Goal: Task Accomplishment & Management: Manage account settings

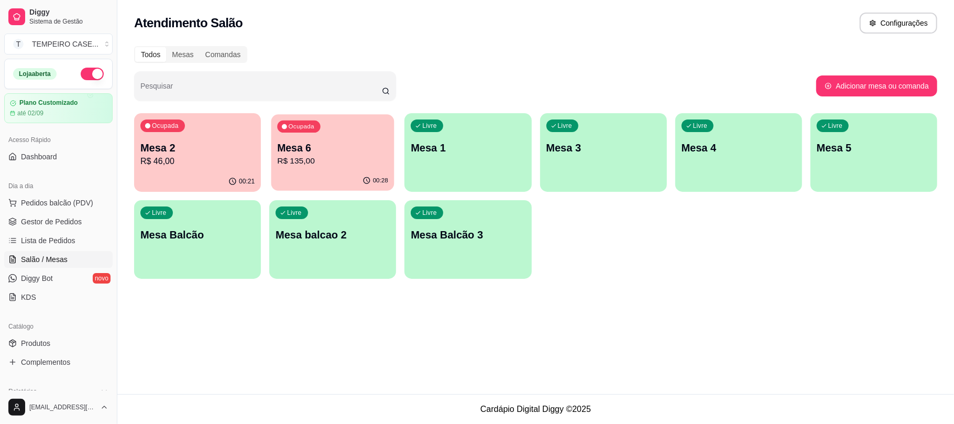
click at [354, 153] on p "Mesa 6" at bounding box center [332, 148] width 111 height 14
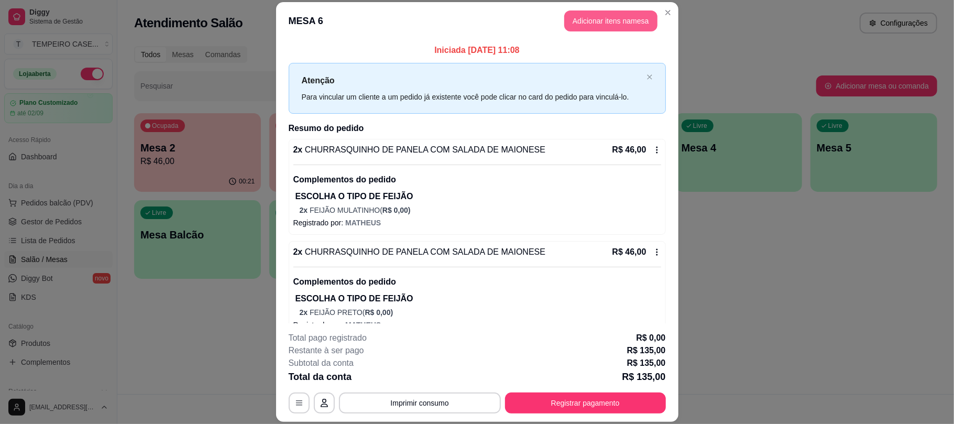
click at [590, 17] on button "Adicionar itens na mesa" at bounding box center [610, 20] width 93 height 21
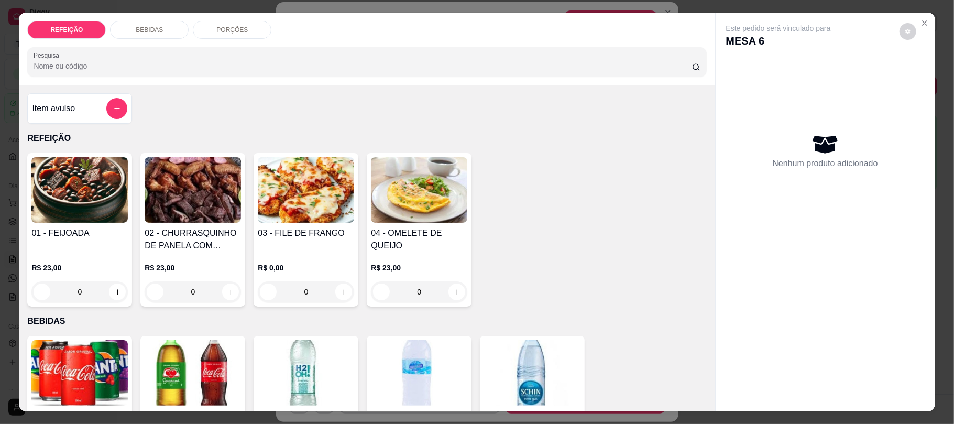
click at [175, 374] on img at bounding box center [193, 372] width 96 height 65
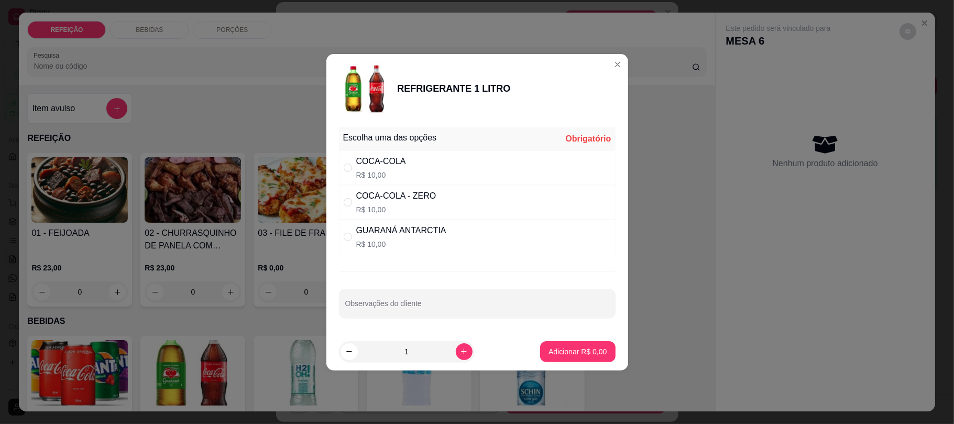
click at [390, 172] on p "R$ 10,00" at bounding box center [381, 175] width 50 height 10
radio input "true"
click at [558, 355] on p "Adicionar R$ 10,00" at bounding box center [575, 351] width 62 height 10
type input "1"
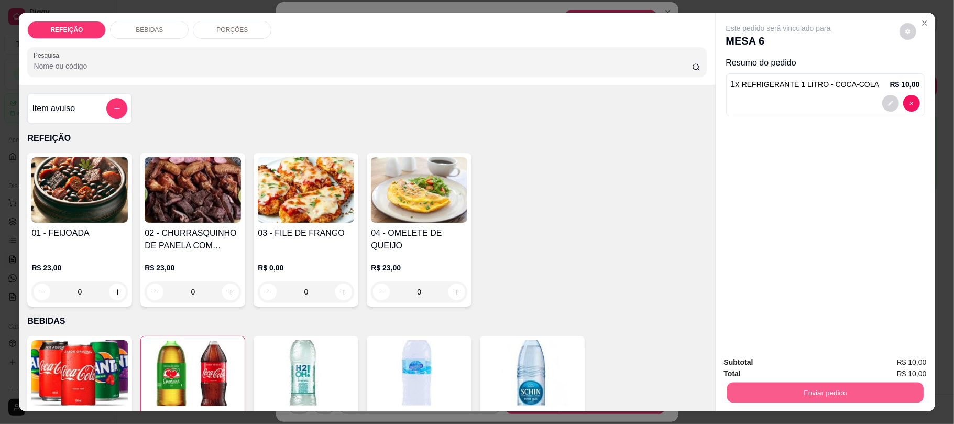
click at [801, 393] on button "Enviar pedido" at bounding box center [824, 392] width 196 height 20
click at [797, 367] on button "Não registrar e enviar pedido" at bounding box center [789, 366] width 106 height 19
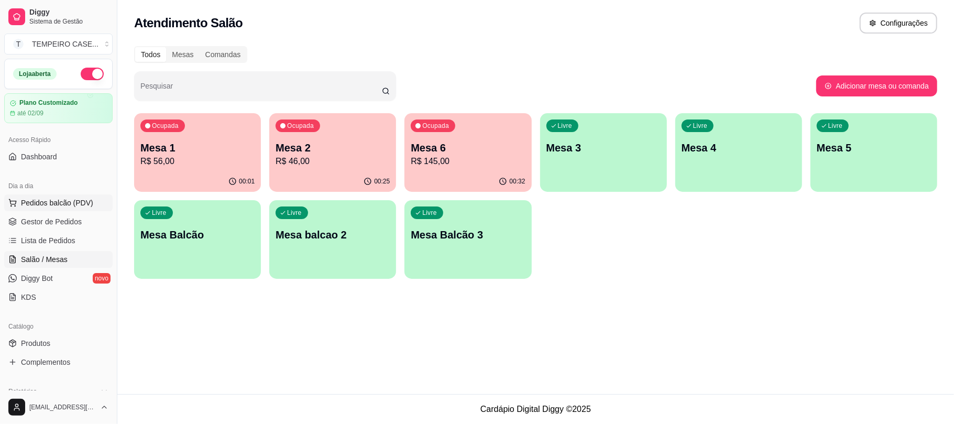
click at [47, 209] on button "Pedidos balcão (PDV)" at bounding box center [58, 202] width 108 height 17
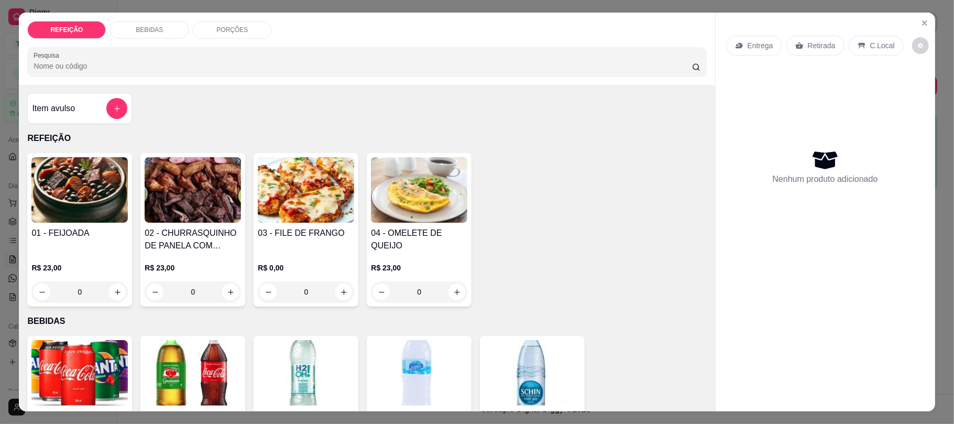
click at [306, 202] on img at bounding box center [306, 189] width 96 height 65
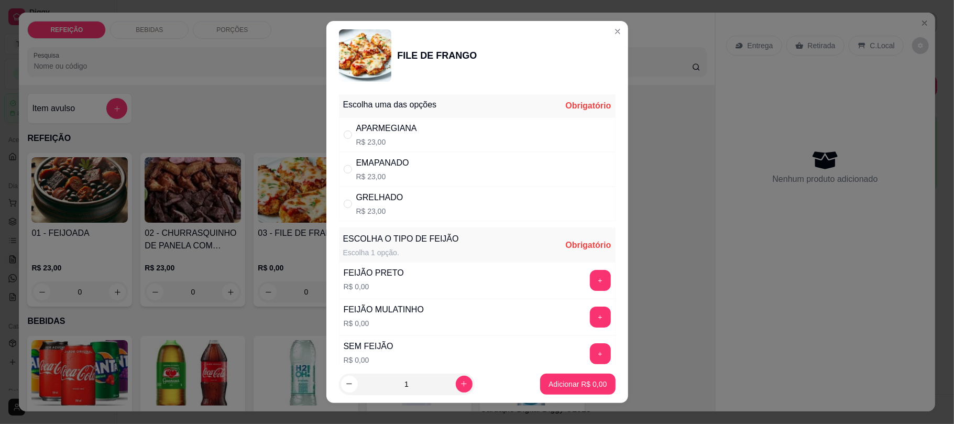
click at [463, 139] on div "APARMEGIANA R$ 23,00" at bounding box center [477, 134] width 277 height 35
radio input "true"
click at [590, 283] on button "+" at bounding box center [600, 280] width 20 height 20
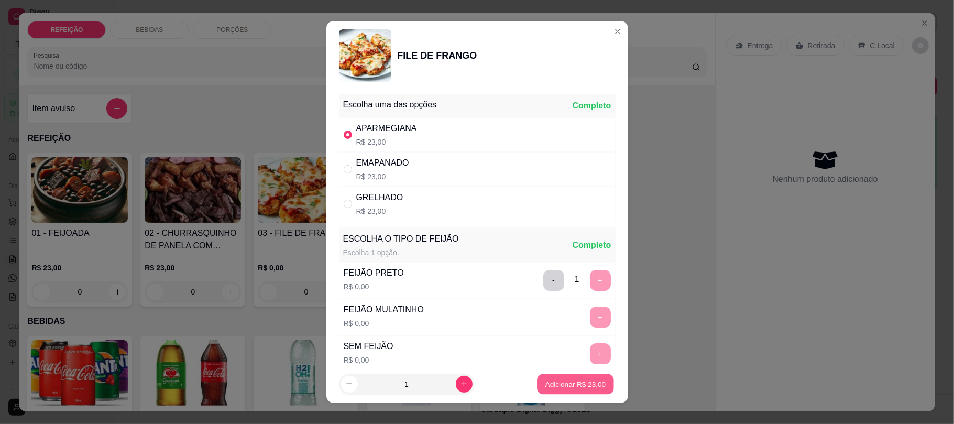
click at [558, 388] on p "Adicionar R$ 23,00" at bounding box center [575, 384] width 61 height 10
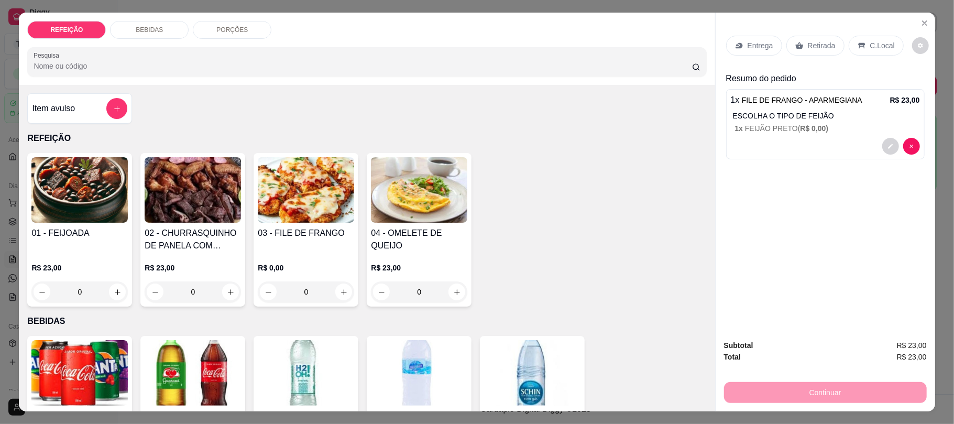
click at [824, 41] on p "Retirada" at bounding box center [822, 45] width 28 height 10
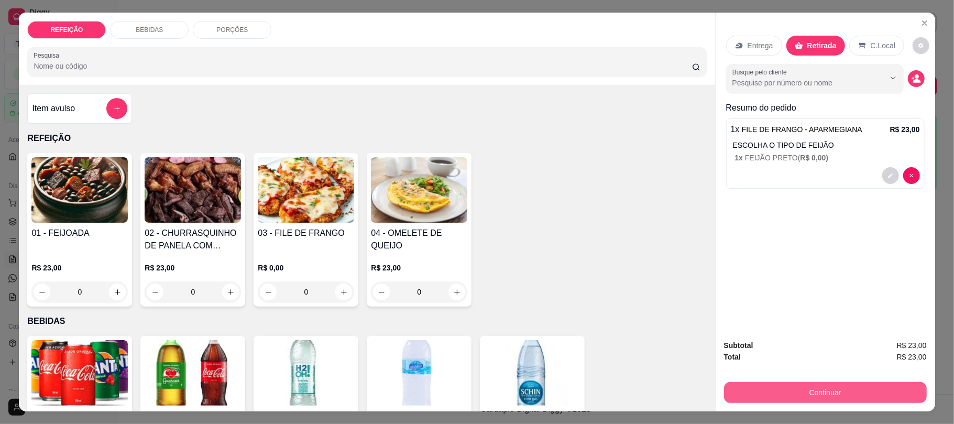
click at [767, 394] on button "Continuar" at bounding box center [825, 392] width 203 height 21
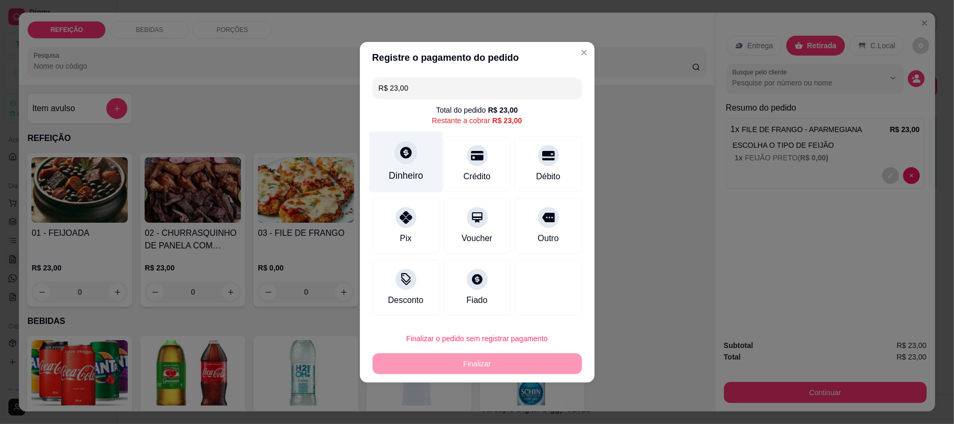
click at [415, 148] on div "Dinheiro" at bounding box center [406, 161] width 74 height 61
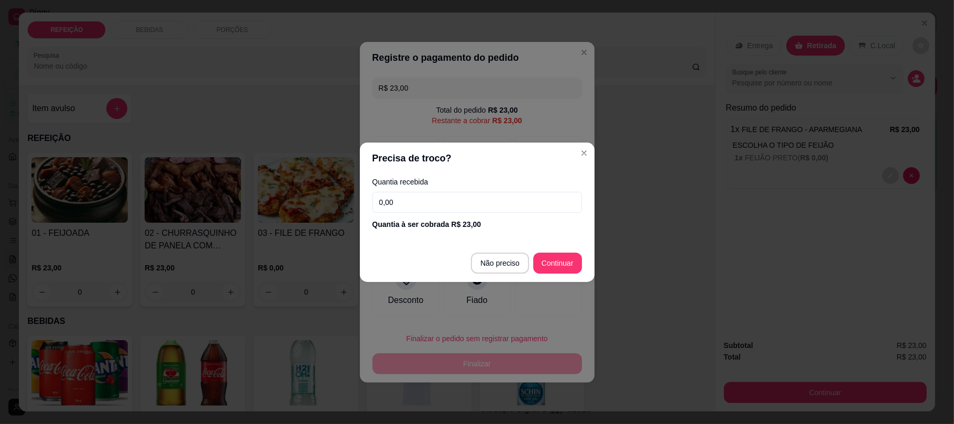
drag, startPoint x: 464, startPoint y: 211, endPoint x: 390, endPoint y: 195, distance: 76.0
click at [390, 195] on div "Quantia recebida 0,00 Quantia à ser cobrada R$ 23,00" at bounding box center [477, 204] width 235 height 60
drag, startPoint x: 390, startPoint y: 197, endPoint x: 366, endPoint y: 197, distance: 24.1
click at [366, 197] on div "Quantia recebida 0,00 Quantia à ser cobrada R$ 23,00" at bounding box center [477, 204] width 235 height 60
drag, startPoint x: 401, startPoint y: 204, endPoint x: 367, endPoint y: 203, distance: 33.5
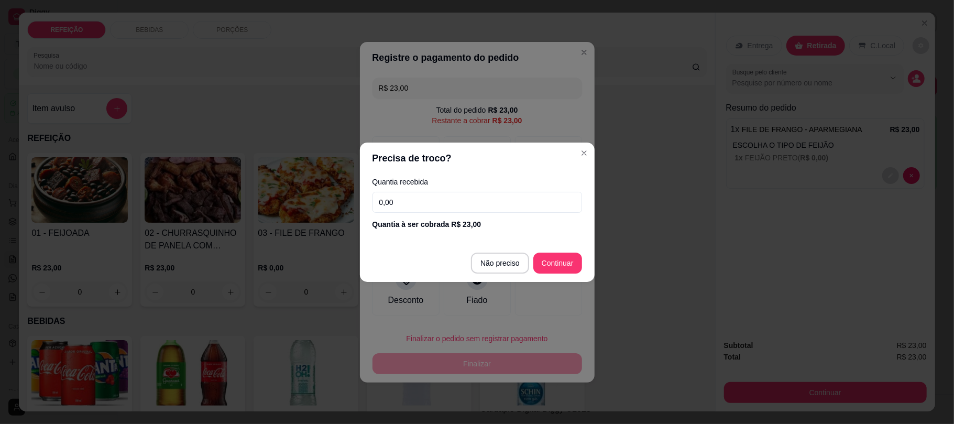
click at [368, 204] on div "Quantia recebida 0,00 Quantia à ser cobrada R$ 23,00" at bounding box center [477, 204] width 235 height 60
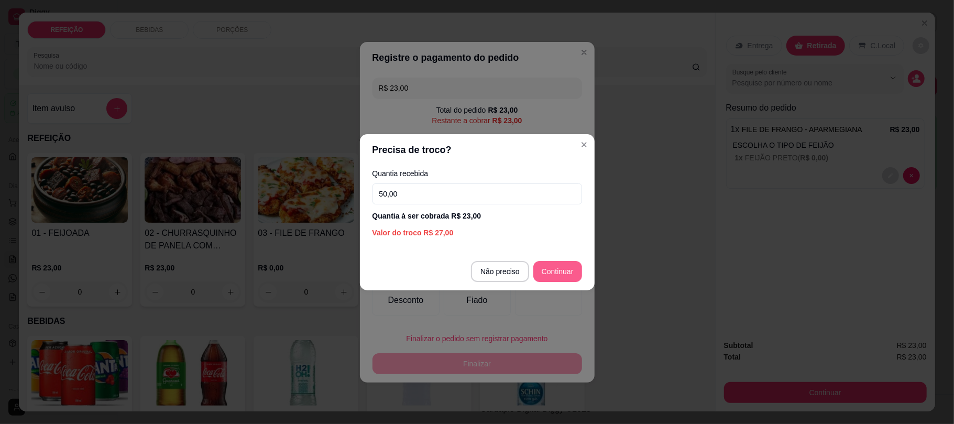
type input "50,00"
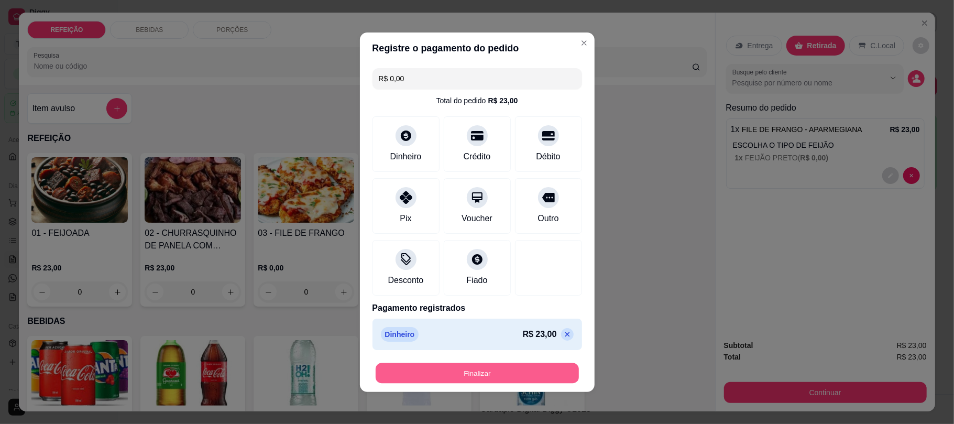
click at [509, 376] on button "Finalizar" at bounding box center [476, 372] width 203 height 20
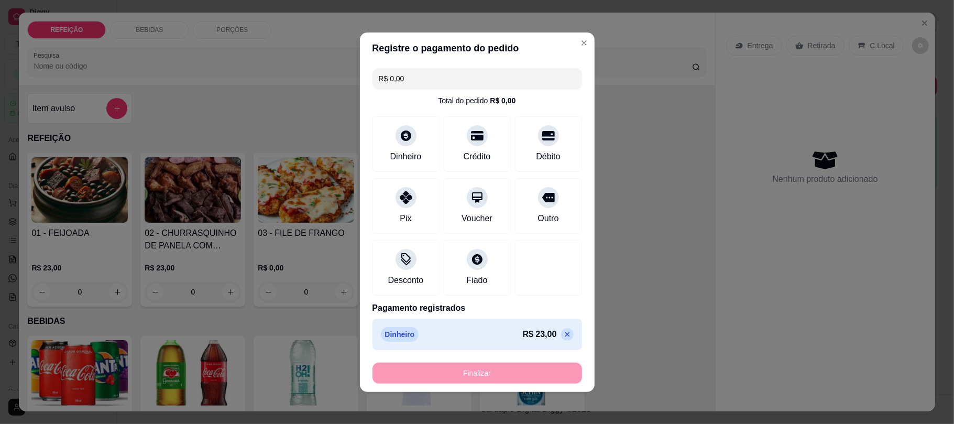
type input "-R$ 23,00"
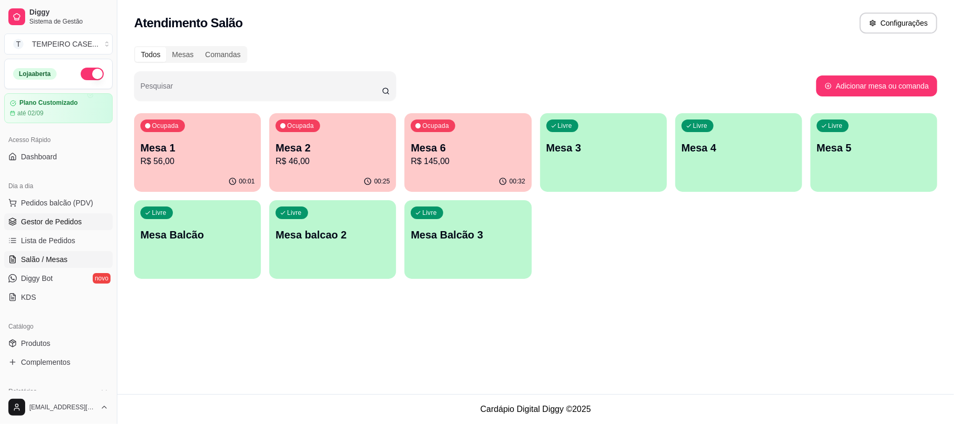
click at [47, 220] on span "Gestor de Pedidos" at bounding box center [51, 221] width 61 height 10
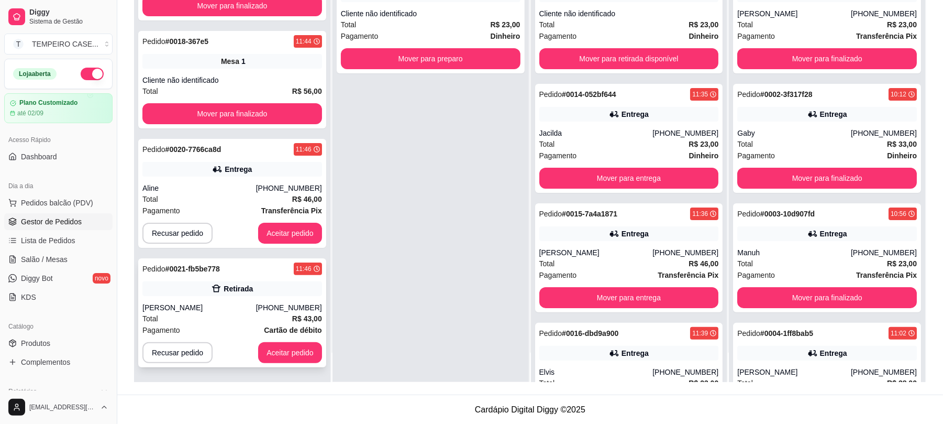
scroll to position [160, 0]
click at [271, 235] on button "Aceitar pedido" at bounding box center [290, 232] width 64 height 21
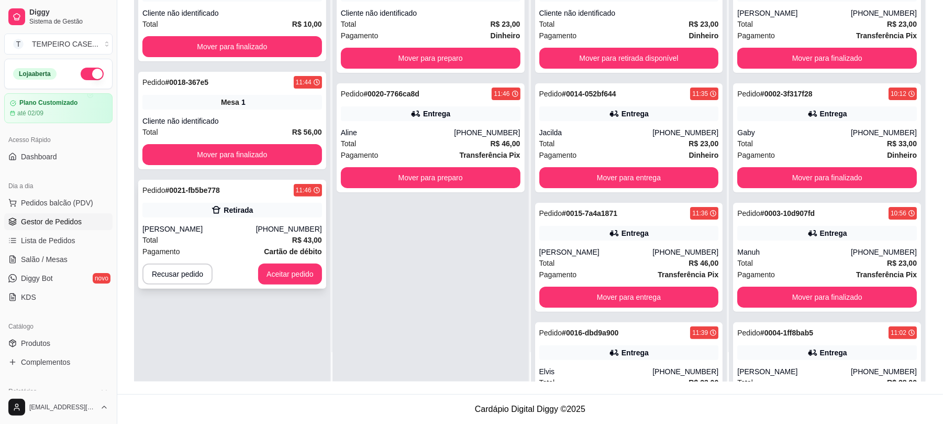
scroll to position [0, 0]
click at [290, 278] on button "Aceitar pedido" at bounding box center [290, 273] width 64 height 21
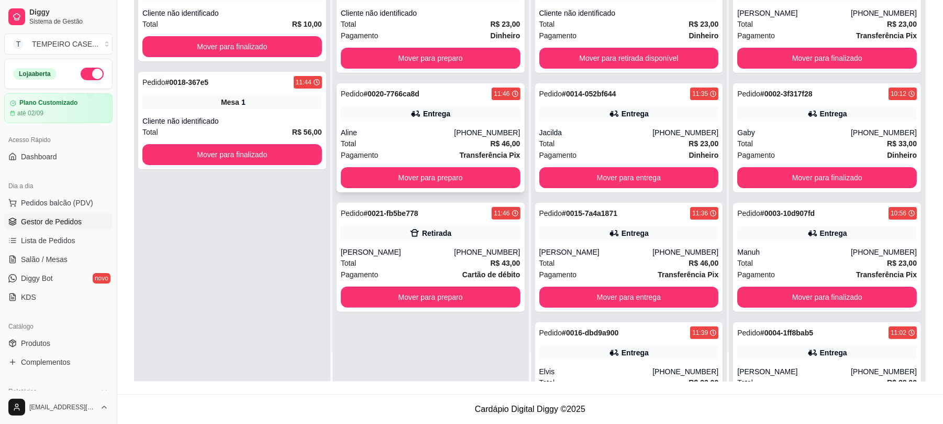
click at [440, 139] on div "Total R$ 46,00" at bounding box center [431, 144] width 180 height 12
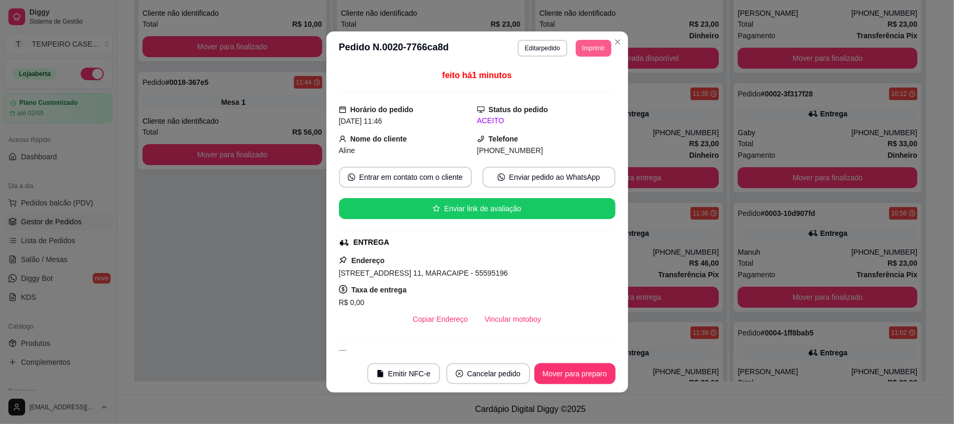
click at [589, 47] on button "Imprimir" at bounding box center [593, 48] width 35 height 17
click at [565, 103] on button "IMPRESSORA COZINHA" at bounding box center [564, 106] width 86 height 17
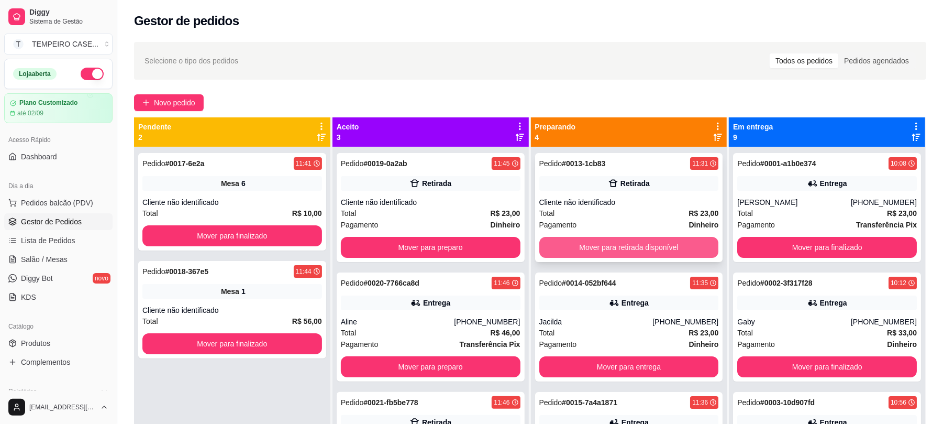
click at [577, 248] on button "Mover para retirada disponível" at bounding box center [629, 247] width 180 height 21
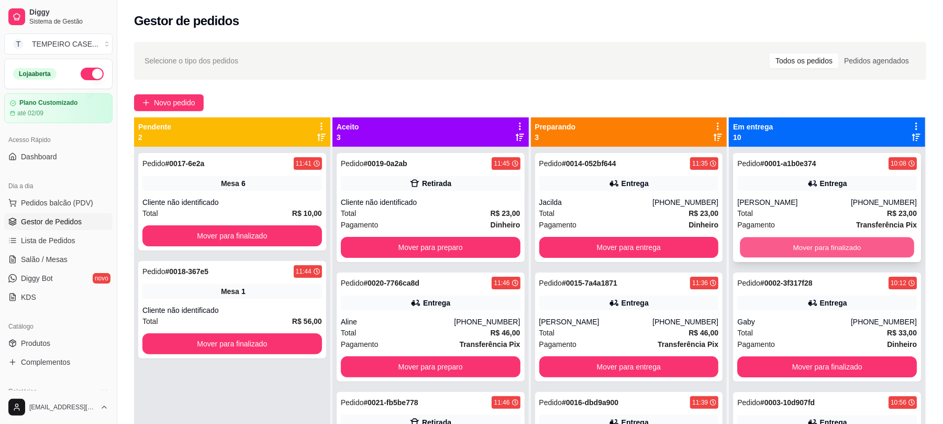
click at [759, 240] on button "Mover para finalizado" at bounding box center [827, 247] width 174 height 20
click at [763, 356] on button "Mover para finalizado" at bounding box center [827, 366] width 180 height 21
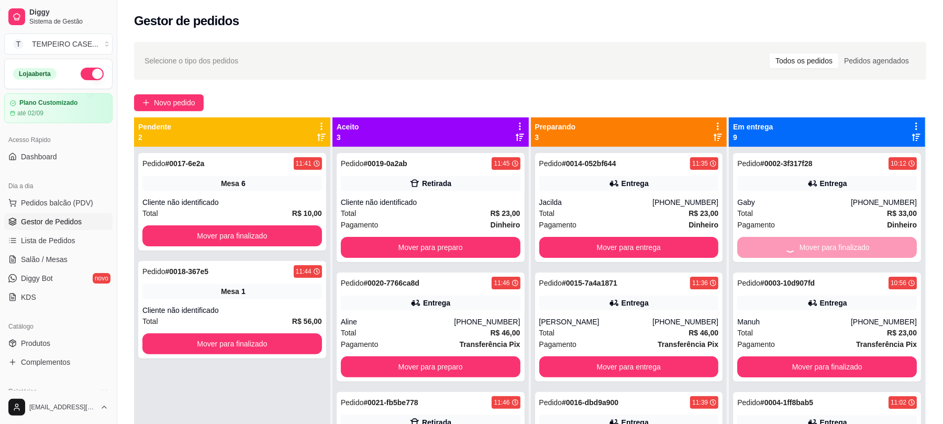
click at [763, 248] on div "Mover para finalizado" at bounding box center [827, 247] width 180 height 21
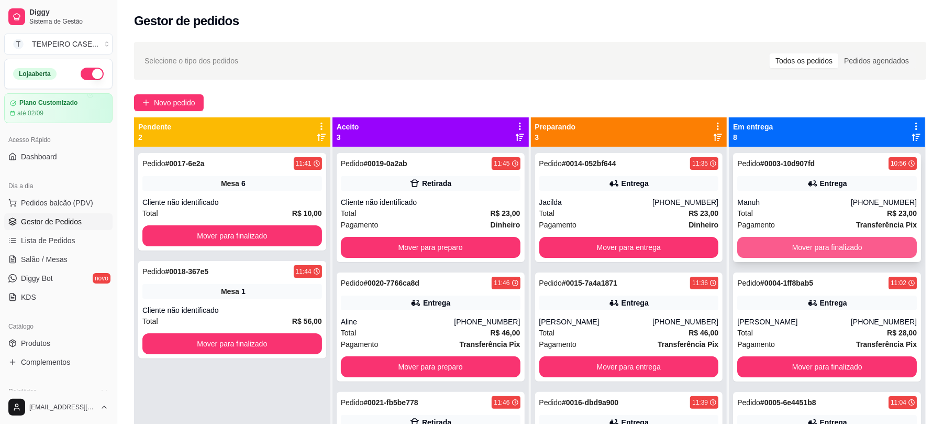
click at [767, 248] on button "Mover para finalizado" at bounding box center [827, 247] width 180 height 21
click at [767, 247] on button "Mover para finalizado" at bounding box center [827, 247] width 174 height 20
click at [767, 247] on button "Mover para finalizado" at bounding box center [827, 247] width 180 height 21
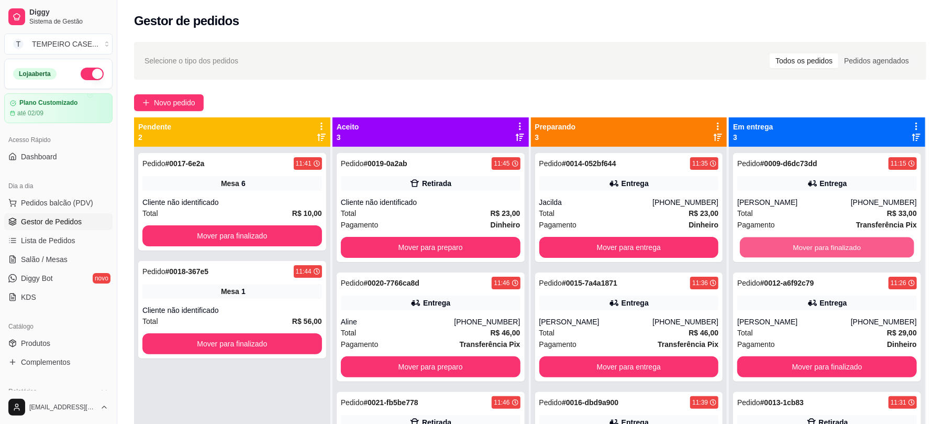
click at [764, 250] on button "Mover para finalizado" at bounding box center [827, 247] width 174 height 20
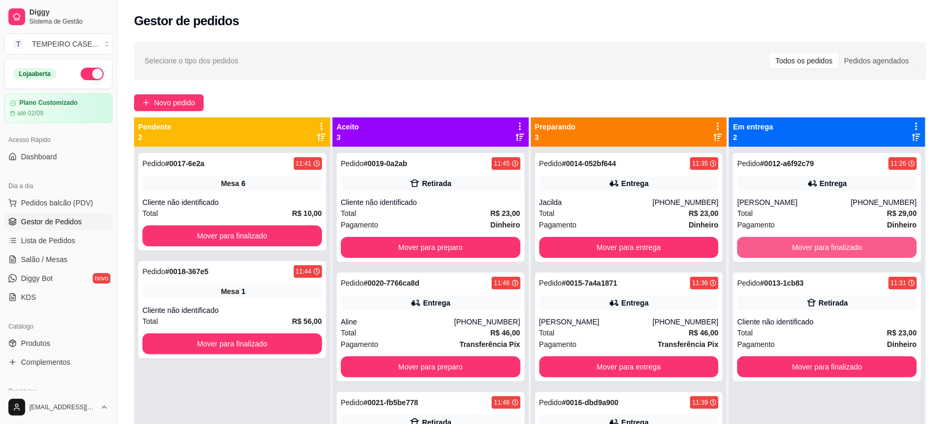
click at [764, 250] on button "Mover para finalizado" at bounding box center [827, 247] width 180 height 21
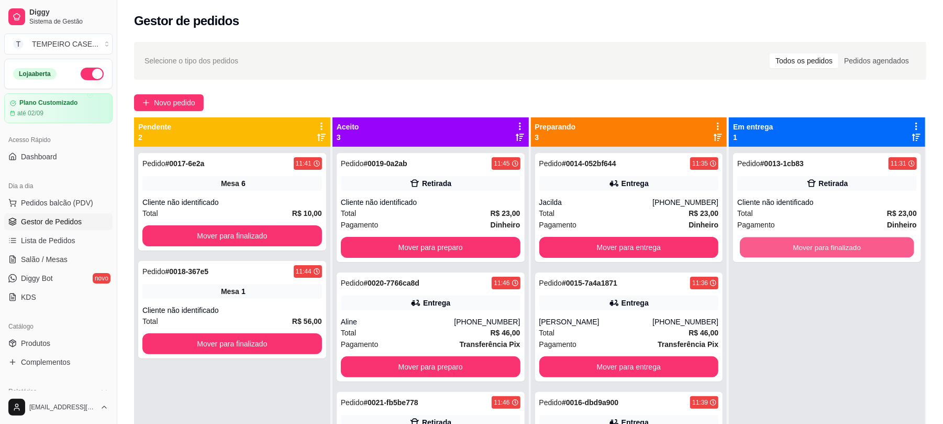
click at [764, 250] on button "Mover para finalizado" at bounding box center [827, 247] width 174 height 20
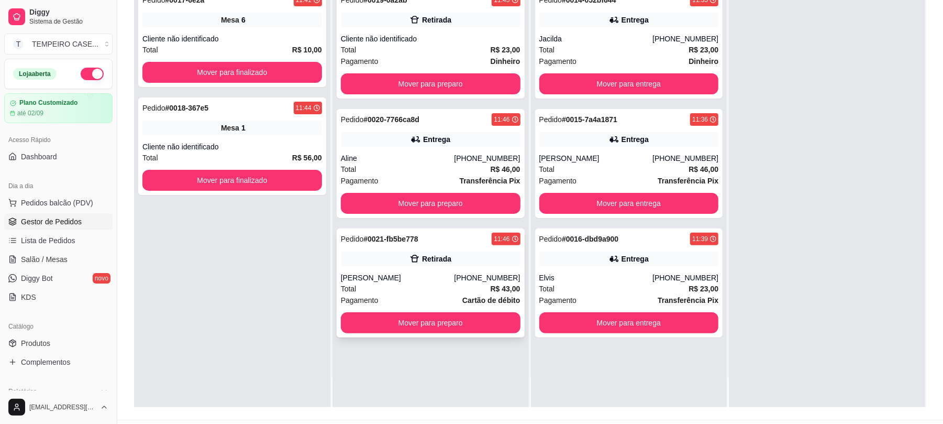
scroll to position [139, 0]
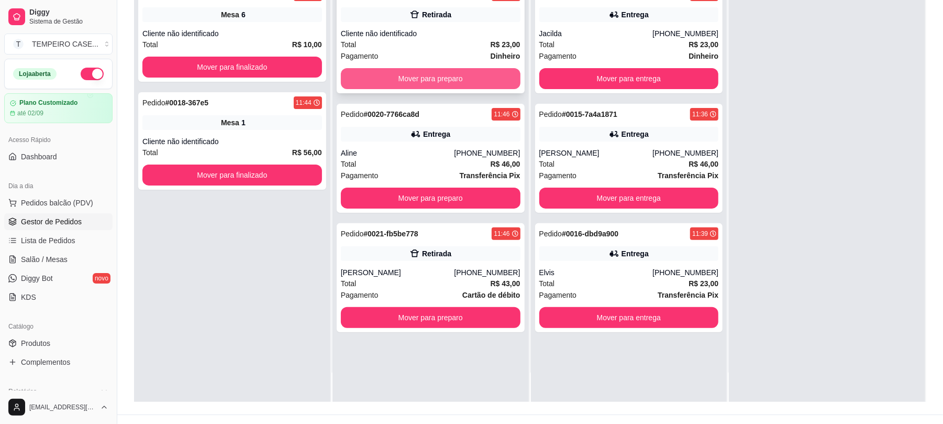
click at [503, 74] on button "Mover para preparo" at bounding box center [431, 78] width 180 height 21
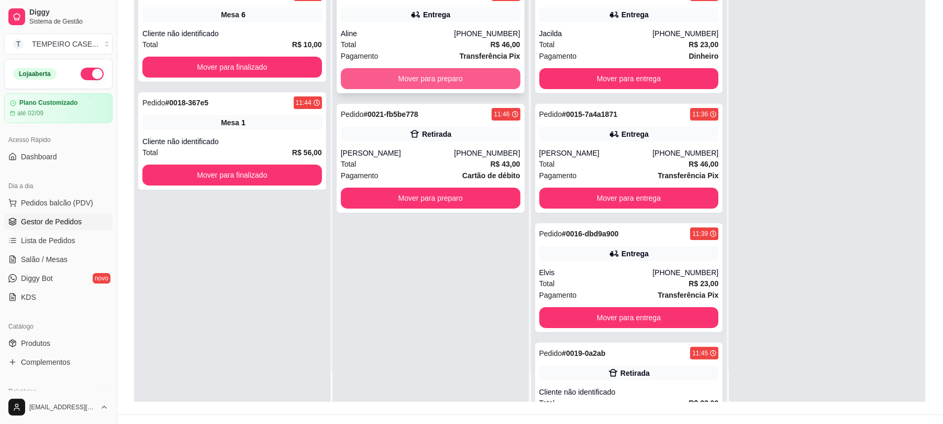
click at [489, 84] on button "Mover para preparo" at bounding box center [431, 78] width 180 height 21
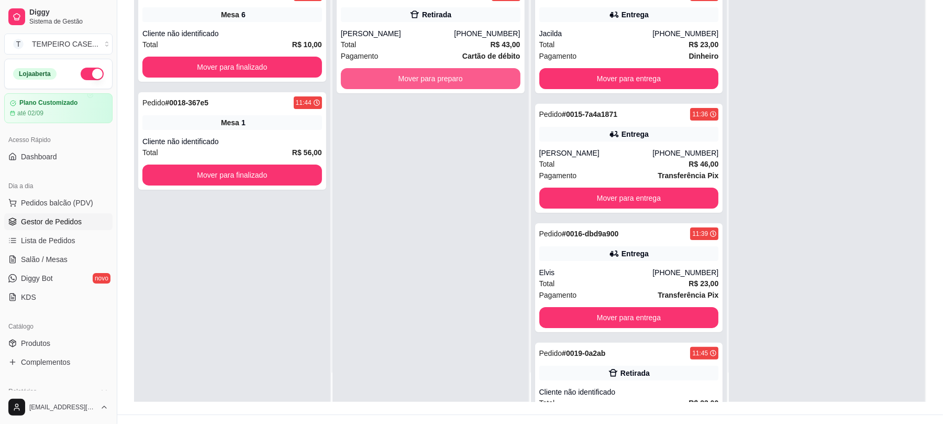
click at [489, 84] on button "Mover para preparo" at bounding box center [431, 78] width 180 height 21
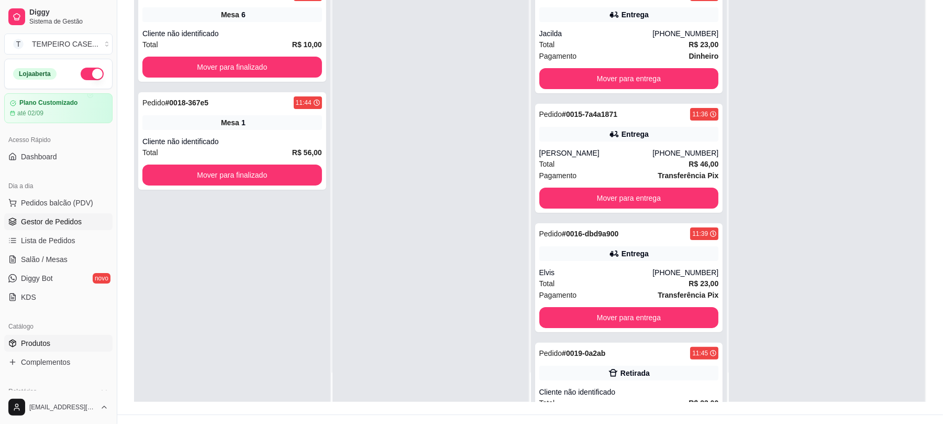
click at [49, 342] on span "Produtos" at bounding box center [35, 343] width 29 height 10
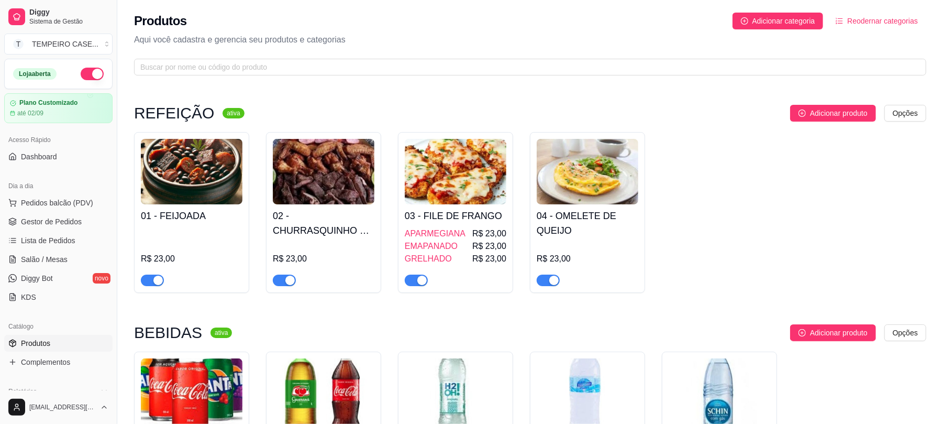
click at [199, 167] on img at bounding box center [192, 171] width 102 height 65
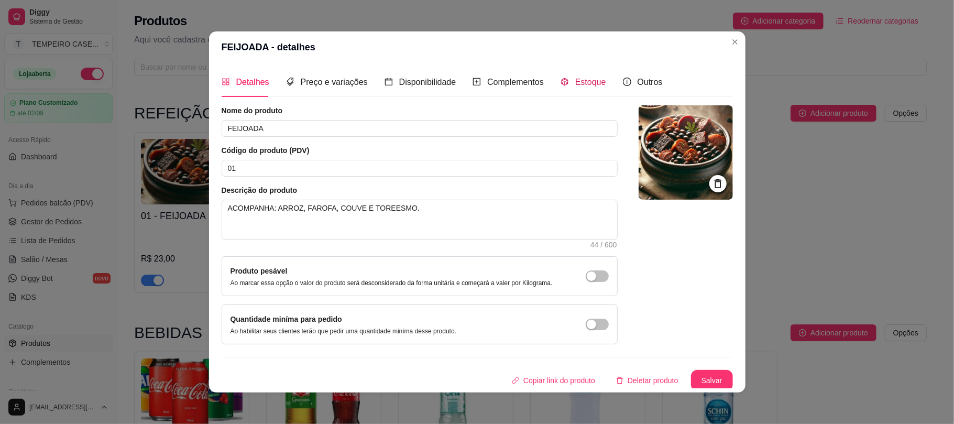
click at [561, 86] on div "Estoque" at bounding box center [583, 81] width 46 height 13
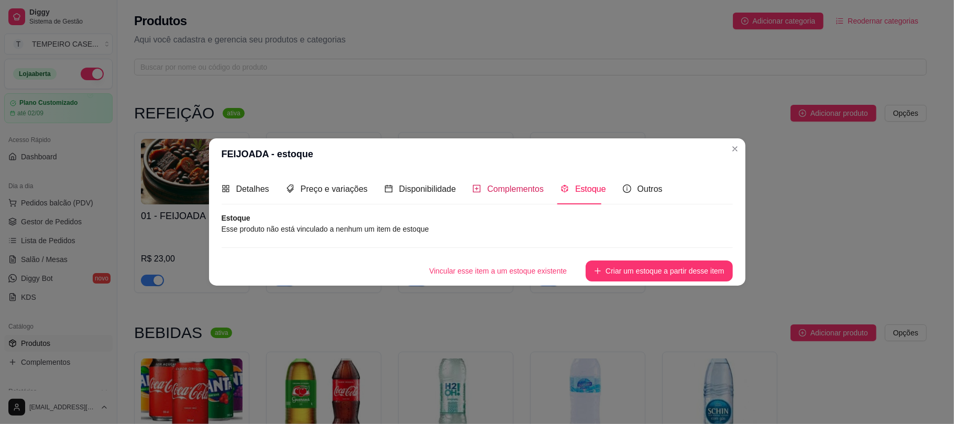
click at [512, 193] on span "Complementos" at bounding box center [515, 188] width 57 height 9
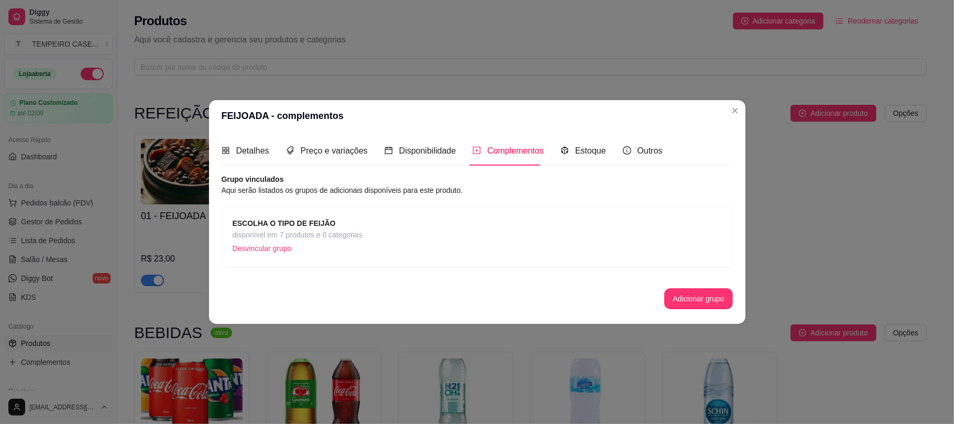
click at [262, 243] on p "Desvincular grupo" at bounding box center [298, 248] width 130 height 16
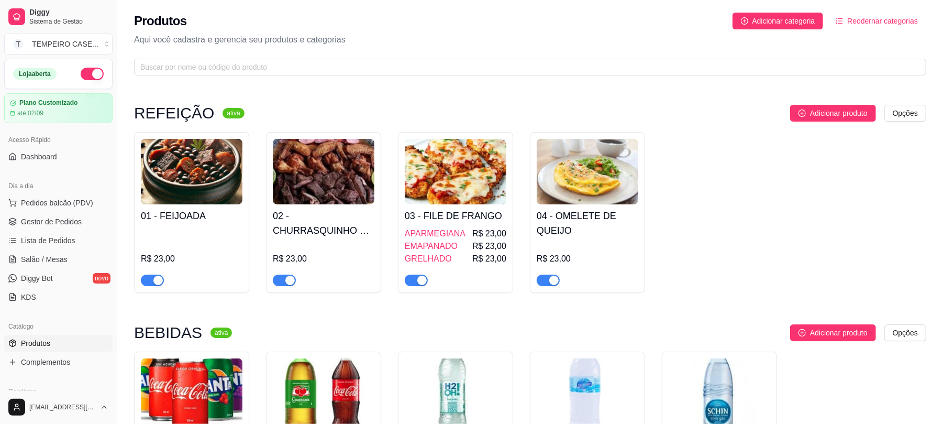
click at [309, 334] on div "Adicionar produto Opções" at bounding box center [583, 332] width 686 height 17
click at [166, 208] on div "01 - FEIJOADA R$ 23,00" at bounding box center [192, 245] width 102 height 82
click at [57, 202] on span "Pedidos balcão (PDV)" at bounding box center [57, 202] width 72 height 10
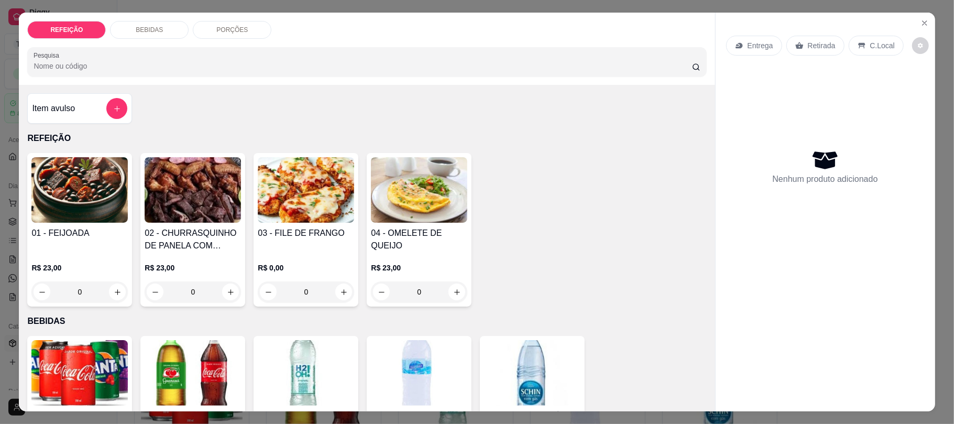
click at [79, 189] on img at bounding box center [79, 189] width 96 height 65
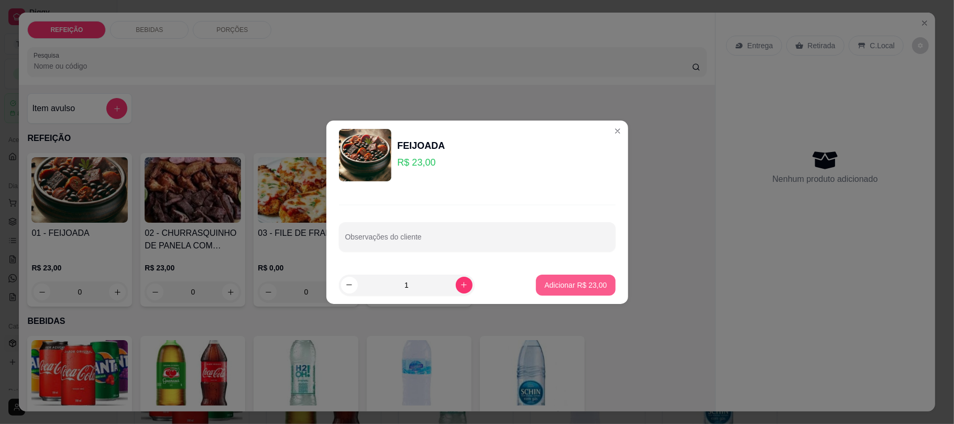
click at [570, 283] on p "Adicionar R$ 23,00" at bounding box center [575, 285] width 62 height 10
type input "1"
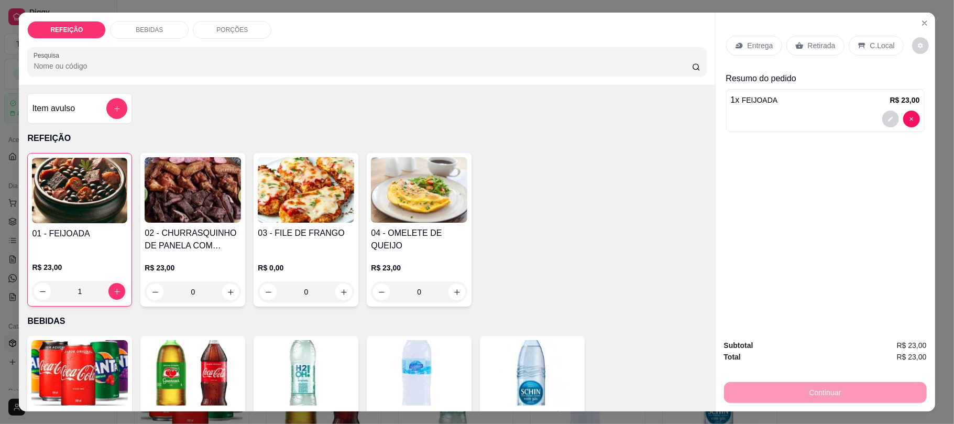
click at [184, 227] on h4 "02 - CHURRASQUINHO DE PANELA COM SALADA DE MAIONESE" at bounding box center [193, 239] width 96 height 25
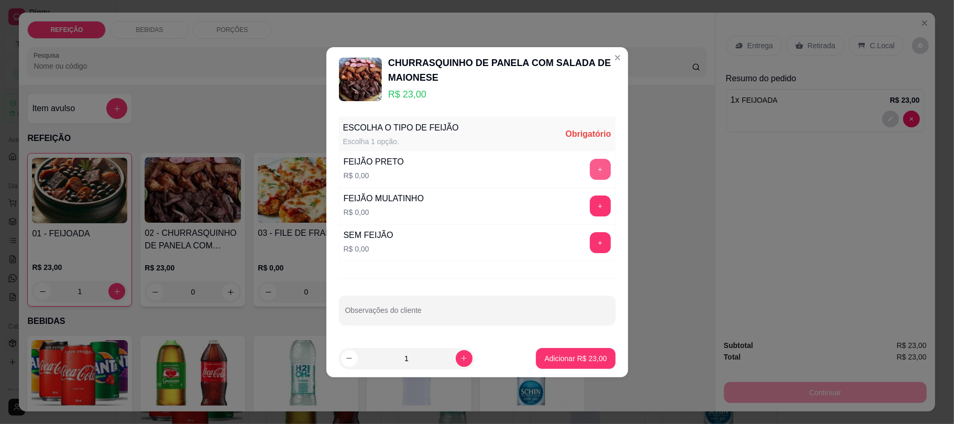
click at [591, 164] on button "+" at bounding box center [600, 169] width 21 height 21
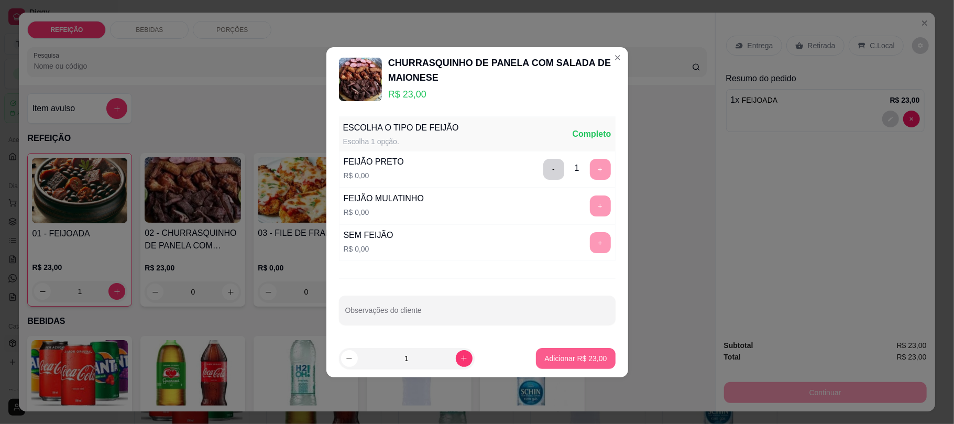
click at [576, 356] on p "Adicionar R$ 23,00" at bounding box center [575, 358] width 62 height 10
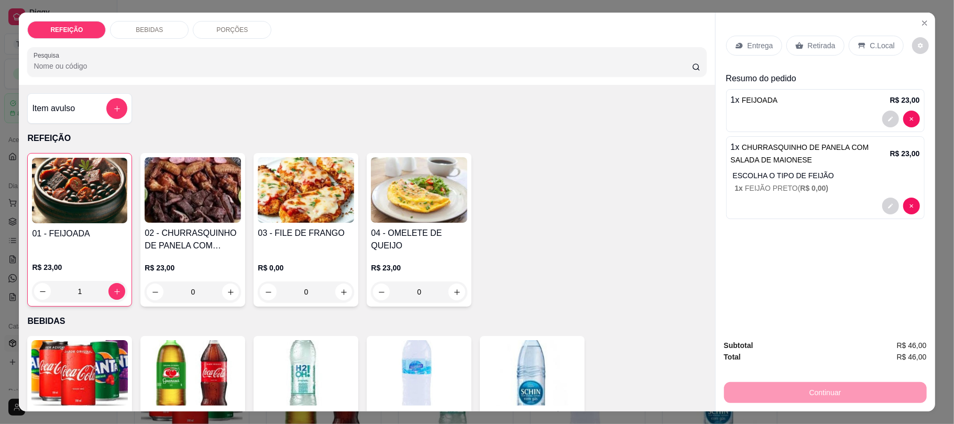
click at [273, 220] on img at bounding box center [306, 189] width 96 height 65
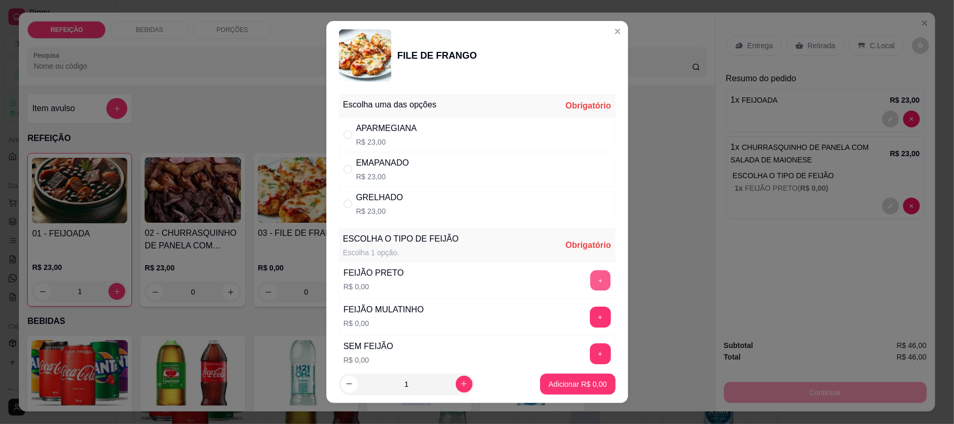
click at [590, 279] on button "+" at bounding box center [600, 280] width 20 height 20
click at [471, 133] on div "APARMEGIANA R$ 23,00" at bounding box center [477, 134] width 277 height 35
radio input "true"
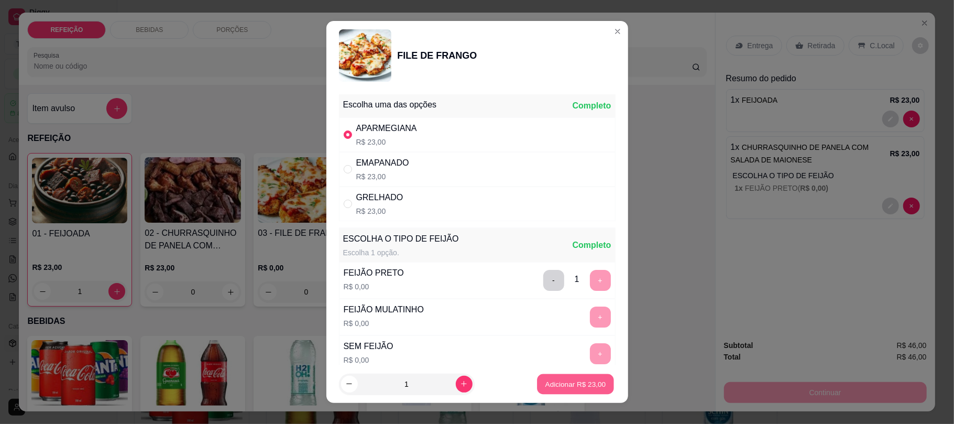
click at [577, 384] on p "Adicionar R$ 23,00" at bounding box center [575, 384] width 61 height 10
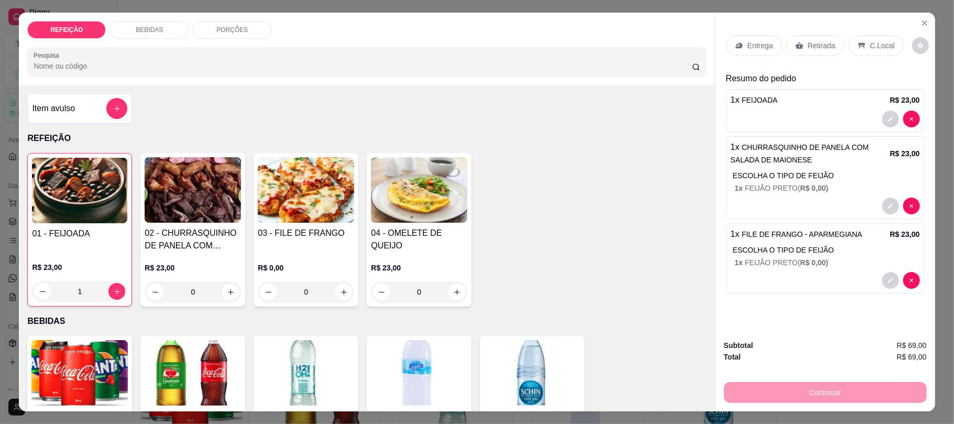
click at [737, 40] on div "Entrega" at bounding box center [754, 46] width 56 height 20
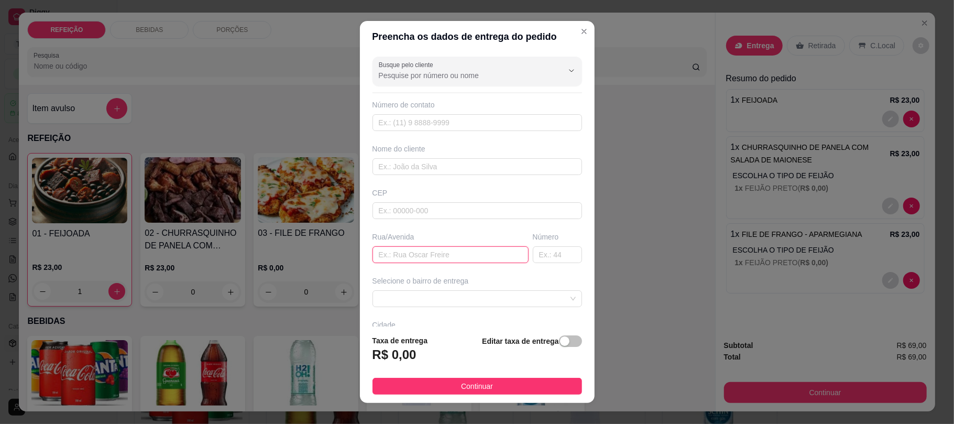
click at [424, 257] on input "text" at bounding box center [450, 254] width 156 height 17
paste input "[STREET_ADDRESS]"
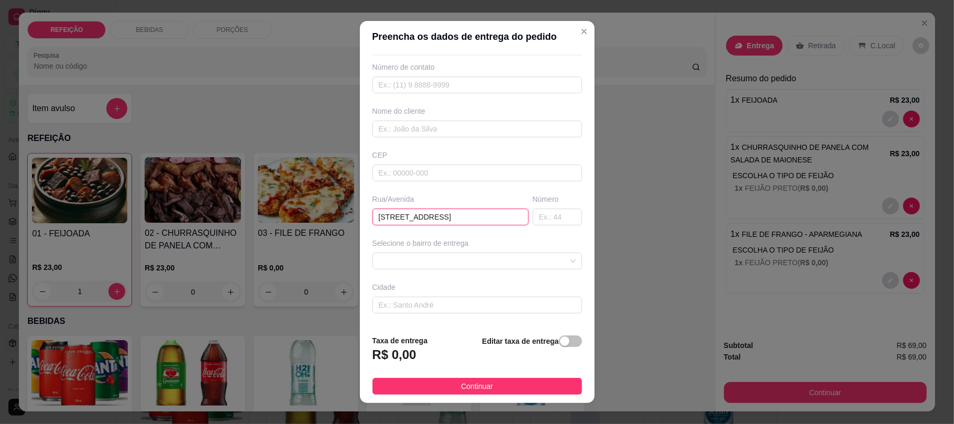
scroll to position [70, 0]
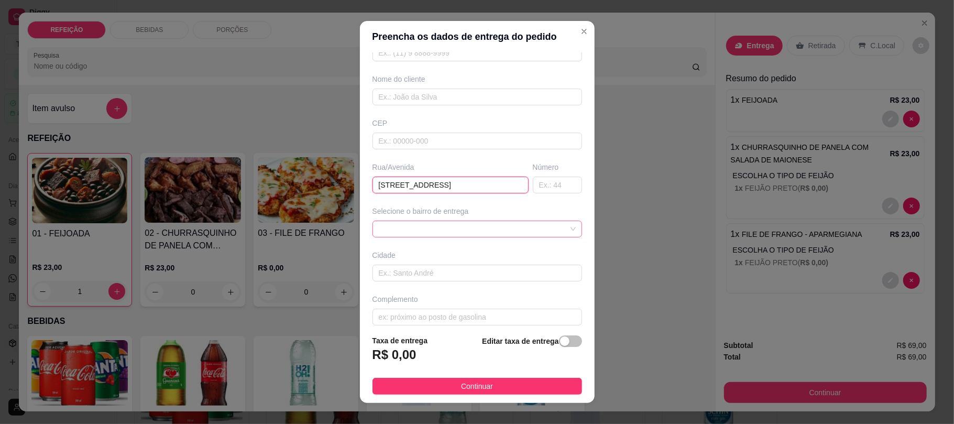
click at [463, 227] on span at bounding box center [477, 229] width 197 height 16
type input "[STREET_ADDRESS]"
click at [468, 229] on span at bounding box center [477, 229] width 197 height 16
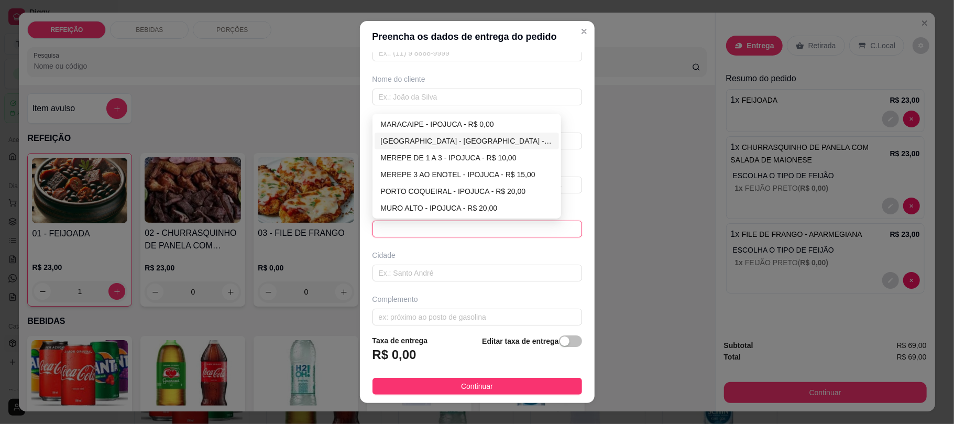
click at [463, 147] on div "[GEOGRAPHIC_DATA] - [GEOGRAPHIC_DATA] - R$ 5,00" at bounding box center [467, 141] width 172 height 12
type input "IPOJUCA"
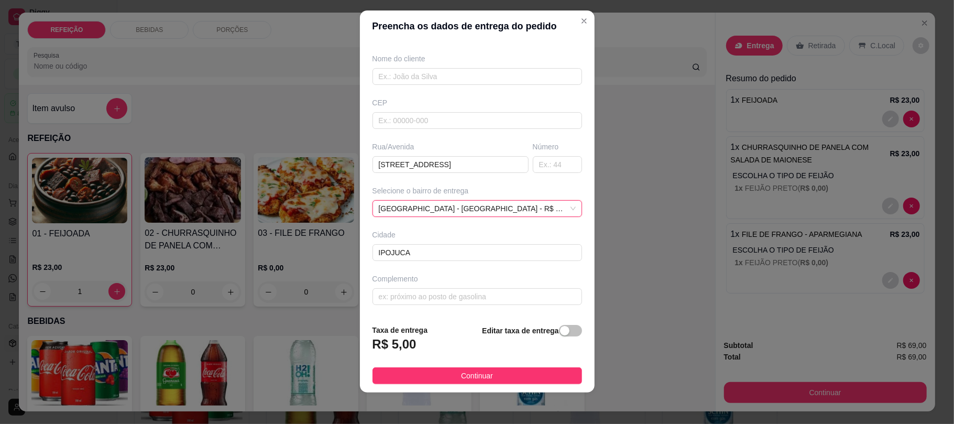
scroll to position [13, 0]
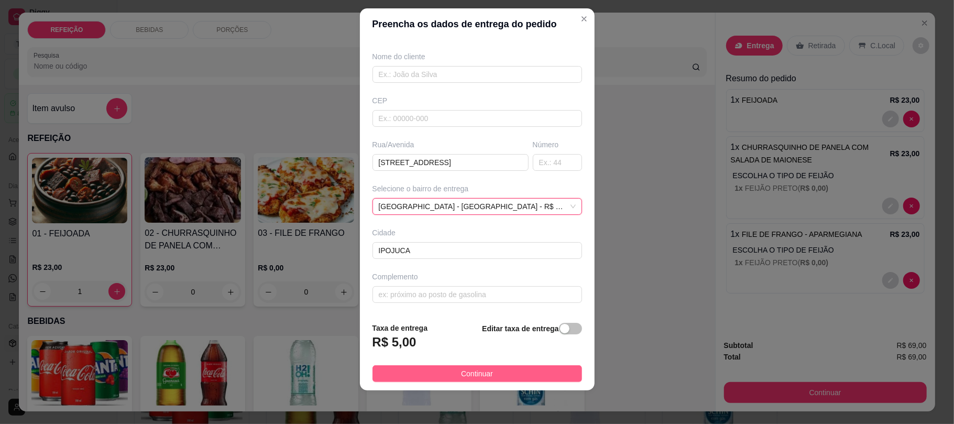
click at [447, 378] on button "Continuar" at bounding box center [476, 373] width 209 height 17
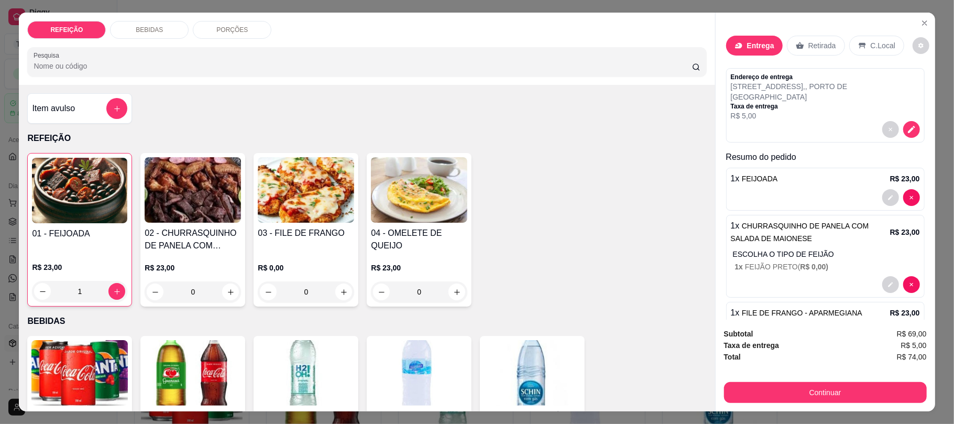
click at [753, 47] on p "Entrega" at bounding box center [760, 45] width 27 height 10
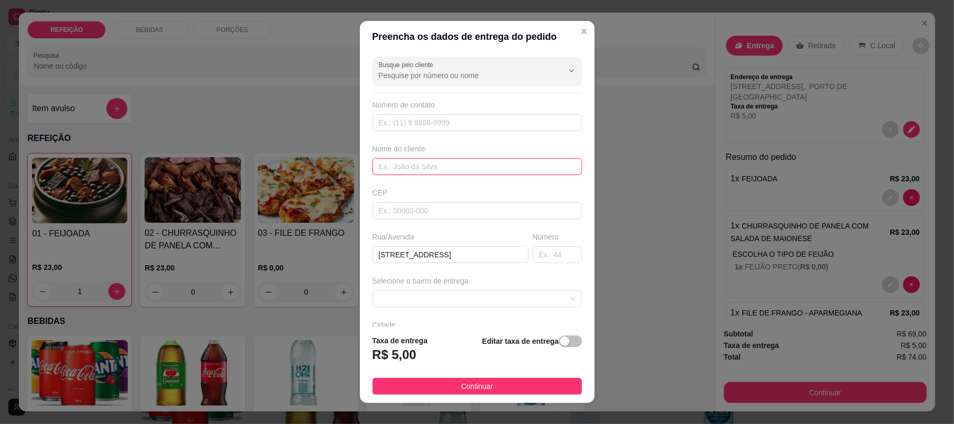
click at [442, 163] on input "text" at bounding box center [476, 166] width 209 height 17
paste input "[PERSON_NAME]"
type input "[PERSON_NAME]"
click at [415, 123] on input "text" at bounding box center [476, 122] width 209 height 17
paste input "[PHONE_NUMBER]"
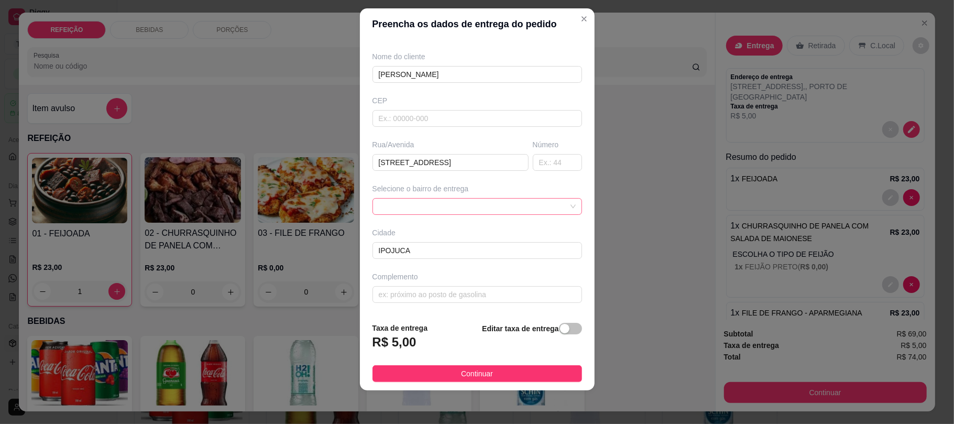
click at [457, 206] on span at bounding box center [477, 206] width 197 height 16
type input "[PHONE_NUMBER]"
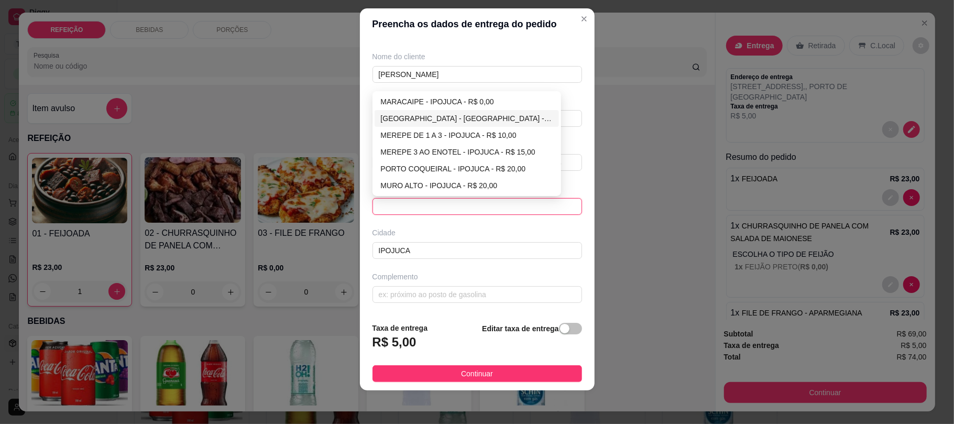
click at [466, 116] on div "[GEOGRAPHIC_DATA] - [GEOGRAPHIC_DATA] - R$ 5,00" at bounding box center [467, 119] width 172 height 12
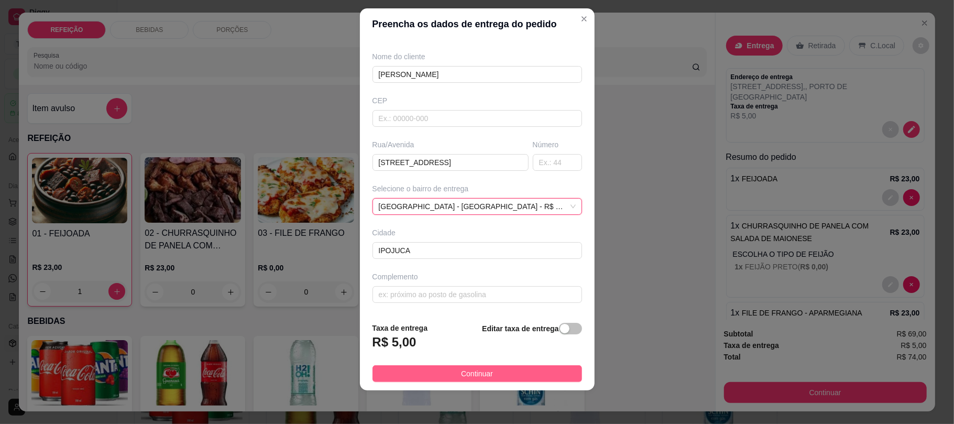
click at [488, 373] on button "Continuar" at bounding box center [476, 373] width 209 height 17
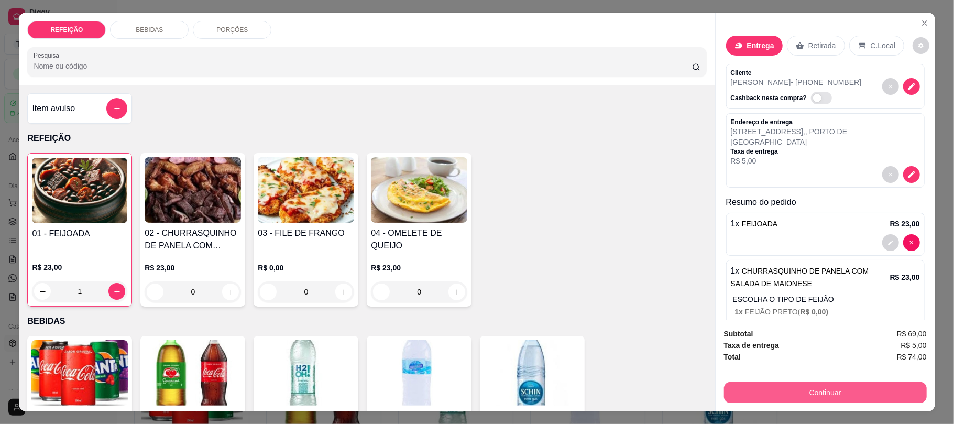
click at [777, 390] on button "Continuar" at bounding box center [825, 392] width 203 height 21
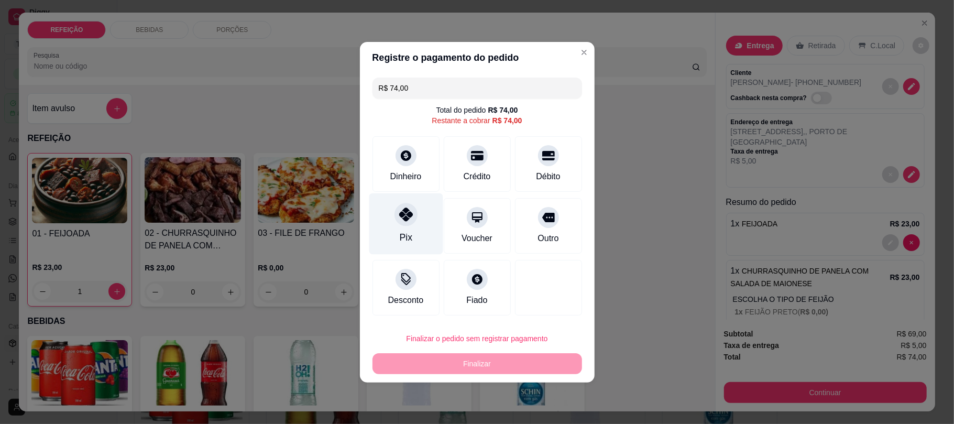
click at [413, 223] on div "Pix" at bounding box center [406, 223] width 74 height 61
type input "R$ 0,00"
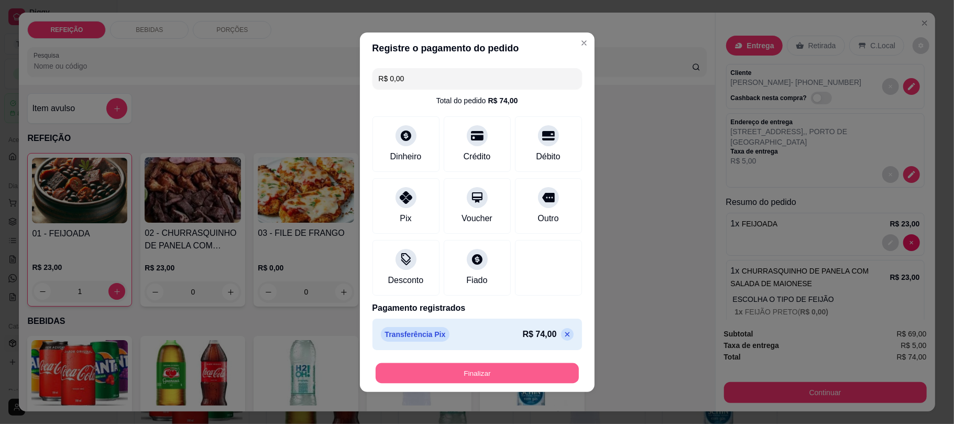
click at [484, 377] on button "Finalizar" at bounding box center [476, 372] width 203 height 20
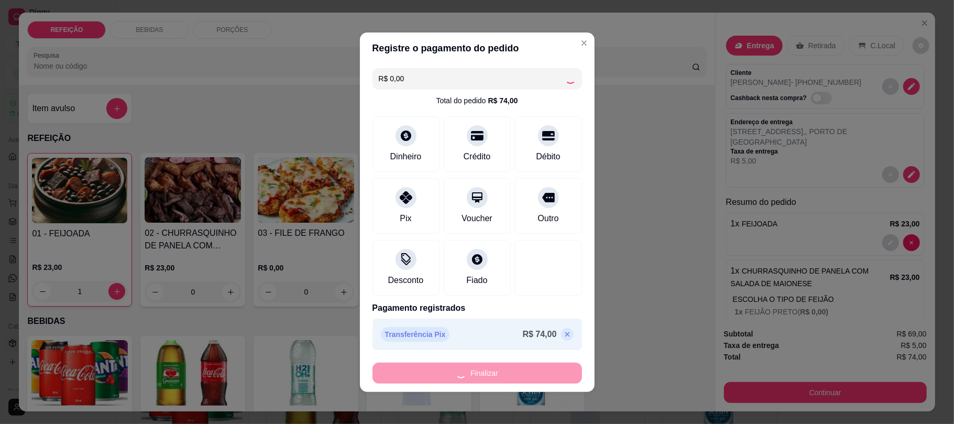
type input "0"
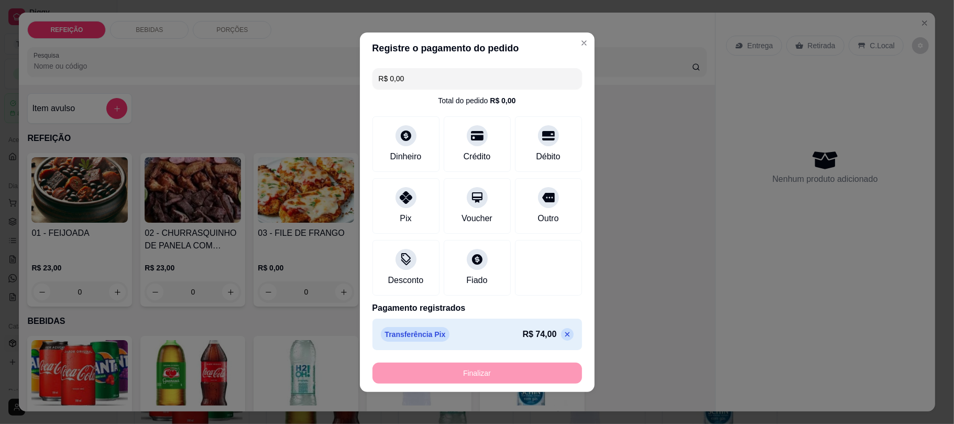
type input "-R$ 74,00"
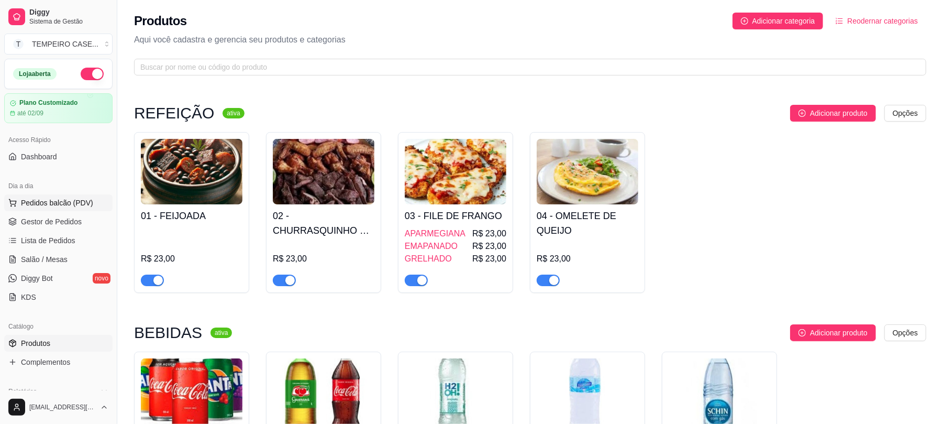
click at [50, 202] on span "Pedidos balcão (PDV)" at bounding box center [57, 202] width 72 height 10
click at [19, 218] on link "Gestor de Pedidos" at bounding box center [58, 221] width 108 height 17
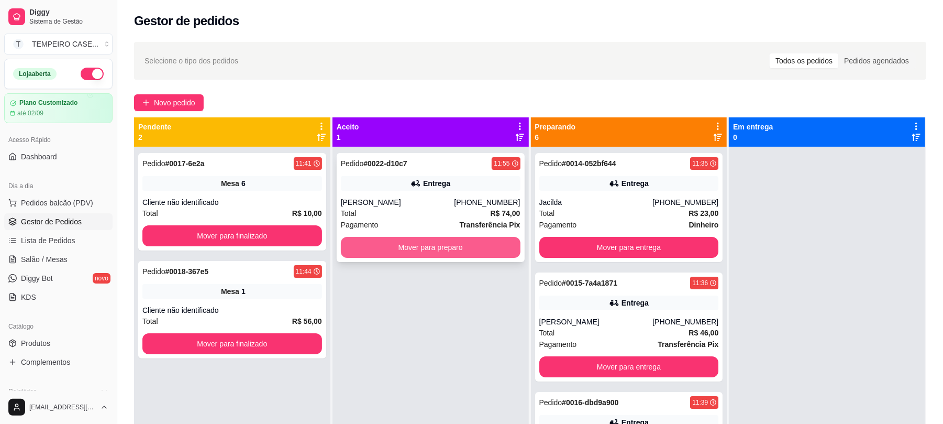
click at [424, 214] on div "Total R$ 74,00" at bounding box center [431, 213] width 180 height 12
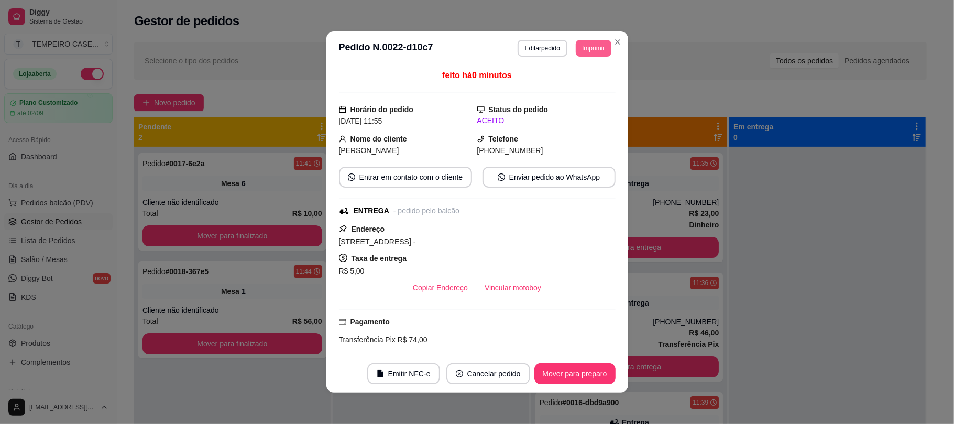
click at [585, 54] on button "Imprimir" at bounding box center [593, 48] width 35 height 17
click at [551, 108] on button "IMPRESSORA COZINHA" at bounding box center [564, 105] width 86 height 17
click at [583, 48] on button "Imprimir" at bounding box center [593, 48] width 35 height 17
click at [572, 103] on button "IMPRESSORA COZINHA" at bounding box center [564, 105] width 86 height 17
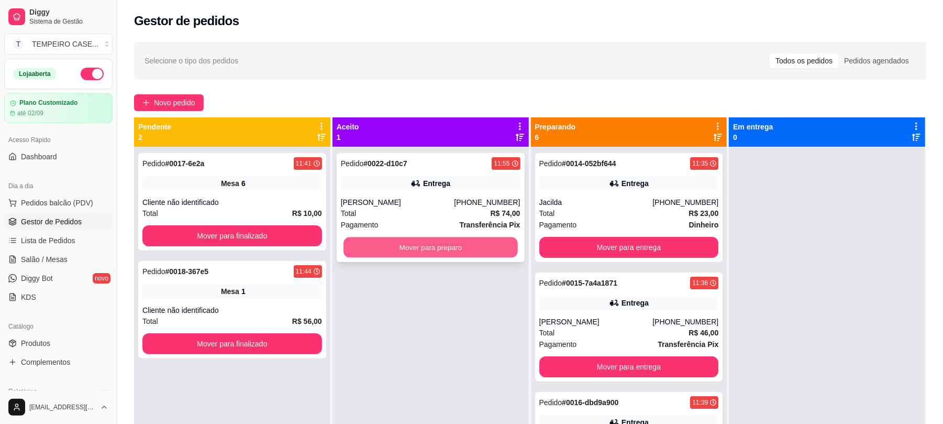
click at [479, 247] on button "Mover para preparo" at bounding box center [431, 247] width 174 height 20
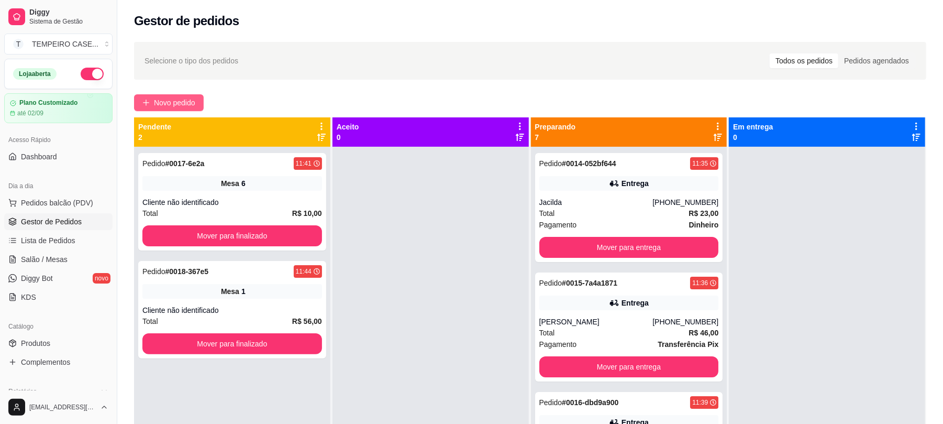
click at [176, 101] on span "Novo pedido" at bounding box center [174, 103] width 41 height 12
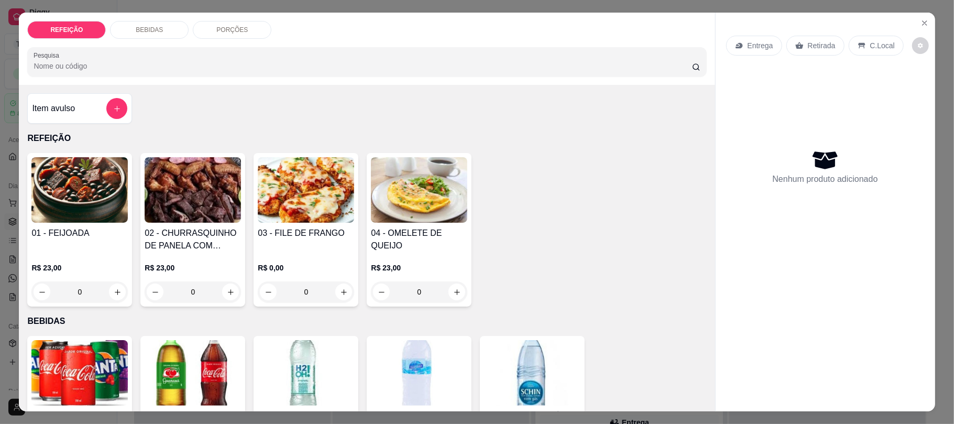
click at [323, 201] on img at bounding box center [306, 189] width 96 height 65
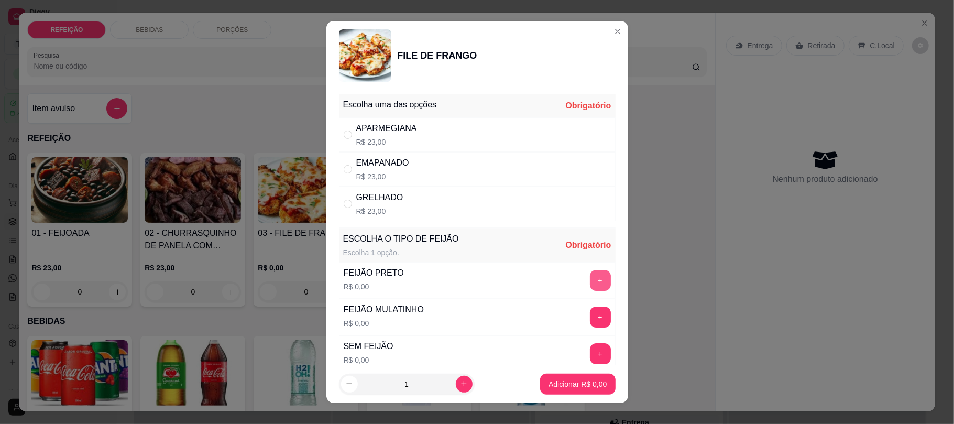
click at [590, 287] on button "+" at bounding box center [600, 280] width 21 height 21
click at [390, 130] on div "APARMEGIANA" at bounding box center [386, 128] width 61 height 13
radio input "true"
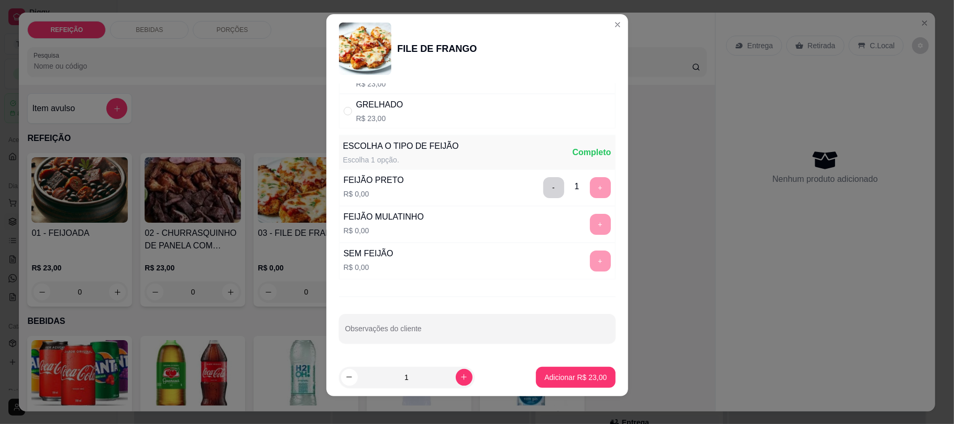
scroll to position [13, 0]
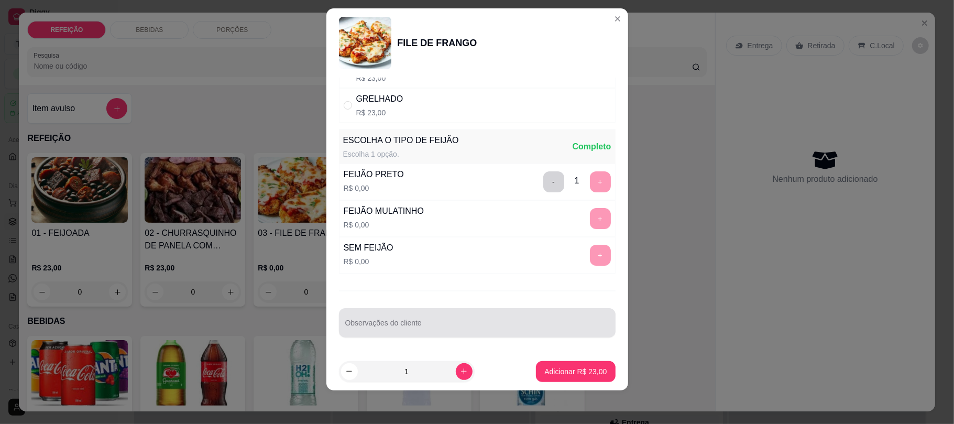
click at [396, 311] on div "Observações do cliente" at bounding box center [477, 322] width 277 height 29
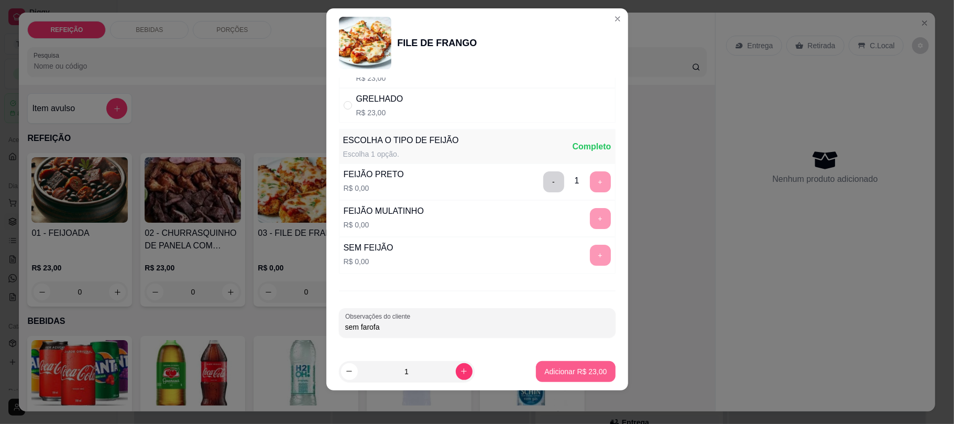
type input "sem farofa"
click at [544, 368] on p "Adicionar R$ 23,00" at bounding box center [575, 371] width 62 height 10
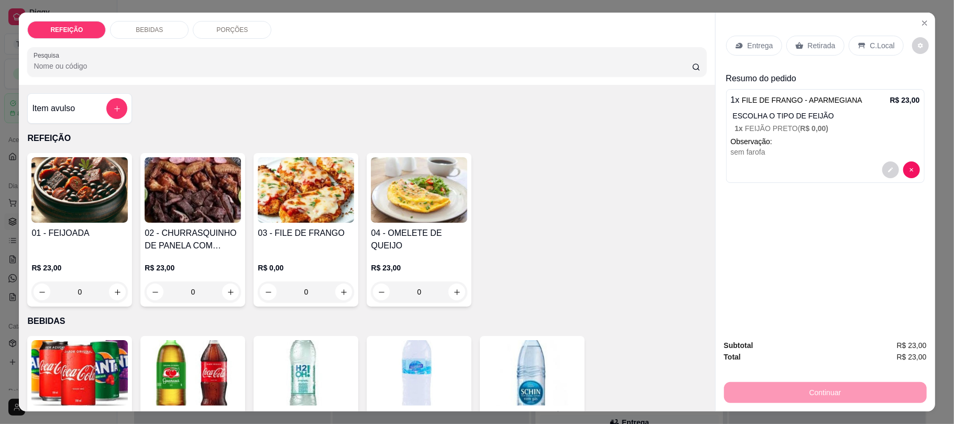
click at [816, 35] on div "Entrega Retirada C.Local" at bounding box center [825, 45] width 198 height 37
click at [815, 44] on p "Retirada" at bounding box center [822, 45] width 28 height 10
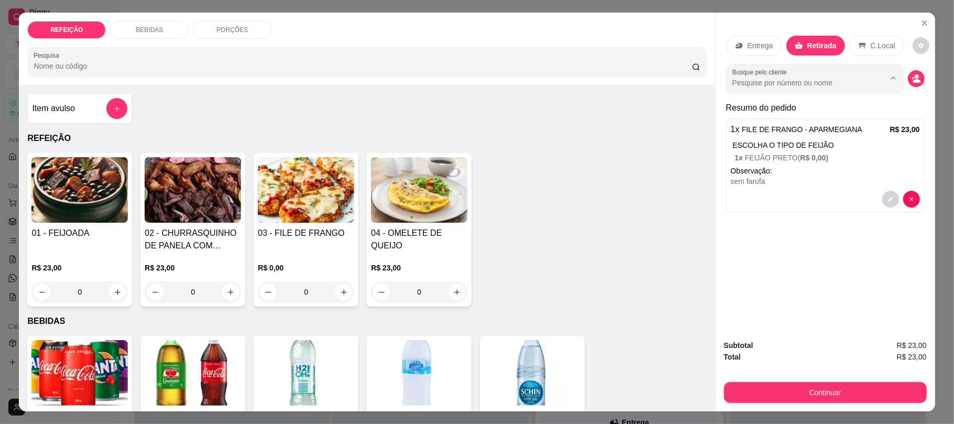
click at [790, 86] on input "Busque pelo cliente" at bounding box center [800, 83] width 136 height 10
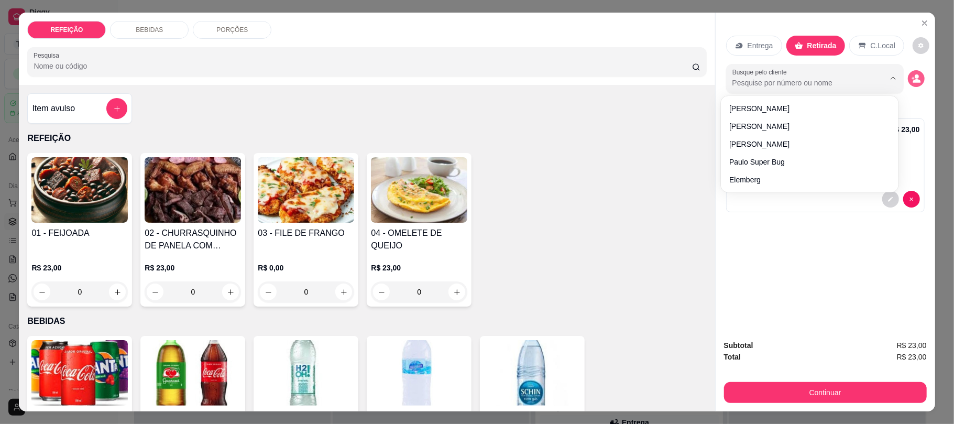
click at [913, 74] on icon "decrease-product-quantity" at bounding box center [915, 78] width 9 height 9
click at [914, 82] on button "decrease-product-quantity" at bounding box center [916, 78] width 17 height 17
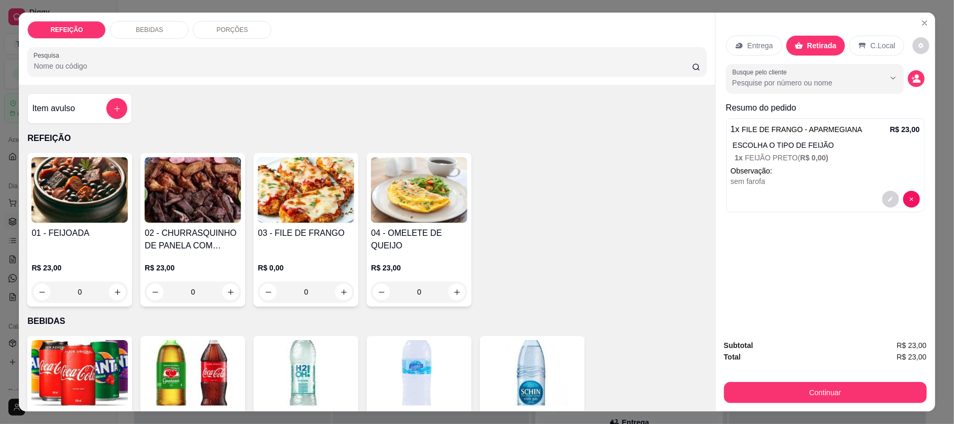
click at [914, 69] on div "Busque pelo cliente" at bounding box center [825, 78] width 198 height 29
click at [911, 72] on button "decrease-product-quantity" at bounding box center [916, 79] width 16 height 16
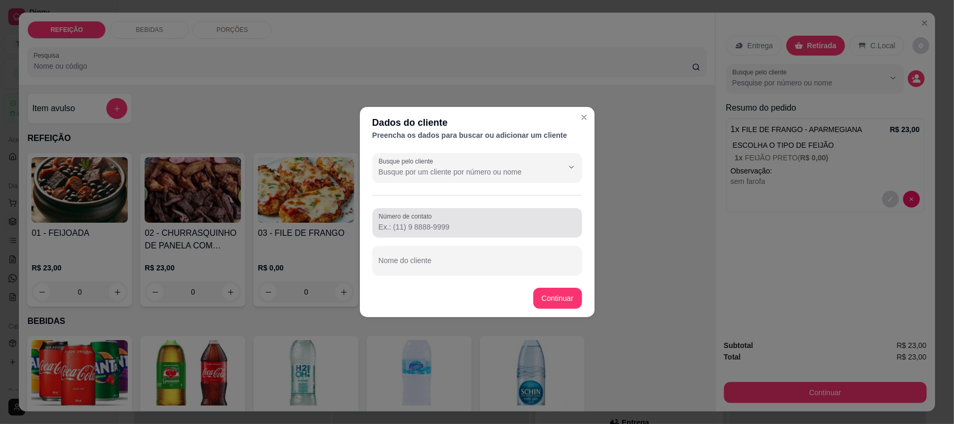
click at [445, 219] on div at bounding box center [477, 222] width 197 height 21
paste input "[PHONE_NUMBER]"
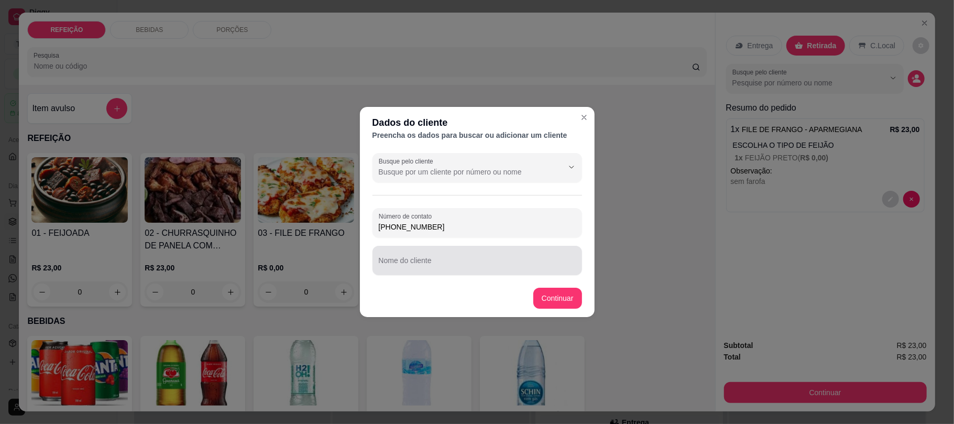
type input "[PHONE_NUMBER]"
click at [415, 258] on div at bounding box center [477, 260] width 197 height 21
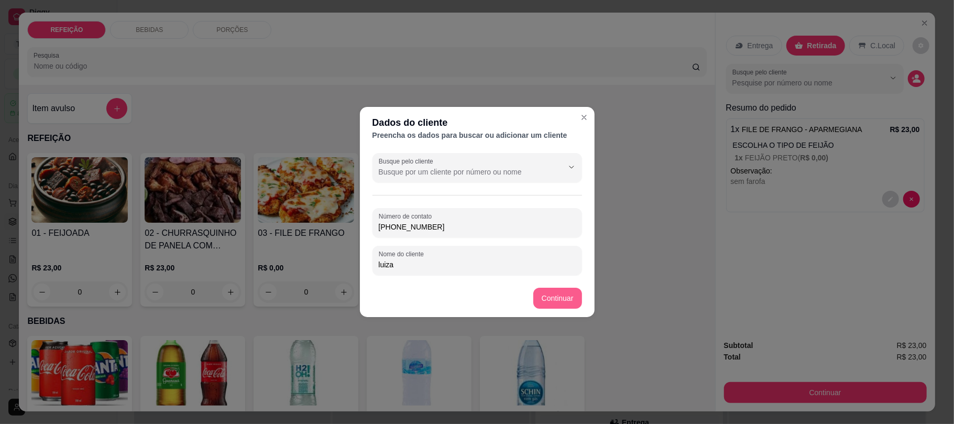
type input "luiza"
click at [557, 311] on footer "Continuar" at bounding box center [477, 298] width 235 height 38
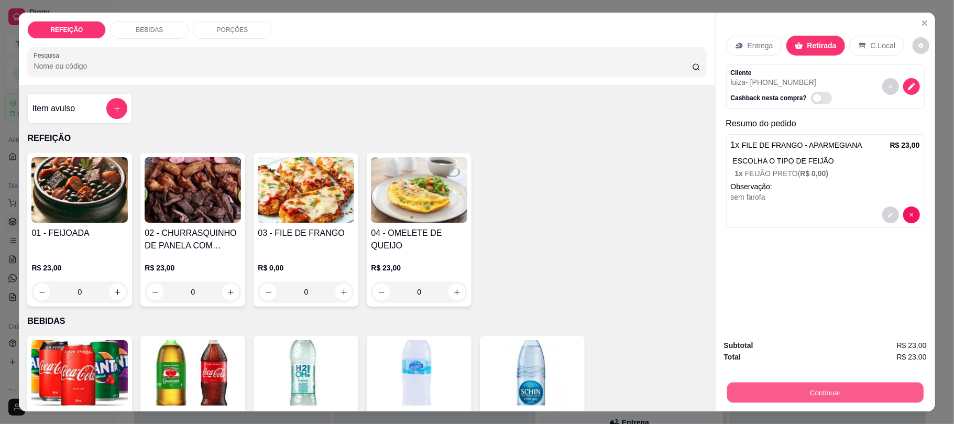
click at [773, 382] on button "Continuar" at bounding box center [824, 392] width 196 height 20
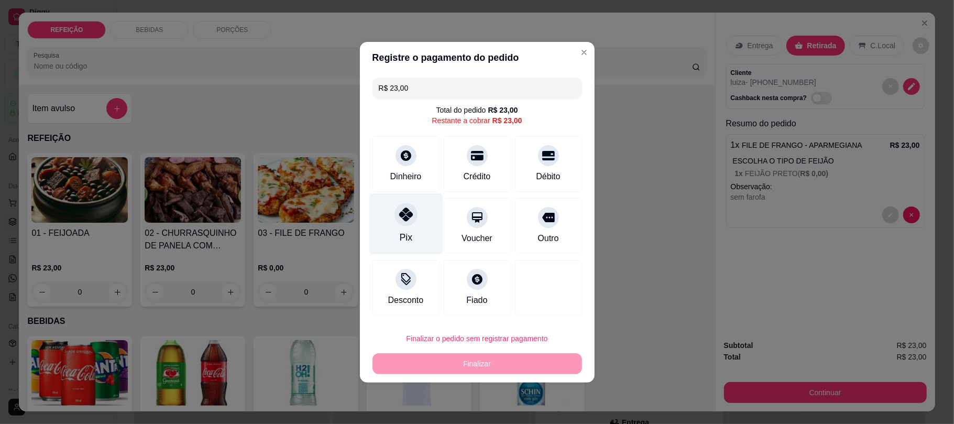
click at [419, 233] on div "Pix" at bounding box center [406, 223] width 74 height 61
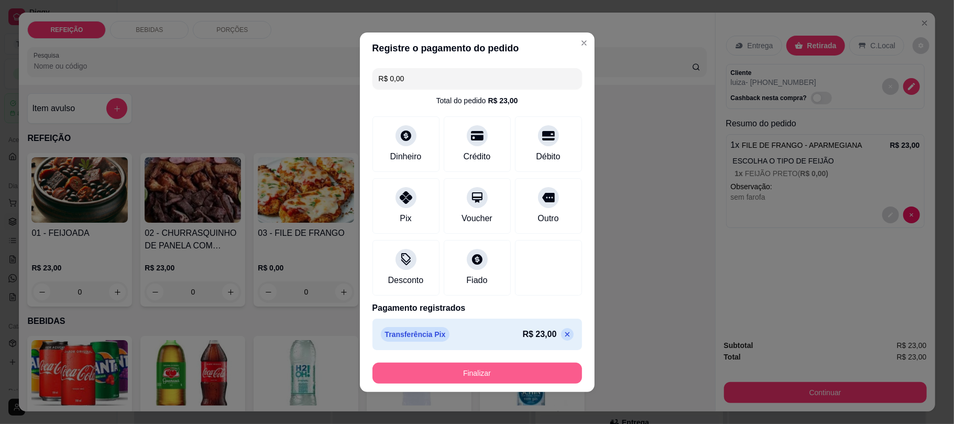
click at [487, 376] on button "Finalizar" at bounding box center [476, 372] width 209 height 21
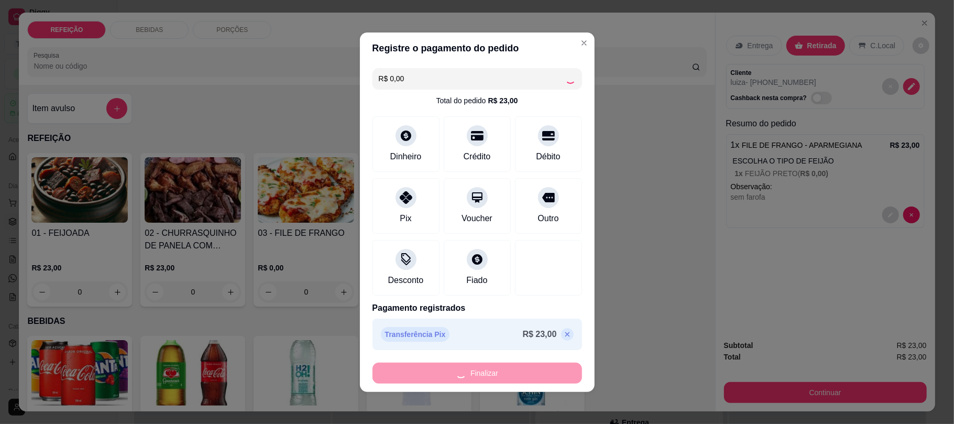
type input "-R$ 23,00"
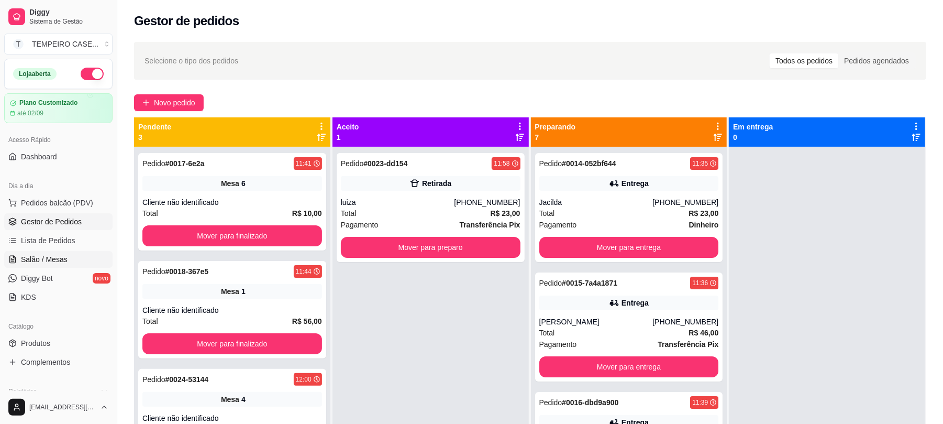
click at [57, 260] on span "Salão / Mesas" at bounding box center [44, 259] width 47 height 10
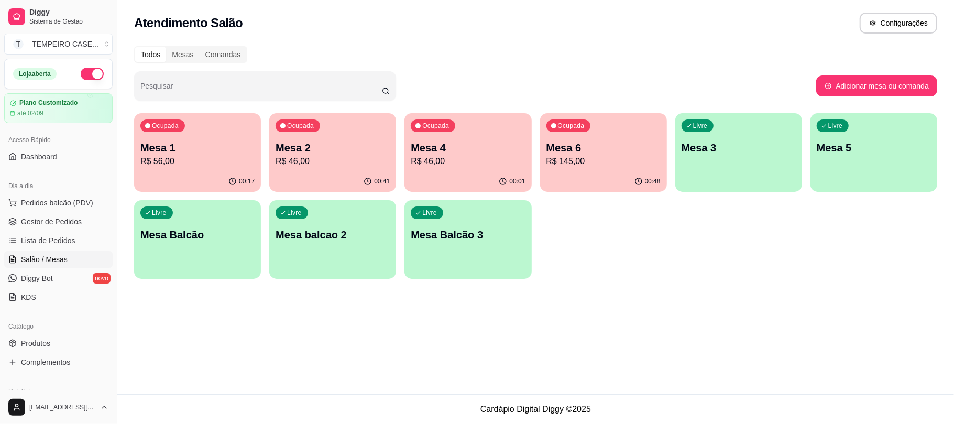
click at [627, 158] on p "R$ 145,00" at bounding box center [603, 161] width 114 height 13
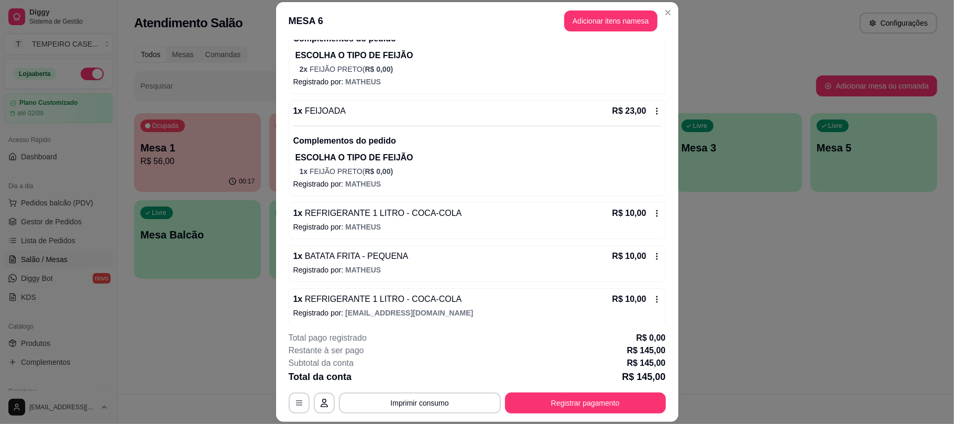
scroll to position [251, 0]
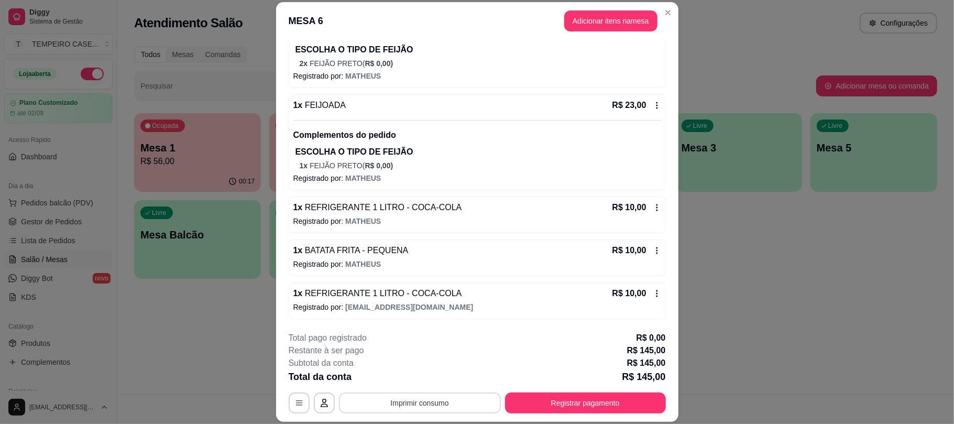
click at [373, 409] on button "Imprimir consumo" at bounding box center [420, 402] width 162 height 21
click at [392, 359] on button "IMPRESSORA" at bounding box center [417, 357] width 86 height 17
click at [543, 407] on button "Registrar pagamento" at bounding box center [585, 402] width 161 height 21
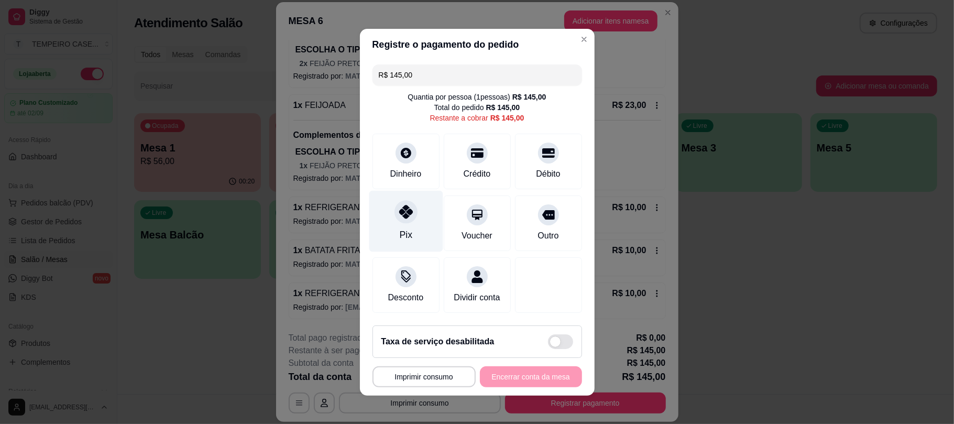
click at [421, 217] on div "Pix" at bounding box center [406, 220] width 74 height 61
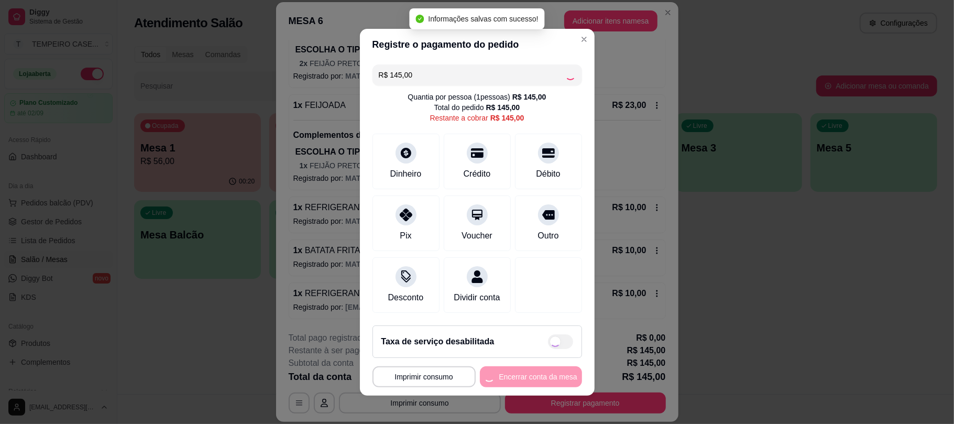
type input "R$ 0,00"
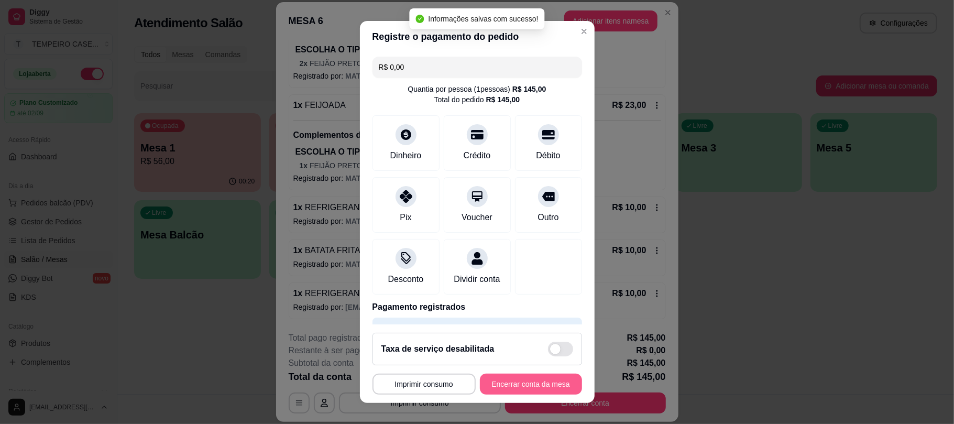
click at [538, 384] on button "Encerrar conta da mesa" at bounding box center [531, 383] width 102 height 21
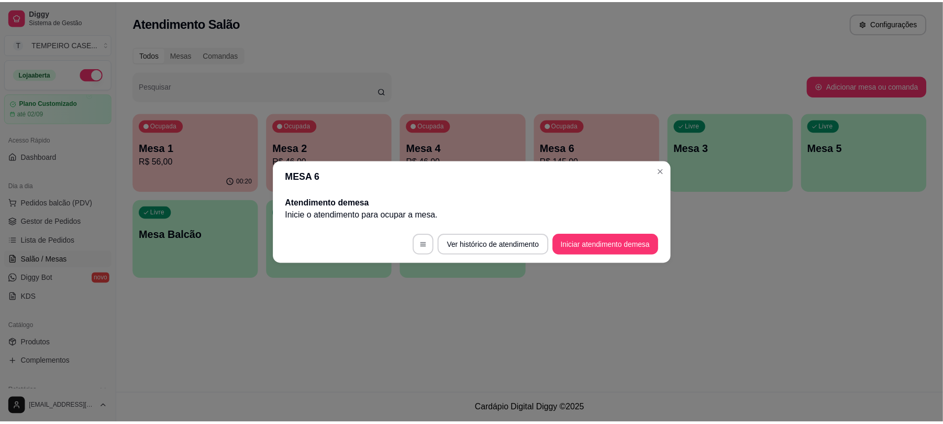
scroll to position [0, 0]
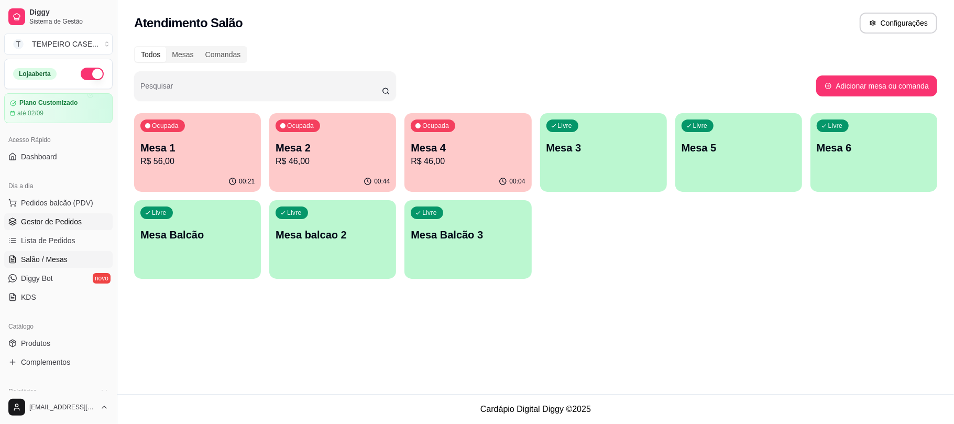
click at [72, 222] on span "Gestor de Pedidos" at bounding box center [51, 221] width 61 height 10
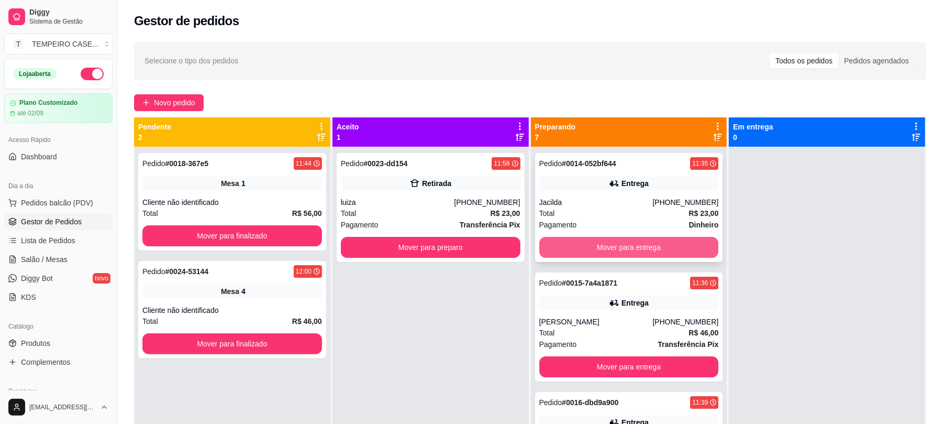
click at [637, 243] on button "Mover para entrega" at bounding box center [629, 247] width 180 height 21
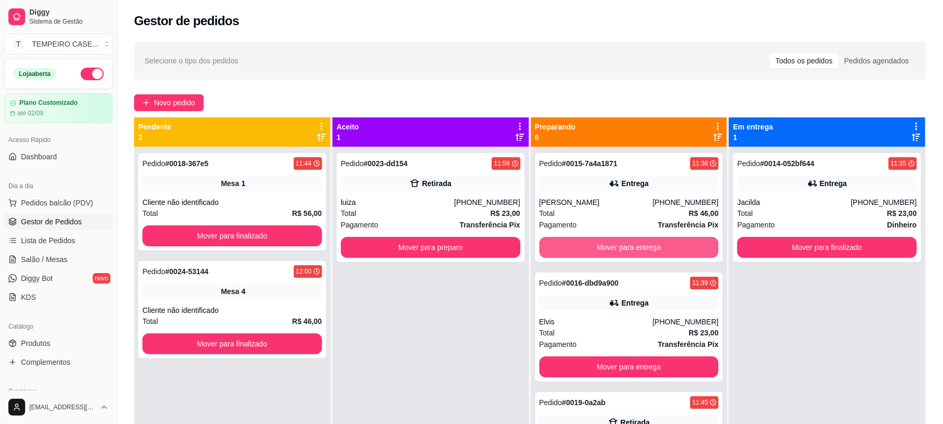
click at [636, 249] on button "Mover para entrega" at bounding box center [629, 247] width 180 height 21
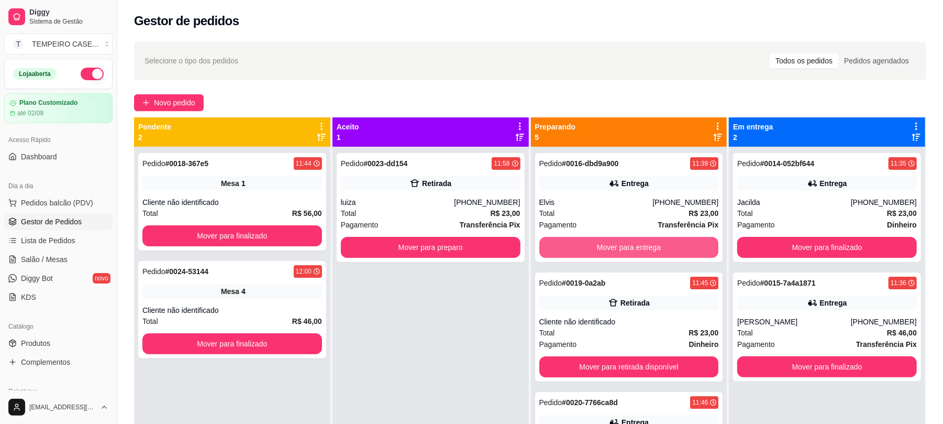
click at [636, 249] on button "Mover para entrega" at bounding box center [629, 247] width 180 height 21
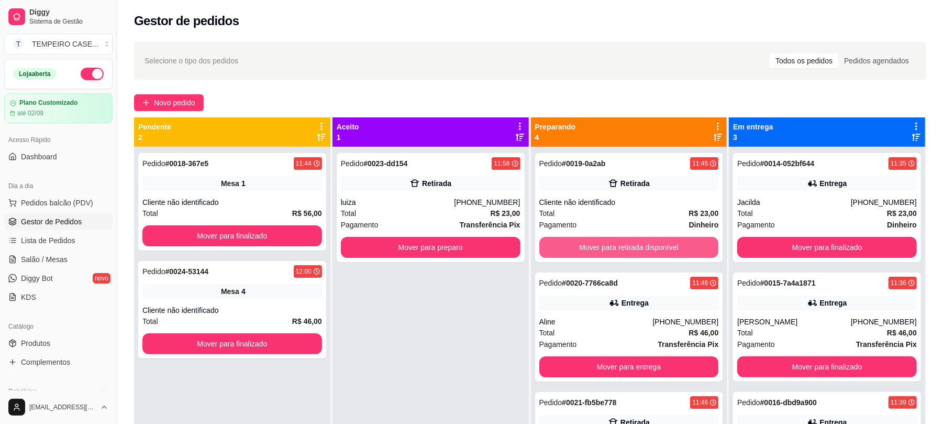
click at [636, 249] on button "Mover para retirada disponível" at bounding box center [629, 247] width 180 height 21
click at [648, 248] on button "Mover para entrega" at bounding box center [629, 247] width 174 height 20
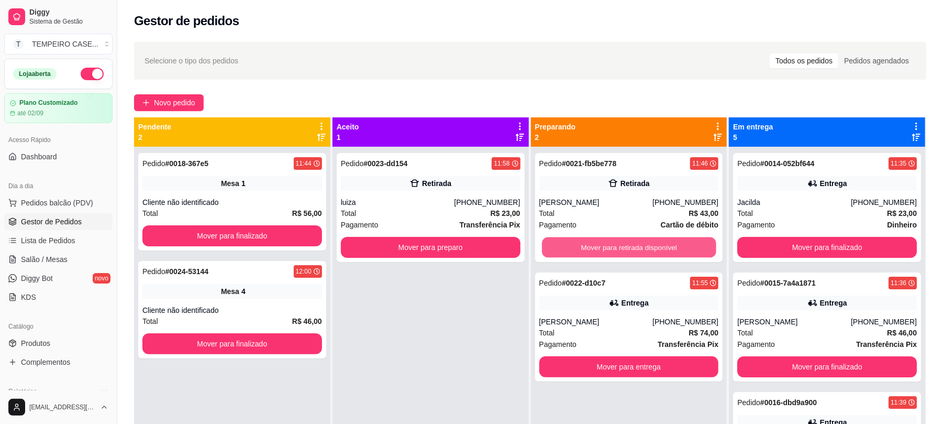
click at [648, 248] on button "Mover para retirada disponível" at bounding box center [629, 247] width 174 height 20
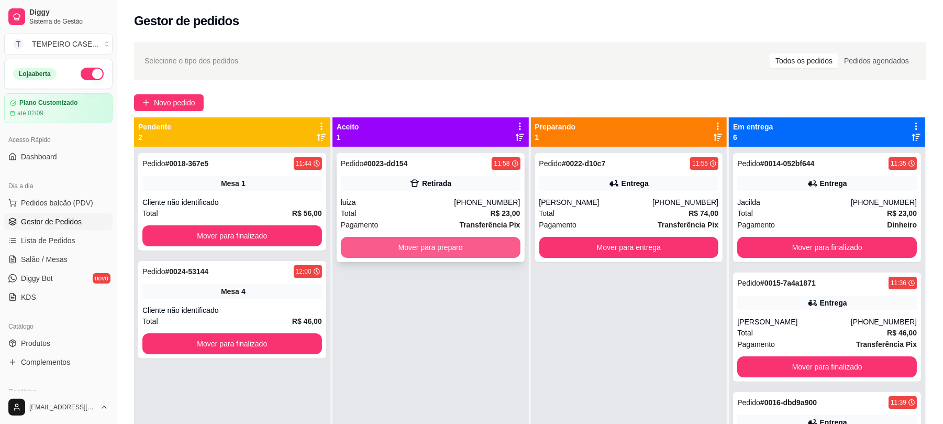
click at [486, 244] on button "Mover para preparo" at bounding box center [431, 247] width 180 height 21
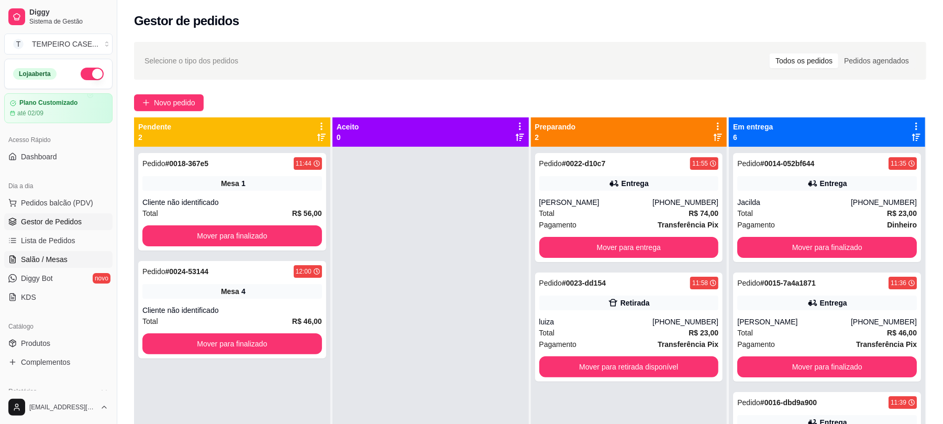
click at [44, 267] on link "Salão / Mesas" at bounding box center [58, 259] width 108 height 17
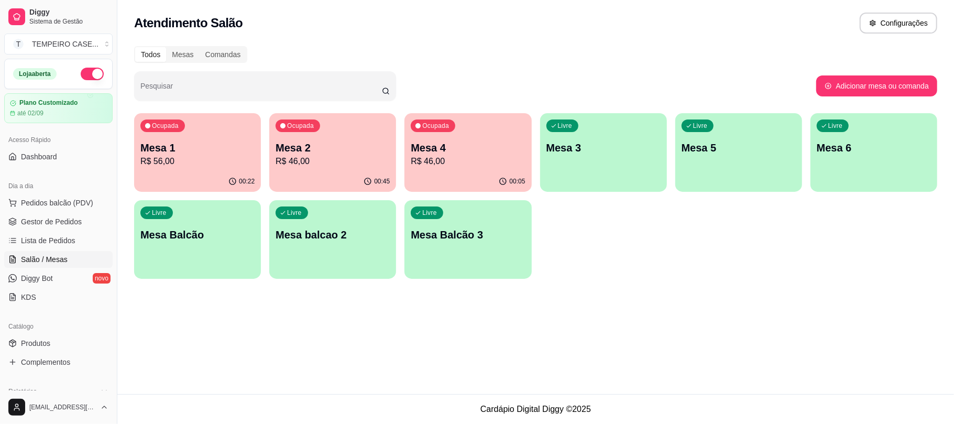
click at [633, 165] on div "Livre Mesa 3" at bounding box center [603, 146] width 127 height 66
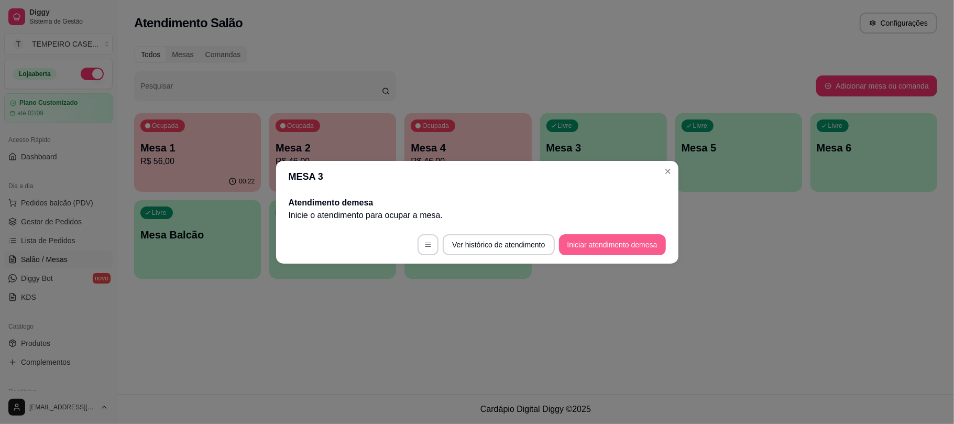
click at [584, 237] on button "Iniciar atendimento de mesa" at bounding box center [612, 244] width 107 height 21
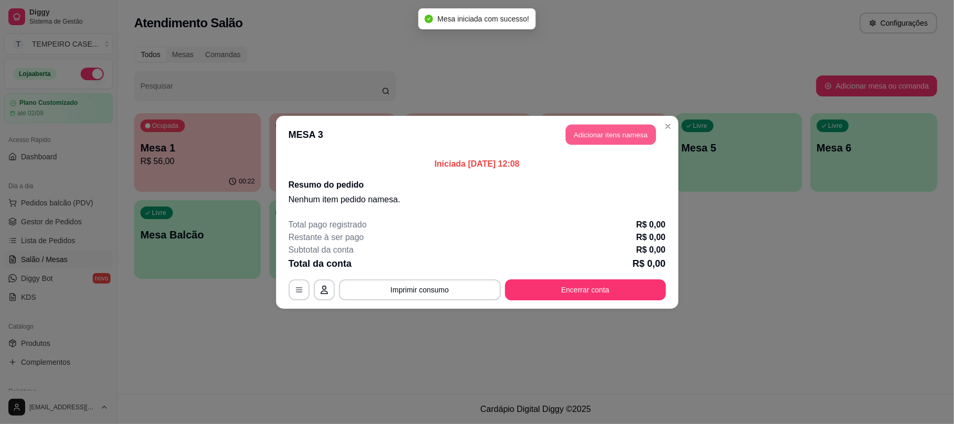
click at [607, 134] on button "Adicionar itens na mesa" at bounding box center [611, 134] width 90 height 20
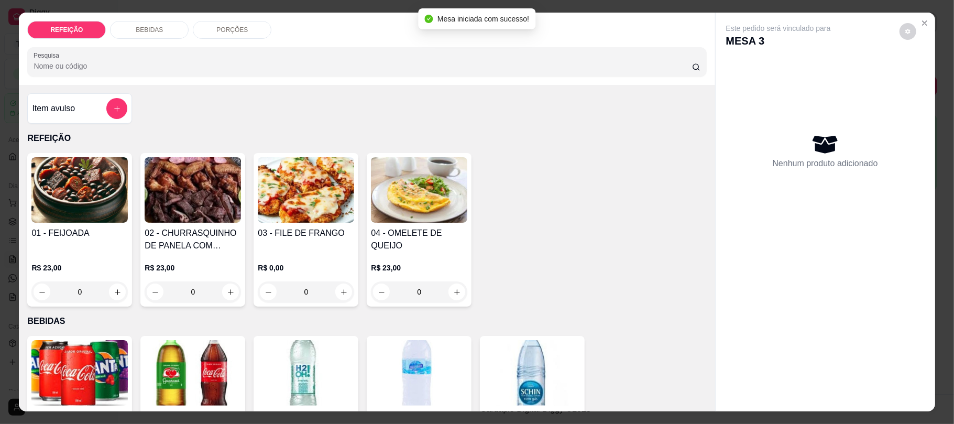
click at [284, 183] on img at bounding box center [306, 189] width 96 height 65
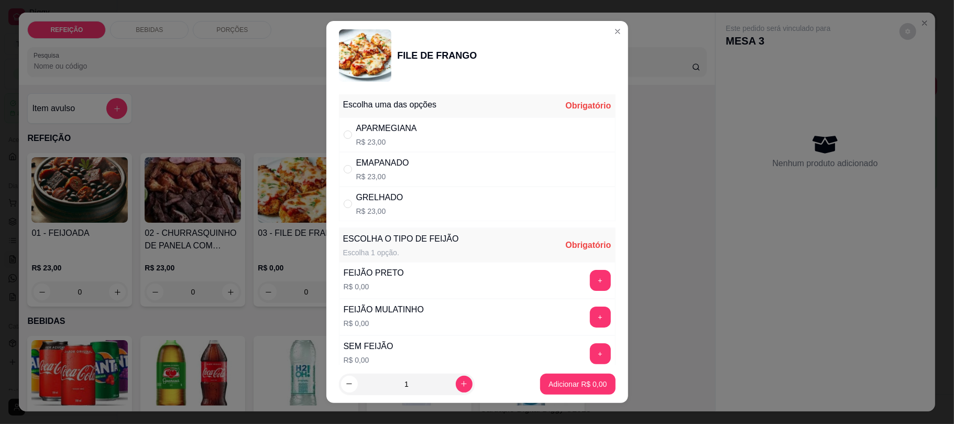
click at [460, 132] on div "APARMEGIANA R$ 23,00" at bounding box center [477, 134] width 277 height 35
radio input "true"
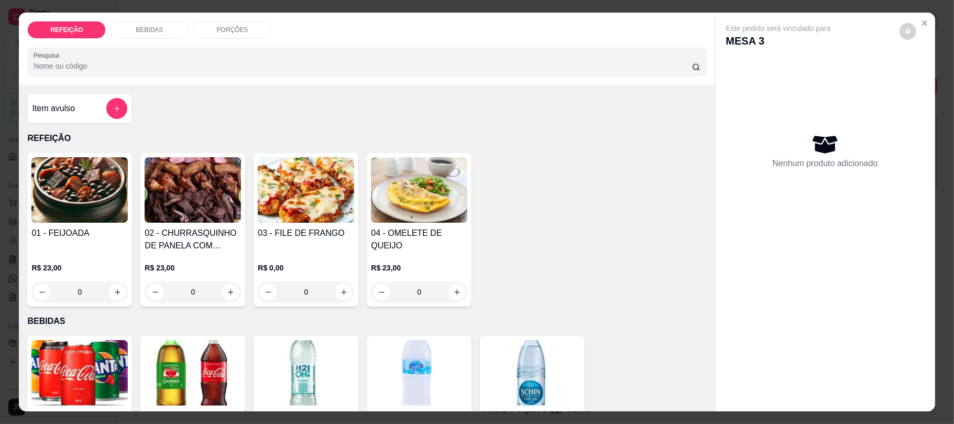
click at [174, 196] on img at bounding box center [193, 189] width 96 height 65
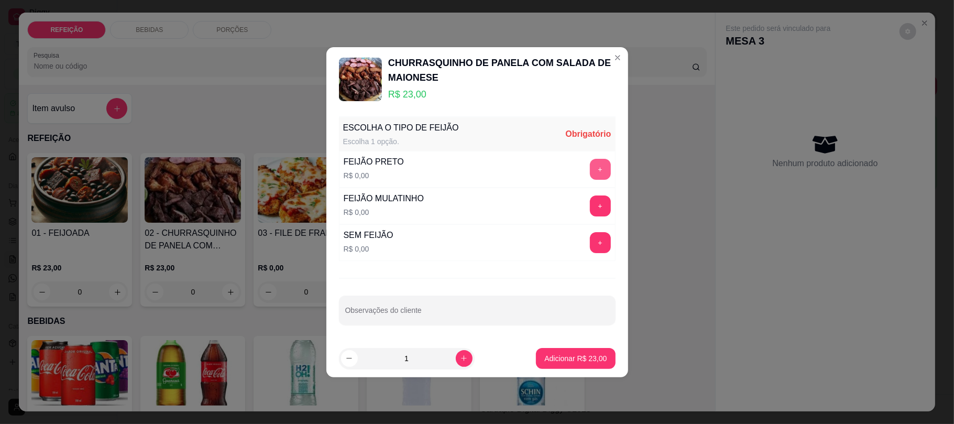
click at [590, 170] on button "+" at bounding box center [600, 169] width 21 height 21
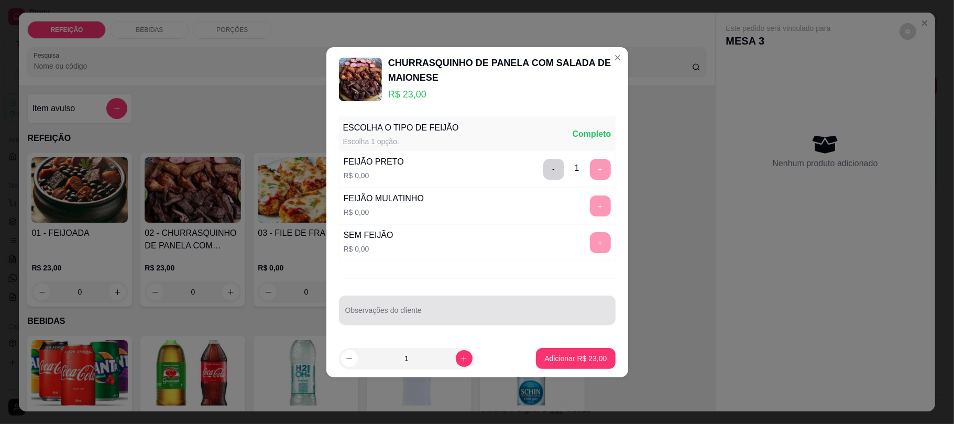
click at [473, 303] on div at bounding box center [477, 310] width 264 height 21
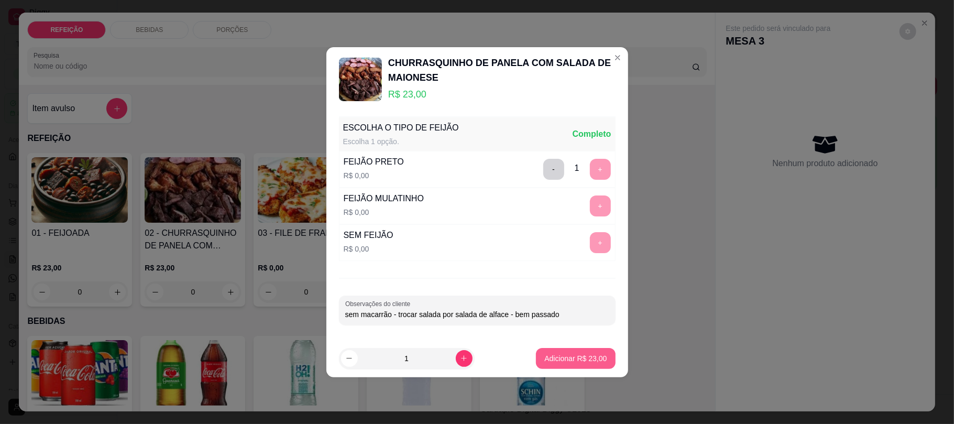
type input "sem macarrão - trocar salada por salada de alface - bem passado"
click at [562, 355] on p "Adicionar R$ 23,00" at bounding box center [575, 358] width 61 height 10
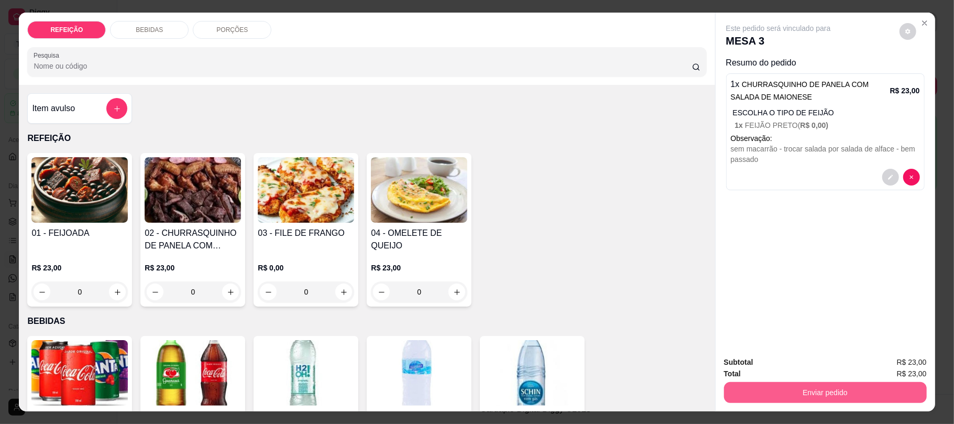
click at [776, 383] on button "Enviar pedido" at bounding box center [825, 392] width 203 height 21
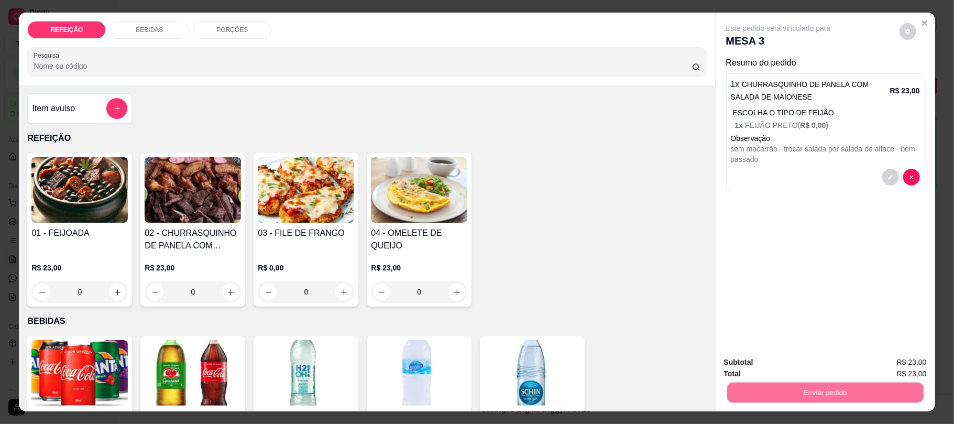
click at [778, 371] on button "Não registrar e enviar pedido" at bounding box center [789, 367] width 109 height 20
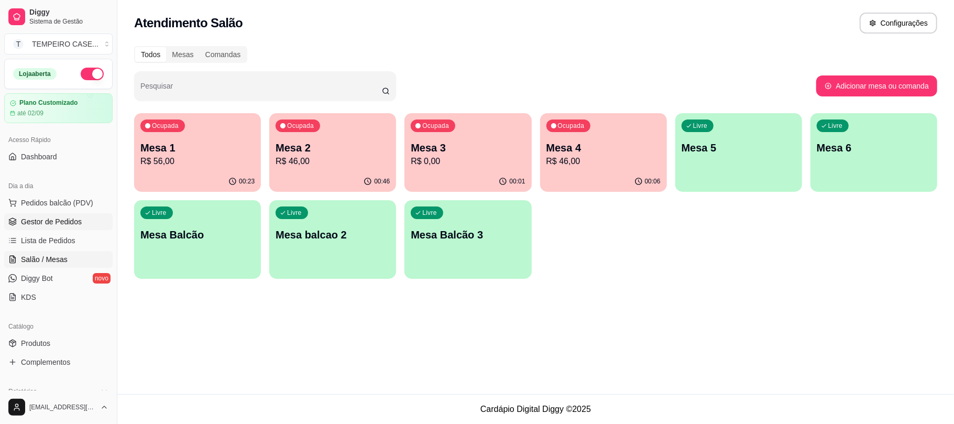
click at [47, 221] on span "Gestor de Pedidos" at bounding box center [51, 221] width 61 height 10
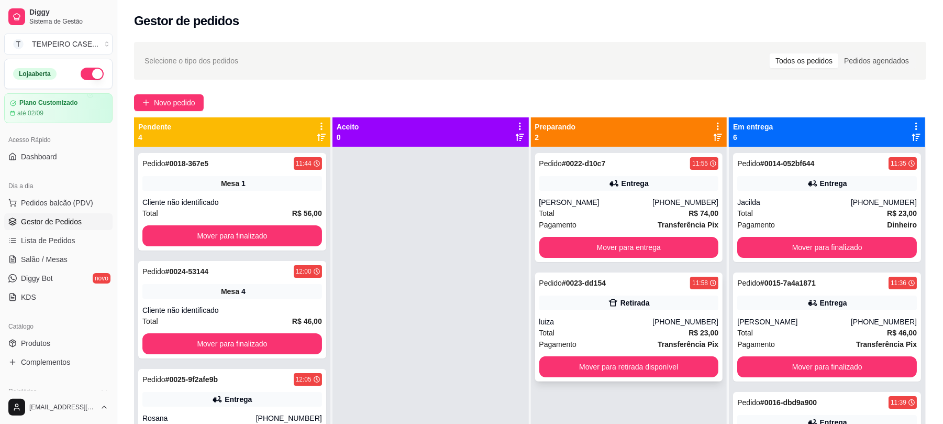
click at [624, 330] on div "Total R$ 23,00" at bounding box center [629, 333] width 180 height 12
click at [646, 365] on button "Mover para retirada disponível" at bounding box center [629, 366] width 180 height 21
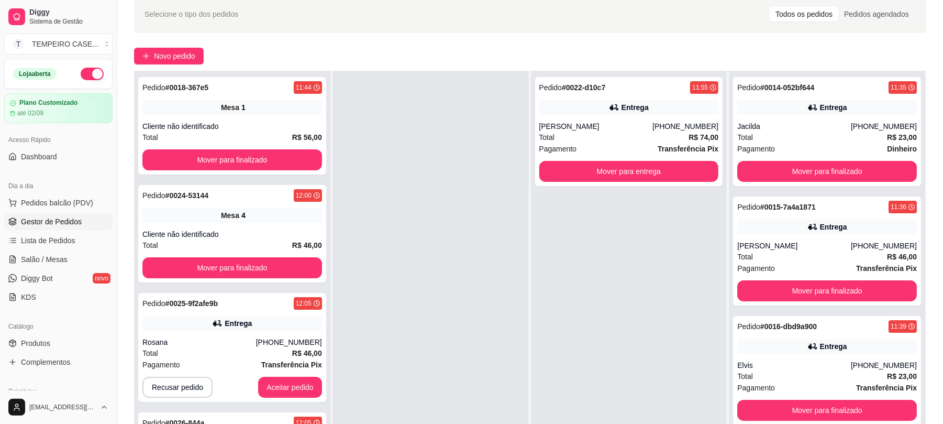
scroll to position [70, 0]
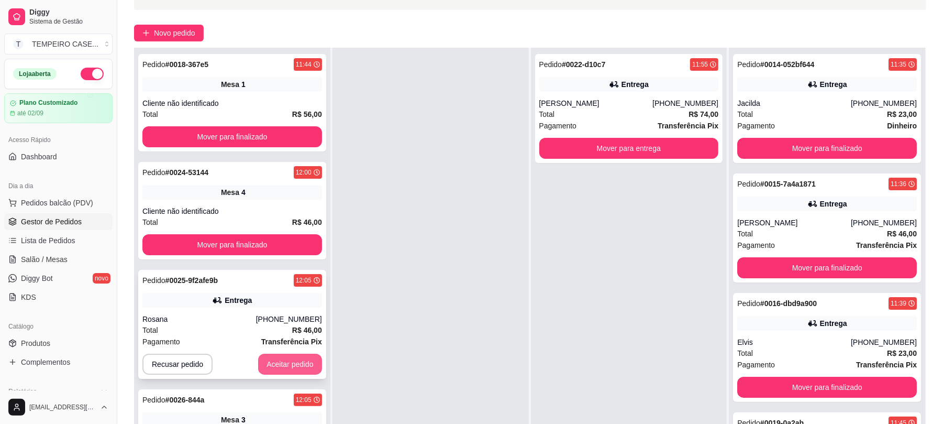
click at [302, 372] on button "Aceitar pedido" at bounding box center [290, 363] width 64 height 21
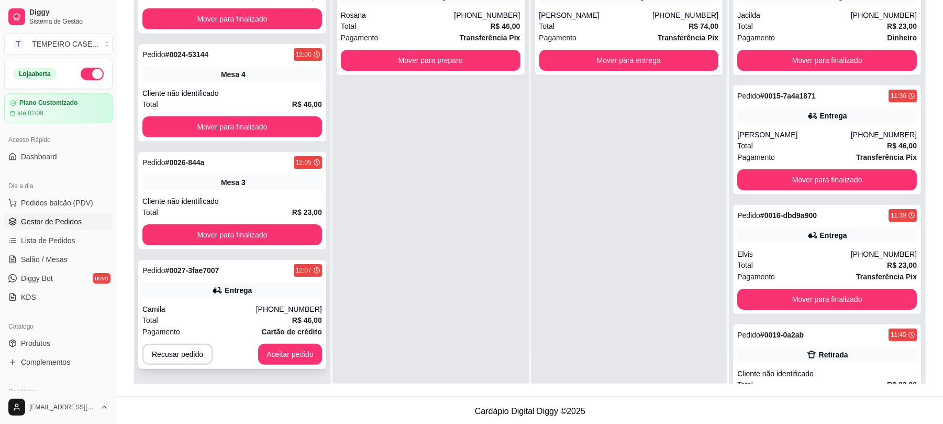
scroll to position [160, 0]
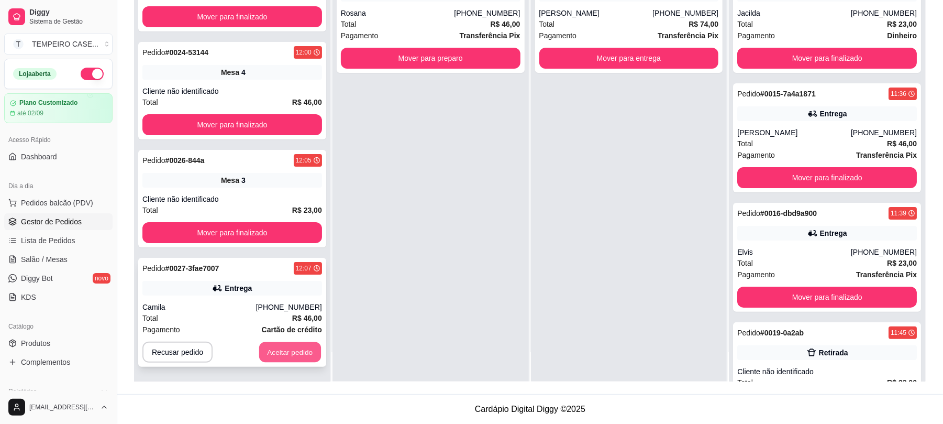
click at [281, 349] on button "Aceitar pedido" at bounding box center [290, 352] width 62 height 20
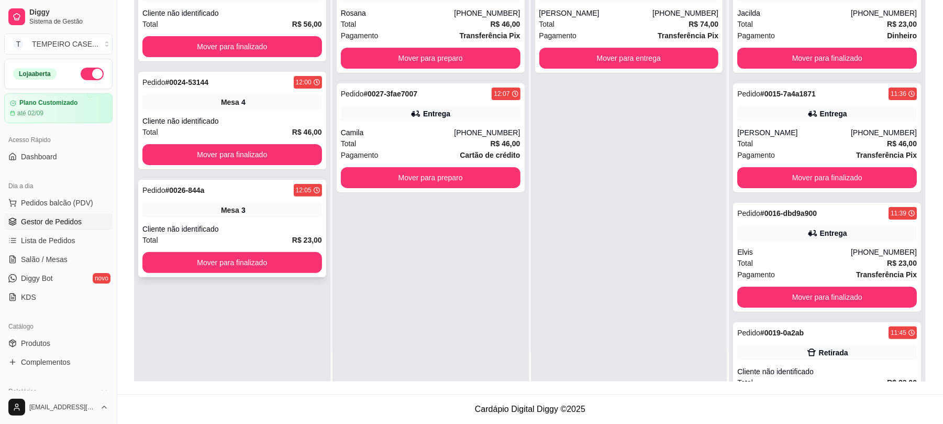
scroll to position [0, 0]
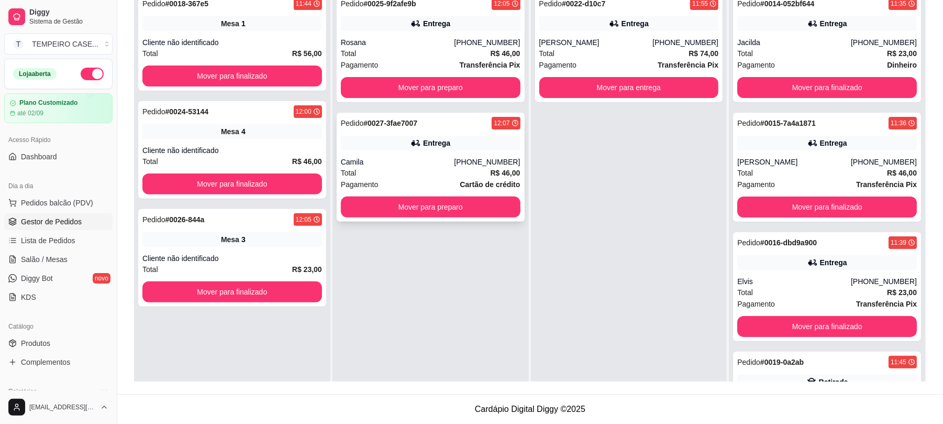
click at [411, 148] on icon at bounding box center [416, 143] width 10 height 10
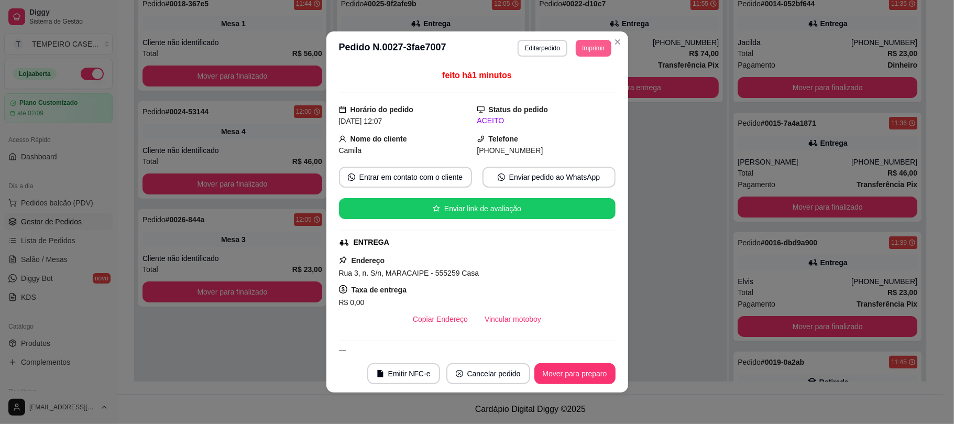
click at [589, 45] on button "Imprimir" at bounding box center [593, 48] width 35 height 17
click at [568, 107] on button "IMPRESSORA COZINHA" at bounding box center [564, 106] width 86 height 17
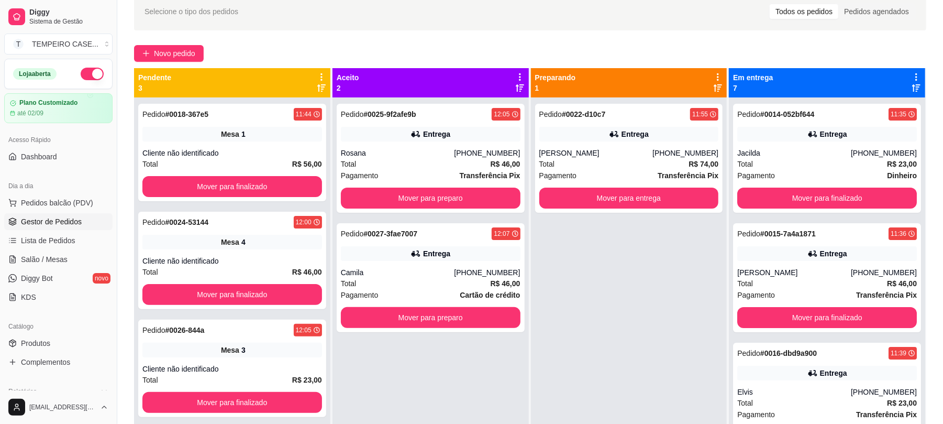
scroll to position [20, 0]
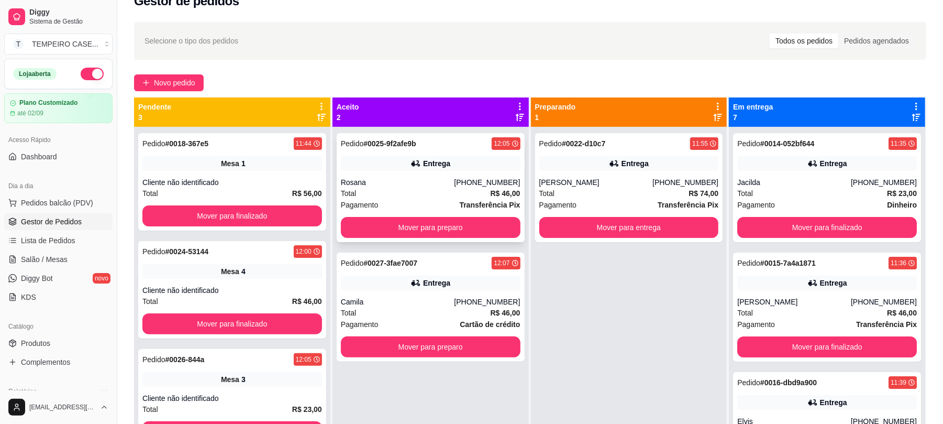
click at [426, 174] on div "Pedido # 0025-9f2afe9b 12:05 Entrega Rosana [PHONE_NUMBER] Total R$ 46,00 Pagam…" at bounding box center [431, 187] width 188 height 109
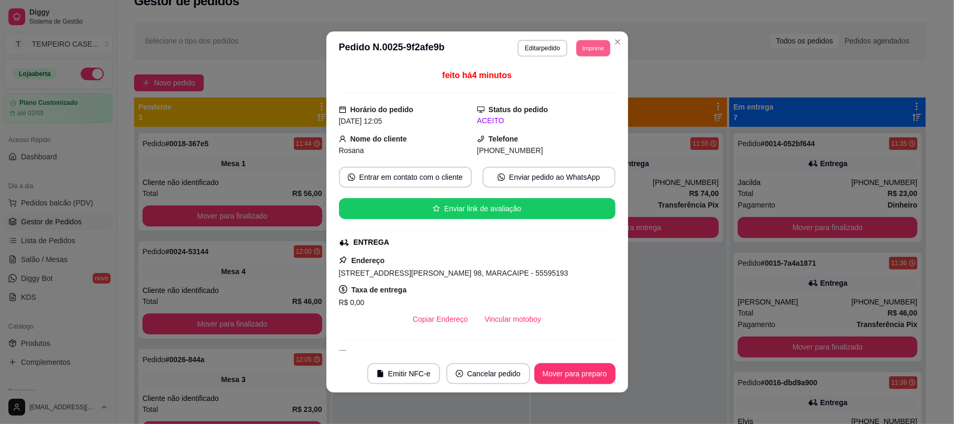
click at [588, 43] on button "Imprimir" at bounding box center [593, 48] width 34 height 16
click at [566, 103] on button "IMPRESSORA COZINHA" at bounding box center [564, 106] width 86 height 17
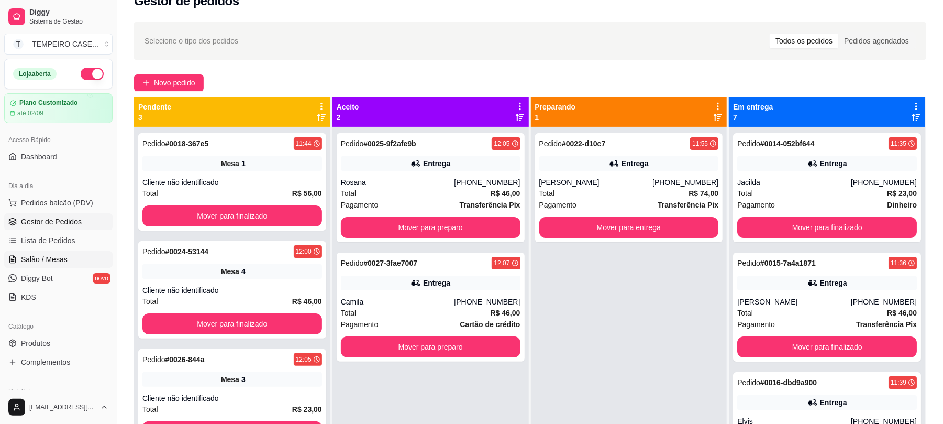
click at [55, 260] on span "Salão / Mesas" at bounding box center [44, 259] width 47 height 10
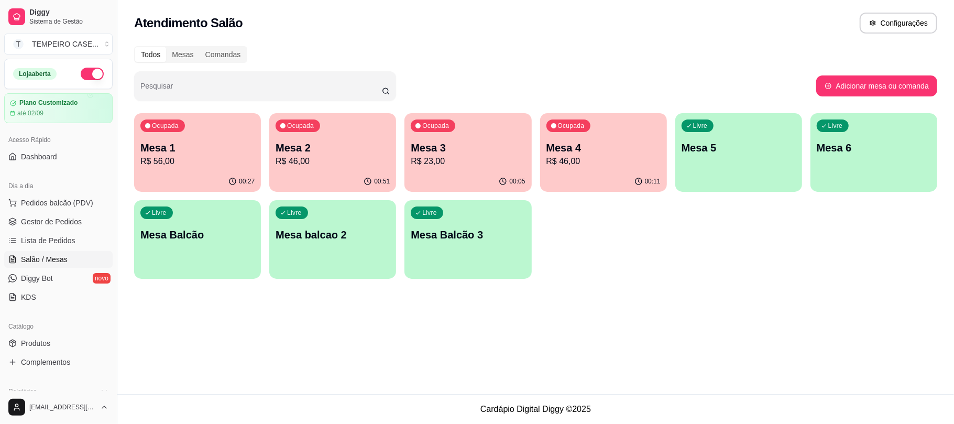
click at [192, 161] on p "R$ 56,00" at bounding box center [197, 161] width 114 height 13
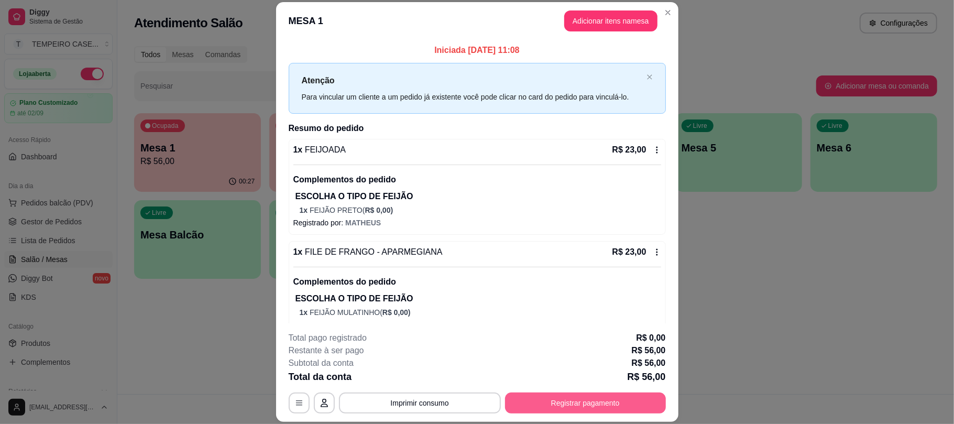
click at [616, 396] on button "Registrar pagamento" at bounding box center [585, 402] width 161 height 21
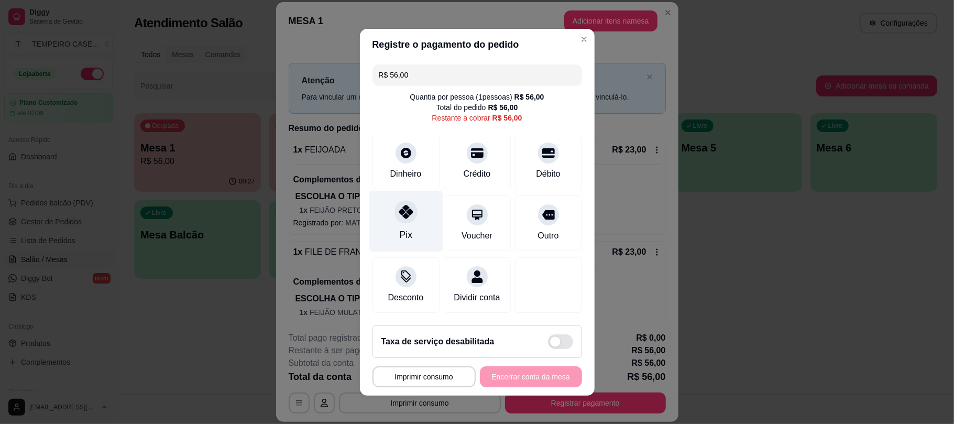
click at [401, 209] on icon at bounding box center [406, 212] width 14 height 14
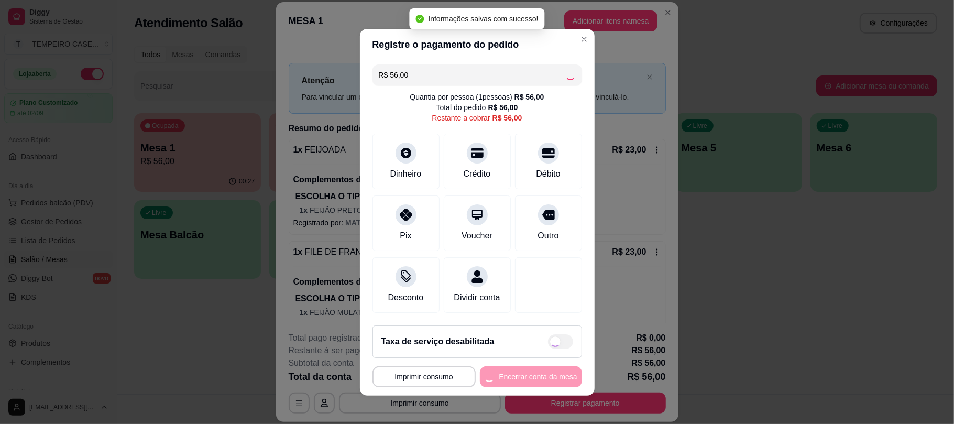
type input "R$ 0,00"
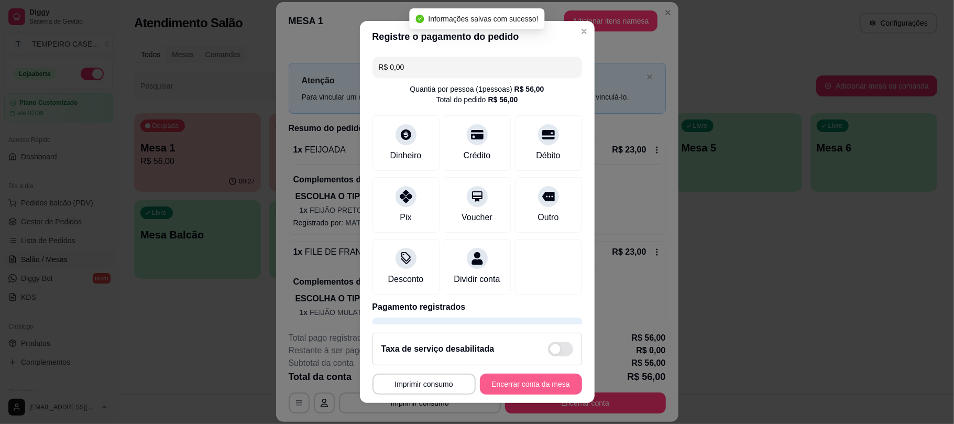
click at [524, 379] on button "Encerrar conta da mesa" at bounding box center [531, 383] width 102 height 21
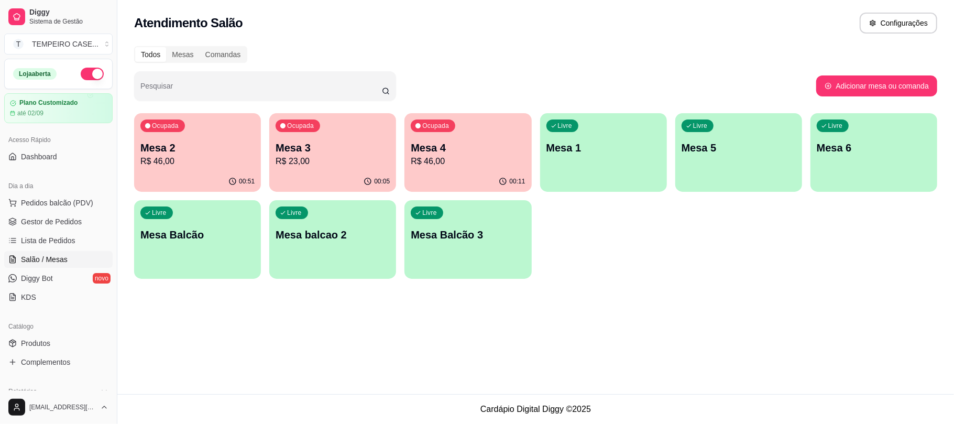
click at [657, 349] on div "Atendimento Salão Configurações Todos Mesas Comandas Pesquisar Adicionar mesa o…" at bounding box center [535, 197] width 836 height 394
click at [396, 354] on div "Atendimento Salão Configurações Todos Mesas Comandas Pesquisar Adicionar mesa o…" at bounding box center [535, 197] width 836 height 394
click at [338, 361] on div "Atendimento Salão Configurações Todos Mesas Comandas Pesquisar Adicionar mesa o…" at bounding box center [535, 197] width 836 height 394
click at [225, 170] on div "Ocupada Mesa 2 R$ 46,00" at bounding box center [197, 142] width 127 height 58
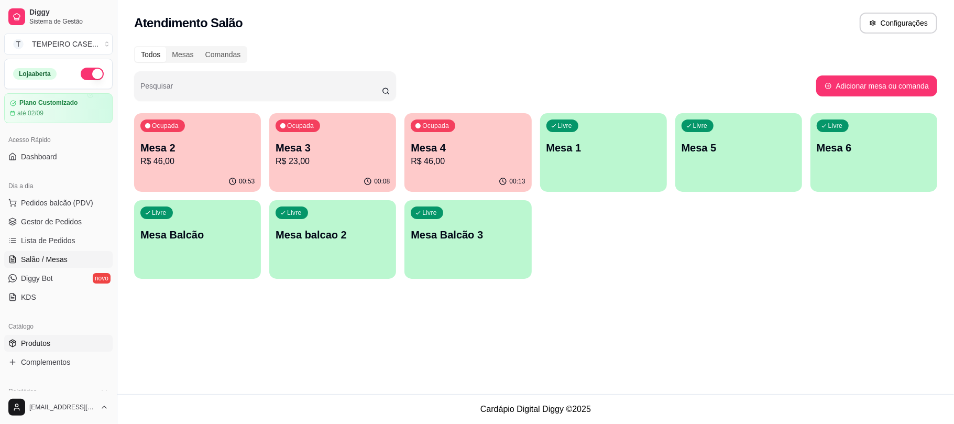
click at [21, 350] on link "Produtos" at bounding box center [58, 343] width 108 height 17
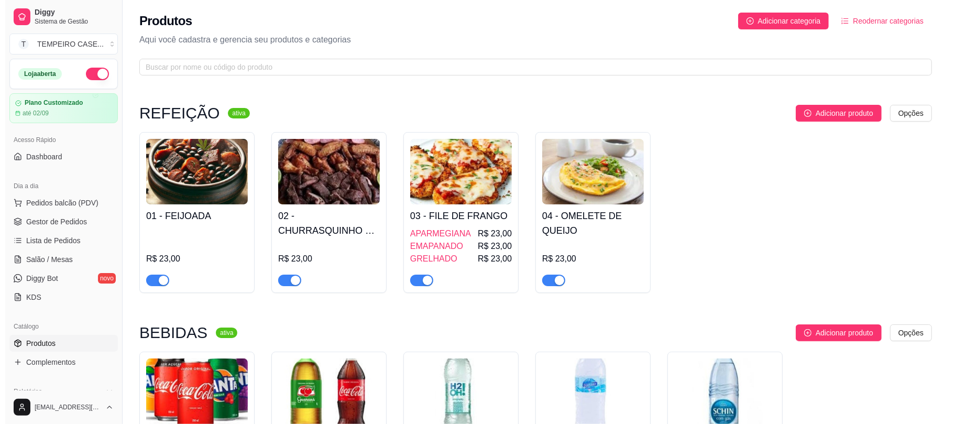
scroll to position [139, 0]
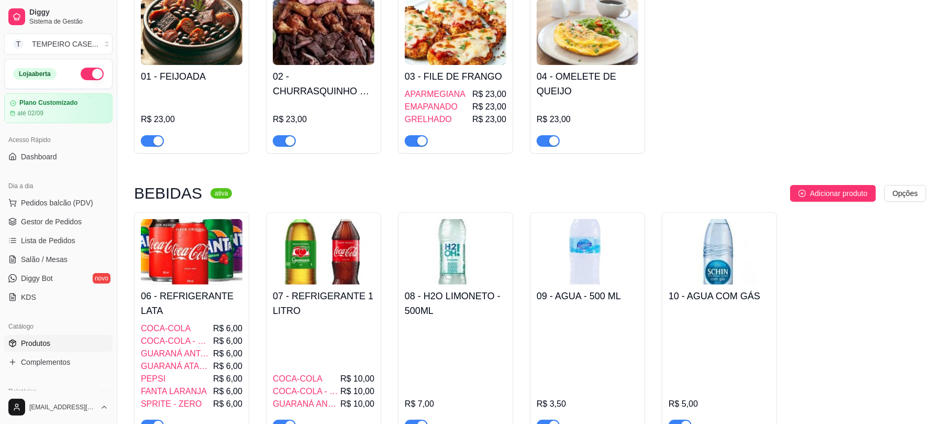
click at [333, 280] on img at bounding box center [324, 251] width 102 height 65
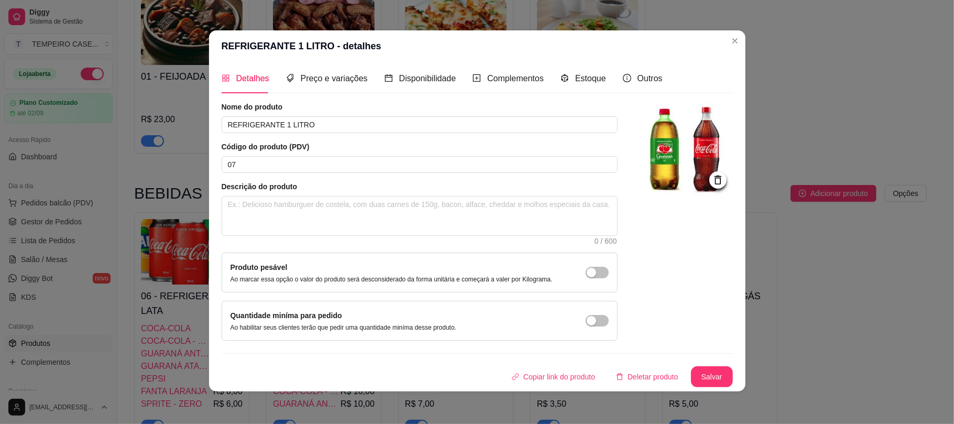
scroll to position [2, 0]
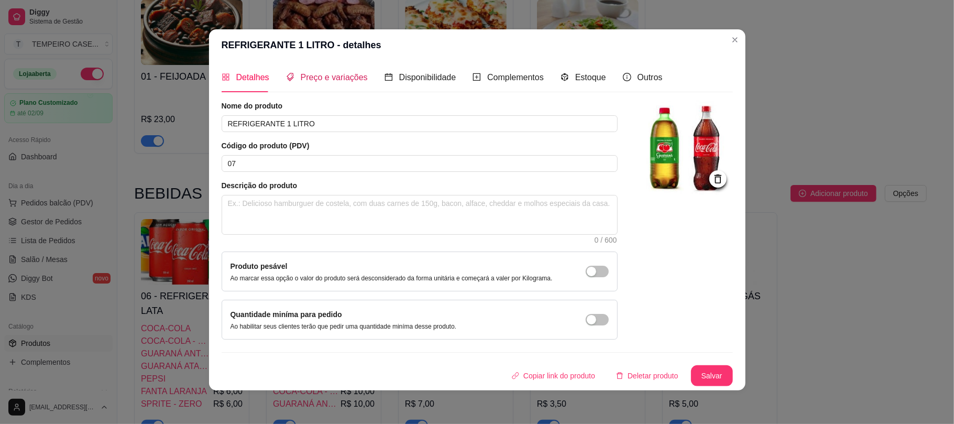
click at [349, 74] on span "Preço e variações" at bounding box center [334, 77] width 67 height 9
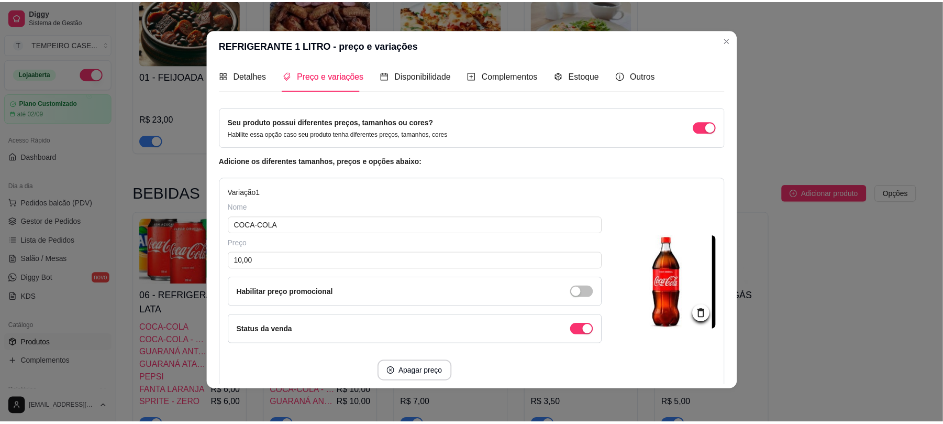
scroll to position [539, 0]
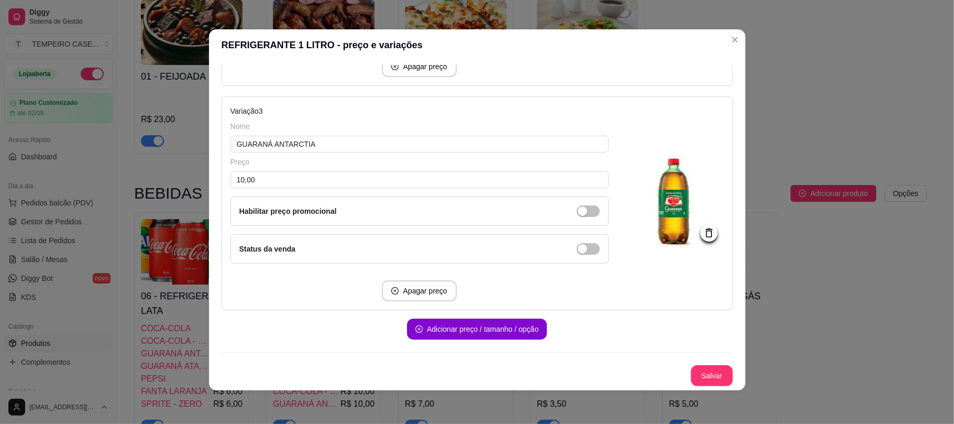
click at [570, 255] on div "Status da venda" at bounding box center [419, 248] width 378 height 29
click at [691, 375] on button "Salvar" at bounding box center [712, 375] width 42 height 21
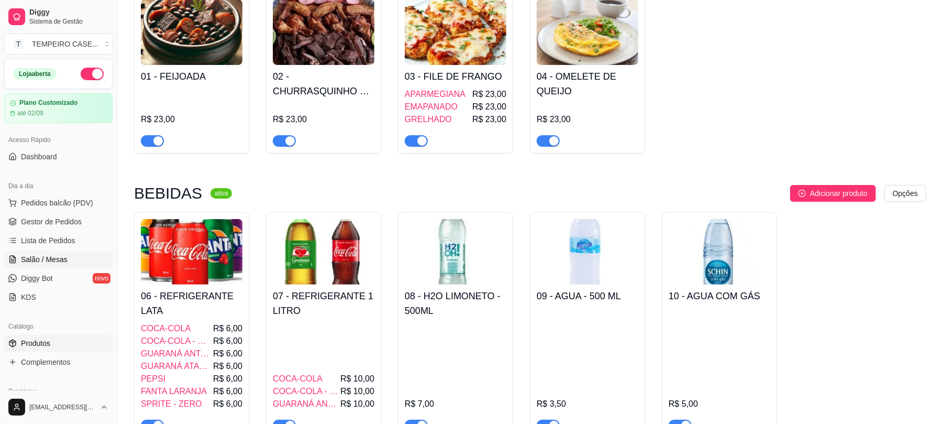
click at [53, 257] on span "Salão / Mesas" at bounding box center [44, 259] width 47 height 10
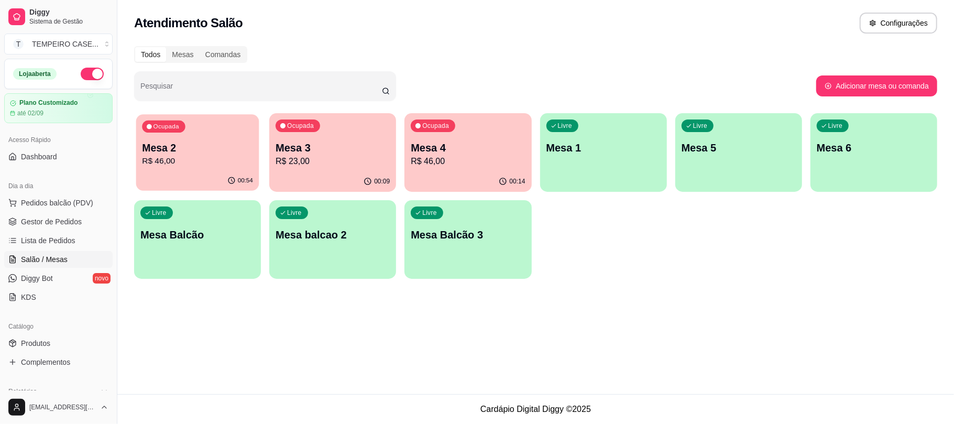
click at [231, 157] on p "R$ 46,00" at bounding box center [197, 161] width 111 height 12
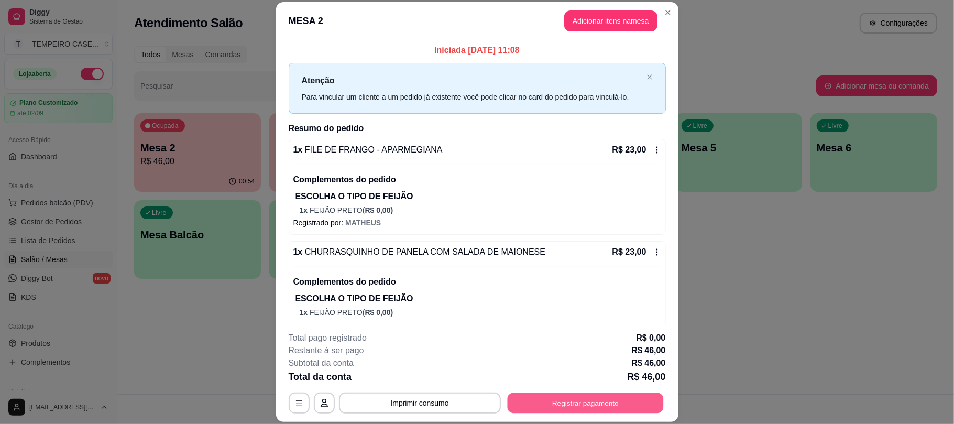
click at [555, 394] on button "Registrar pagamento" at bounding box center [585, 403] width 156 height 20
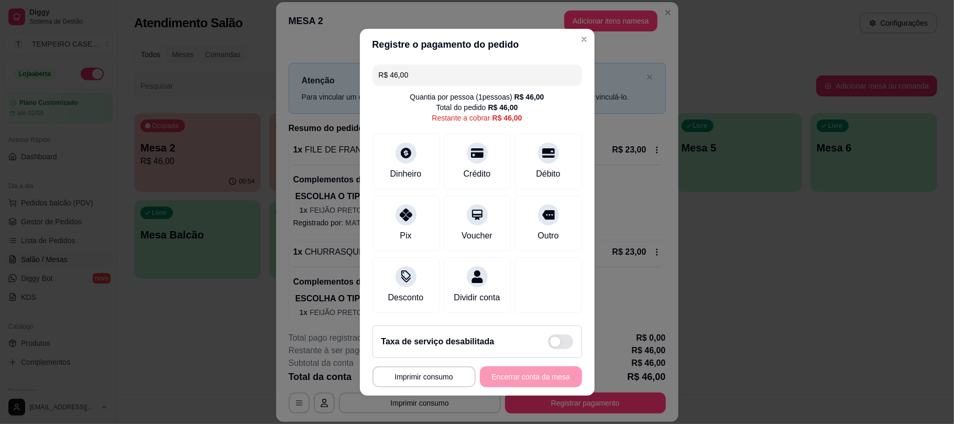
drag, startPoint x: 424, startPoint y: 71, endPoint x: 371, endPoint y: 70, distance: 53.4
click at [372, 70] on div "R$ 46,00" at bounding box center [476, 74] width 209 height 21
click at [457, 152] on div "Crédito" at bounding box center [477, 158] width 74 height 61
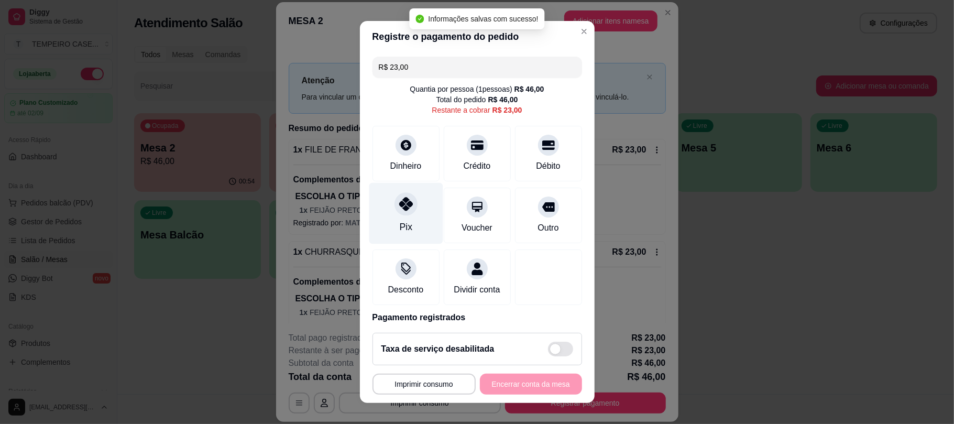
click at [401, 207] on icon at bounding box center [406, 204] width 14 height 14
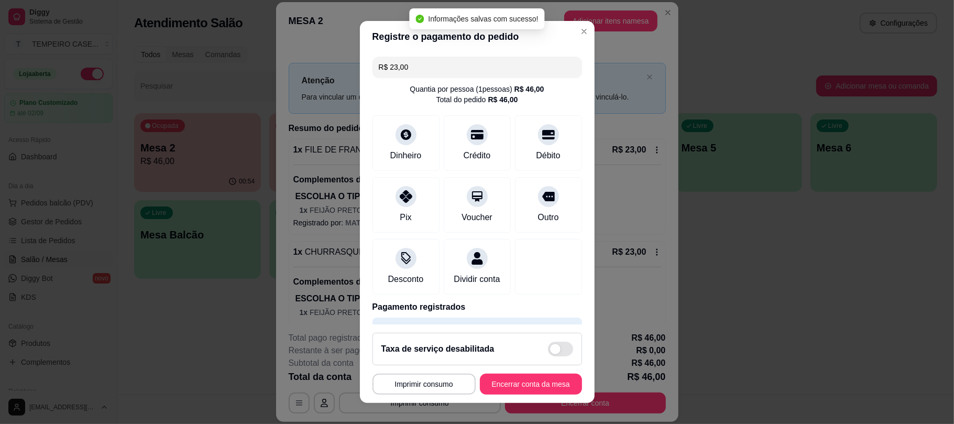
type input "R$ 0,00"
click at [544, 383] on button "Encerrar conta da mesa" at bounding box center [531, 383] width 102 height 21
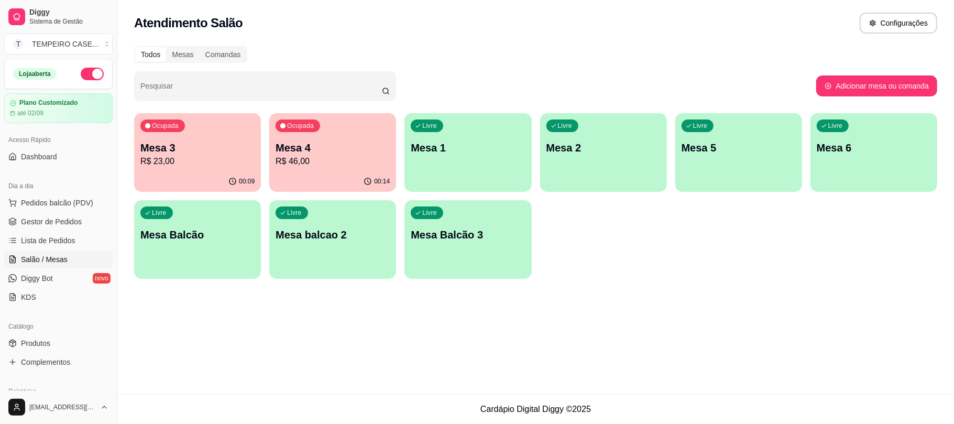
click at [296, 153] on p "Mesa 4" at bounding box center [332, 147] width 114 height 15
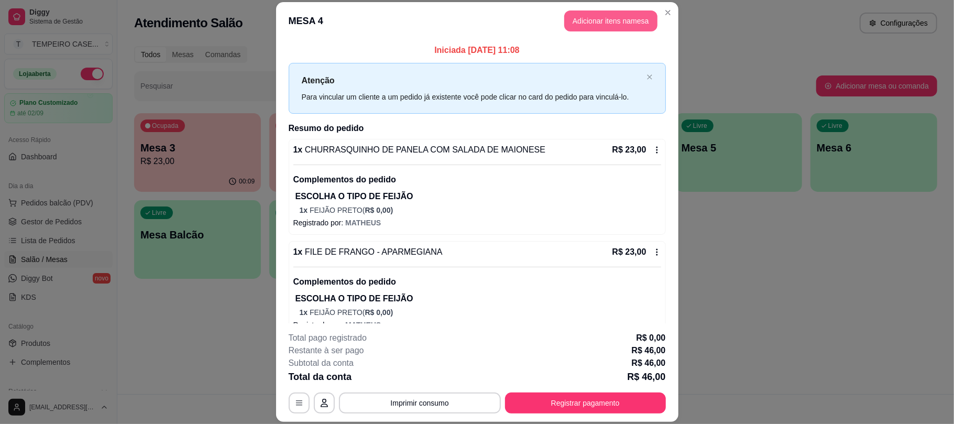
click at [606, 24] on button "Adicionar itens na mesa" at bounding box center [610, 20] width 93 height 21
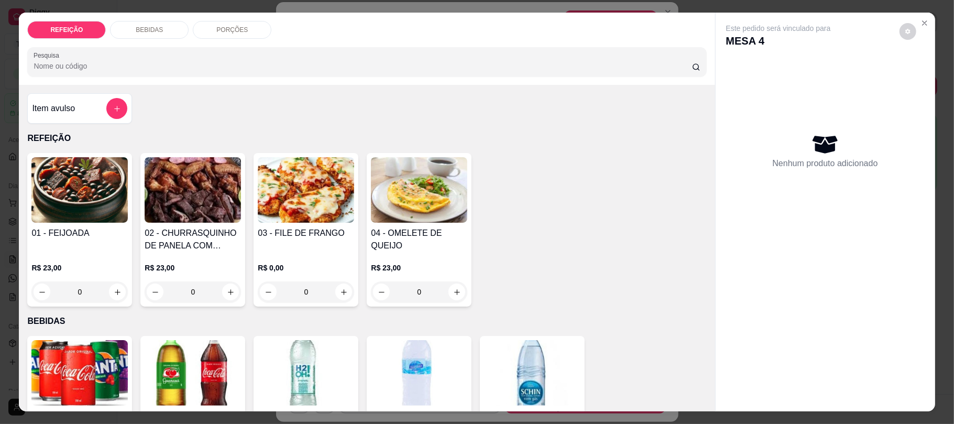
click at [161, 359] on img at bounding box center [193, 372] width 96 height 65
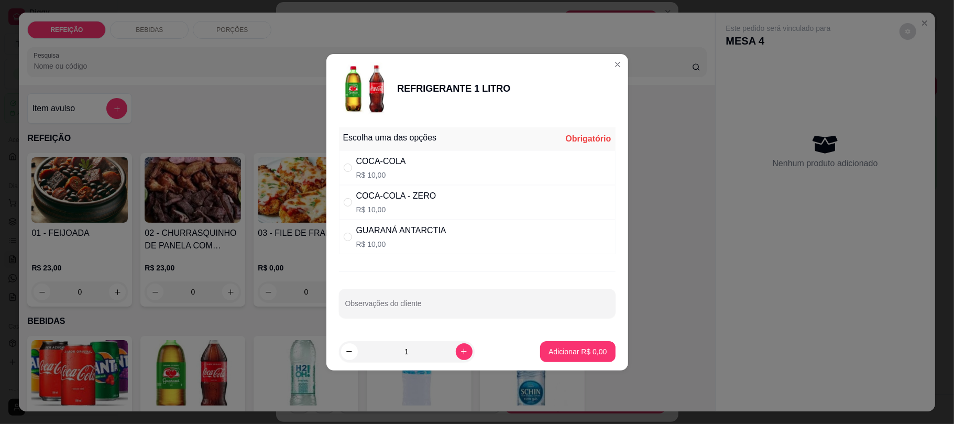
click at [401, 245] on p "R$ 10,00" at bounding box center [401, 244] width 90 height 10
radio input "true"
click at [558, 345] on button "Adicionar R$ 10,00" at bounding box center [575, 351] width 79 height 21
type input "1"
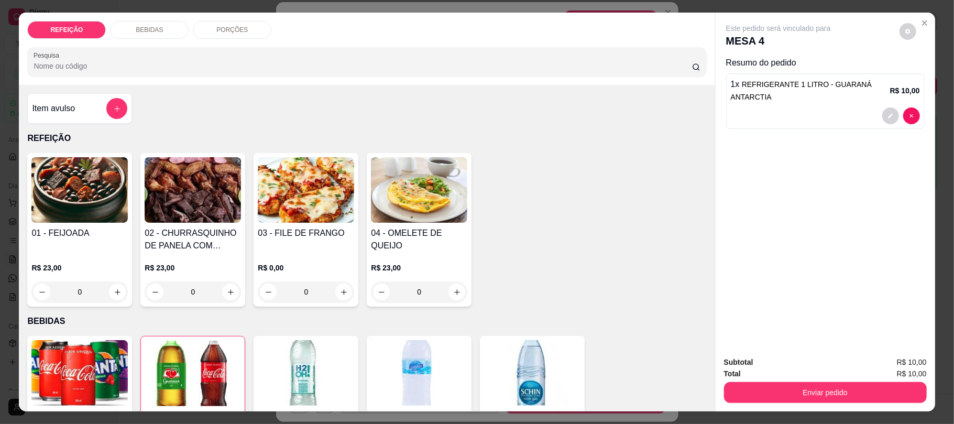
click at [795, 399] on button "Enviar pedido" at bounding box center [825, 392] width 203 height 21
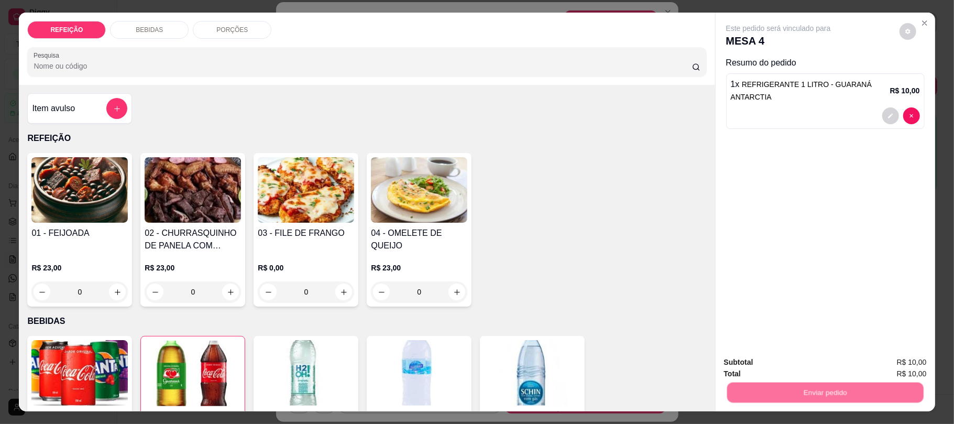
click at [766, 359] on button "Não registrar e enviar pedido" at bounding box center [789, 367] width 109 height 20
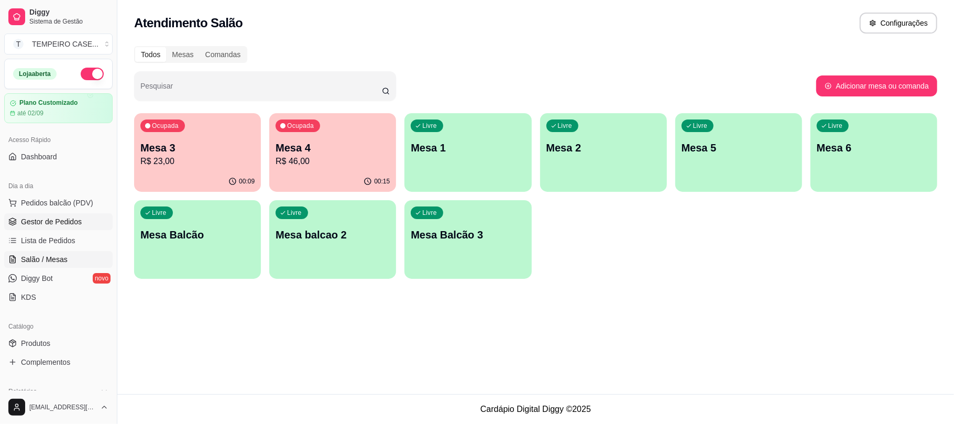
click at [8, 223] on icon at bounding box center [12, 221] width 8 height 8
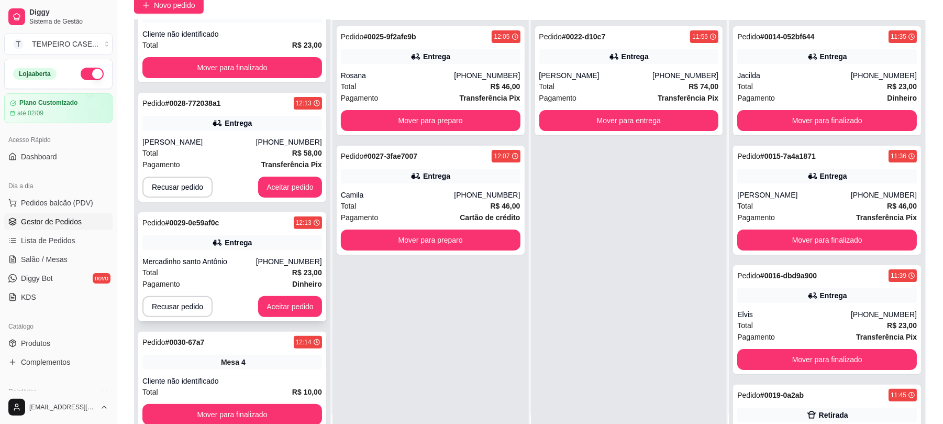
scroll to position [139, 0]
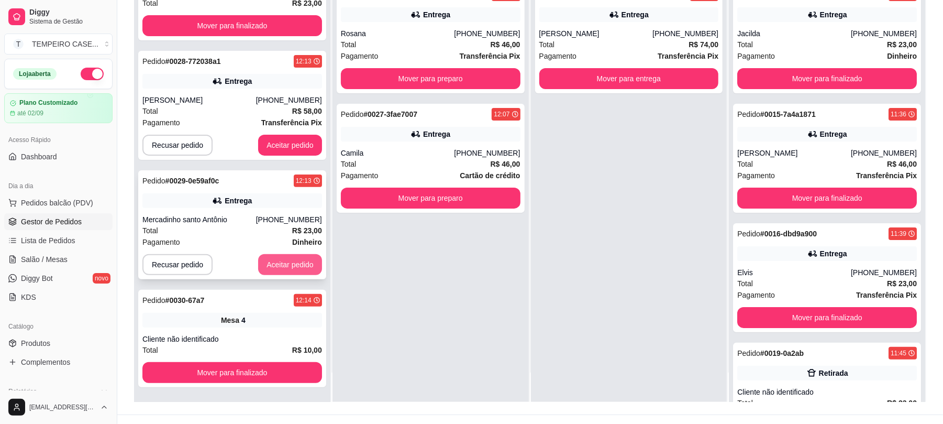
click at [288, 268] on button "Aceitar pedido" at bounding box center [290, 264] width 64 height 21
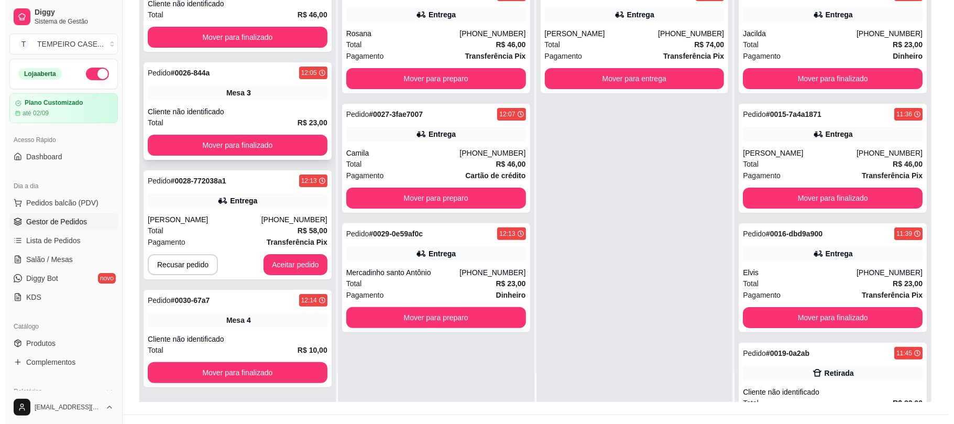
scroll to position [31, 0]
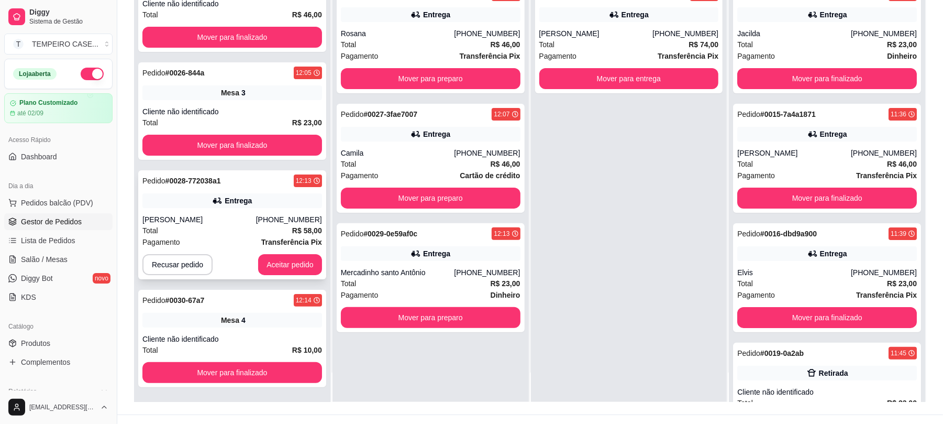
click at [218, 216] on div "[PERSON_NAME]" at bounding box center [199, 219] width 114 height 10
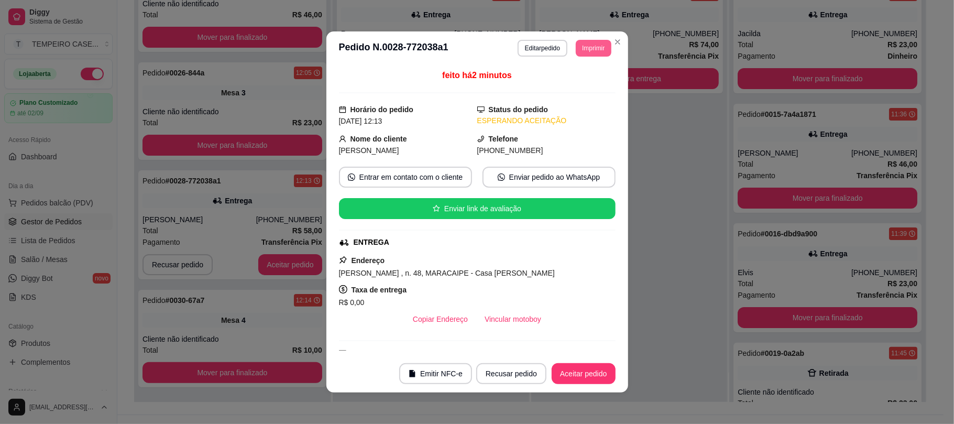
click at [593, 53] on button "Imprimir" at bounding box center [593, 48] width 35 height 17
click at [572, 113] on button "IMPRESSORA COZINHA" at bounding box center [564, 106] width 86 height 17
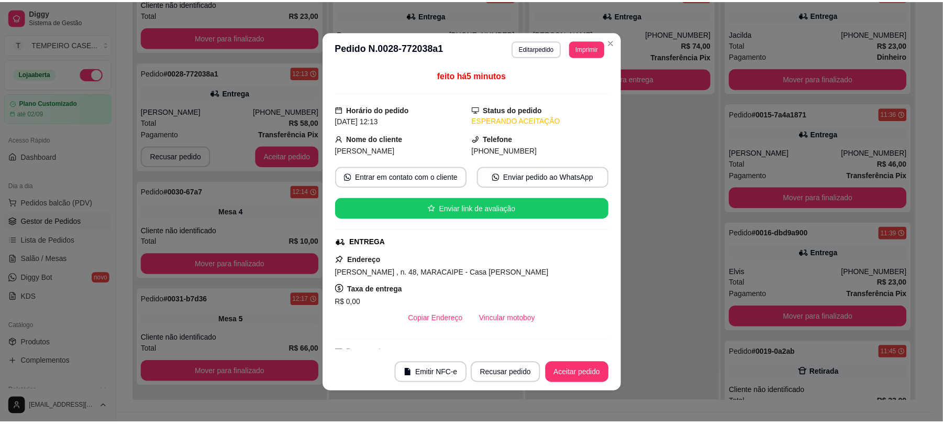
scroll to position [151, 0]
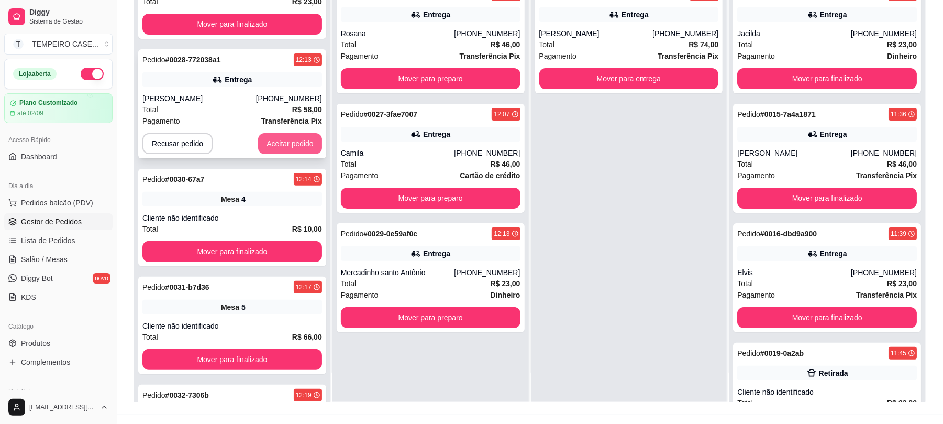
click at [297, 149] on button "Aceitar pedido" at bounding box center [290, 143] width 64 height 21
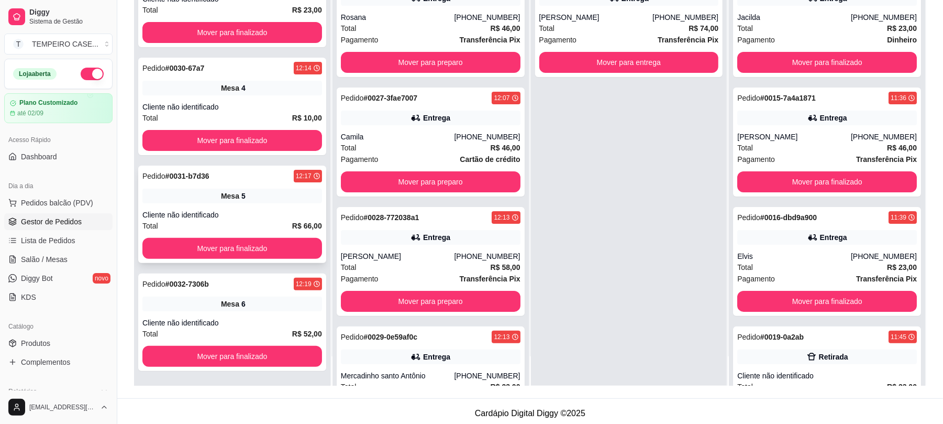
scroll to position [160, 0]
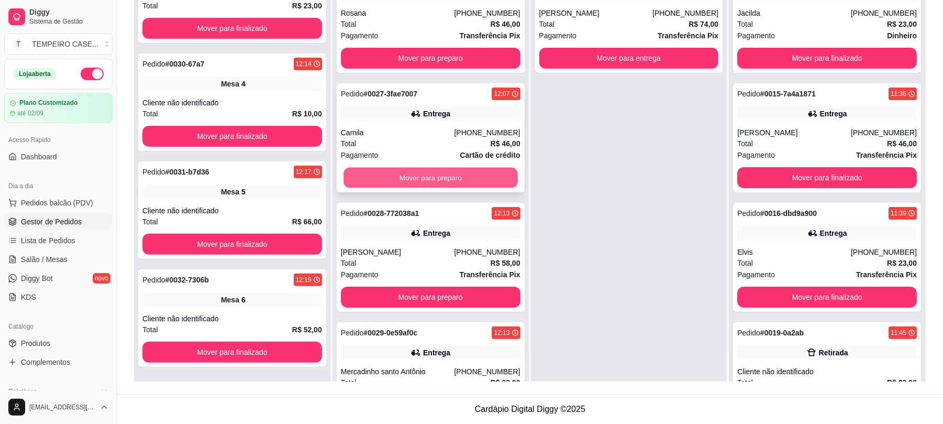
click at [447, 175] on button "Mover para preparo" at bounding box center [431, 178] width 174 height 20
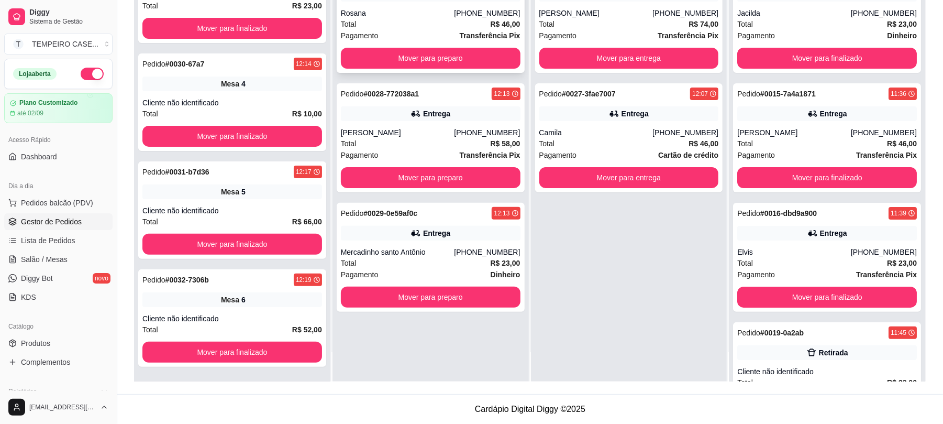
click at [426, 63] on button "Mover para preparo" at bounding box center [431, 58] width 180 height 21
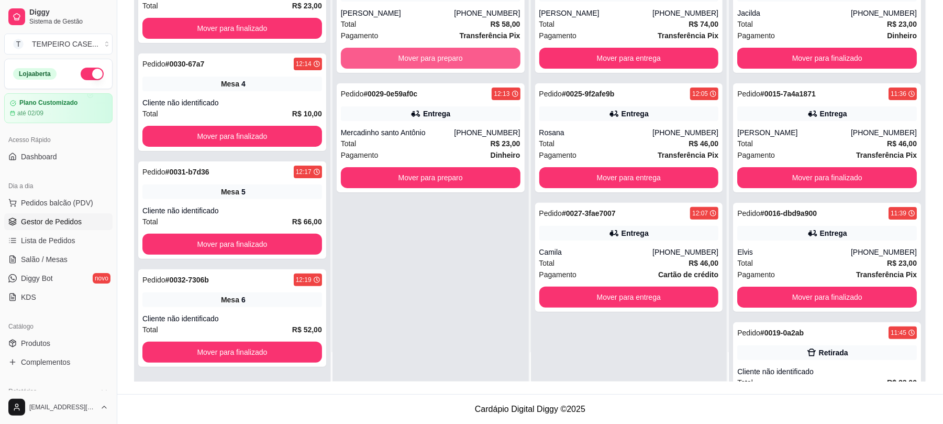
click at [426, 63] on button "Mover para preparo" at bounding box center [431, 58] width 180 height 21
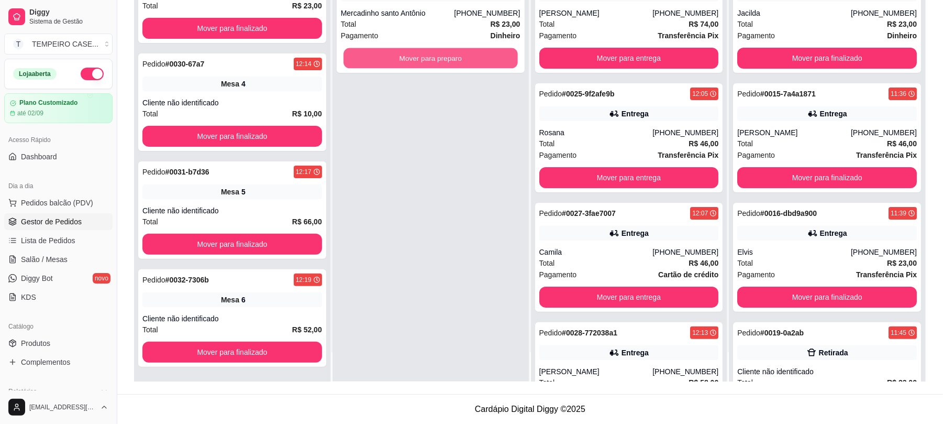
click at [426, 63] on button "Mover para preparo" at bounding box center [431, 58] width 174 height 20
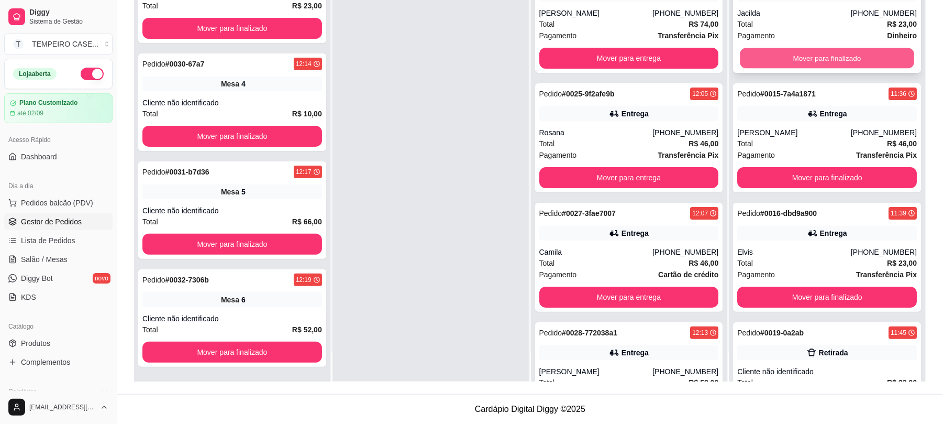
click at [805, 57] on button "Mover para finalizado" at bounding box center [827, 58] width 174 height 20
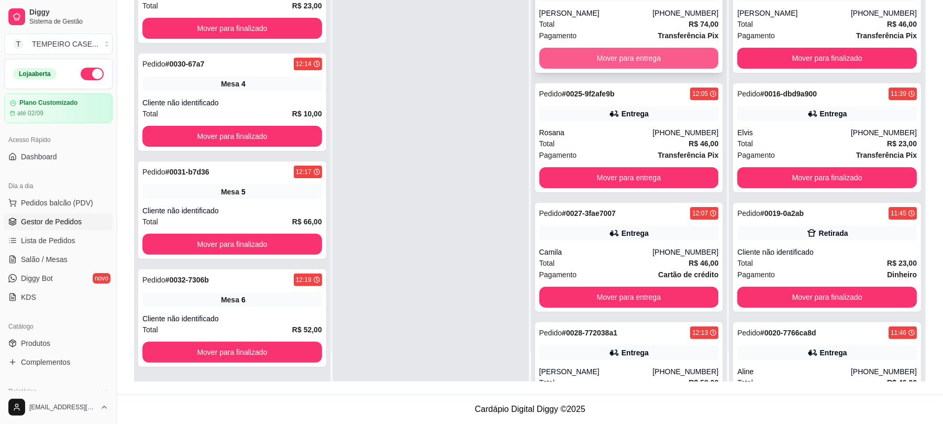
click at [653, 57] on button "Mover para entrega" at bounding box center [629, 58] width 180 height 21
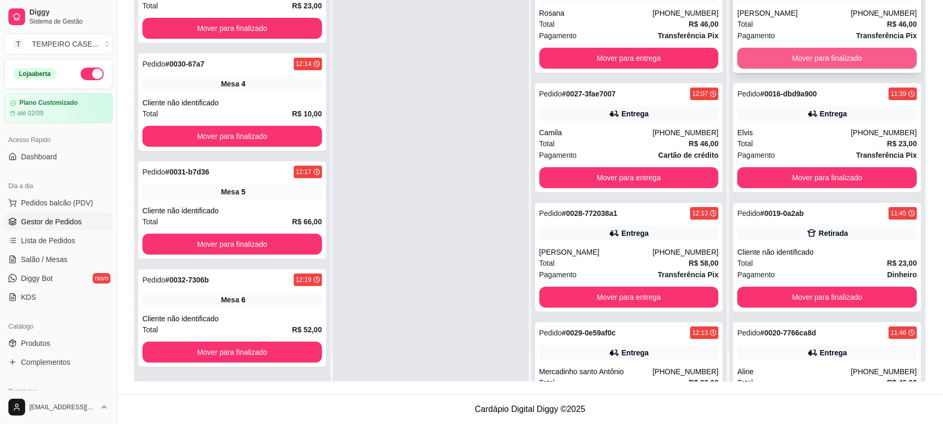
scroll to position [0, 0]
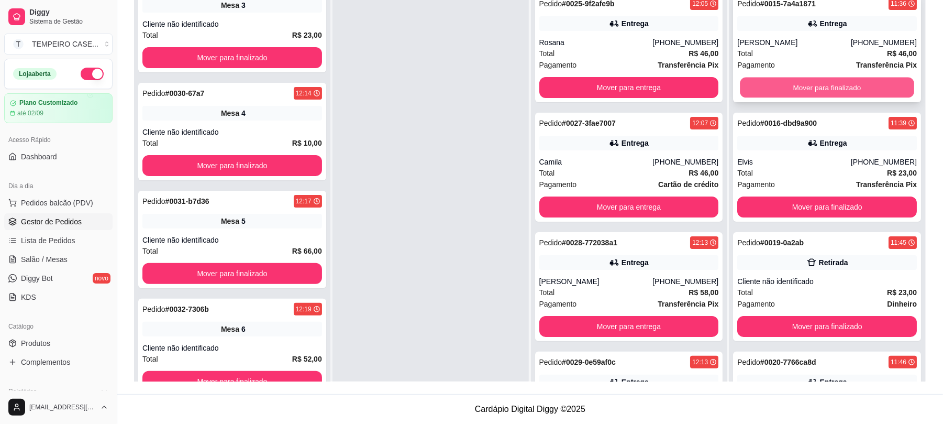
click at [780, 97] on button "Mover para finalizado" at bounding box center [827, 88] width 174 height 20
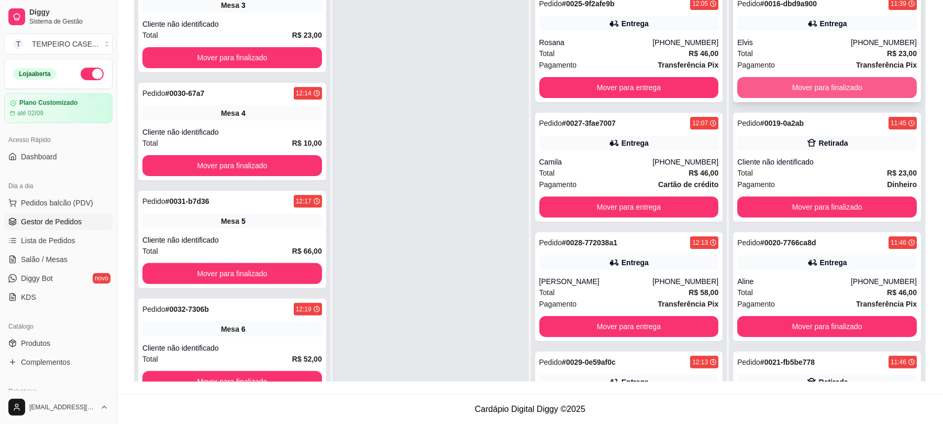
click at [800, 92] on button "Mover para finalizado" at bounding box center [827, 87] width 180 height 21
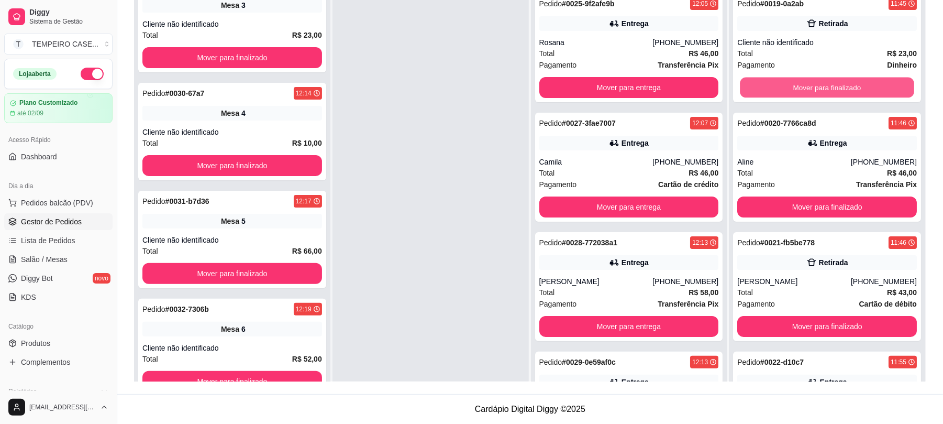
click at [801, 92] on button "Mover para finalizado" at bounding box center [827, 88] width 174 height 20
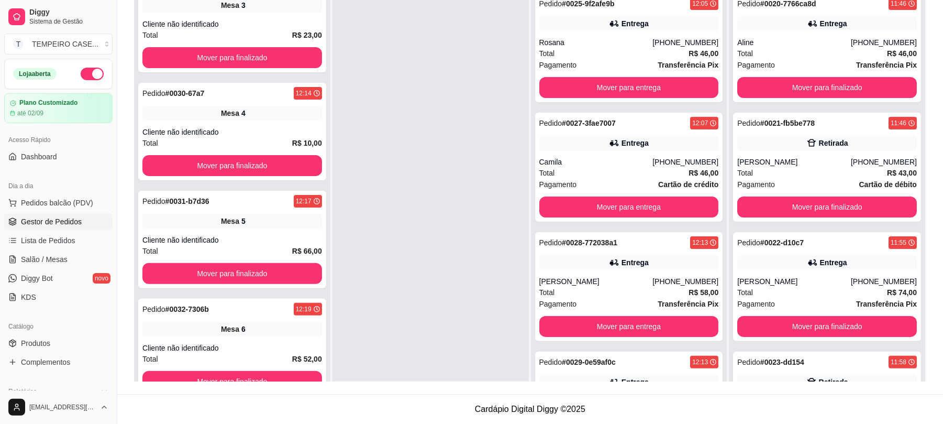
click at [801, 92] on button "Mover para finalizado" at bounding box center [827, 87] width 180 height 21
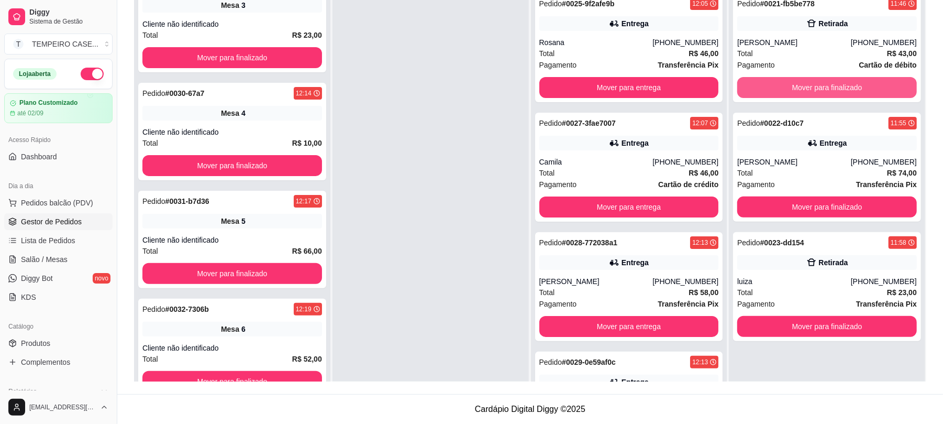
click at [801, 92] on button "Mover para finalizado" at bounding box center [827, 87] width 180 height 21
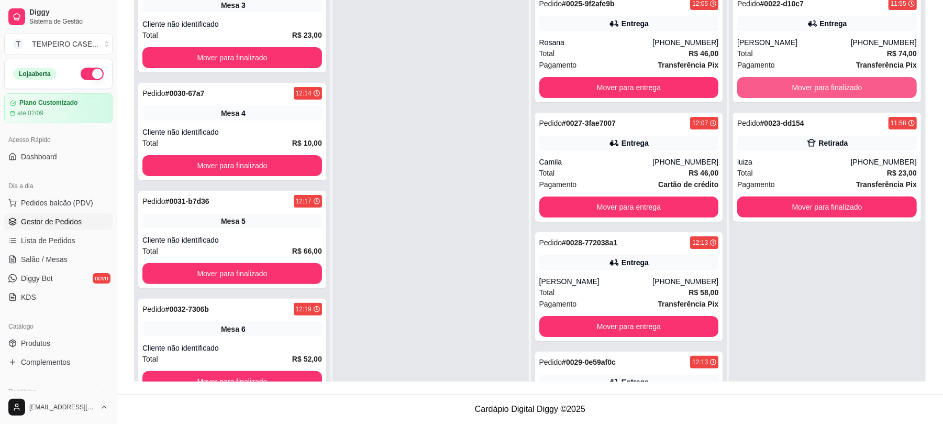
click at [801, 92] on button "Mover para finalizado" at bounding box center [827, 87] width 180 height 21
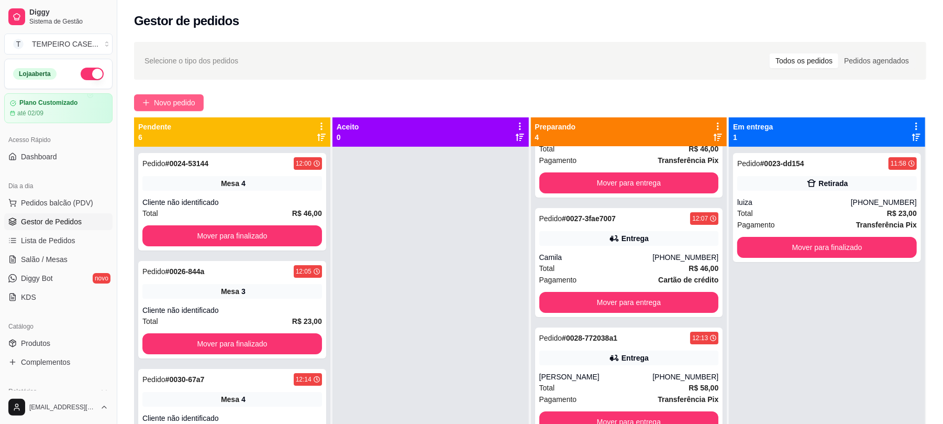
click at [185, 100] on span "Novo pedido" at bounding box center [174, 103] width 41 height 12
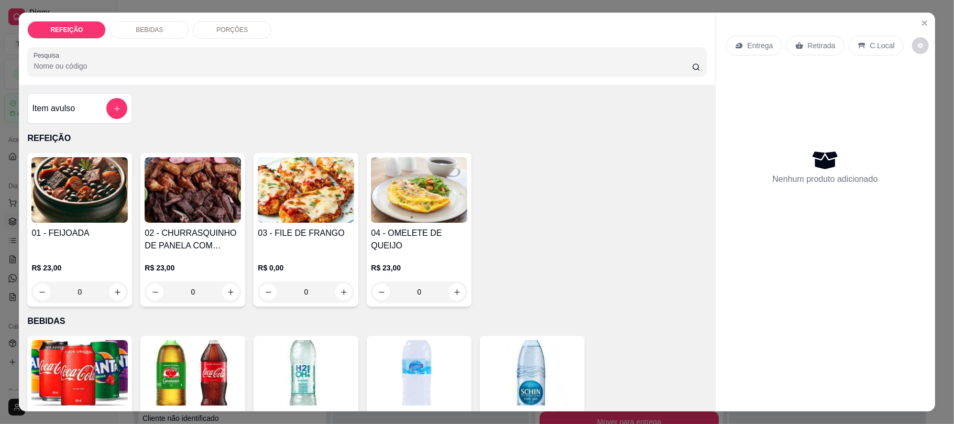
click at [277, 222] on img at bounding box center [306, 189] width 96 height 65
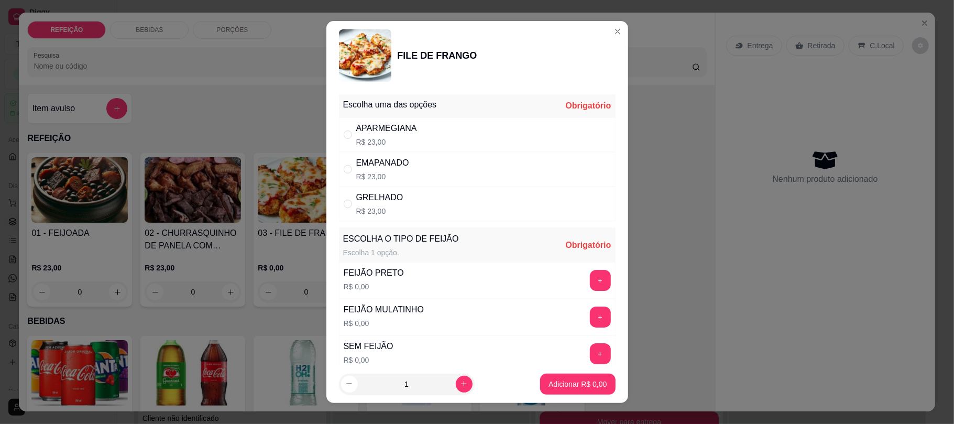
click at [398, 130] on div "APARMEGIANA" at bounding box center [386, 128] width 61 height 13
radio input "true"
click at [590, 280] on button "+" at bounding box center [600, 280] width 21 height 21
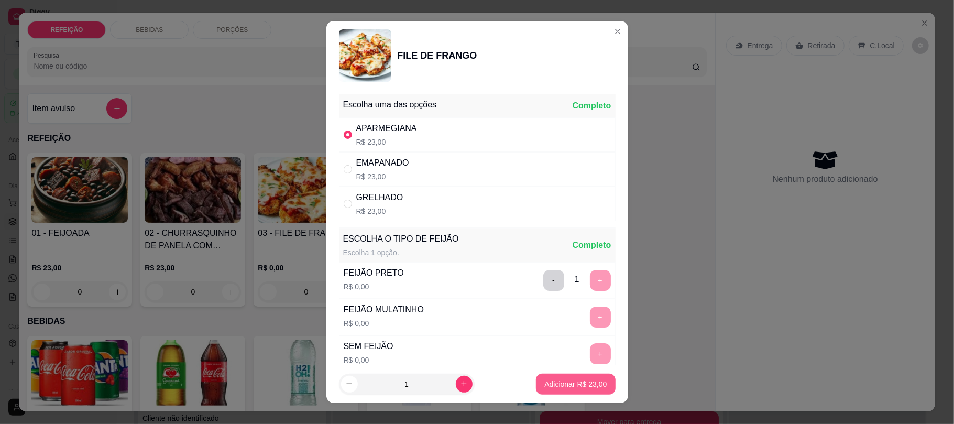
click at [552, 388] on p "Adicionar R$ 23,00" at bounding box center [575, 384] width 62 height 10
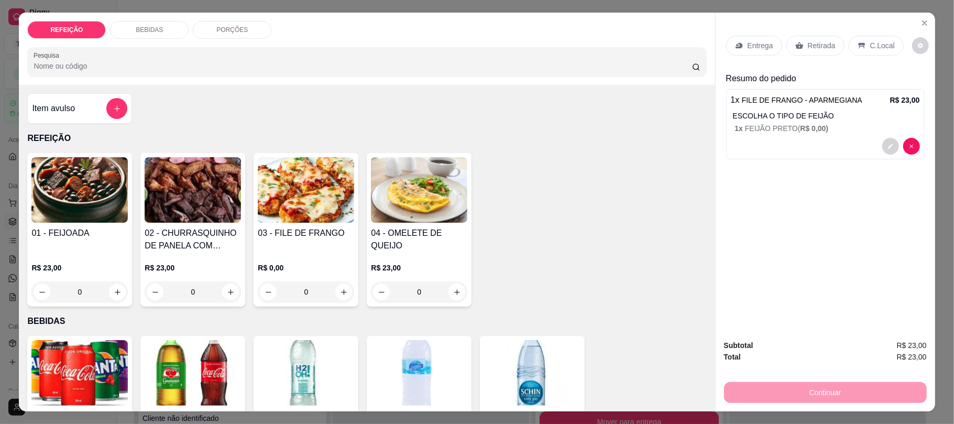
click at [759, 38] on div "Entrega" at bounding box center [754, 46] width 56 height 20
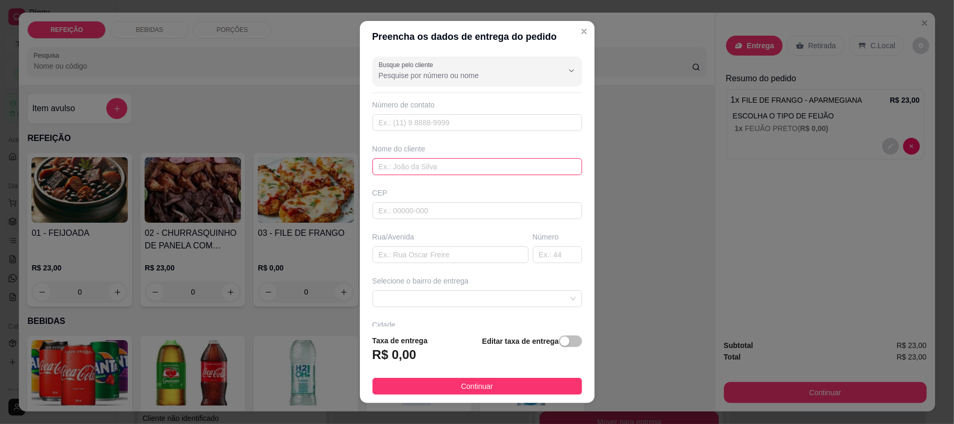
click at [411, 168] on input "text" at bounding box center [476, 166] width 209 height 17
click at [420, 119] on input "text" at bounding box center [476, 122] width 209 height 17
paste input "[PHONE_NUMBER]"
type input "[PHONE_NUMBER]"
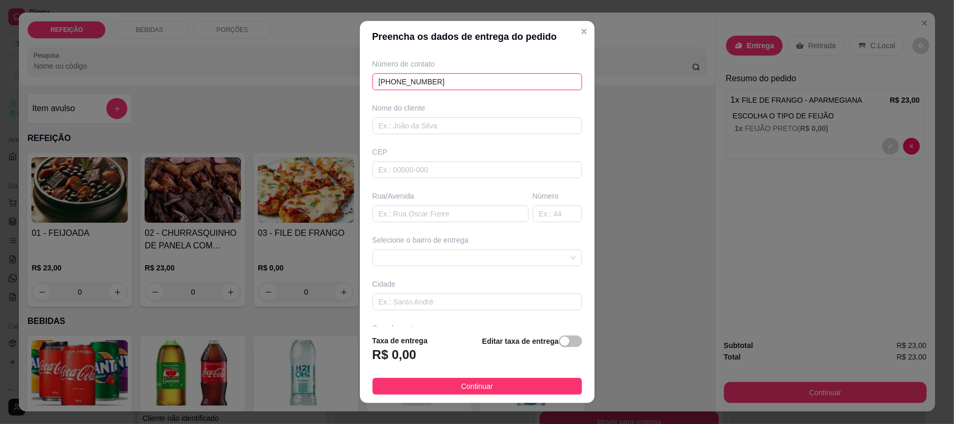
scroll to position [82, 0]
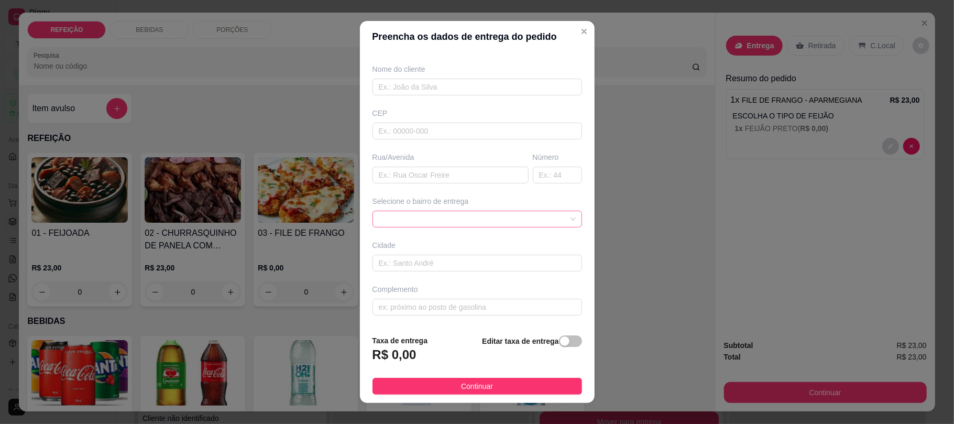
click at [435, 223] on span at bounding box center [477, 219] width 197 height 16
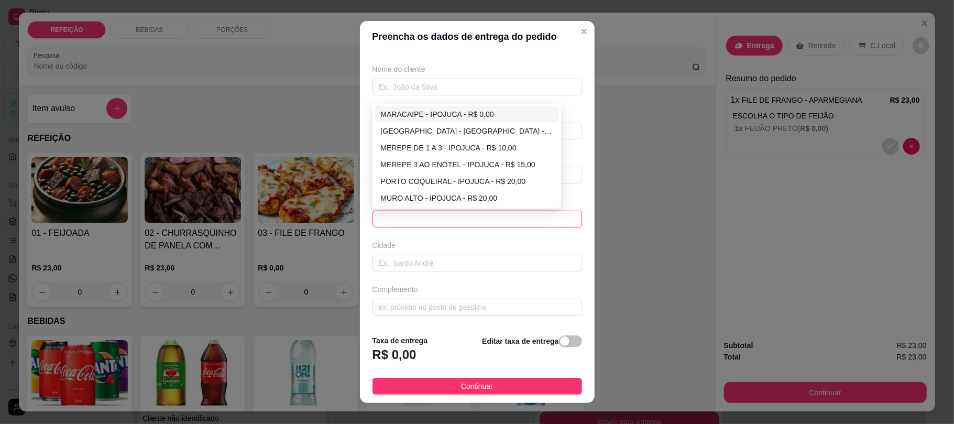
click at [424, 109] on div "MARACAIPE - IPOJUCA - R$ 0,00" at bounding box center [467, 114] width 172 height 12
type input "IPOJUCA"
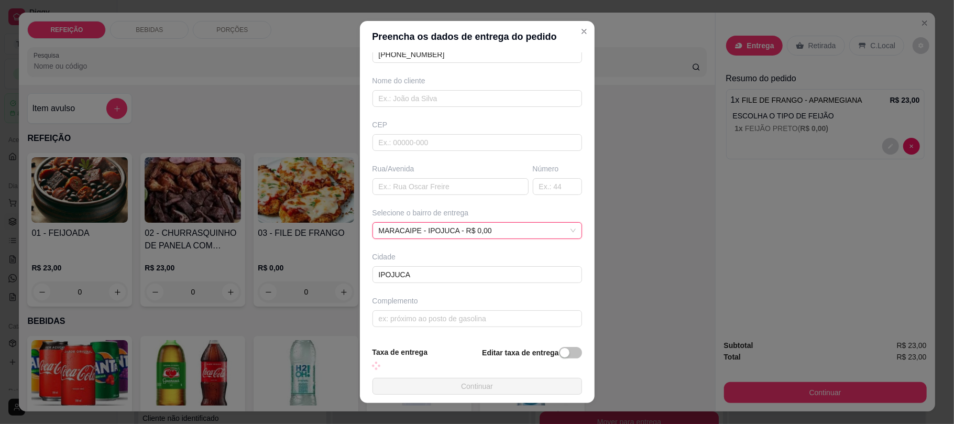
scroll to position [70, 0]
click at [410, 304] on div "Complemento" at bounding box center [476, 300] width 209 height 10
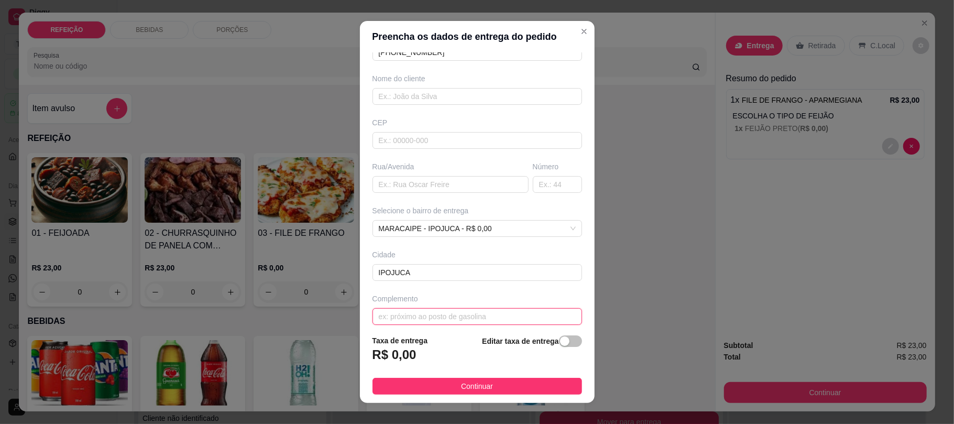
click at [410, 318] on input "text" at bounding box center [476, 316] width 209 height 17
click at [411, 178] on input "text" at bounding box center [450, 184] width 156 height 17
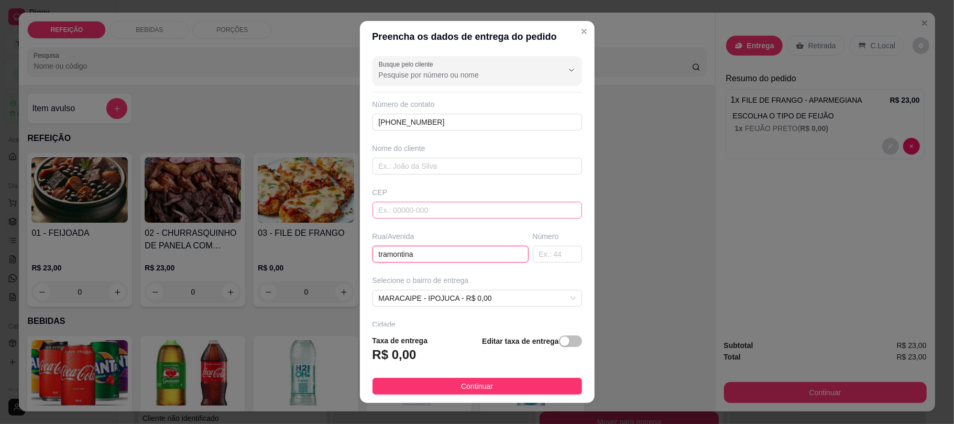
scroll to position [0, 0]
type input "tramontina"
click at [410, 174] on input "text" at bounding box center [476, 166] width 209 height 17
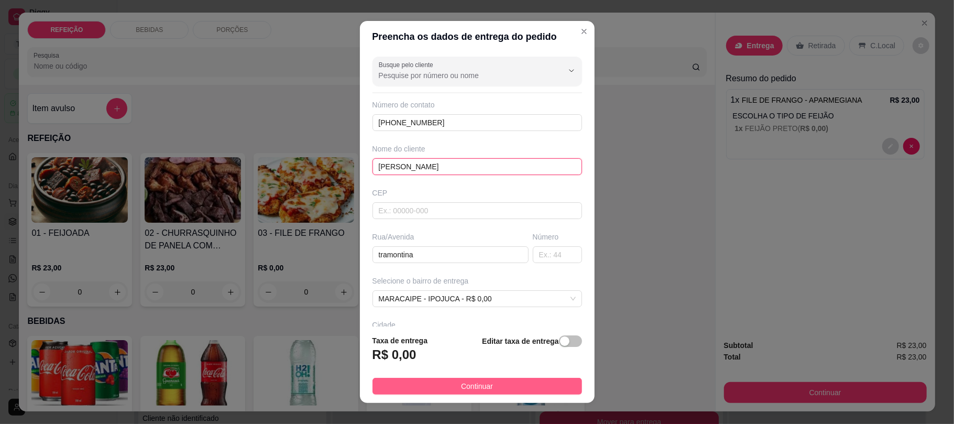
type input "[PERSON_NAME]"
click at [508, 392] on button "Continuar" at bounding box center [476, 386] width 209 height 17
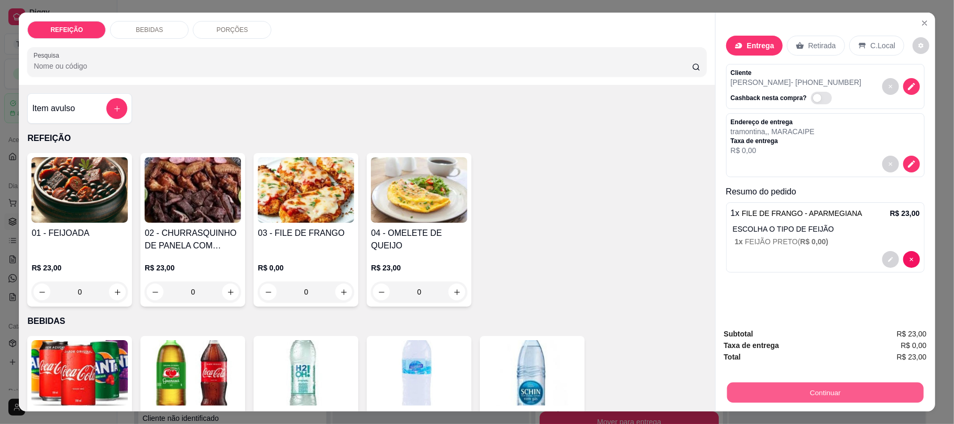
click at [782, 392] on button "Continuar" at bounding box center [824, 392] width 196 height 20
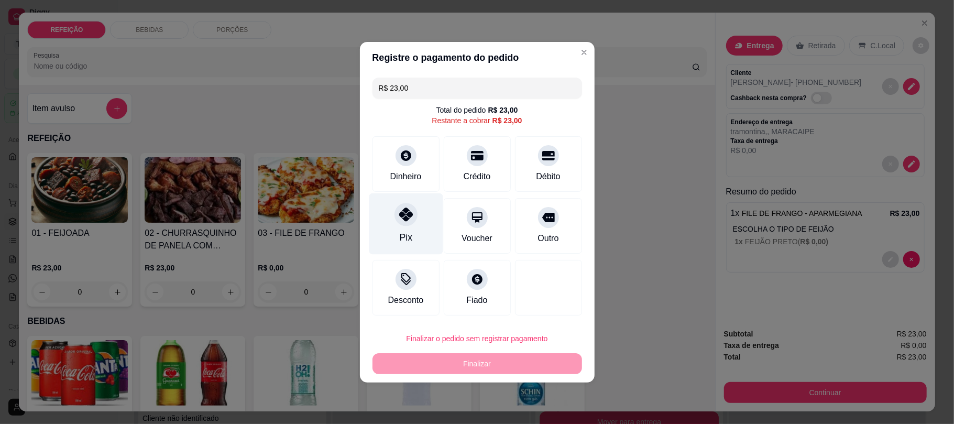
click at [402, 221] on icon at bounding box center [406, 214] width 14 height 14
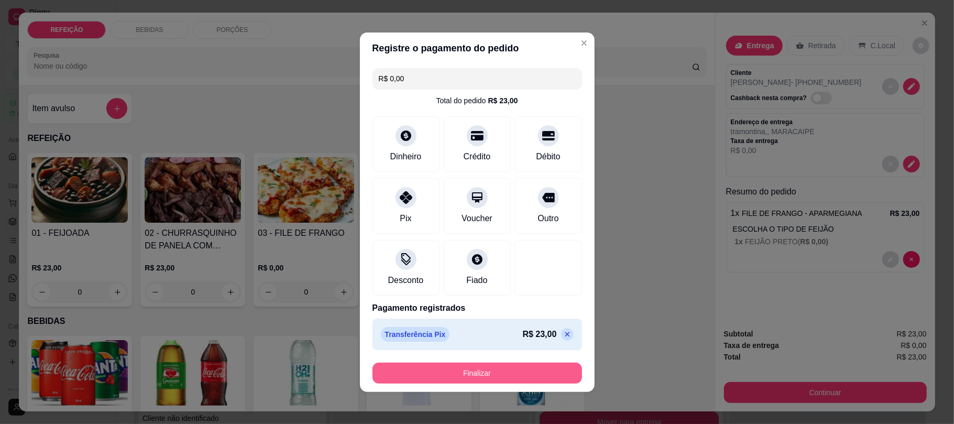
click at [470, 369] on button "Finalizar" at bounding box center [476, 372] width 209 height 21
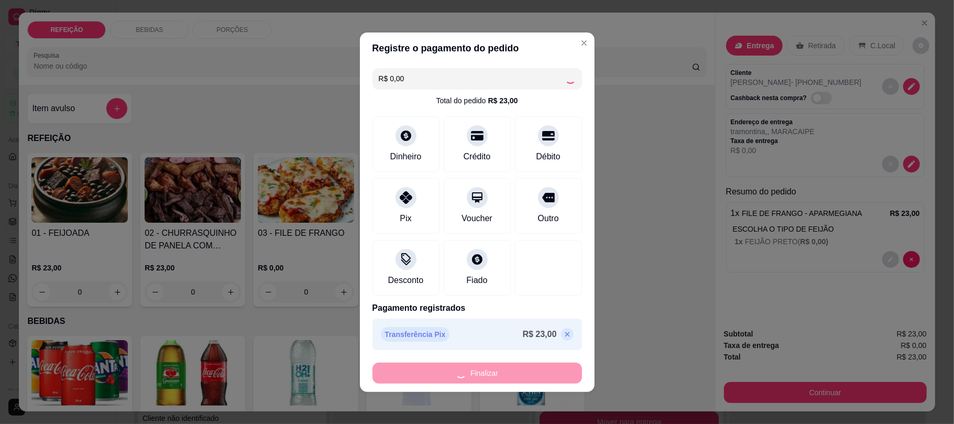
type input "-R$ 23,00"
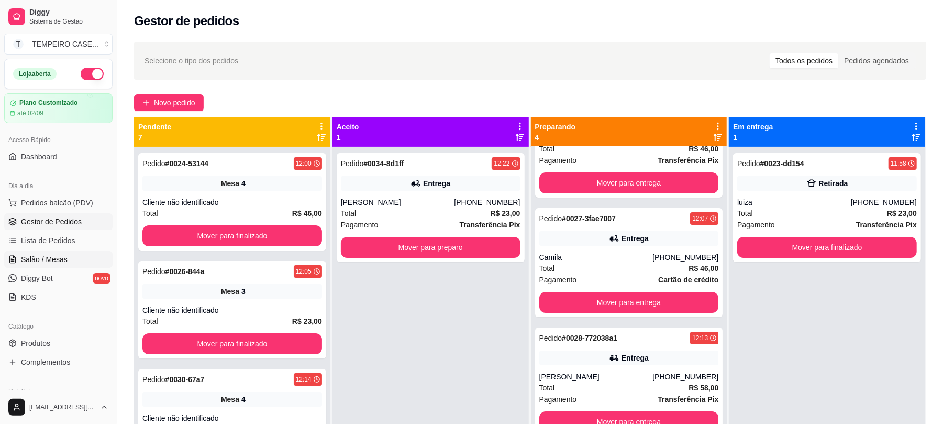
click at [51, 258] on span "Salão / Mesas" at bounding box center [44, 259] width 47 height 10
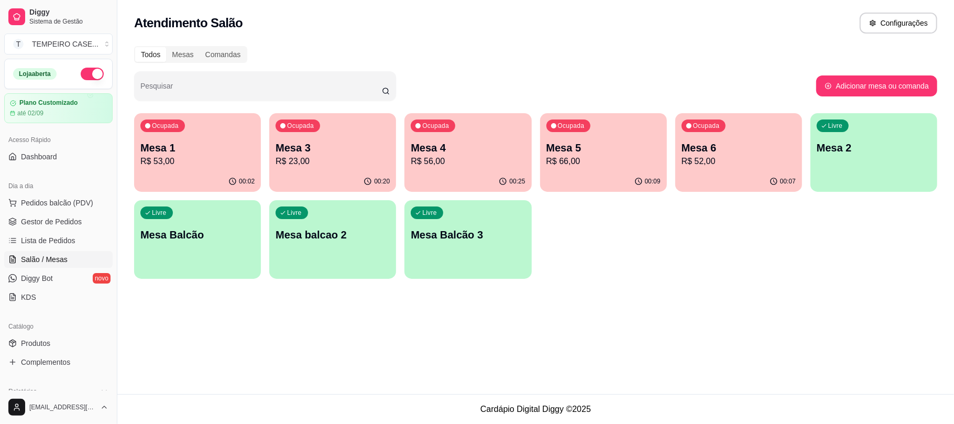
click at [455, 161] on p "R$ 56,00" at bounding box center [468, 161] width 114 height 13
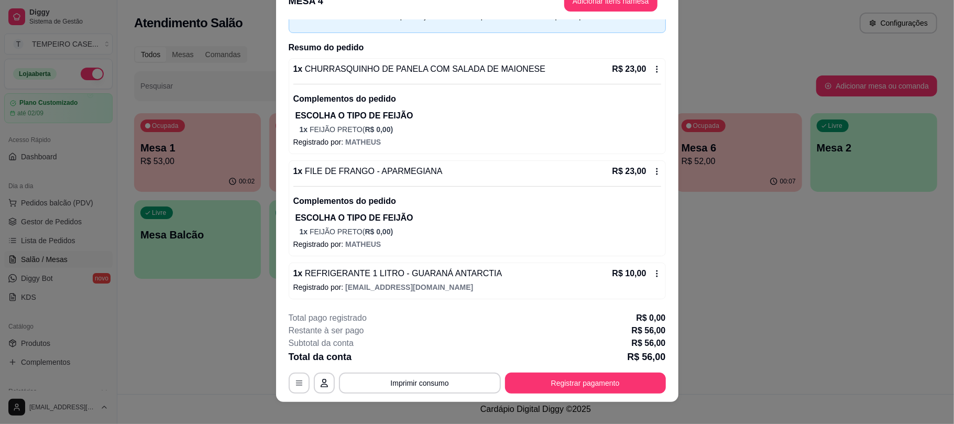
scroll to position [31, 0]
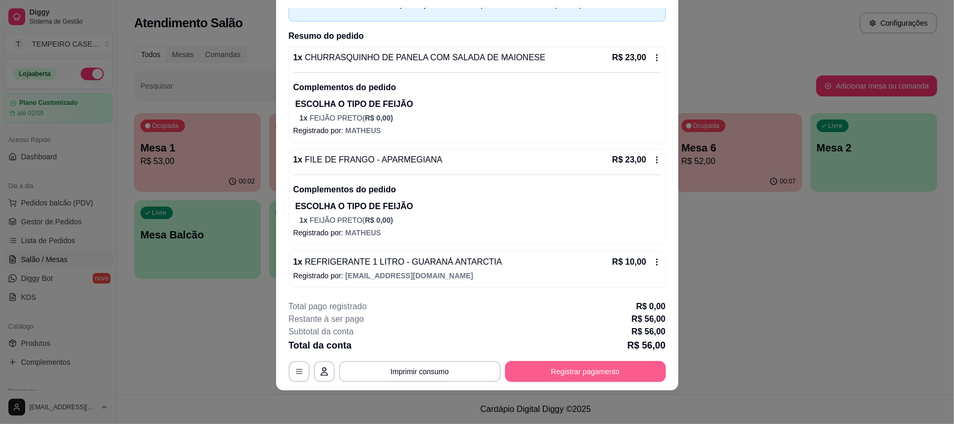
click at [614, 369] on button "Registrar pagamento" at bounding box center [585, 371] width 161 height 21
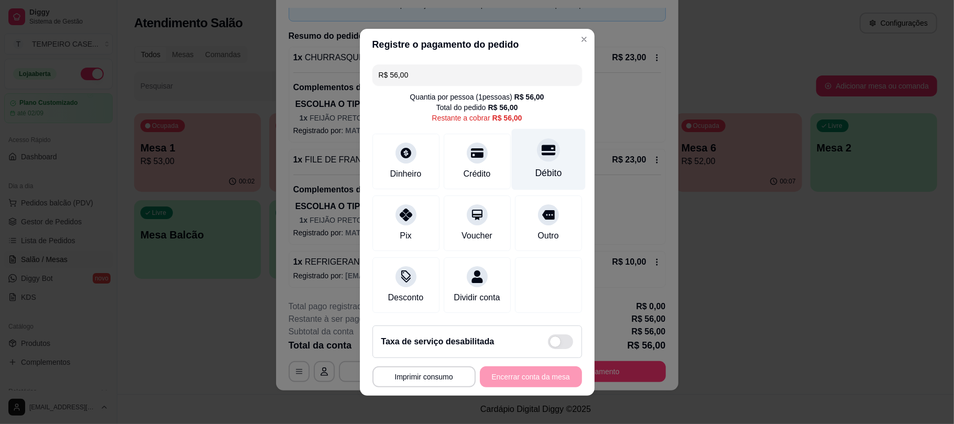
click at [523, 158] on div "Débito" at bounding box center [548, 158] width 74 height 61
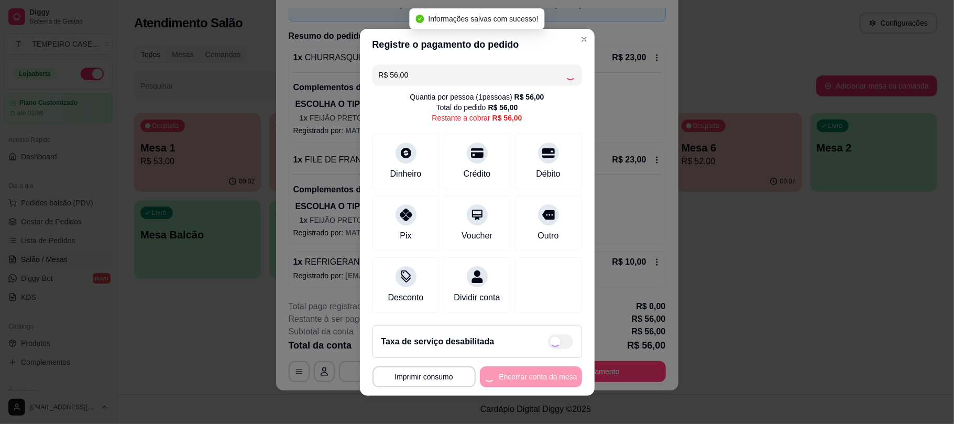
type input "R$ 0,00"
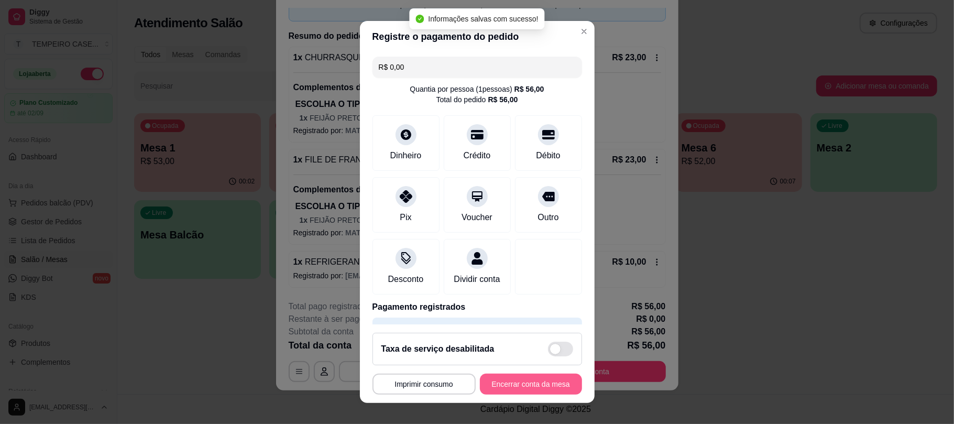
click at [534, 385] on button "Encerrar conta da mesa" at bounding box center [531, 383] width 102 height 21
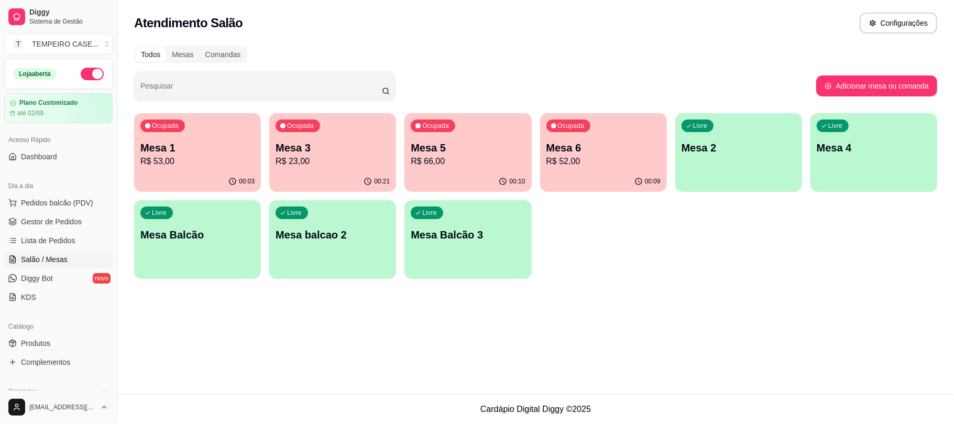
click at [191, 158] on p "R$ 53,00" at bounding box center [197, 161] width 114 height 13
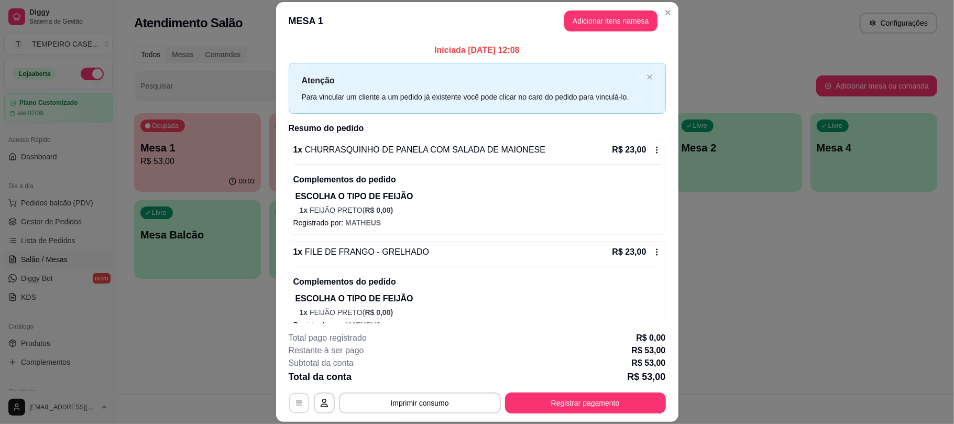
click at [295, 401] on icon "button" at bounding box center [299, 403] width 8 height 8
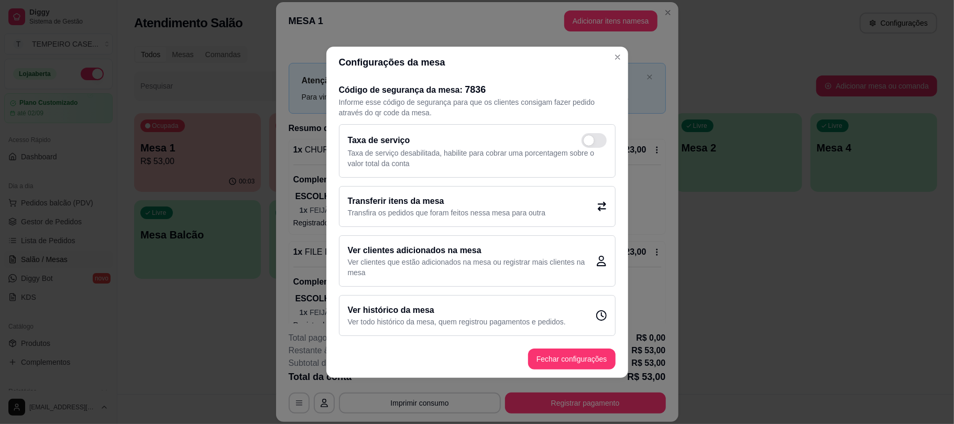
click at [538, 216] on p "Transfira os pedidos que foram feitos nessa mesa para outra" at bounding box center [447, 212] width 198 height 10
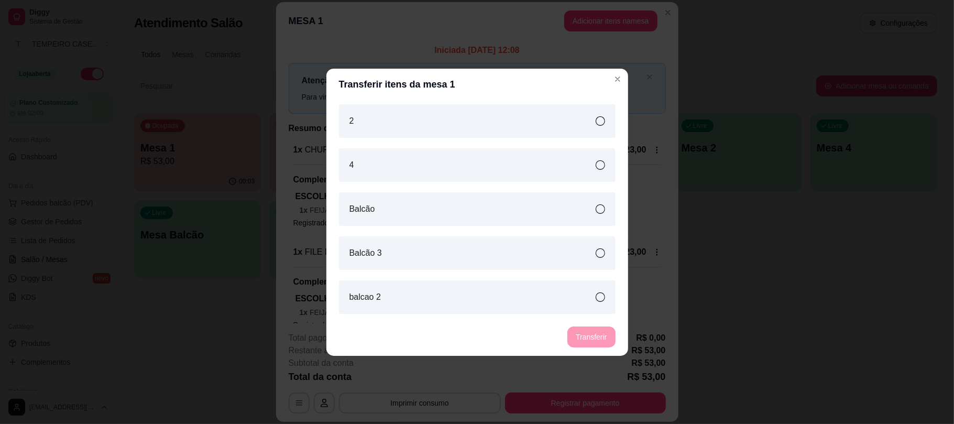
click at [419, 125] on div "2" at bounding box center [477, 121] width 277 height 34
click at [604, 335] on button "Transferir" at bounding box center [591, 336] width 48 height 21
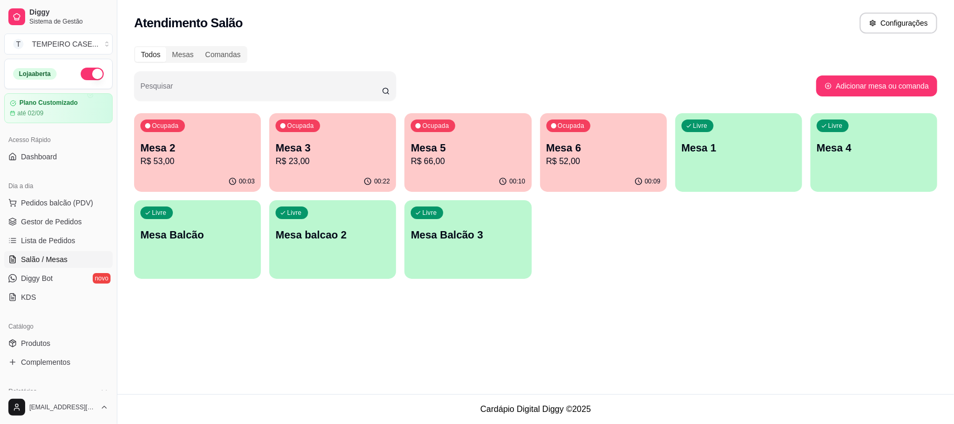
click at [214, 147] on p "Mesa 2" at bounding box center [197, 147] width 114 height 15
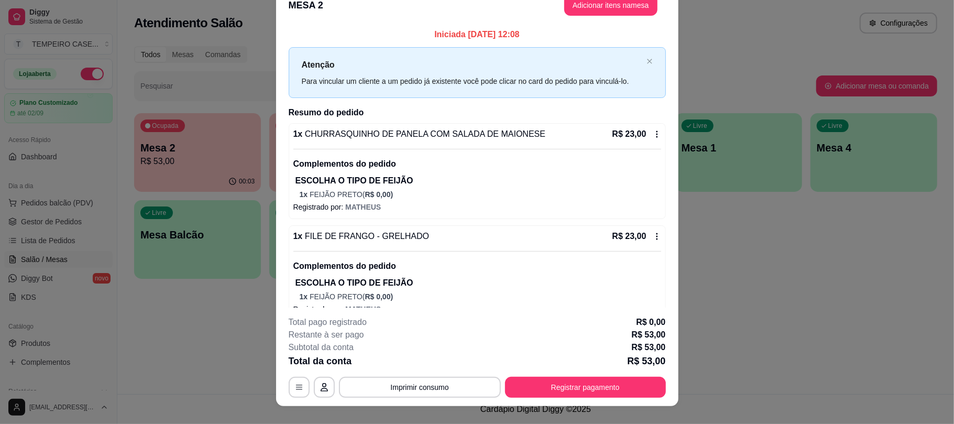
scroll to position [31, 0]
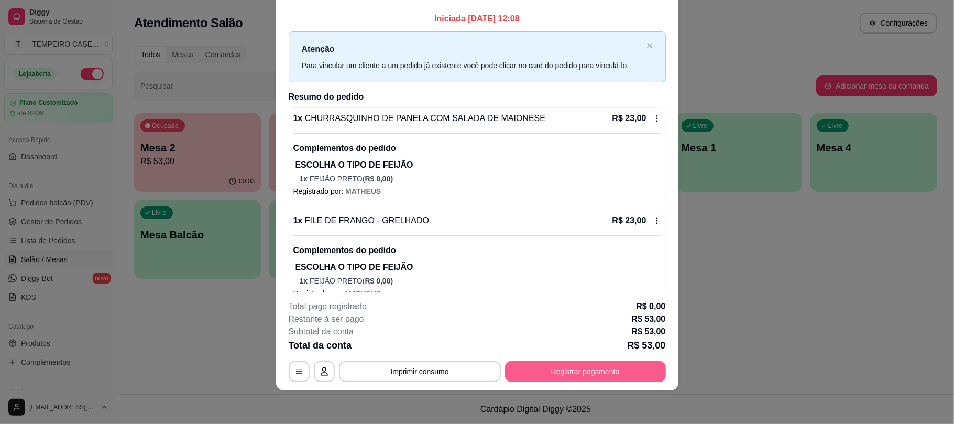
click at [580, 365] on button "Registrar pagamento" at bounding box center [585, 371] width 161 height 21
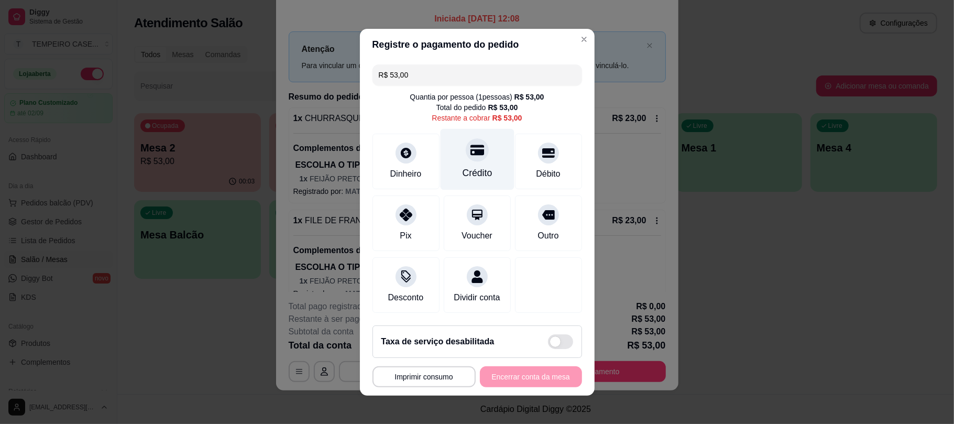
click at [479, 166] on div "Crédito" at bounding box center [477, 173] width 30 height 14
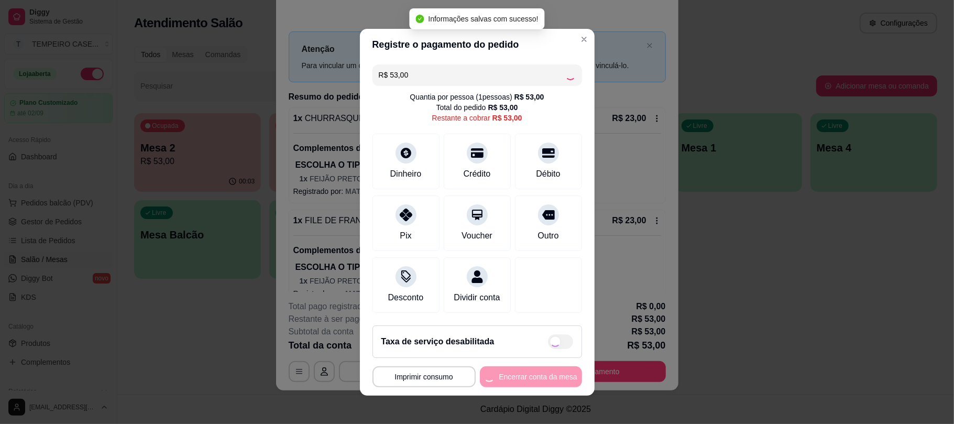
type input "R$ 0,00"
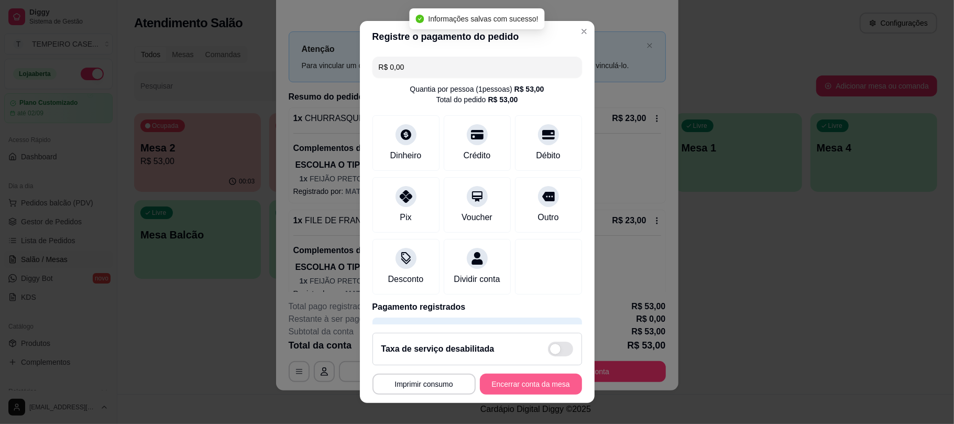
click at [534, 386] on button "Encerrar conta da mesa" at bounding box center [531, 383] width 102 height 21
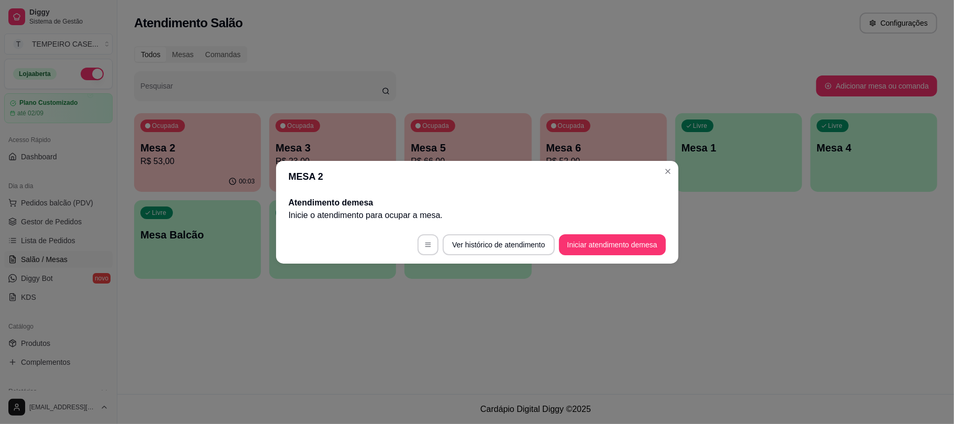
scroll to position [0, 0]
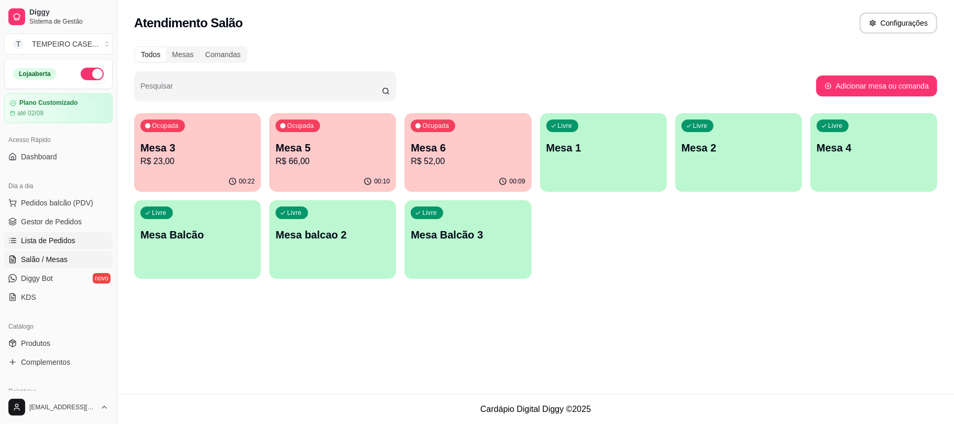
click at [63, 243] on span "Lista de Pedidos" at bounding box center [48, 240] width 54 height 10
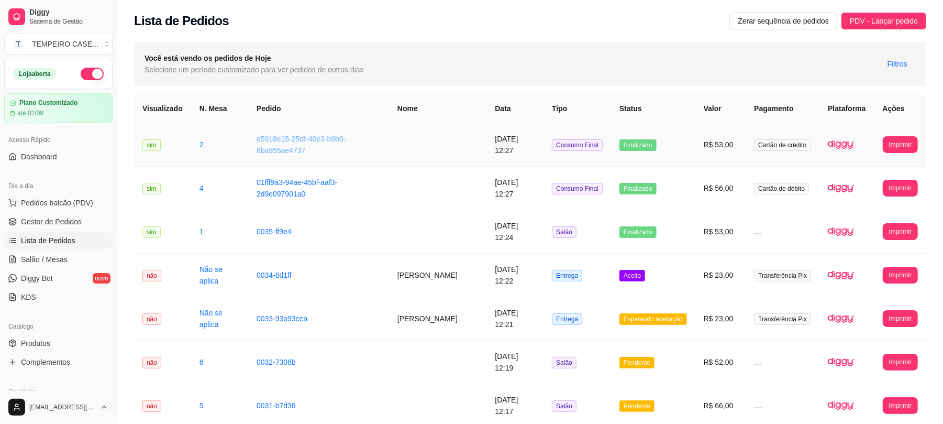
click at [310, 138] on link "e5918e15-25df-40e3-b9b0-8ba955ae4737" at bounding box center [301, 145] width 89 height 20
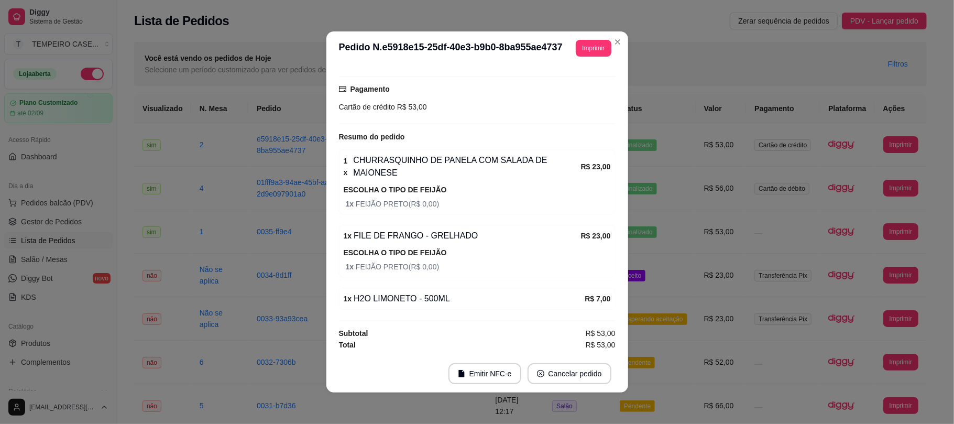
scroll to position [2, 0]
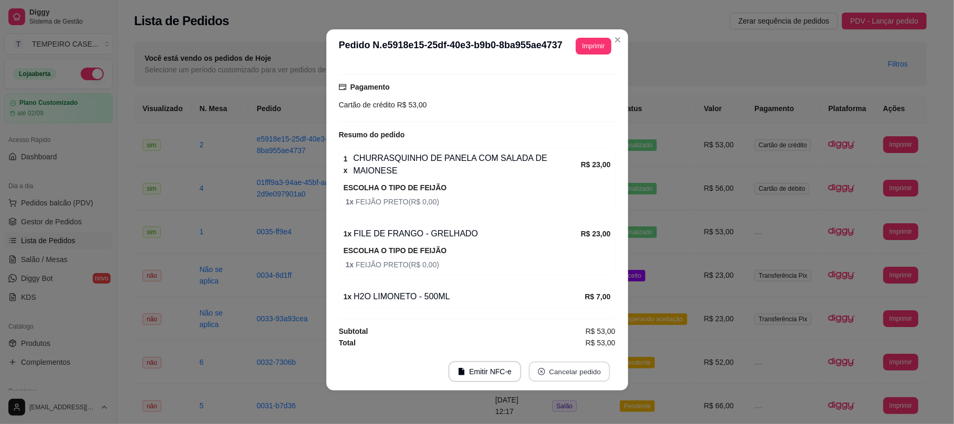
click at [581, 370] on button "Cancelar pedido" at bounding box center [568, 371] width 81 height 20
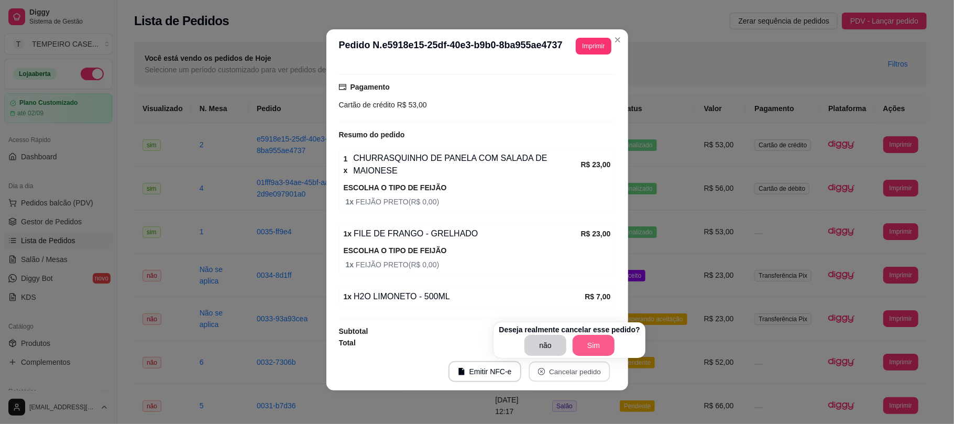
click at [584, 352] on button "Sim" at bounding box center [593, 345] width 42 height 21
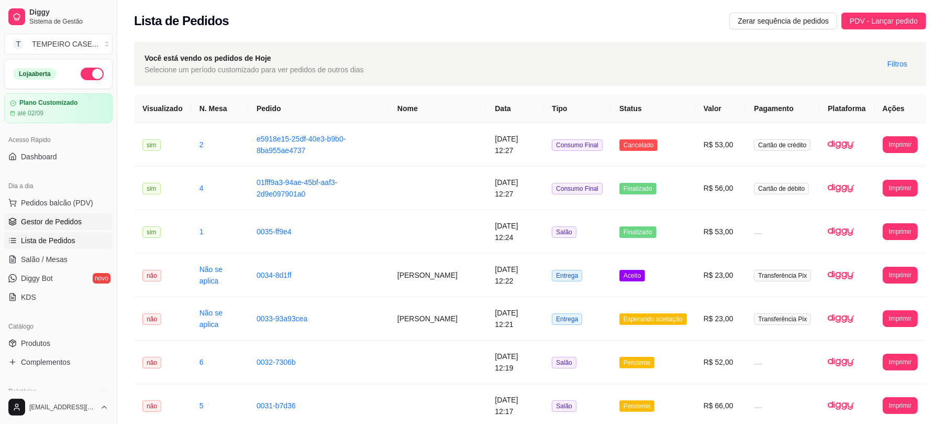
click at [30, 223] on span "Gestor de Pedidos" at bounding box center [51, 221] width 61 height 10
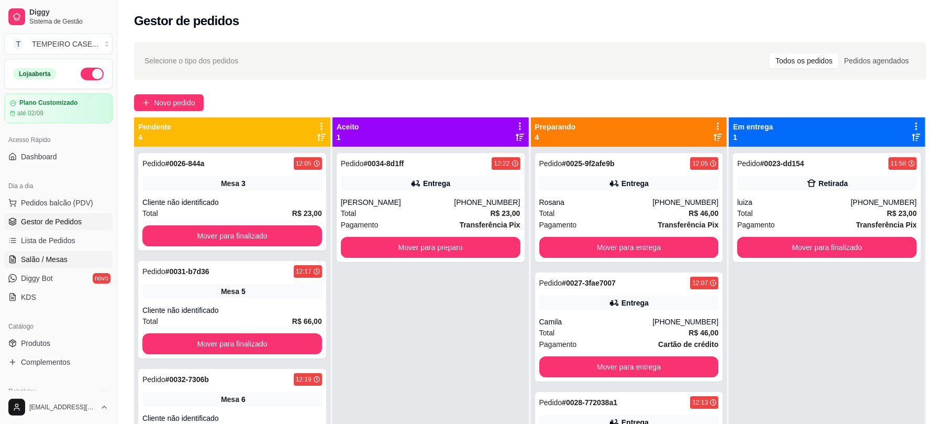
click at [43, 264] on span "Salão / Mesas" at bounding box center [44, 259] width 47 height 10
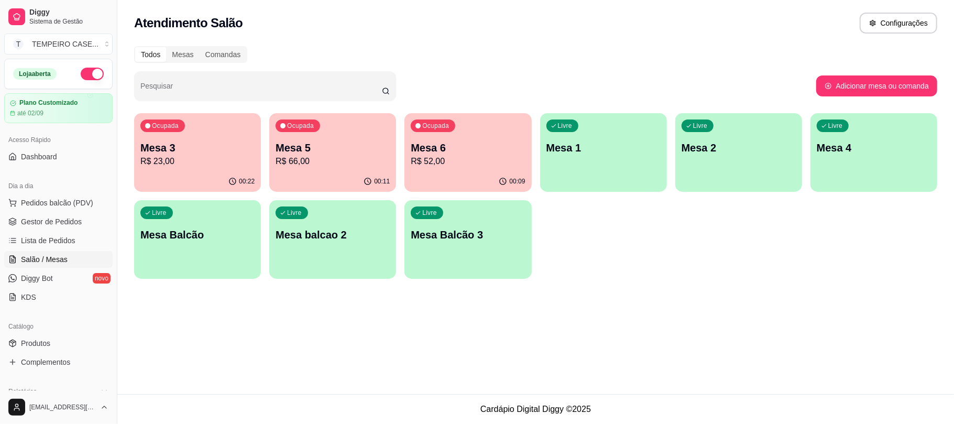
click at [780, 147] on p "Mesa 2" at bounding box center [738, 147] width 114 height 15
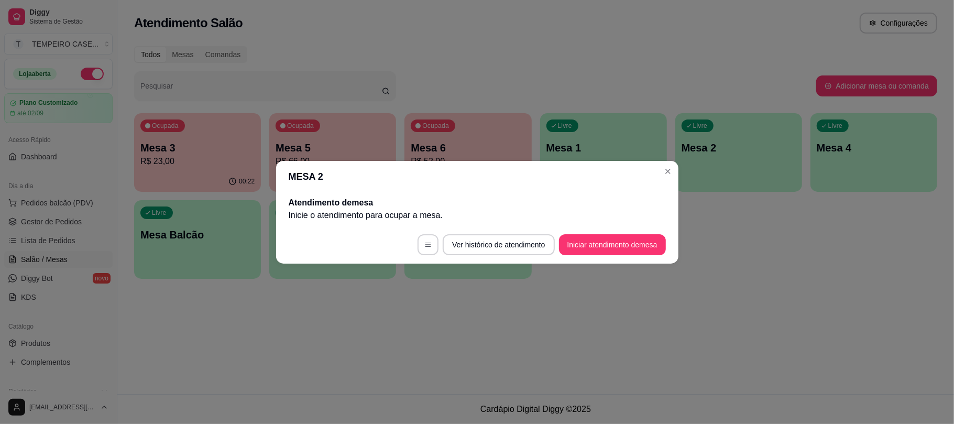
click at [607, 235] on button "Iniciar atendimento de mesa" at bounding box center [612, 244] width 107 height 21
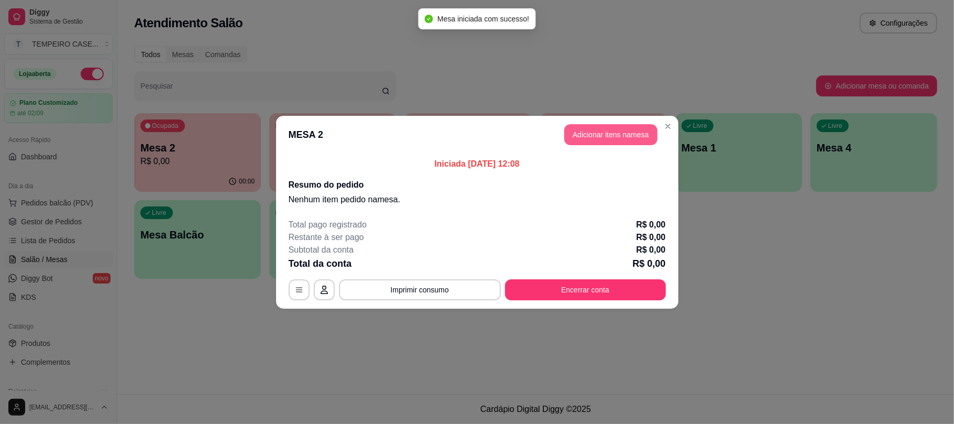
click at [603, 132] on button "Adicionar itens na mesa" at bounding box center [610, 134] width 93 height 21
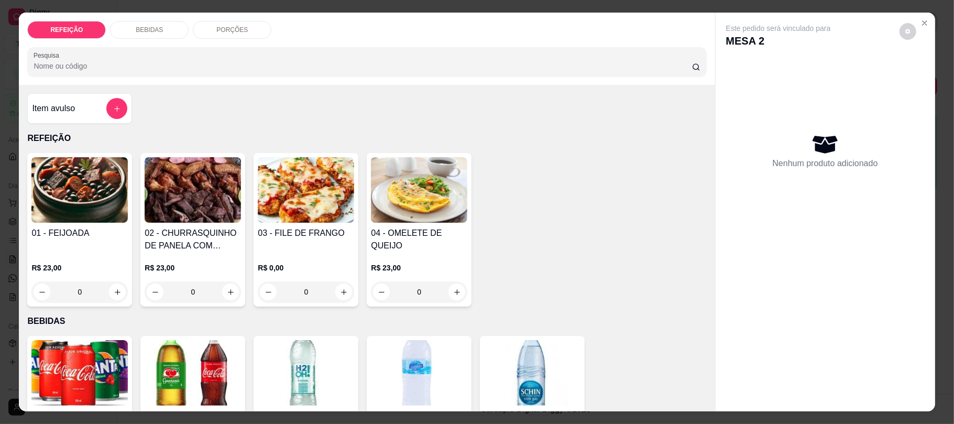
click at [168, 241] on h4 "02 - CHURRASQUINHO DE PANELA COM SALADA DE MAIONESE" at bounding box center [193, 239] width 96 height 25
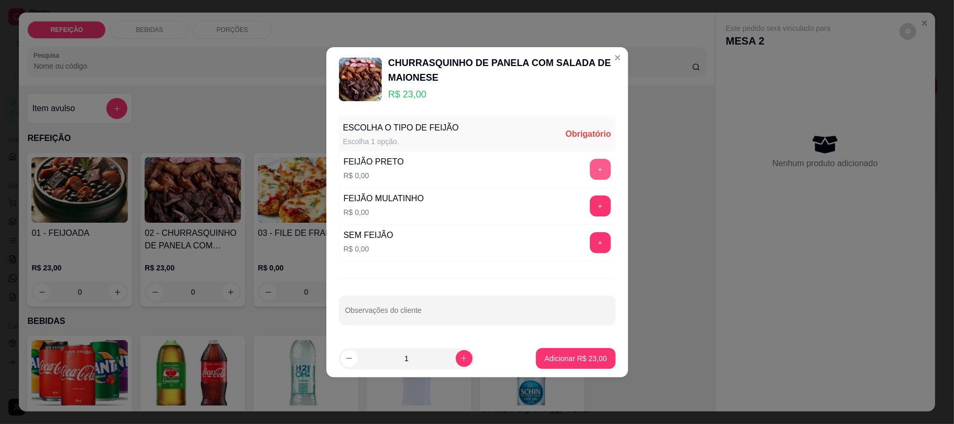
click at [590, 170] on button "+" at bounding box center [600, 169] width 21 height 21
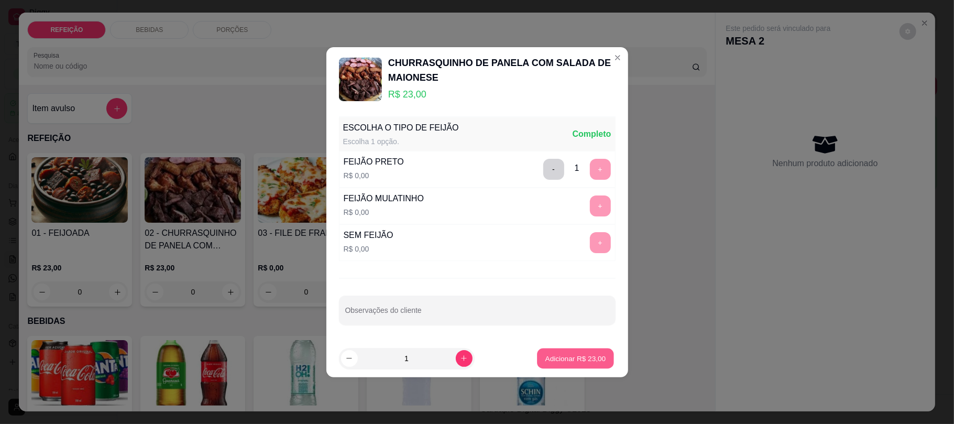
click at [551, 354] on p "Adicionar R$ 23,00" at bounding box center [575, 358] width 61 height 10
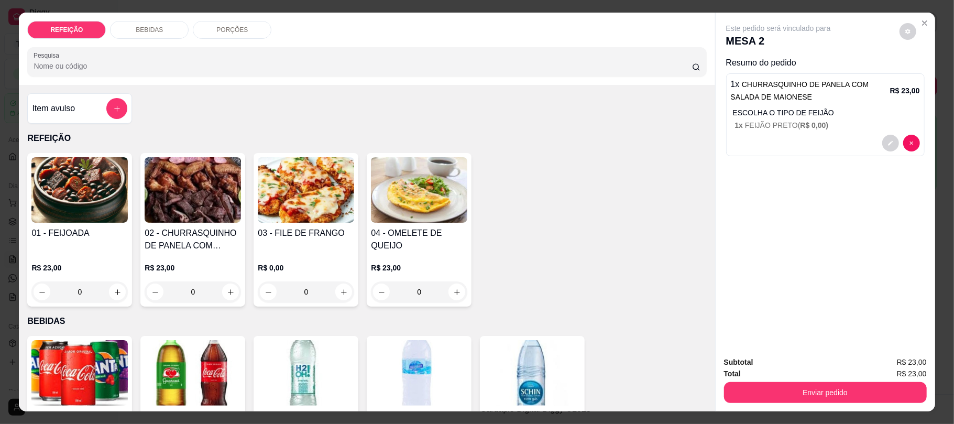
click at [338, 220] on img at bounding box center [306, 189] width 96 height 65
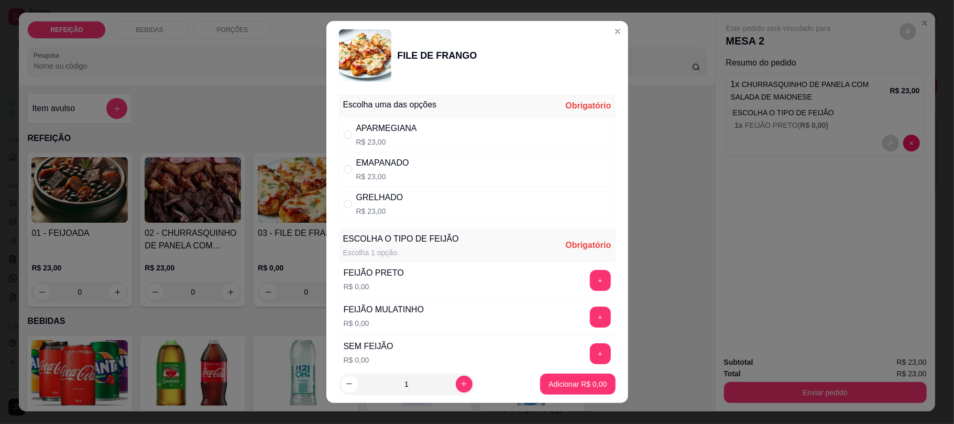
click at [560, 220] on div "GRELHADO R$ 23,00" at bounding box center [477, 203] width 277 height 35
radio input "true"
click at [590, 284] on button "+" at bounding box center [600, 280] width 20 height 20
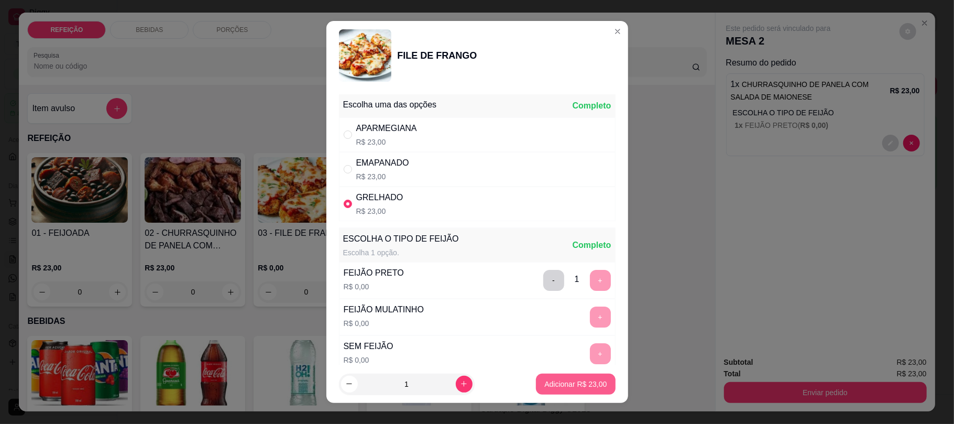
click at [577, 386] on p "Adicionar R$ 23,00" at bounding box center [575, 384] width 62 height 10
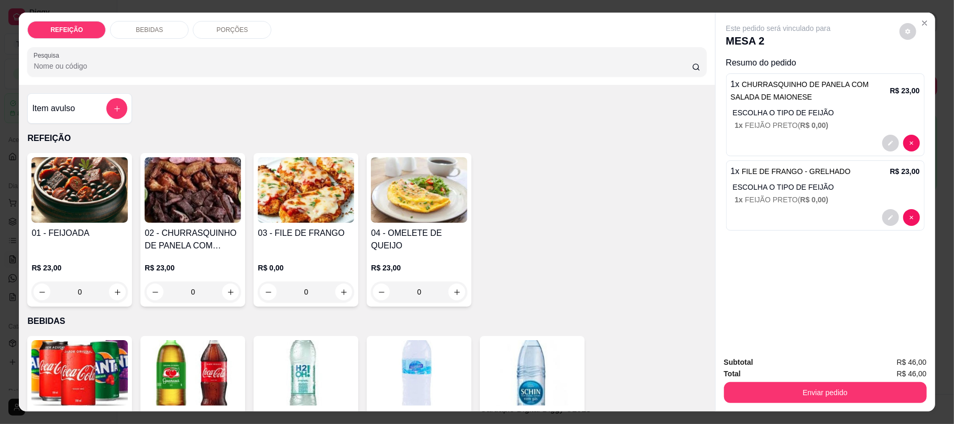
click at [283, 377] on img at bounding box center [306, 372] width 96 height 65
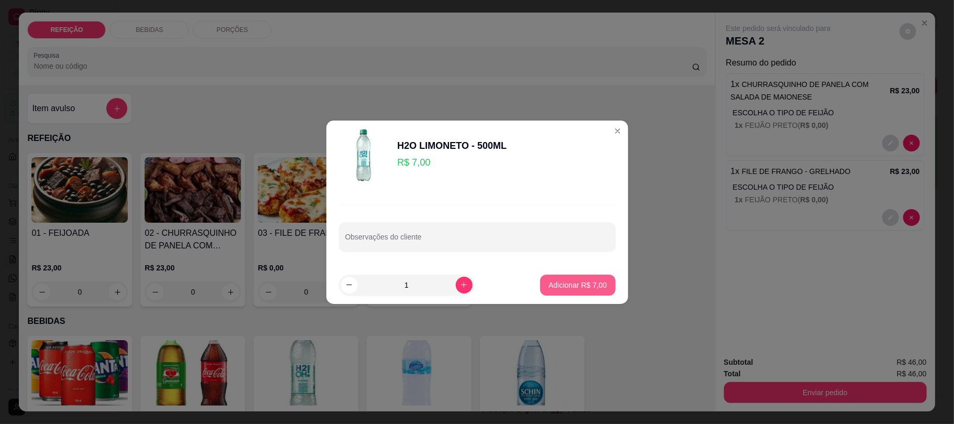
click at [566, 288] on p "Adicionar R$ 7,00" at bounding box center [577, 285] width 58 height 10
type input "1"
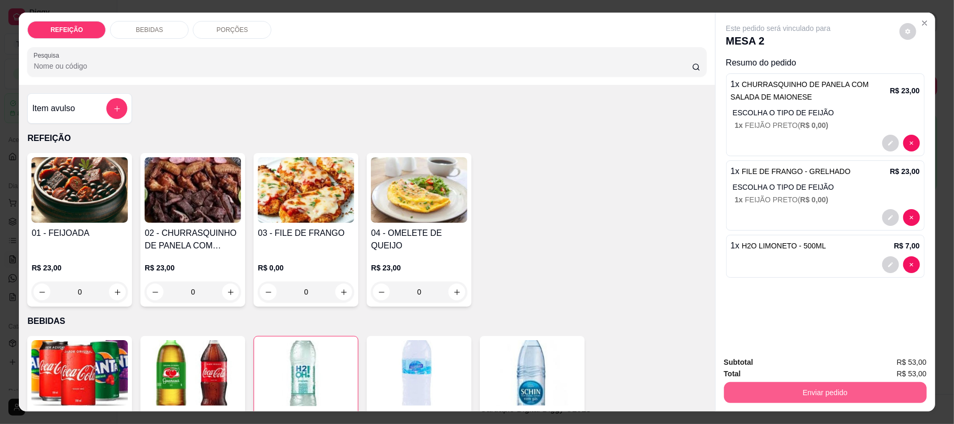
click at [798, 388] on button "Enviar pedido" at bounding box center [825, 392] width 203 height 21
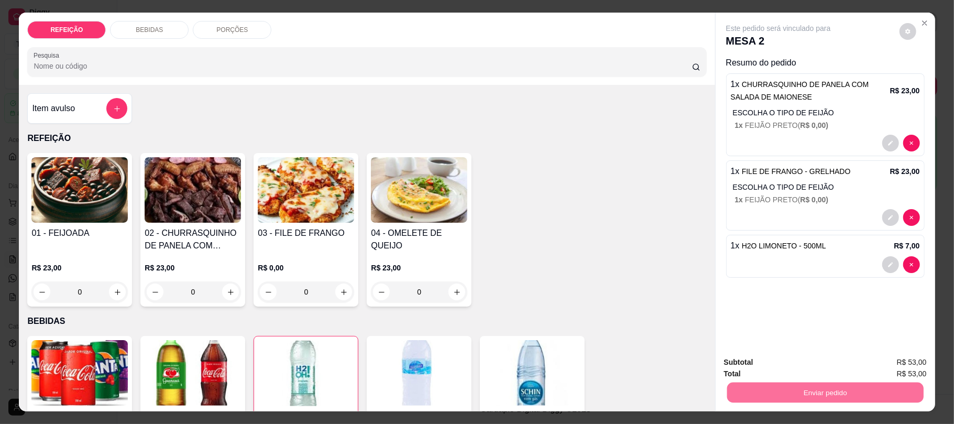
click at [761, 368] on button "Não registrar e enviar pedido" at bounding box center [789, 366] width 106 height 19
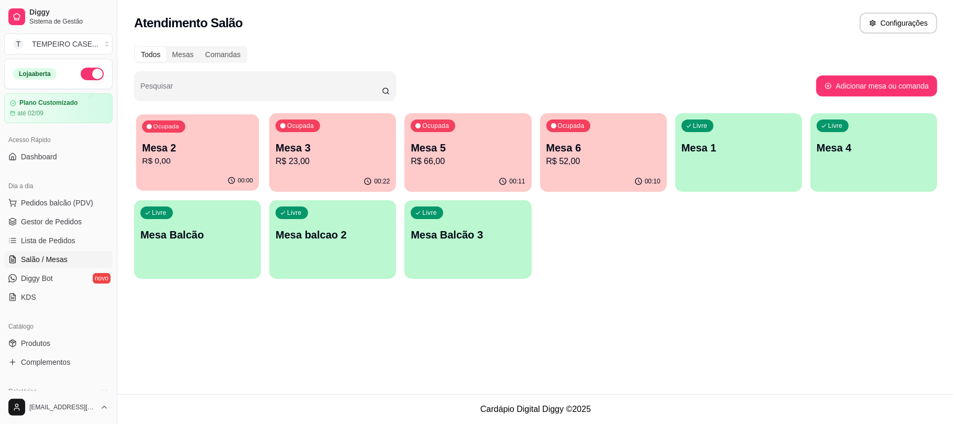
click at [150, 168] on div "Ocupada Mesa 2 R$ 0,00" at bounding box center [197, 142] width 123 height 57
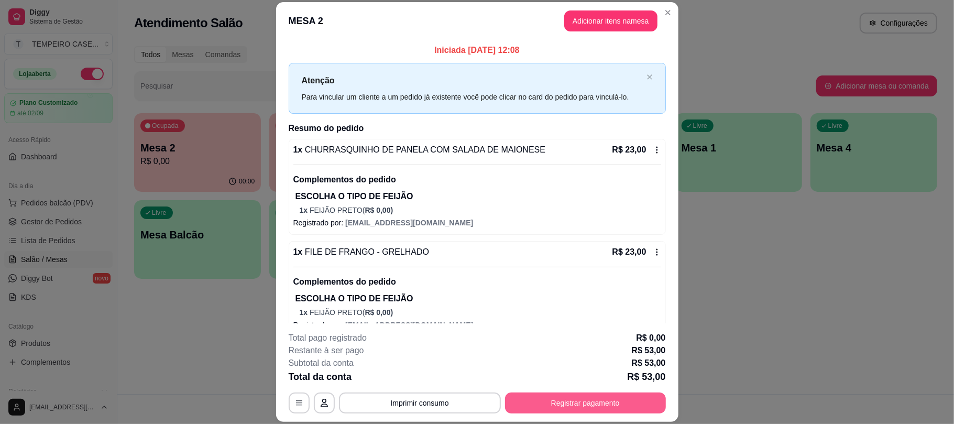
click at [555, 400] on button "Registrar pagamento" at bounding box center [585, 402] width 161 height 21
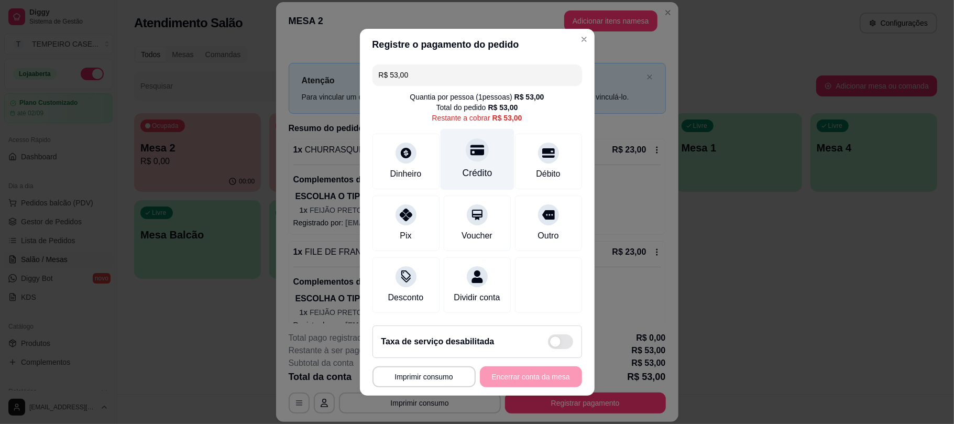
click at [449, 145] on div "Crédito" at bounding box center [477, 158] width 74 height 61
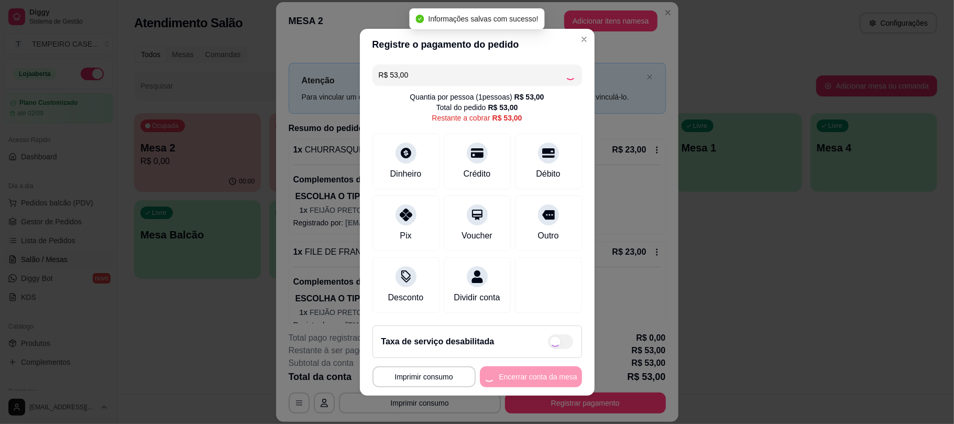
type input "R$ 0,00"
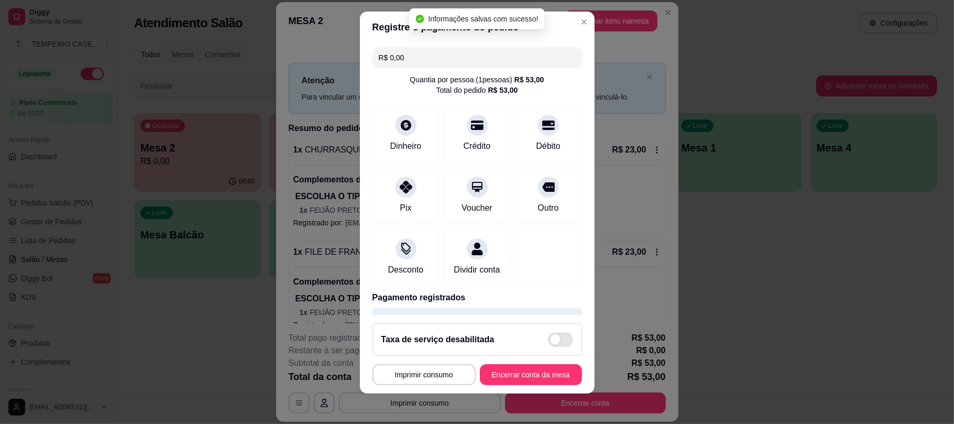
scroll to position [13, 0]
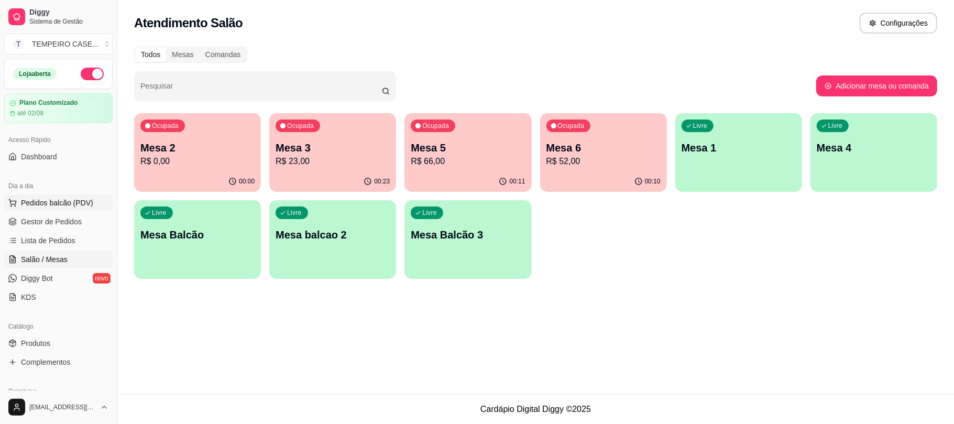
click at [46, 206] on span "Pedidos balcão (PDV)" at bounding box center [57, 202] width 72 height 10
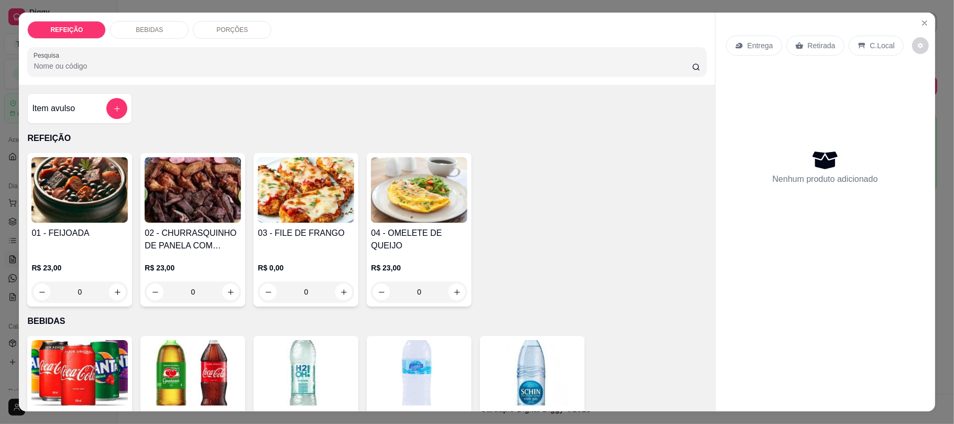
click at [81, 112] on div "Item avulso" at bounding box center [79, 108] width 95 height 21
click at [271, 222] on img at bounding box center [306, 189] width 96 height 65
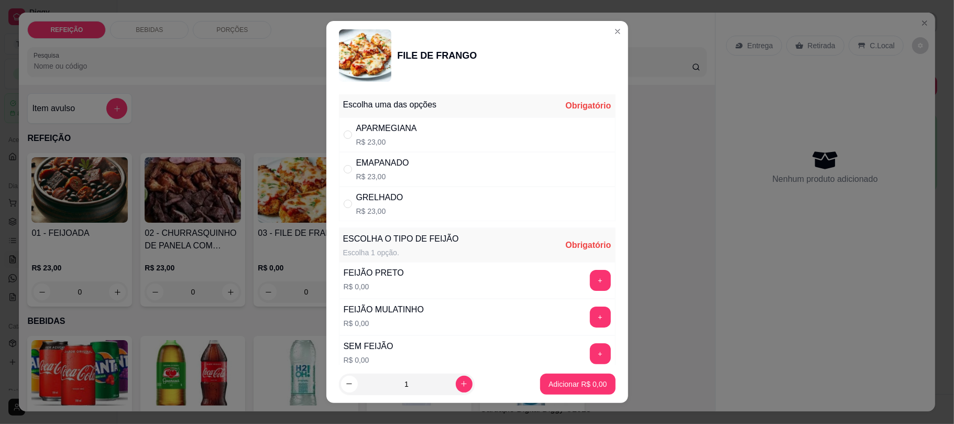
click at [371, 143] on p "R$ 23,00" at bounding box center [386, 142] width 61 height 10
radio input "true"
click at [590, 277] on button "+" at bounding box center [600, 280] width 21 height 21
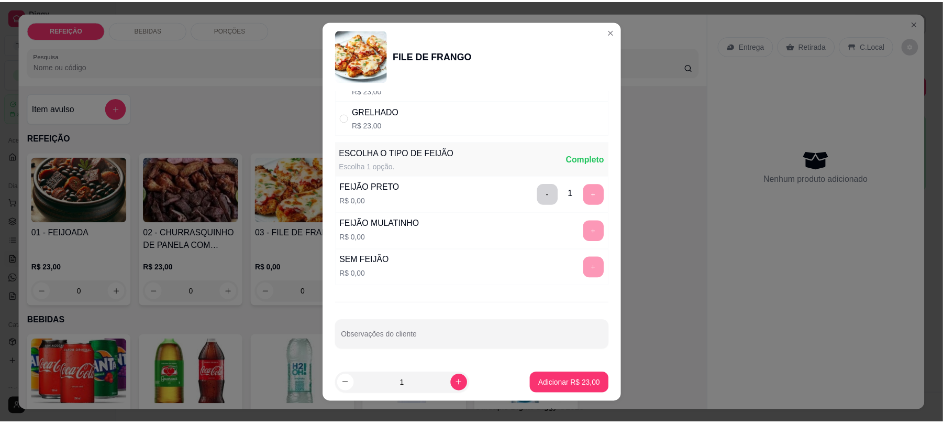
scroll to position [88, 0]
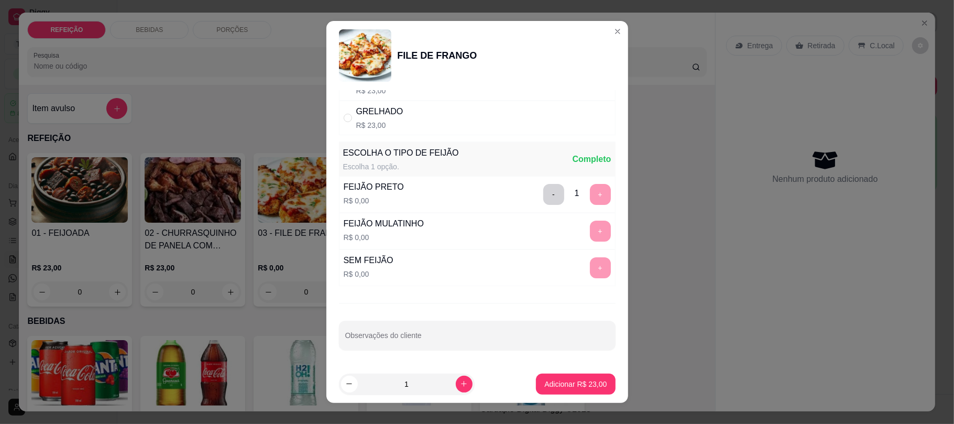
click at [380, 344] on input "Observações do cliente" at bounding box center [477, 339] width 264 height 10
type input "sem farofa"
click at [577, 382] on p "Adicionar R$ 23,00" at bounding box center [575, 384] width 61 height 10
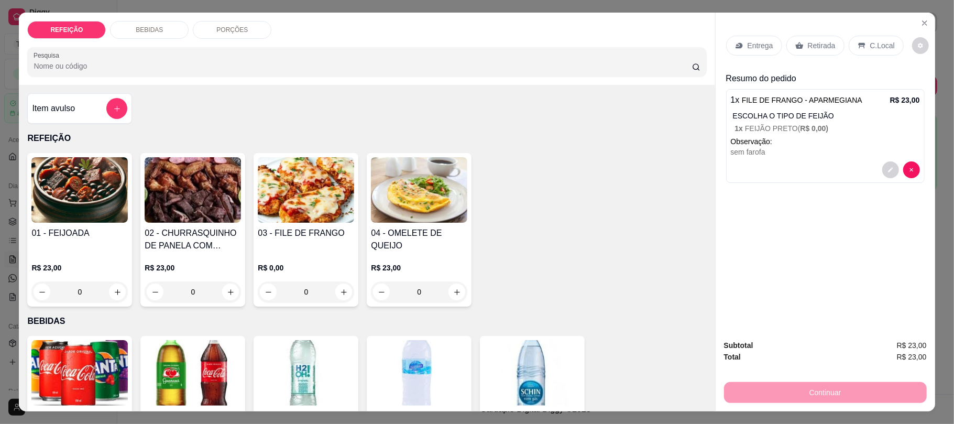
click at [174, 227] on h4 "02 - CHURRASQUINHO DE PANELA COM SALADA DE MAIONESE" at bounding box center [193, 239] width 96 height 25
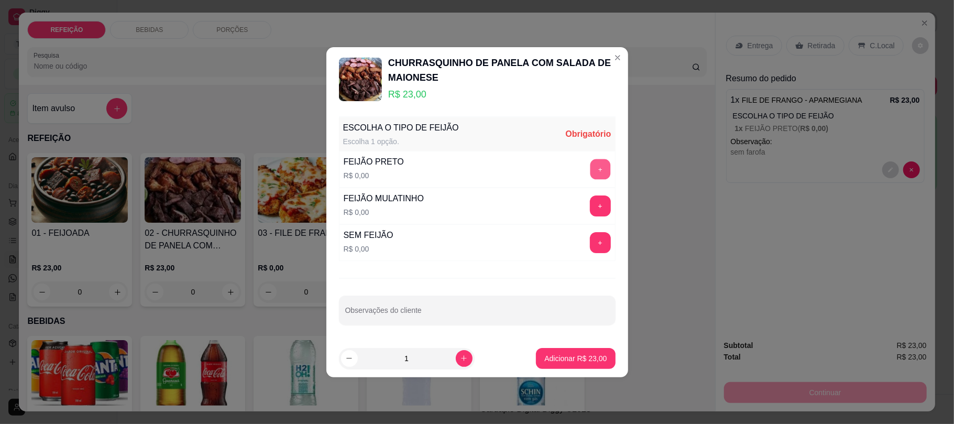
click at [590, 160] on button "+" at bounding box center [600, 169] width 20 height 20
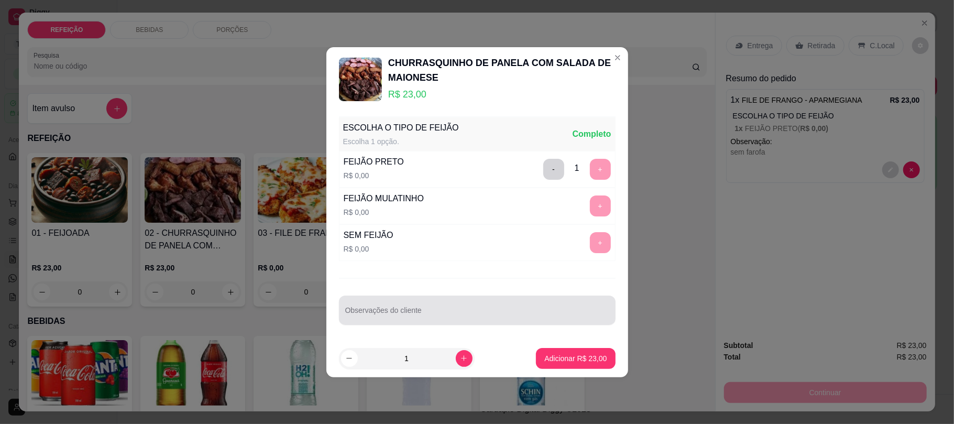
click at [502, 302] on div at bounding box center [477, 310] width 264 height 21
type input "sem farofa e sem macarrão"
click at [560, 358] on p "Adicionar R$ 23,00" at bounding box center [575, 358] width 62 height 10
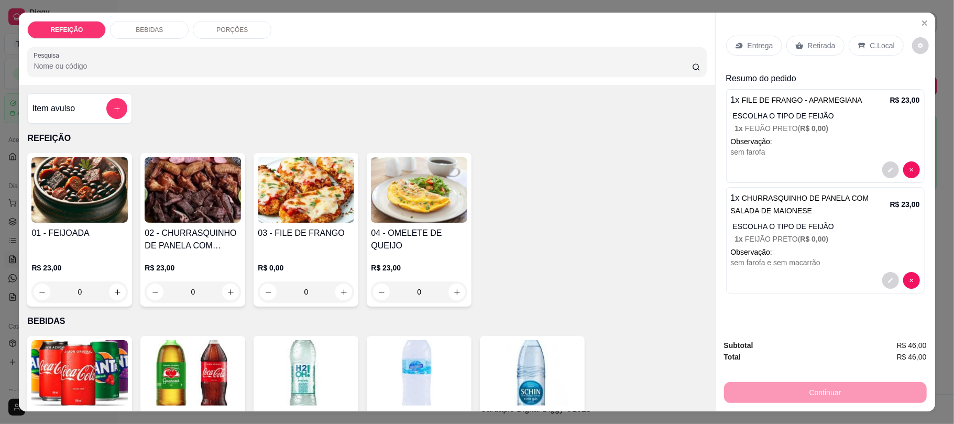
click at [812, 49] on p "Retirada" at bounding box center [822, 45] width 28 height 10
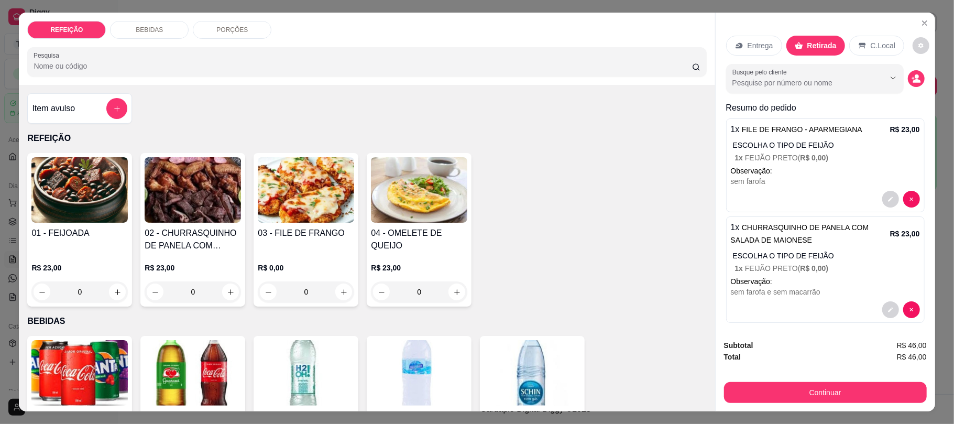
click at [843, 88] on input "Busque pelo cliente" at bounding box center [800, 83] width 136 height 10
type input "leila"
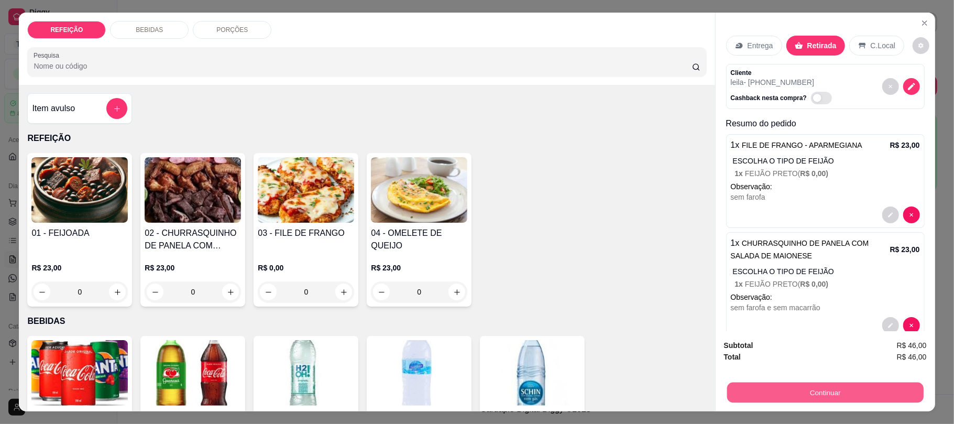
click at [823, 392] on button "Continuar" at bounding box center [824, 392] width 196 height 20
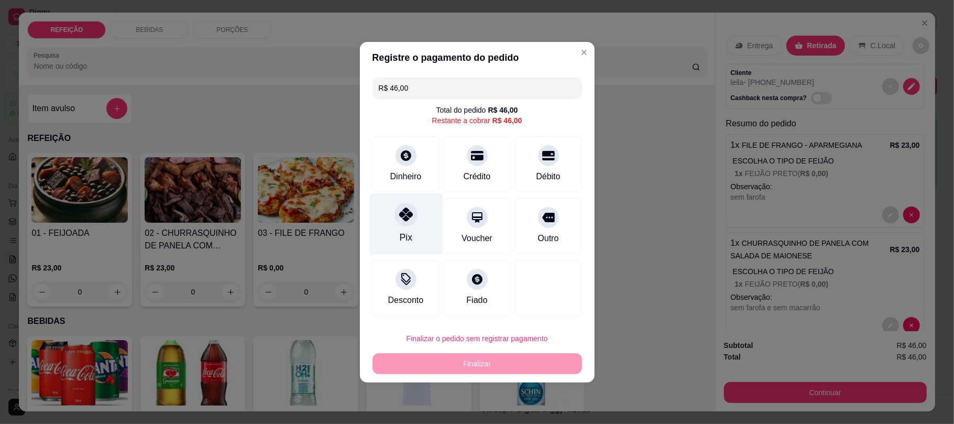
click at [417, 223] on div "Pix" at bounding box center [406, 223] width 74 height 61
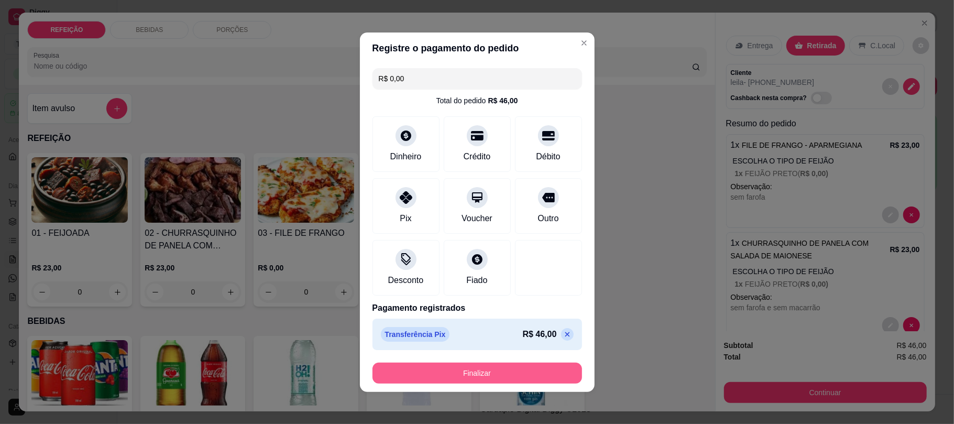
click at [514, 371] on button "Finalizar" at bounding box center [476, 372] width 209 height 21
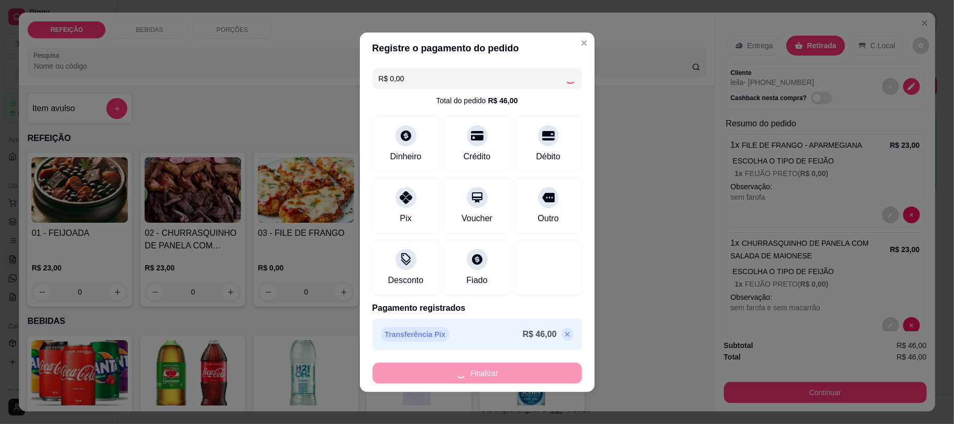
type input "-R$ 46,00"
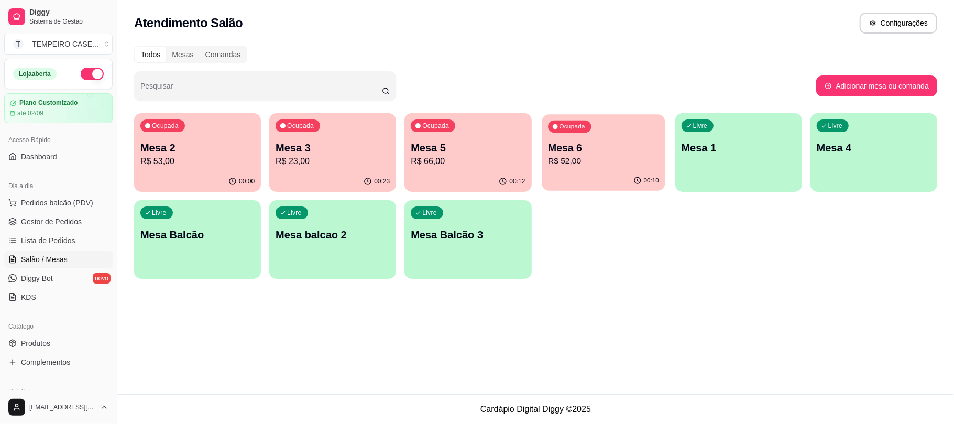
click at [563, 153] on p "Mesa 6" at bounding box center [603, 148] width 111 height 14
click at [50, 225] on span "Gestor de Pedidos" at bounding box center [51, 221] width 61 height 10
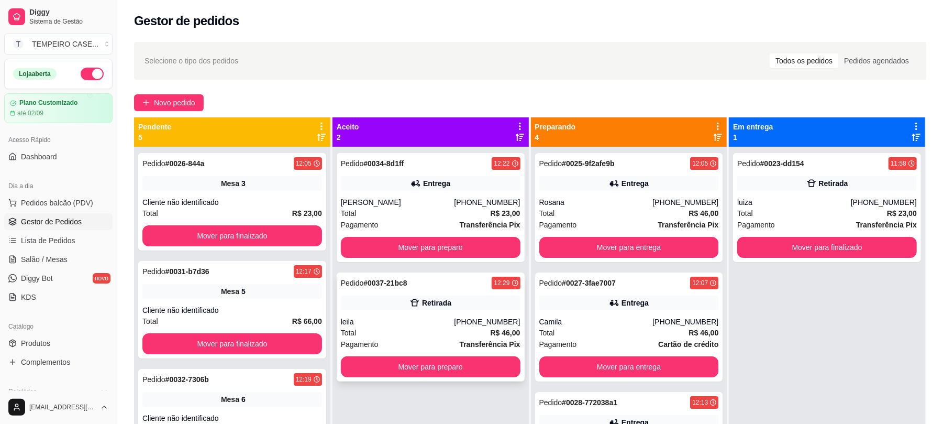
click at [422, 289] on div "Pedido # 0037-21bc8 12:29" at bounding box center [431, 283] width 180 height 13
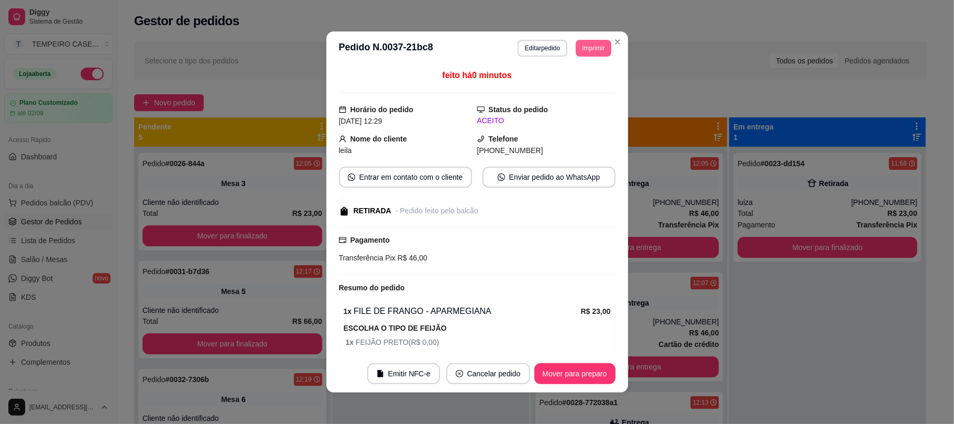
click at [587, 43] on button "Imprimir" at bounding box center [593, 48] width 35 height 17
click at [562, 101] on button "IMPRESSORA COZINHA" at bounding box center [564, 105] width 86 height 17
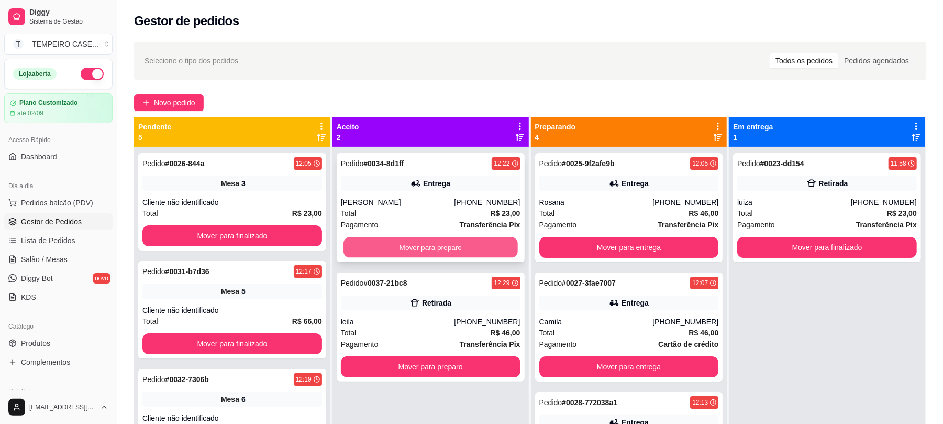
click at [449, 257] on button "Mover para preparo" at bounding box center [431, 247] width 174 height 20
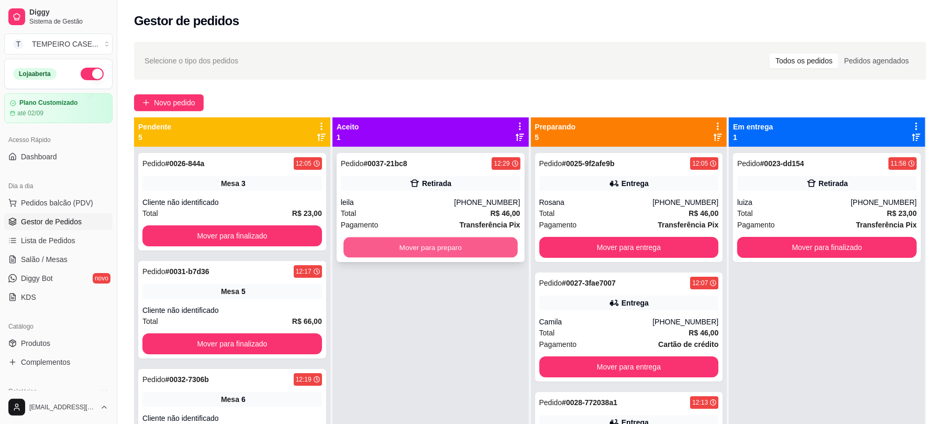
click at [455, 249] on button "Mover para preparo" at bounding box center [431, 247] width 174 height 20
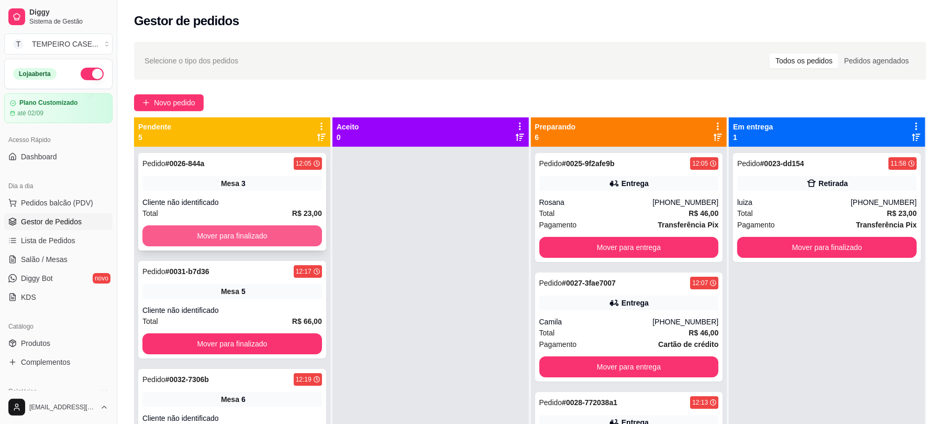
click at [246, 236] on button "Mover para finalizado" at bounding box center [232, 235] width 180 height 21
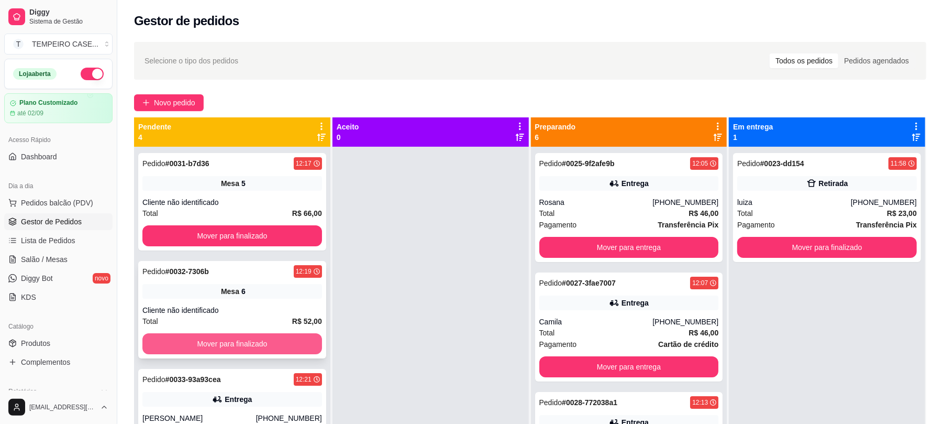
click at [260, 344] on button "Mover para finalizado" at bounding box center [232, 343] width 180 height 21
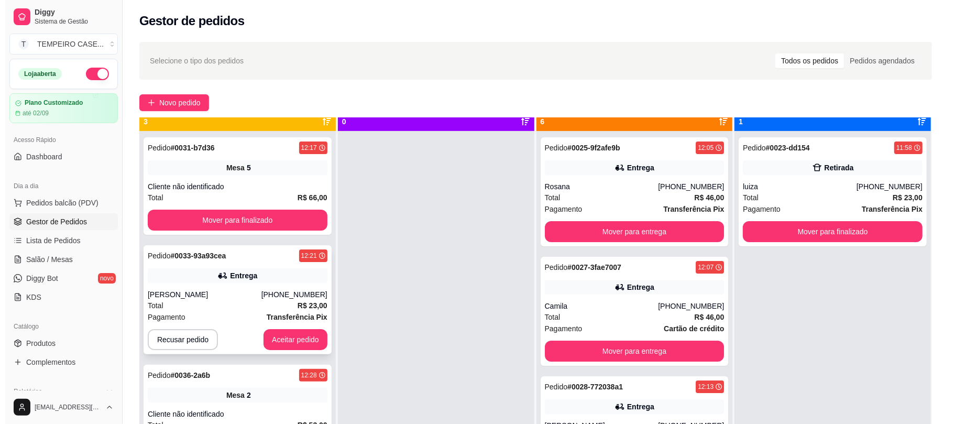
scroll to position [29, 0]
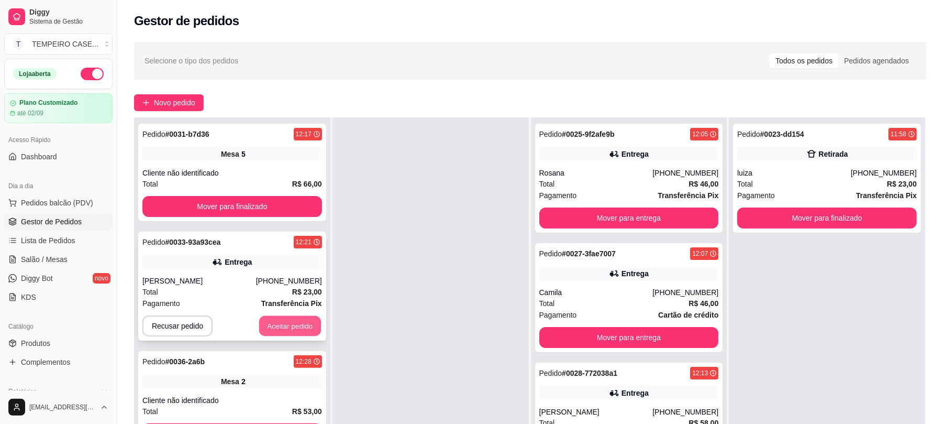
click at [279, 327] on button "Aceitar pedido" at bounding box center [290, 326] width 62 height 20
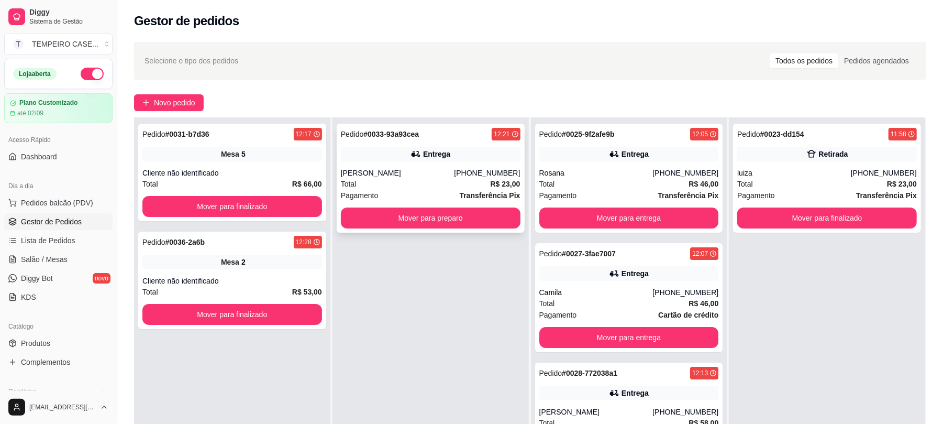
click at [438, 219] on button "Mover para preparo" at bounding box center [431, 217] width 180 height 21
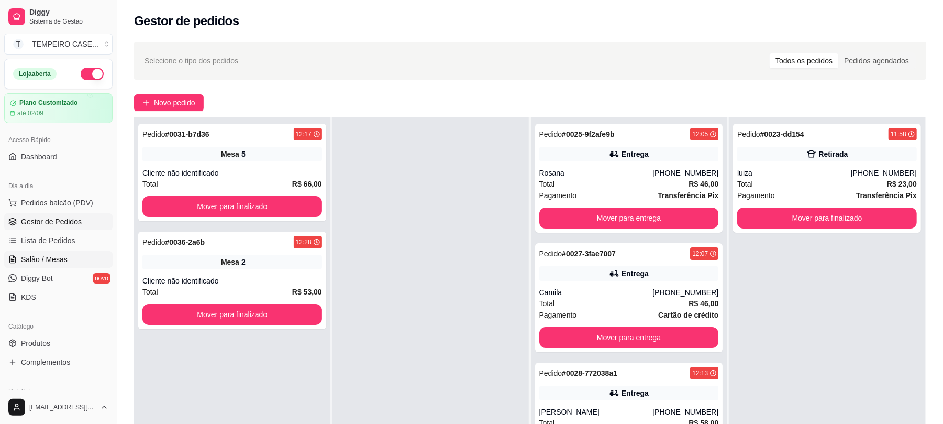
click at [50, 267] on link "Salão / Mesas" at bounding box center [58, 259] width 108 height 17
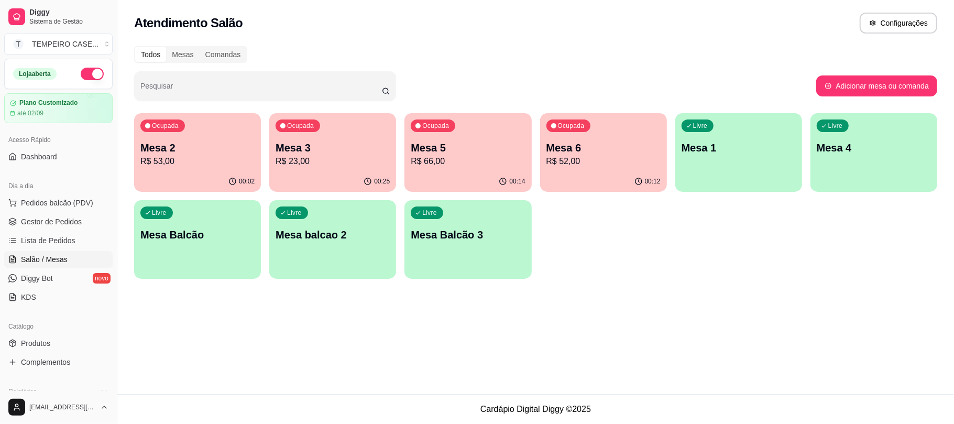
click at [610, 149] on p "Mesa 6" at bounding box center [603, 147] width 114 height 15
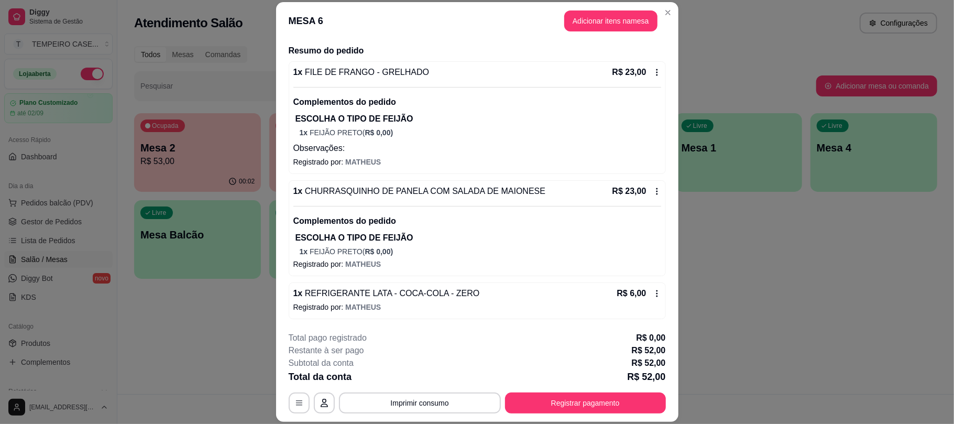
scroll to position [79, 0]
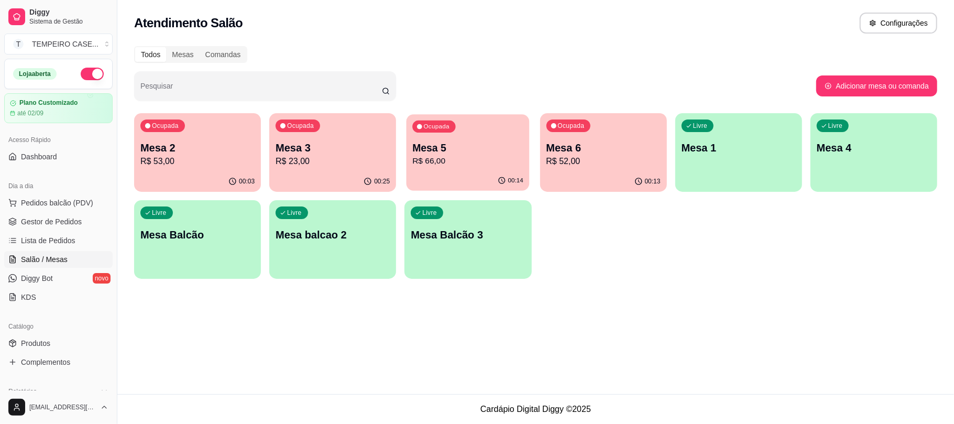
click at [434, 149] on p "Mesa 5" at bounding box center [468, 148] width 111 height 14
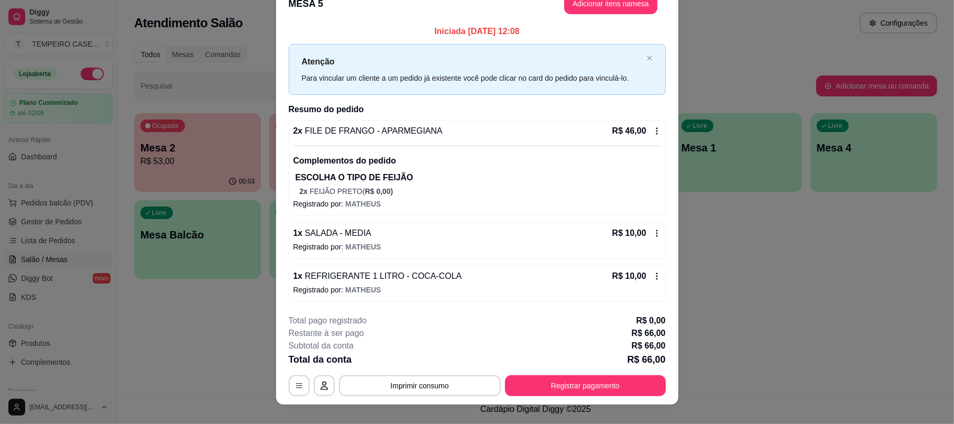
scroll to position [31, 0]
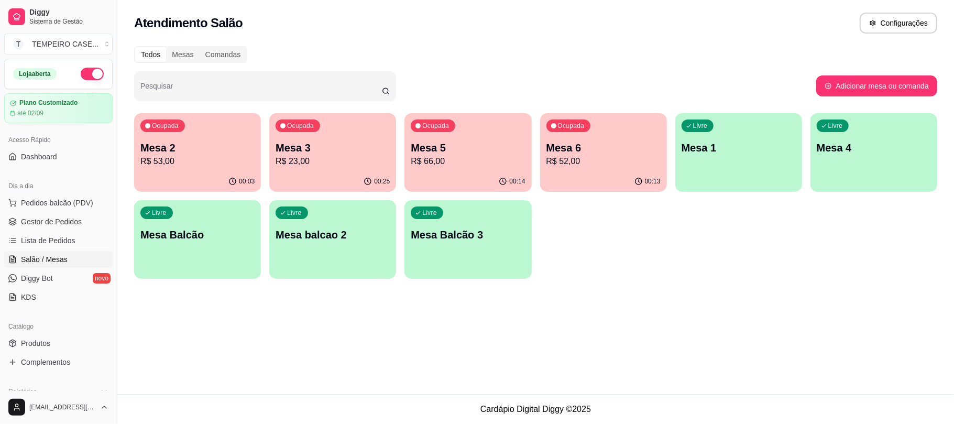
click at [558, 153] on p "Mesa 6" at bounding box center [603, 147] width 114 height 15
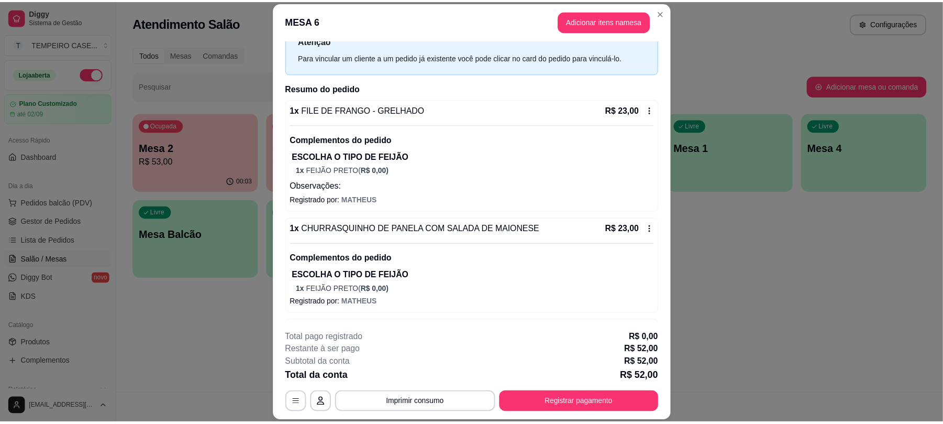
scroll to position [79, 0]
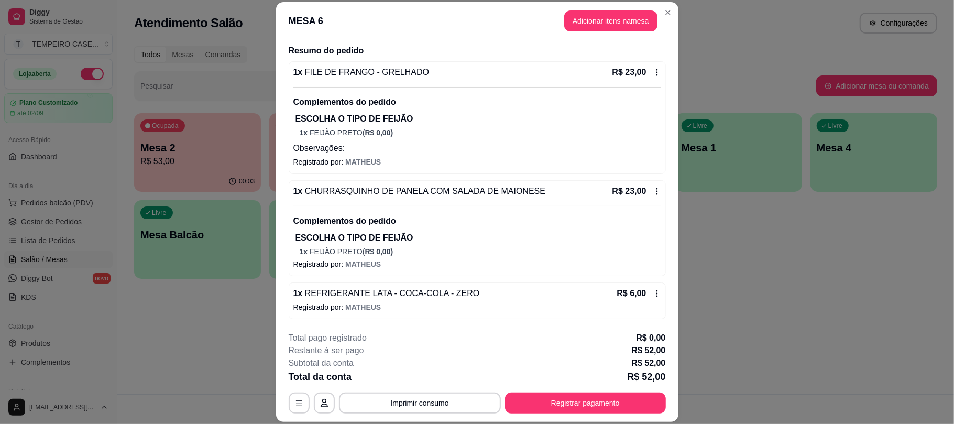
click at [367, 158] on span "MATHEUS" at bounding box center [363, 162] width 36 height 8
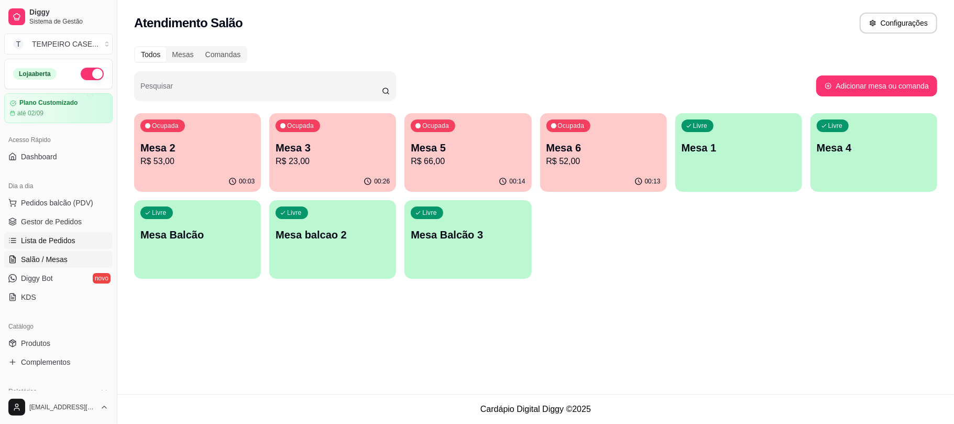
click at [18, 243] on link "Lista de Pedidos" at bounding box center [58, 240] width 108 height 17
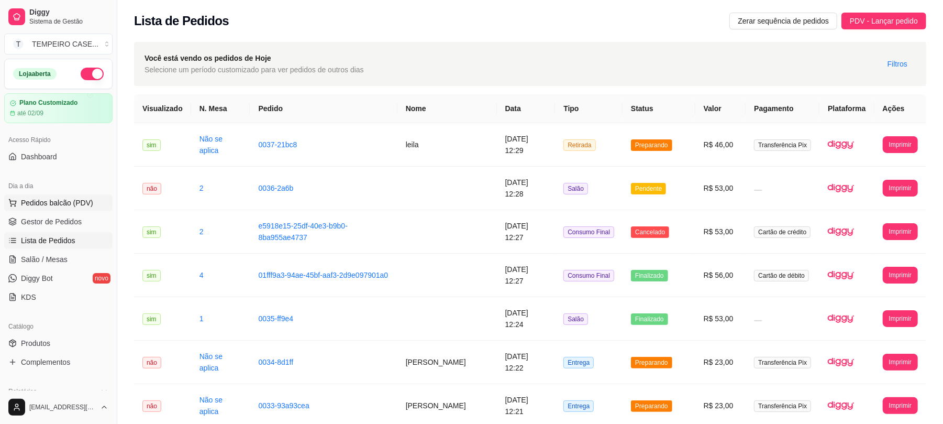
click at [47, 200] on span "Pedidos balcão (PDV)" at bounding box center [57, 202] width 72 height 10
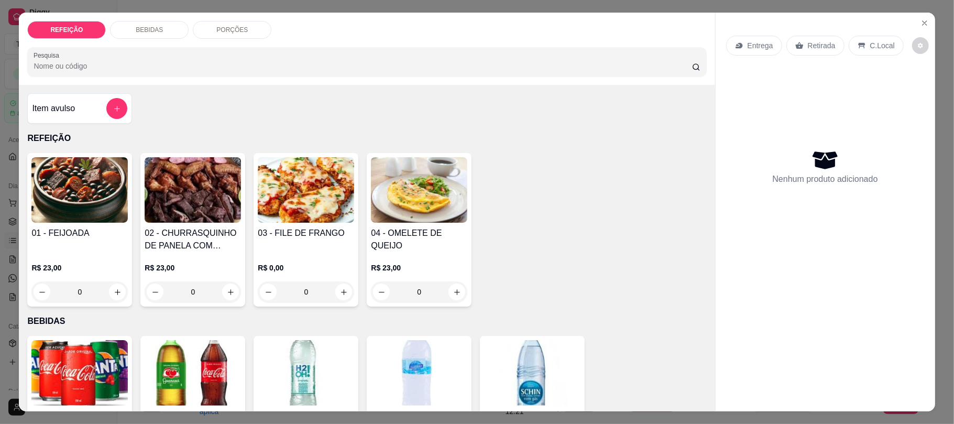
click at [910, 19] on div "Entrega Retirada C.Local Nenhum produto adicionado" at bounding box center [824, 203] width 219 height 381
click at [920, 21] on icon "Close" at bounding box center [924, 23] width 8 height 8
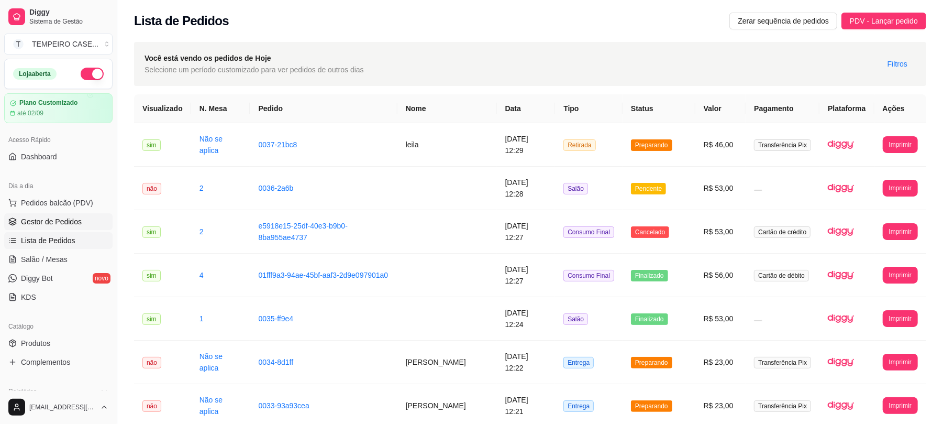
click at [29, 220] on span "Gestor de Pedidos" at bounding box center [51, 221] width 61 height 10
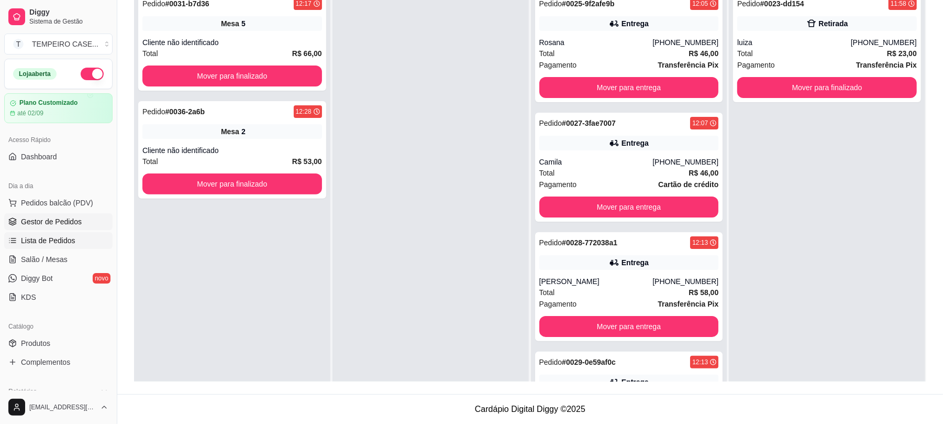
click at [49, 248] on link "Lista de Pedidos" at bounding box center [58, 240] width 108 height 17
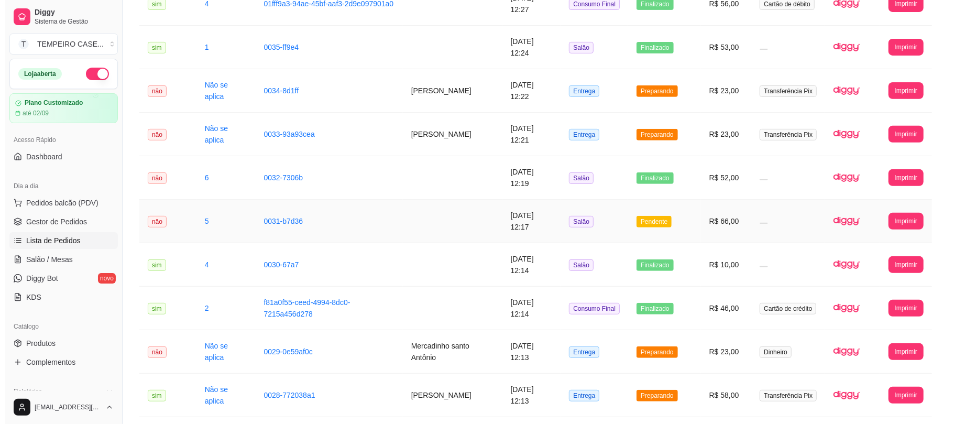
scroll to position [349, 0]
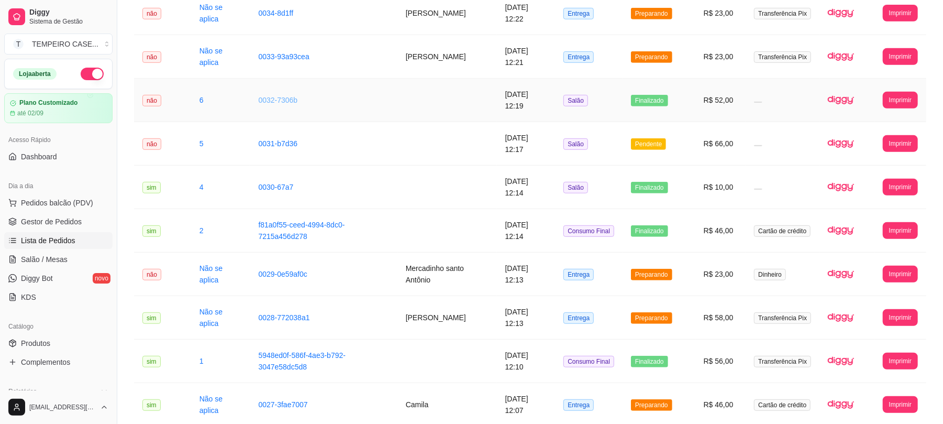
click at [262, 97] on link "0032-7306b" at bounding box center [277, 100] width 39 height 8
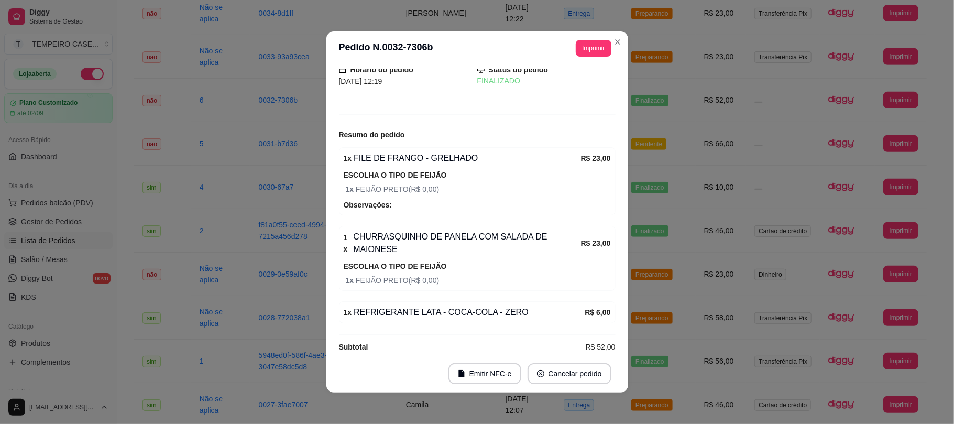
scroll to position [57, 0]
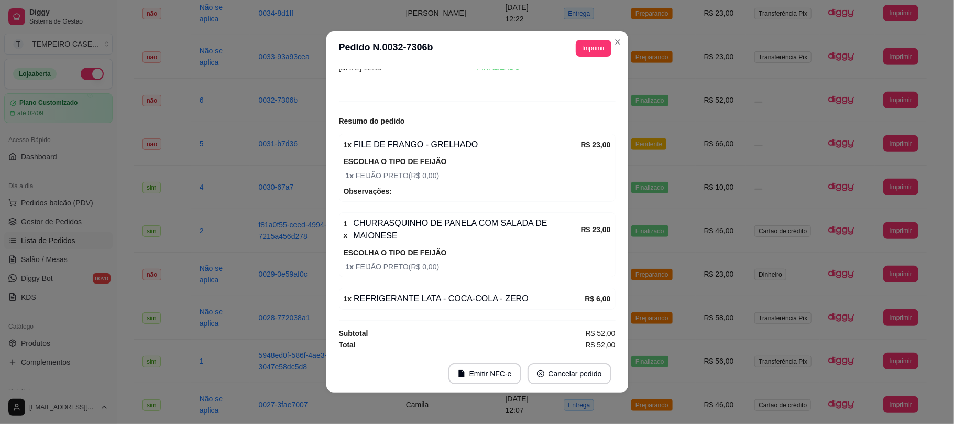
click at [391, 194] on span "Observações:" at bounding box center [477, 191] width 267 height 12
click at [380, 187] on strong "Observações:" at bounding box center [368, 191] width 49 height 8
click at [394, 187] on span "Observações:" at bounding box center [477, 191] width 267 height 12
drag, startPoint x: 375, startPoint y: 187, endPoint x: 359, endPoint y: 189, distance: 16.3
click at [359, 189] on strong "Observações:" at bounding box center [368, 191] width 49 height 8
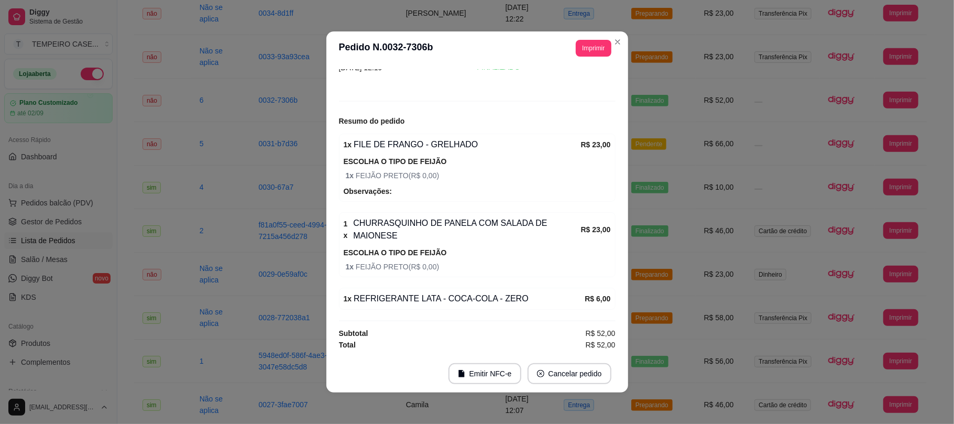
click at [407, 189] on span "Observações:" at bounding box center [477, 191] width 267 height 12
click at [382, 190] on span "Observações:" at bounding box center [477, 191] width 267 height 12
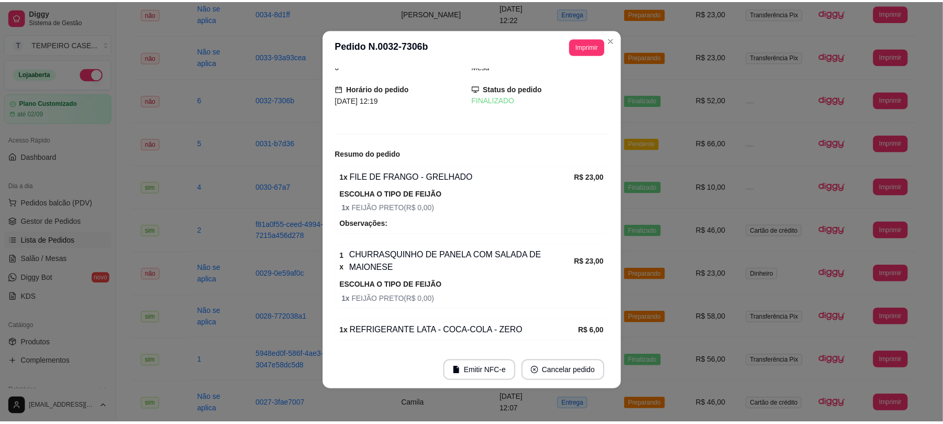
scroll to position [0, 0]
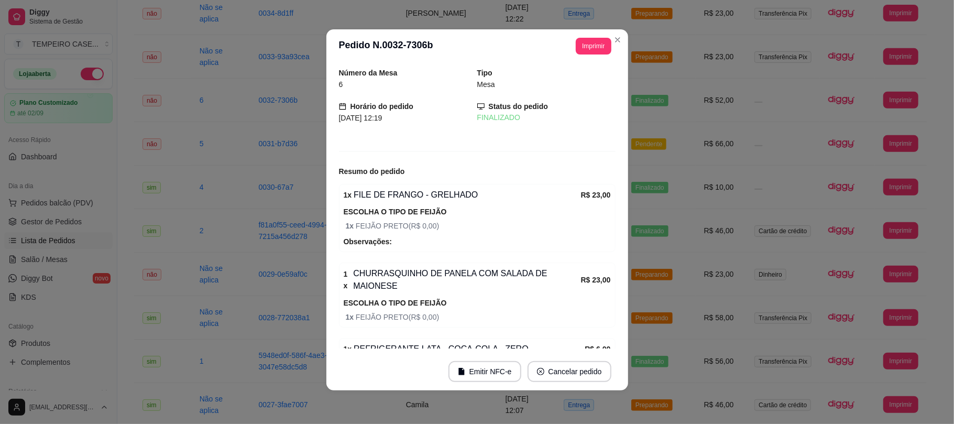
click at [520, 227] on span "1 x FEIJÃO PRETO ( R$ 0,00 )" at bounding box center [478, 226] width 265 height 12
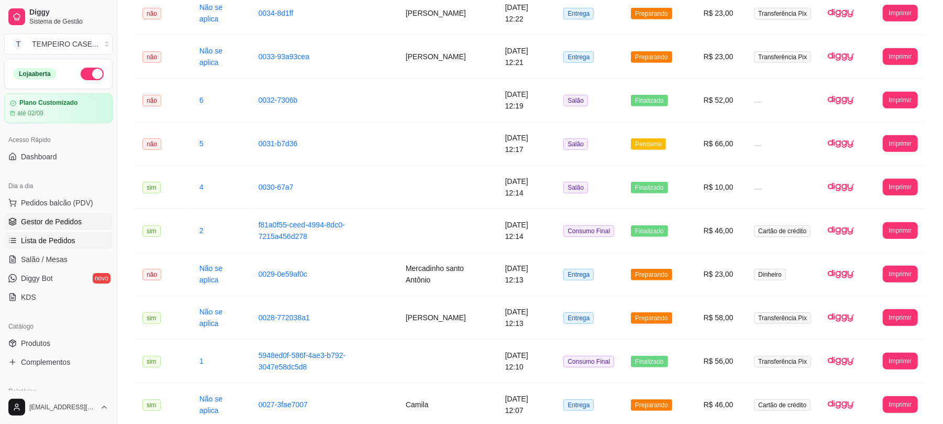
click at [43, 224] on span "Gestor de Pedidos" at bounding box center [51, 221] width 61 height 10
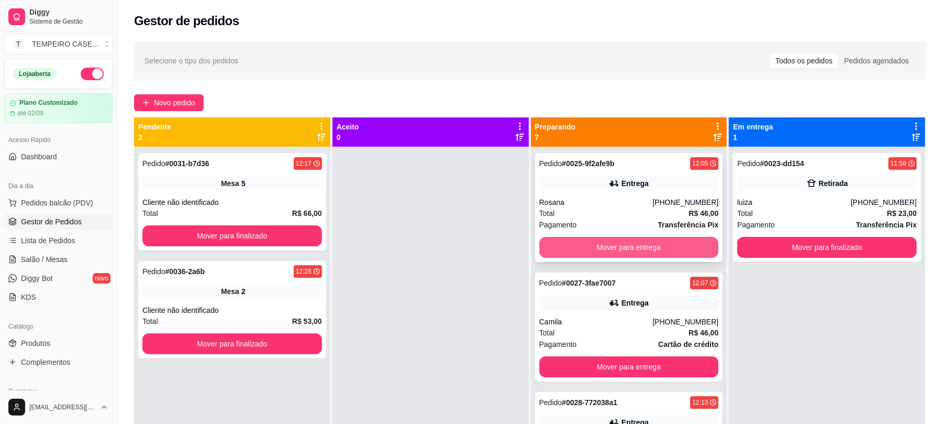
click at [635, 252] on button "Mover para entrega" at bounding box center [629, 247] width 180 height 21
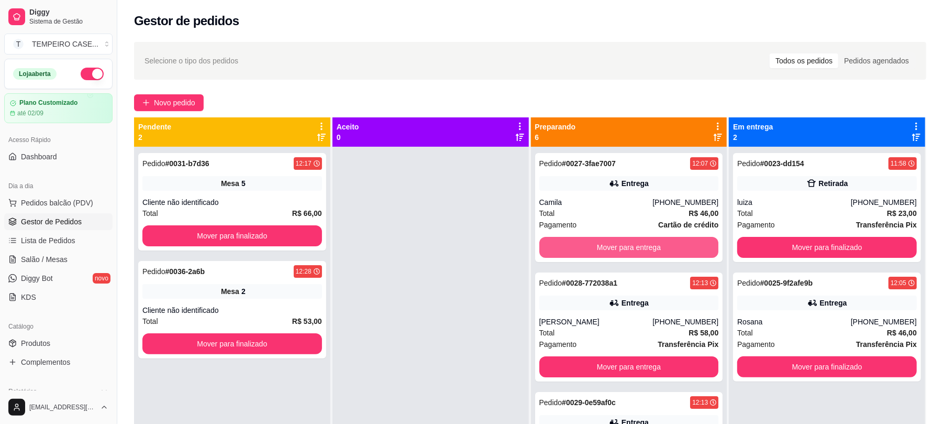
click at [635, 252] on button "Mover para entrega" at bounding box center [629, 247] width 180 height 21
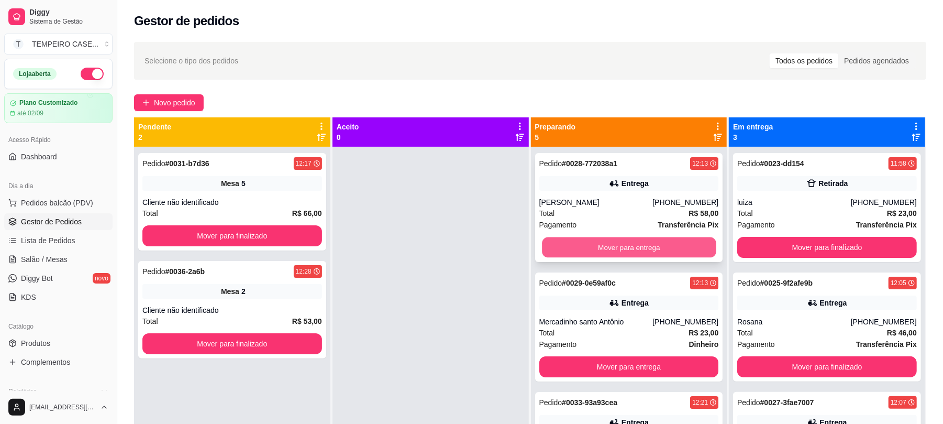
click at [642, 251] on button "Mover para entrega" at bounding box center [629, 247] width 174 height 20
click at [642, 251] on button "Mover para entrega" at bounding box center [629, 247] width 180 height 21
click at [642, 251] on button "Mover para entrega" at bounding box center [629, 247] width 174 height 20
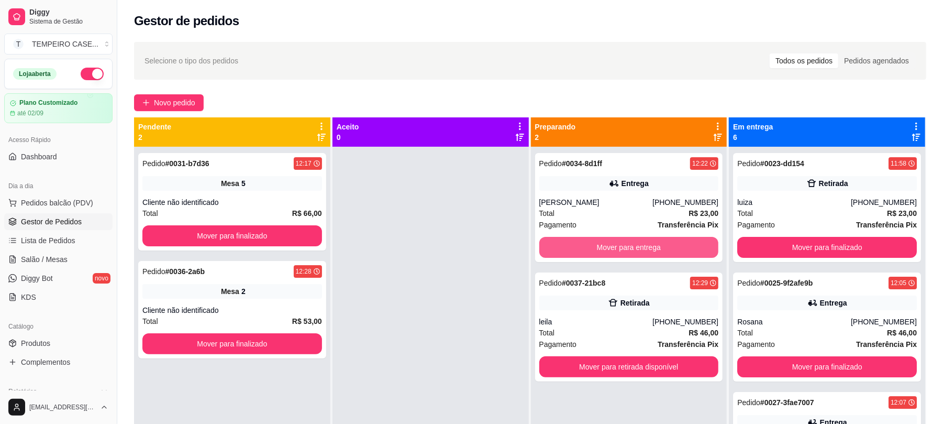
click at [642, 251] on button "Mover para entrega" at bounding box center [629, 247] width 180 height 21
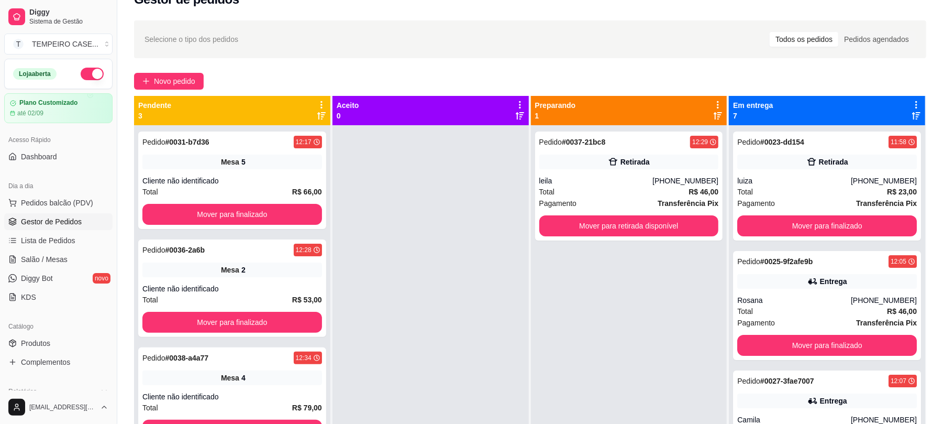
scroll to position [20, 0]
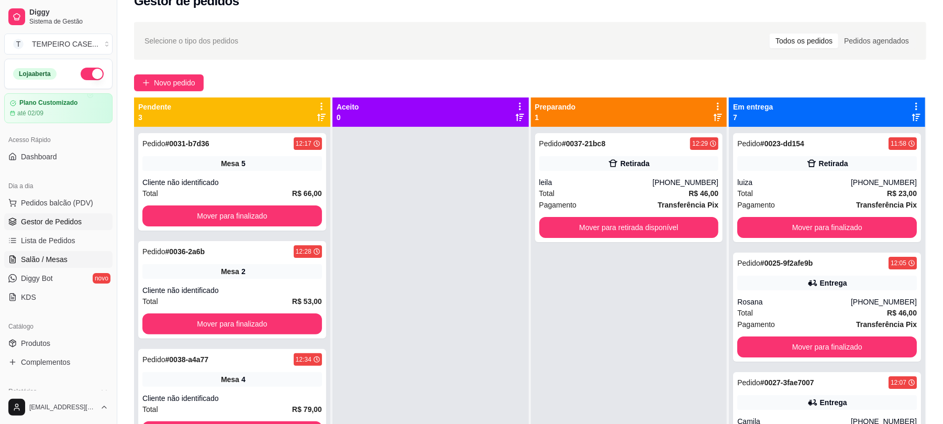
click at [45, 254] on span "Salão / Mesas" at bounding box center [44, 259] width 47 height 10
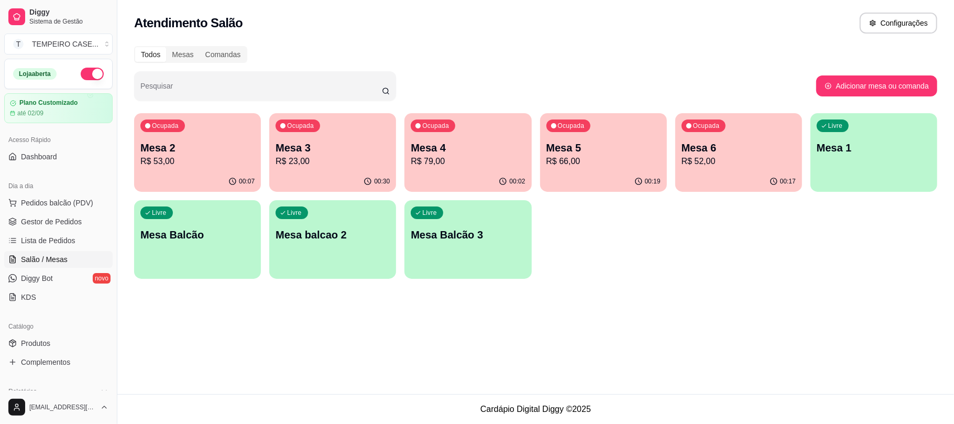
click at [722, 150] on p "Mesa 6" at bounding box center [738, 147] width 114 height 15
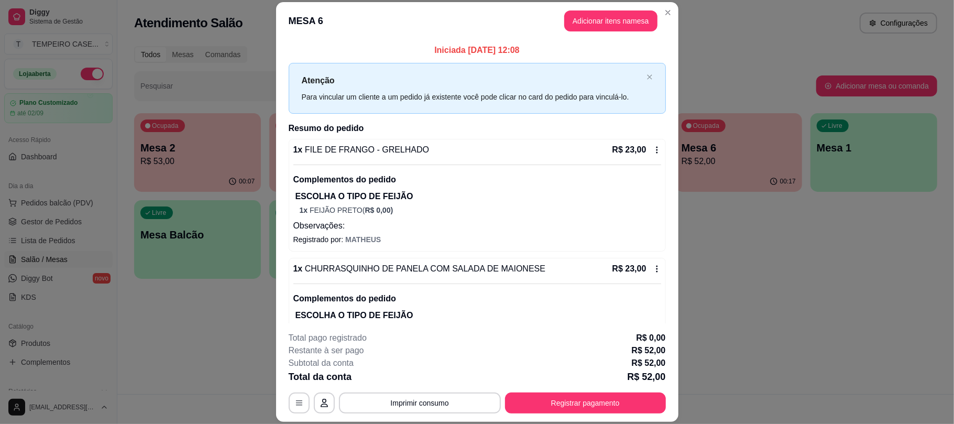
click at [582, 26] on button "Adicionar itens na mesa" at bounding box center [610, 20] width 93 height 21
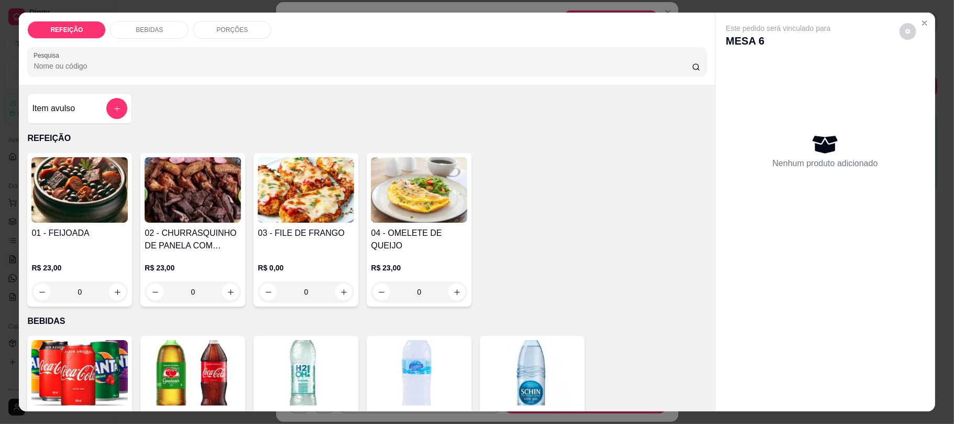
scroll to position [419, 0]
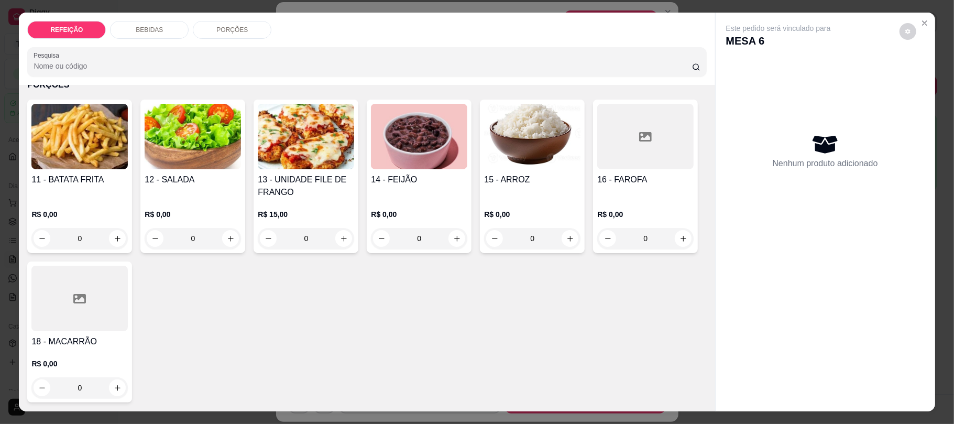
click at [195, 183] on h4 "12 - SALADA" at bounding box center [193, 179] width 96 height 13
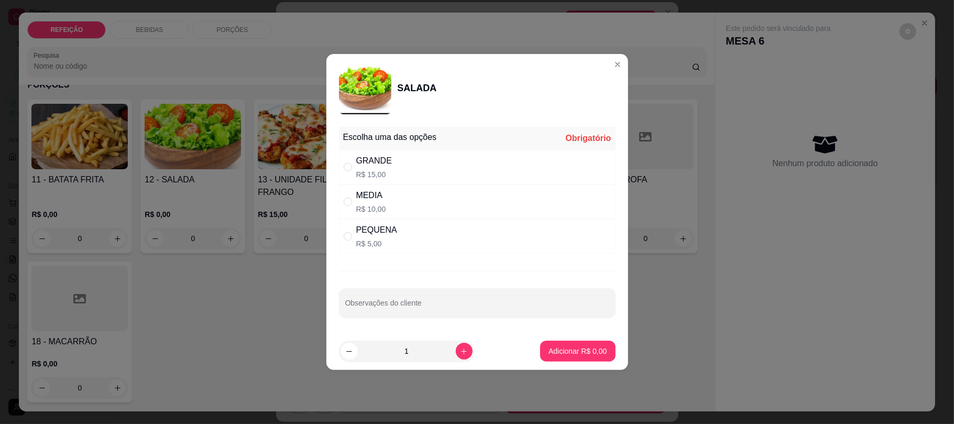
click at [399, 229] on div "PEQUENA R$ 5,00" at bounding box center [477, 236] width 277 height 35
radio input "true"
click at [590, 351] on p "Adicionar R$ 5,00" at bounding box center [577, 351] width 58 height 10
type input "1"
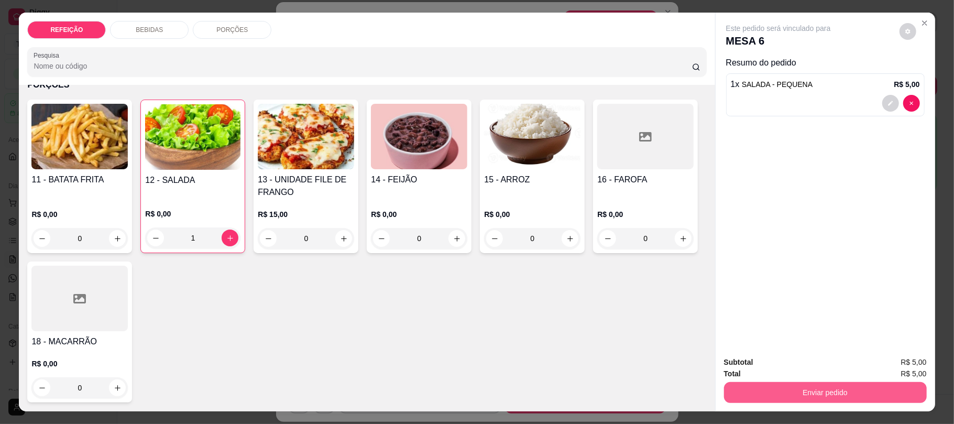
click at [804, 399] on button "Enviar pedido" at bounding box center [825, 392] width 203 height 21
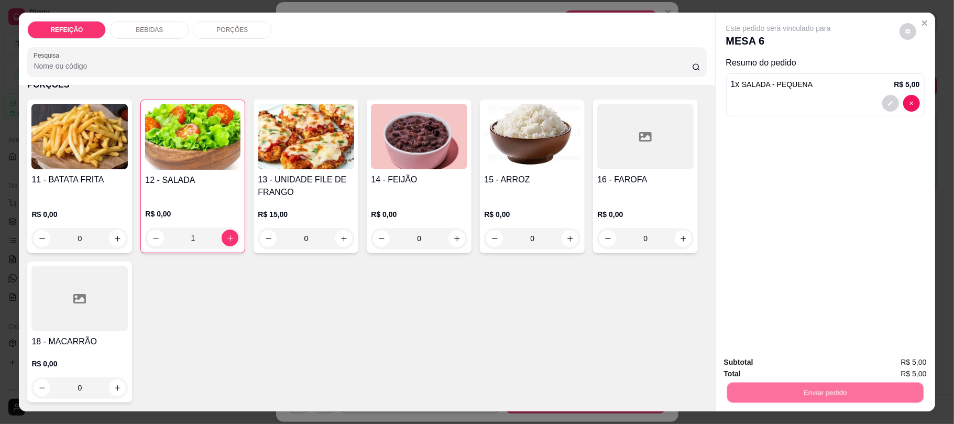
click at [766, 364] on button "Não registrar e enviar pedido" at bounding box center [789, 367] width 109 height 20
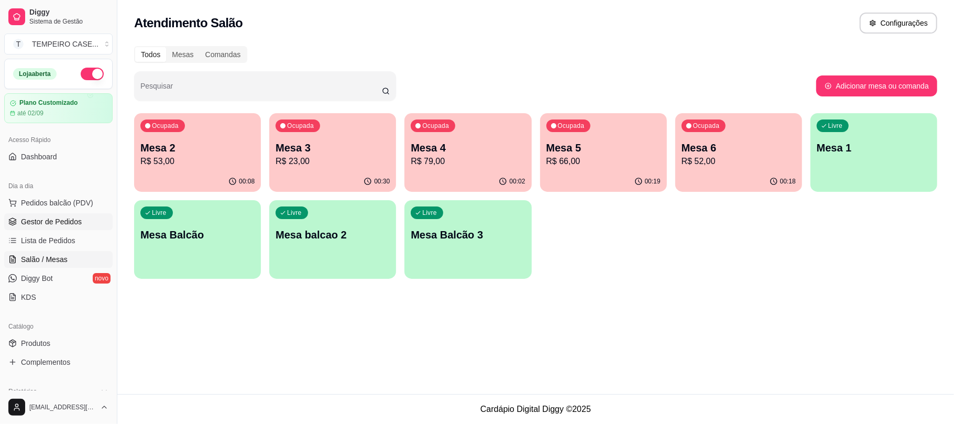
click at [60, 216] on span "Gestor de Pedidos" at bounding box center [51, 221] width 61 height 10
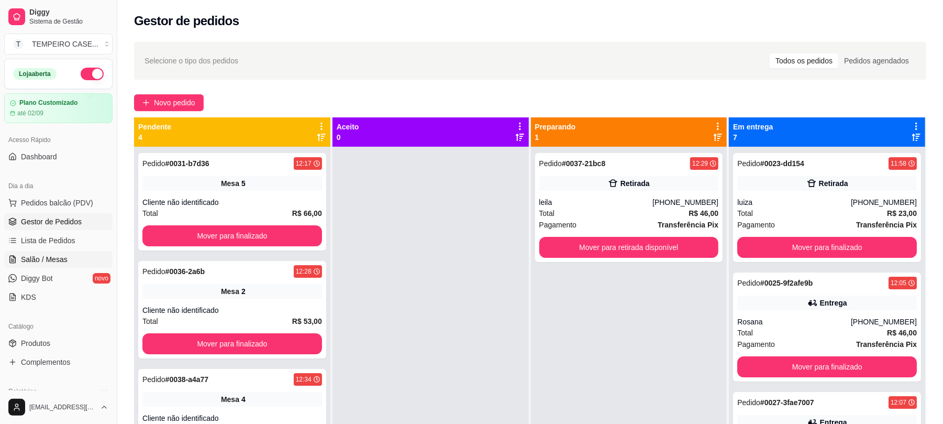
click at [61, 260] on span "Salão / Mesas" at bounding box center [44, 259] width 47 height 10
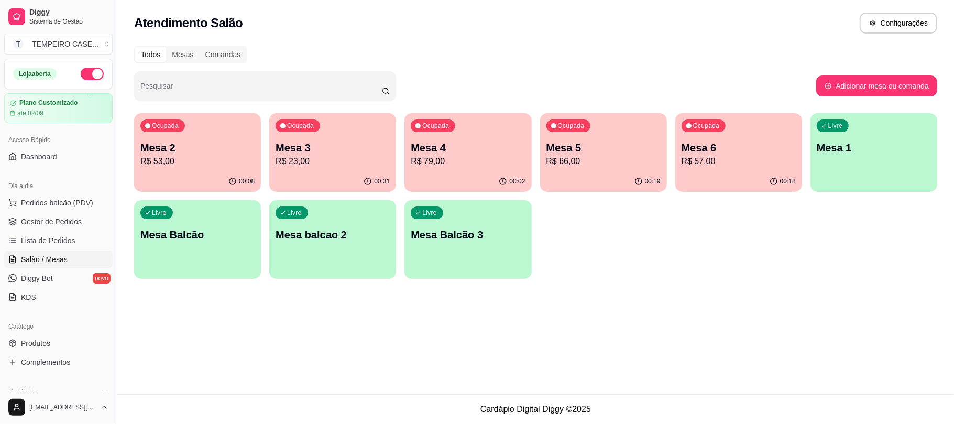
click at [893, 157] on div "Livre Mesa 1" at bounding box center [873, 146] width 127 height 66
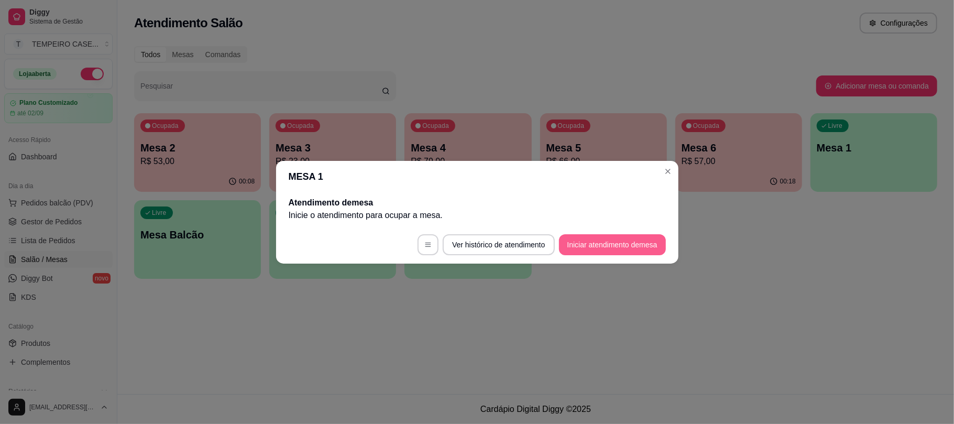
click at [606, 242] on button "Iniciar atendimento de mesa" at bounding box center [612, 244] width 107 height 21
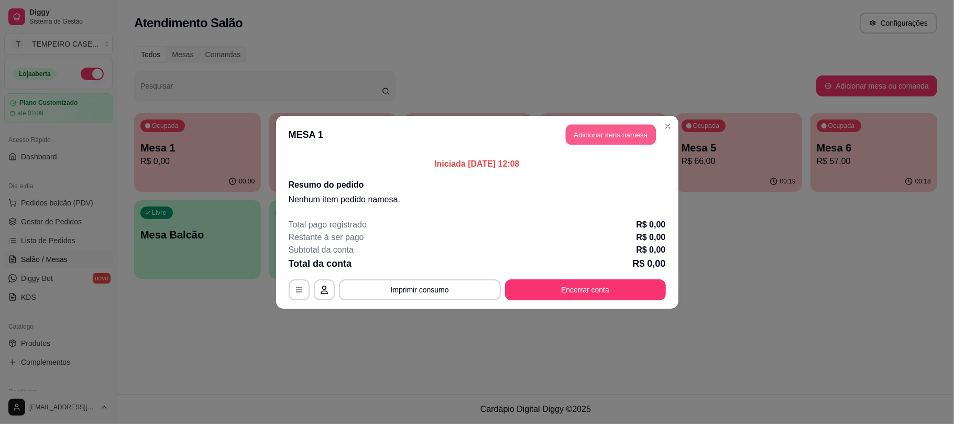
click at [606, 139] on button "Adicionar itens na mesa" at bounding box center [611, 134] width 90 height 20
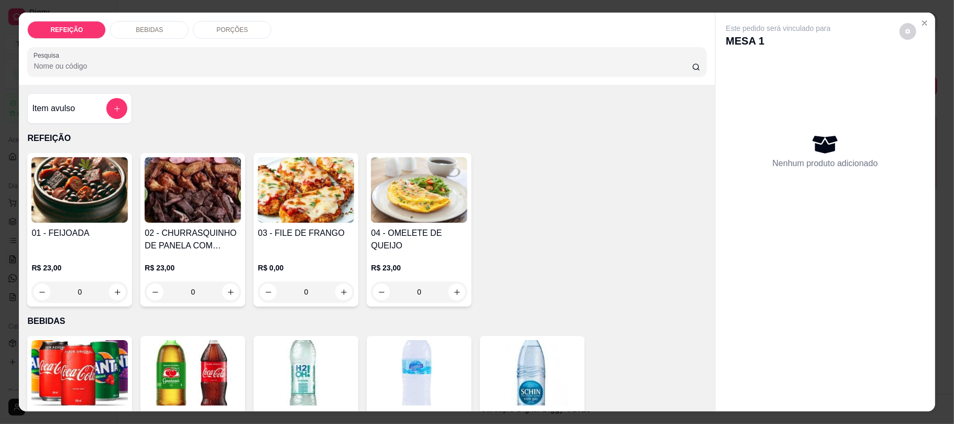
click at [299, 222] on img at bounding box center [306, 189] width 96 height 65
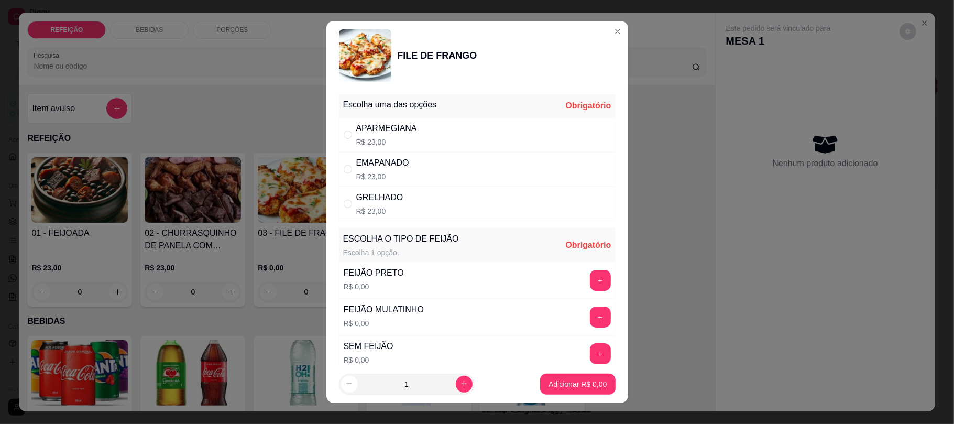
click at [376, 172] on p "R$ 23,00" at bounding box center [382, 176] width 53 height 10
radio input "true"
click at [590, 280] on button "+" at bounding box center [600, 280] width 21 height 21
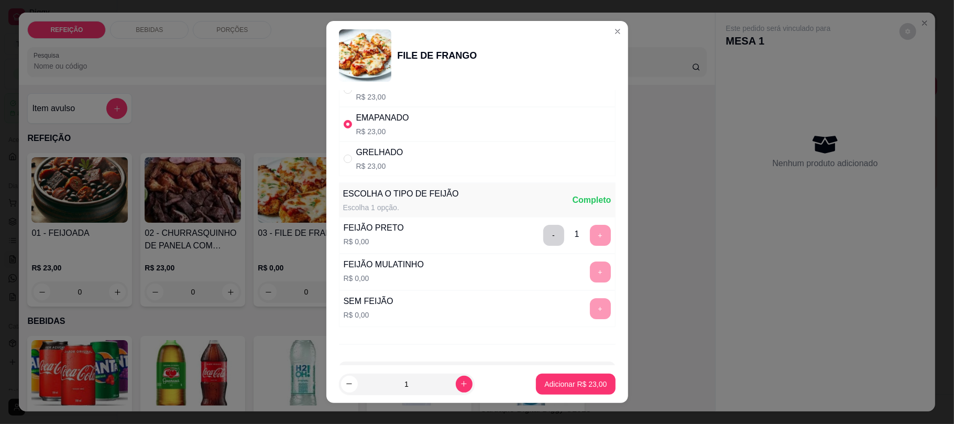
scroll to position [88, 0]
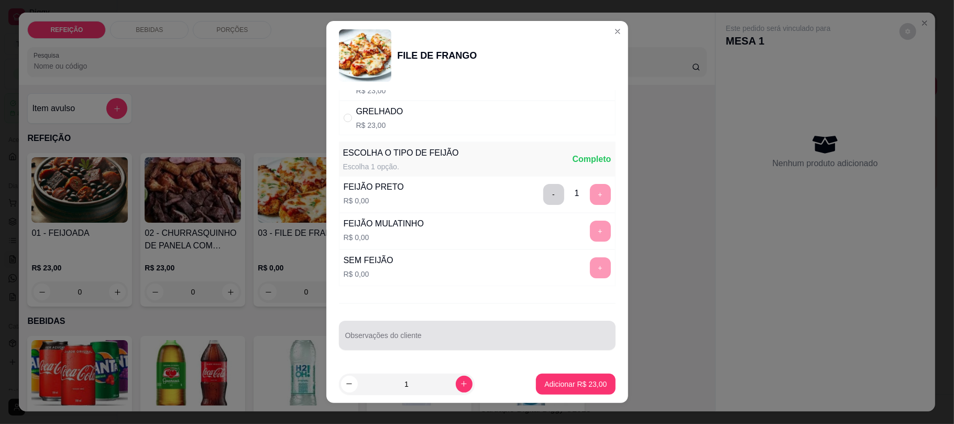
click at [392, 337] on input "Observações do cliente" at bounding box center [477, 339] width 264 height 10
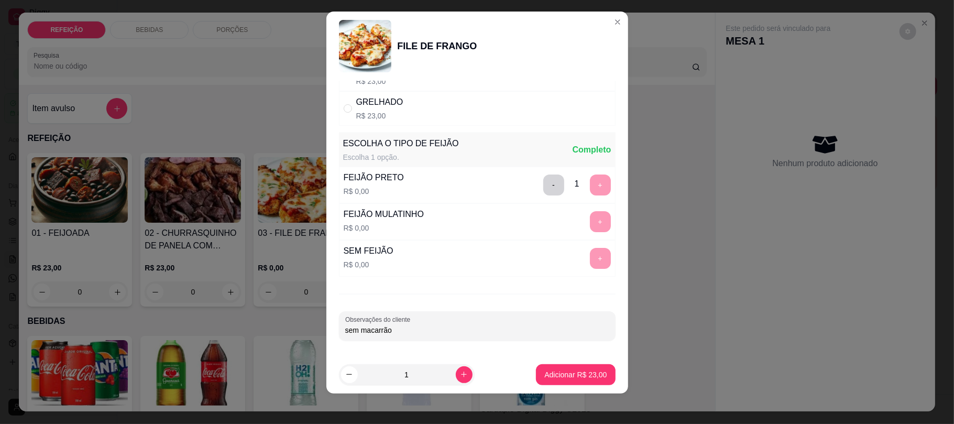
scroll to position [13, 0]
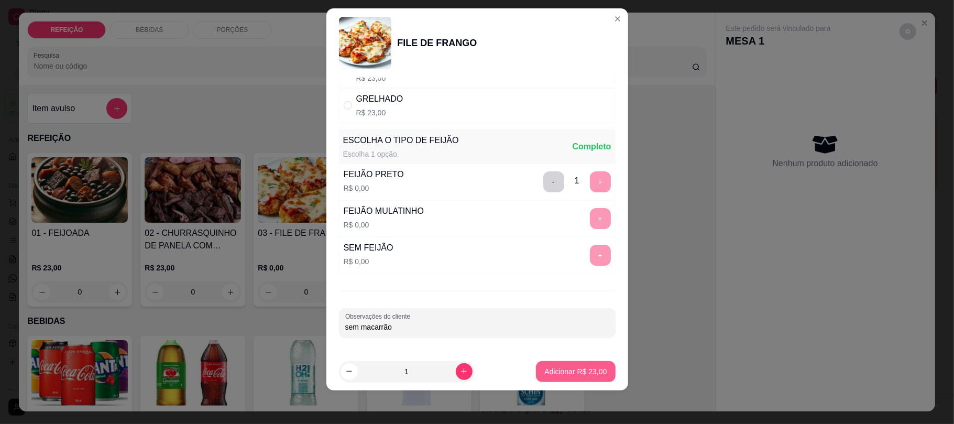
type input "sem macarrão"
click at [566, 375] on p "Adicionar R$ 23,00" at bounding box center [575, 371] width 62 height 10
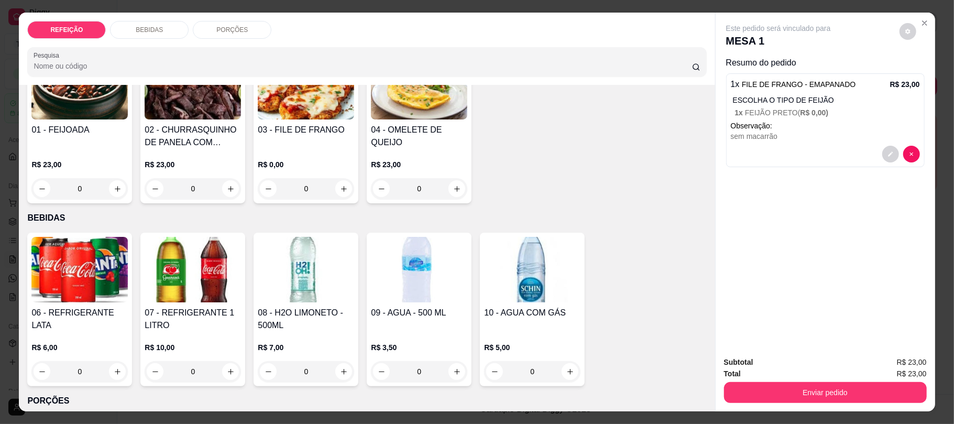
scroll to position [279, 0]
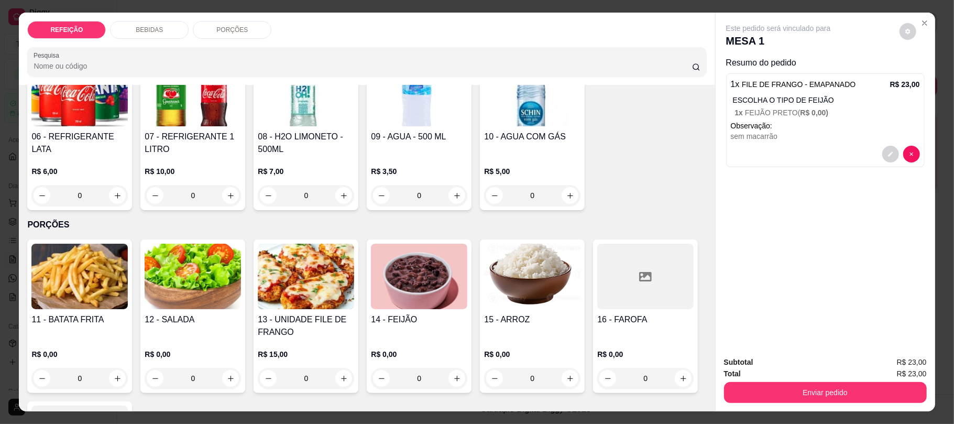
click at [56, 118] on img at bounding box center [79, 93] width 96 height 65
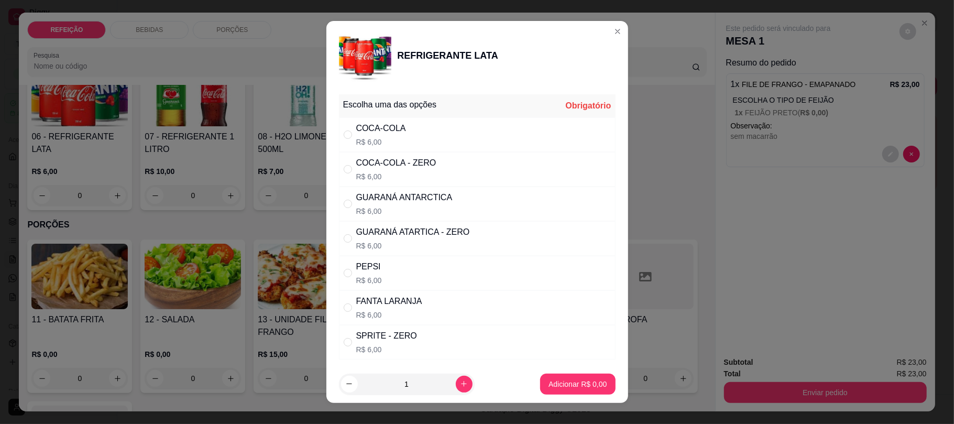
click at [392, 141] on p "R$ 6,00" at bounding box center [381, 142] width 50 height 10
radio input "true"
click at [568, 379] on p "Adicionar R$ 6,00" at bounding box center [577, 384] width 58 height 10
type input "1"
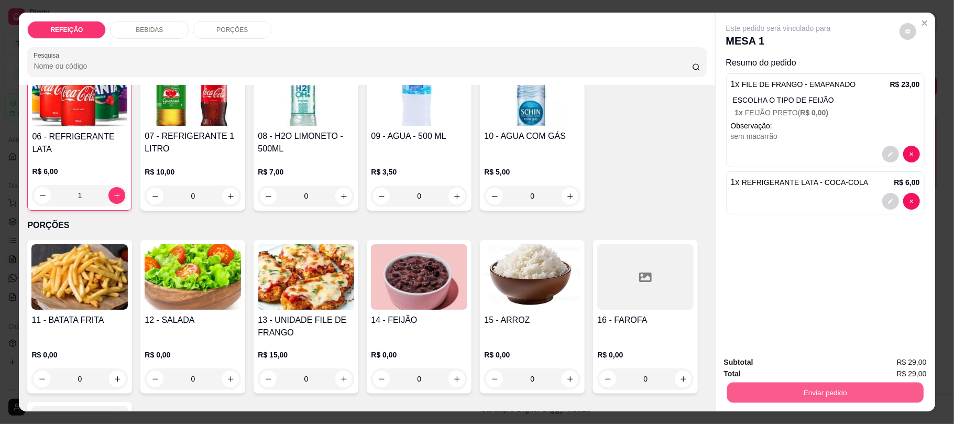
click at [790, 399] on button "Enviar pedido" at bounding box center [824, 392] width 196 height 20
click at [752, 358] on button "Não registrar e enviar pedido" at bounding box center [789, 367] width 109 height 20
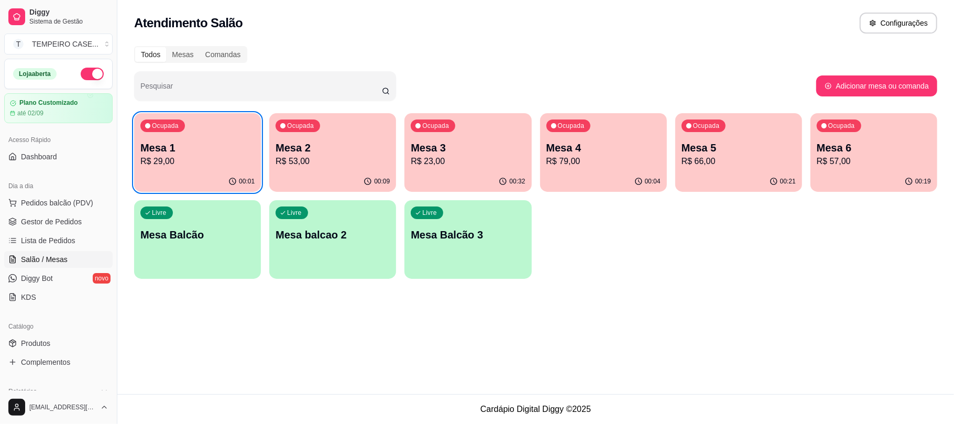
click at [768, 152] on p "Mesa 5" at bounding box center [738, 147] width 114 height 15
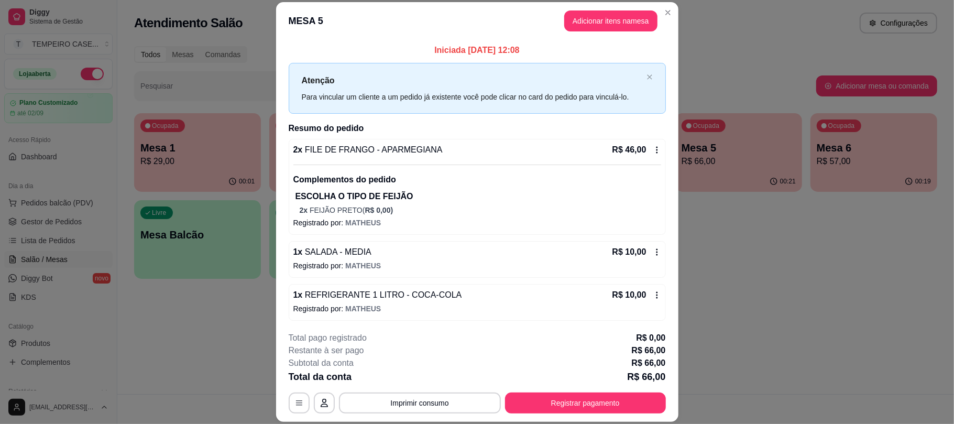
scroll to position [3, 0]
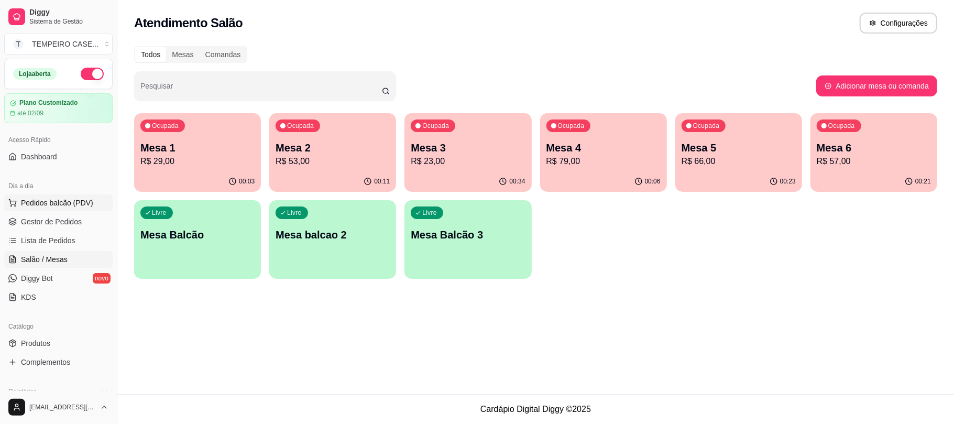
click at [53, 201] on span "Pedidos balcão (PDV)" at bounding box center [57, 202] width 72 height 10
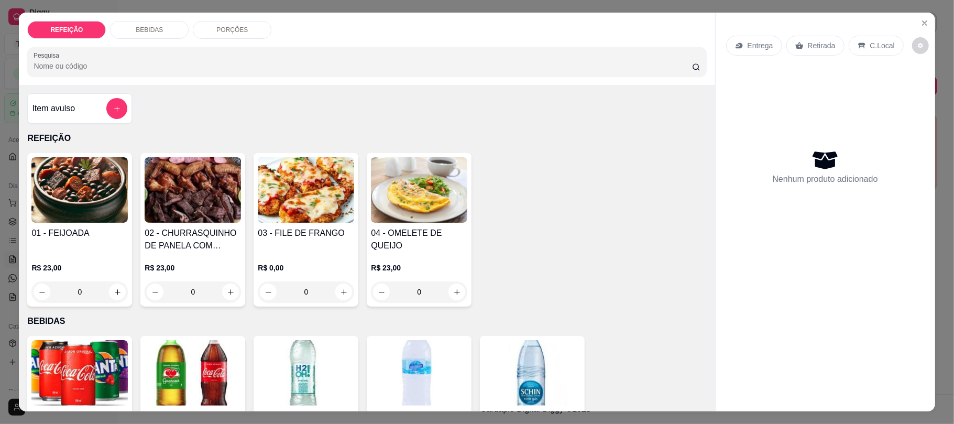
click at [760, 42] on p "Entrega" at bounding box center [760, 45] width 26 height 10
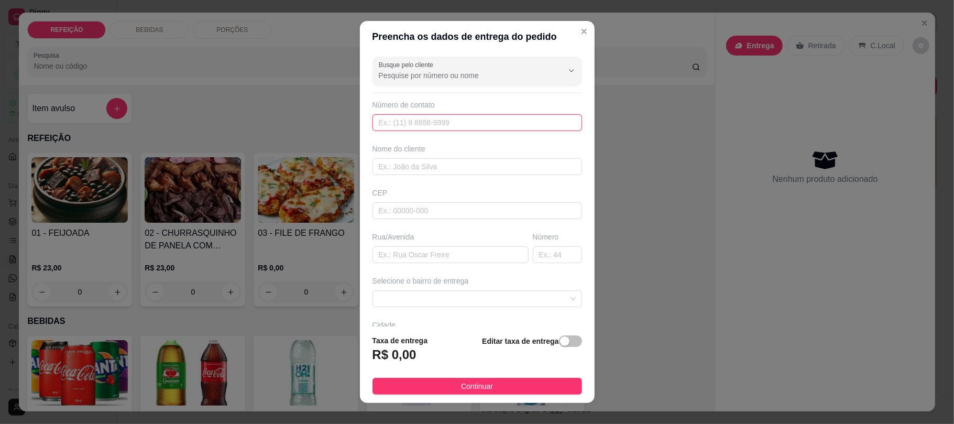
click at [423, 118] on input "text" at bounding box center [476, 122] width 209 height 17
paste input "[PHONE_NUMBER]"
type input "[PHONE_NUMBER]"
drag, startPoint x: 436, startPoint y: 154, endPoint x: 415, endPoint y: 179, distance: 32.0
click at [436, 156] on div "Nome do cliente" at bounding box center [477, 158] width 214 height 31
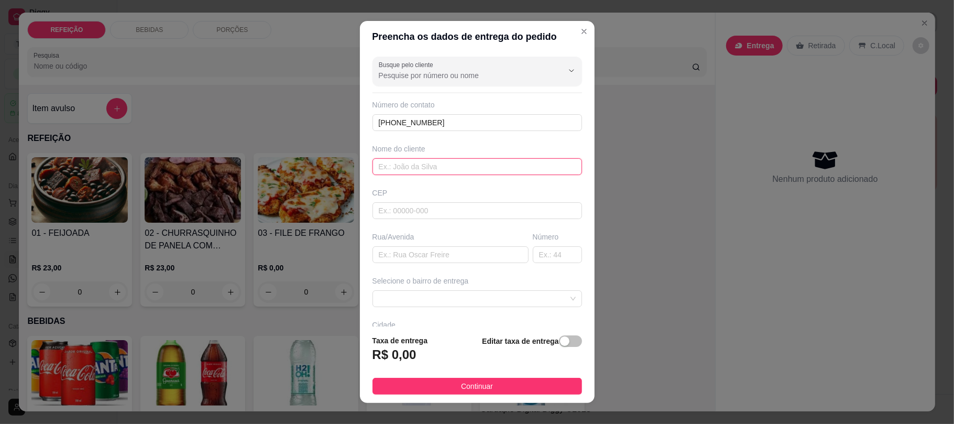
click at [418, 171] on input "text" at bounding box center [476, 166] width 209 height 17
paste input "Roselma"
type input "Roselma"
click at [434, 263] on input "text" at bounding box center [450, 254] width 156 height 17
click at [436, 262] on input "text" at bounding box center [450, 254] width 156 height 17
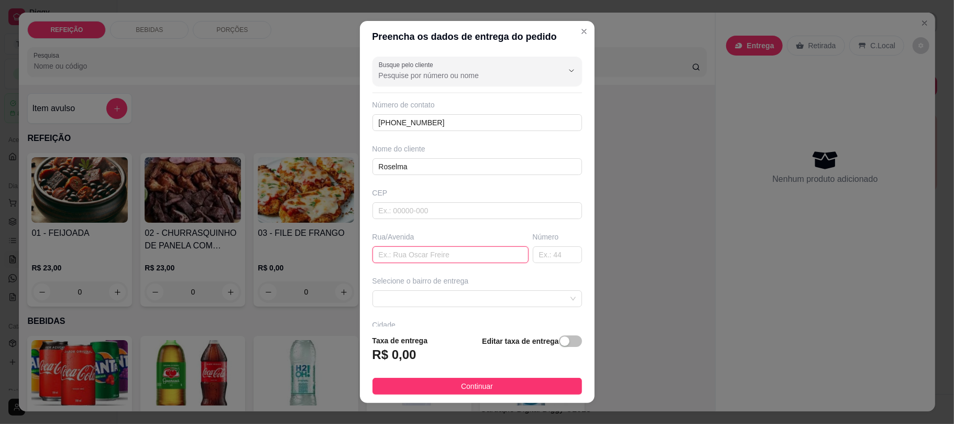
paste input "Armazém do nô"
click at [440, 300] on span at bounding box center [477, 299] width 197 height 16
type input "Armazém do nô"
click at [397, 297] on span at bounding box center [477, 299] width 197 height 16
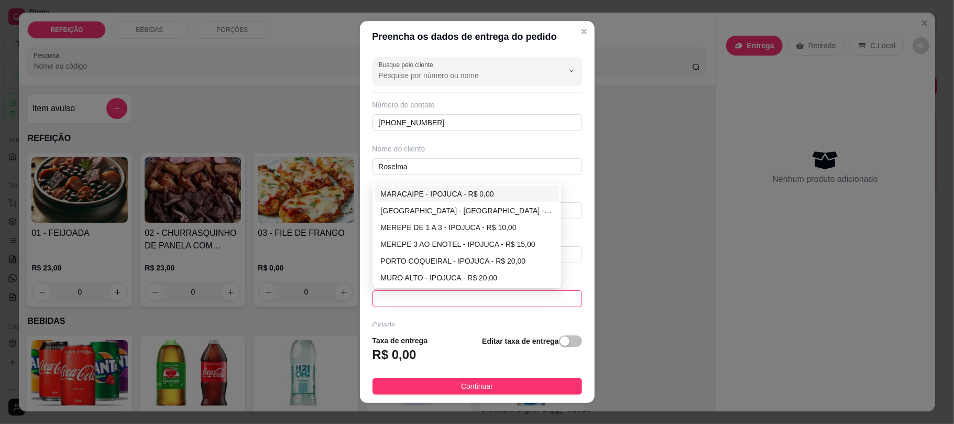
click at [405, 197] on div "MARACAIPE - IPOJUCA - R$ 0,00" at bounding box center [467, 194] width 172 height 12
type input "IPOJUCA"
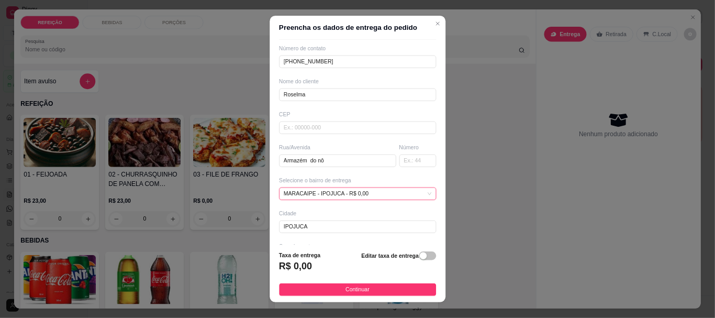
scroll to position [82, 0]
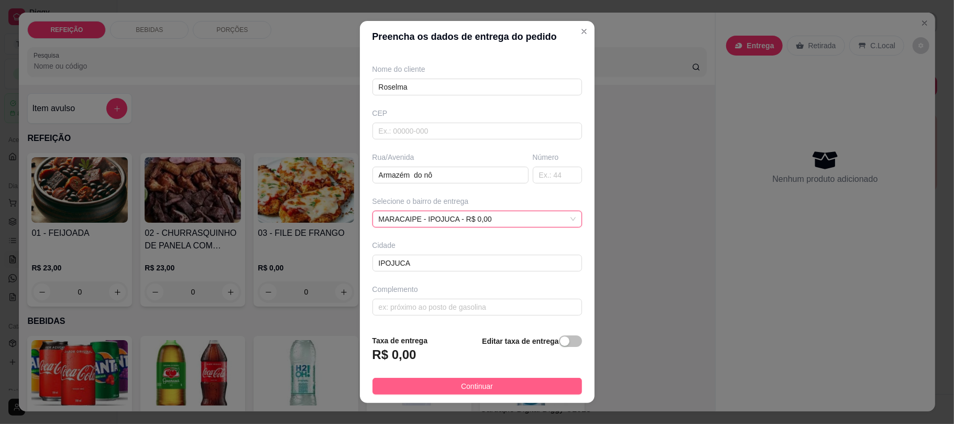
click at [449, 378] on button "Continuar" at bounding box center [476, 386] width 209 height 17
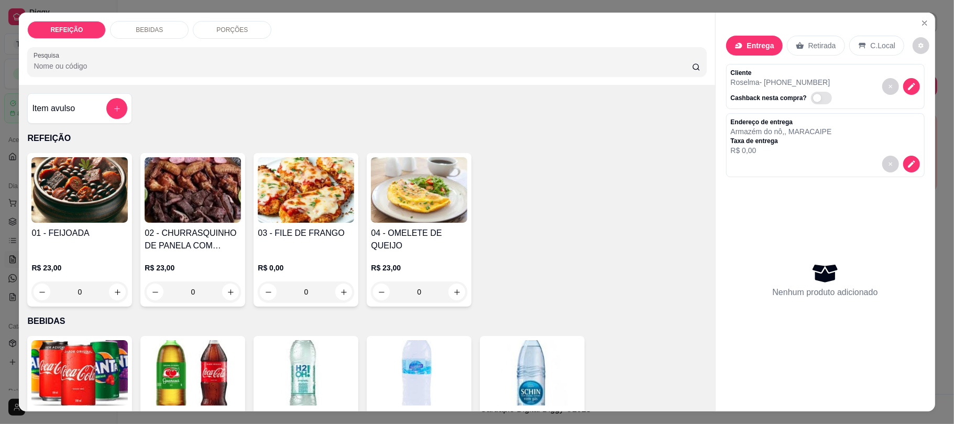
click at [76, 204] on img at bounding box center [79, 189] width 96 height 65
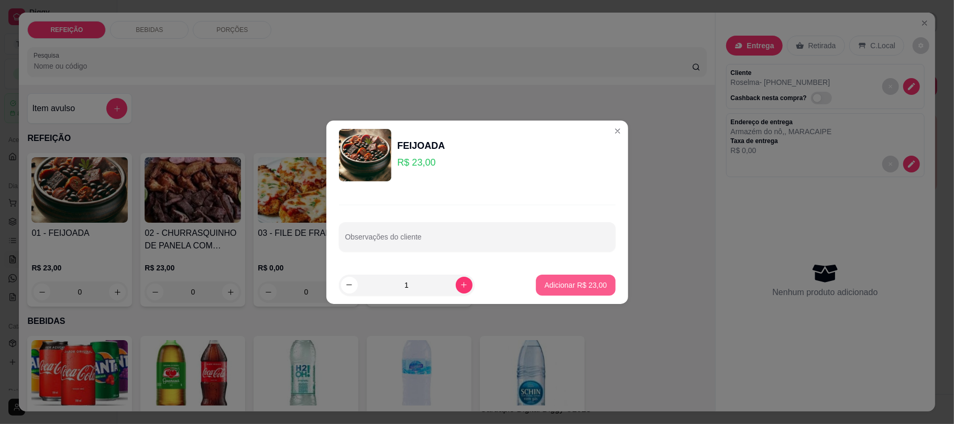
click at [544, 281] on p "Adicionar R$ 23,00" at bounding box center [575, 285] width 62 height 10
type input "1"
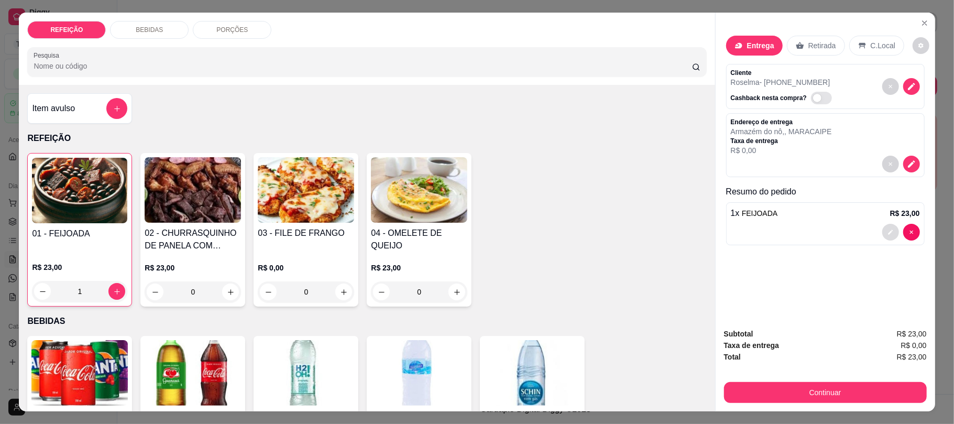
click at [885, 226] on button "decrease-product-quantity" at bounding box center [890, 232] width 17 height 17
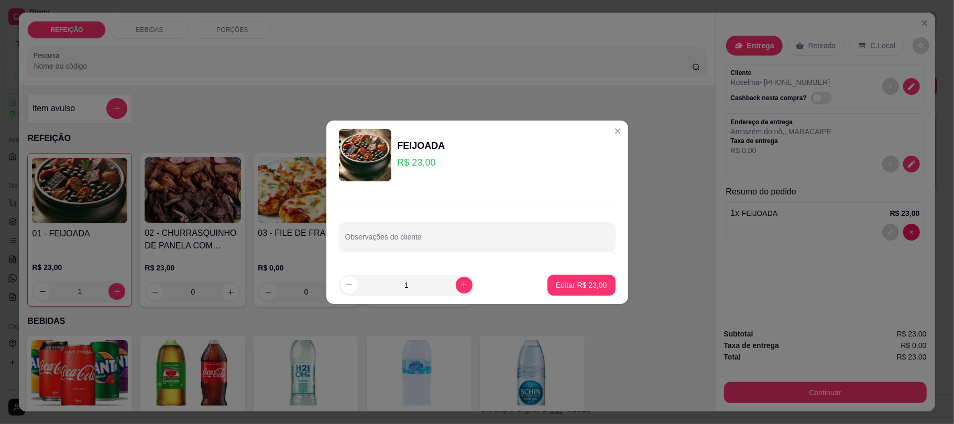
click at [417, 252] on div "Observações do cliente" at bounding box center [477, 228] width 302 height 76
drag, startPoint x: 417, startPoint y: 252, endPoint x: 415, endPoint y: 242, distance: 10.3
click at [415, 246] on div "Observações do cliente" at bounding box center [477, 228] width 302 height 76
click at [415, 242] on input "Observações do cliente" at bounding box center [477, 241] width 264 height 10
type input "sem farofa e torresmo"
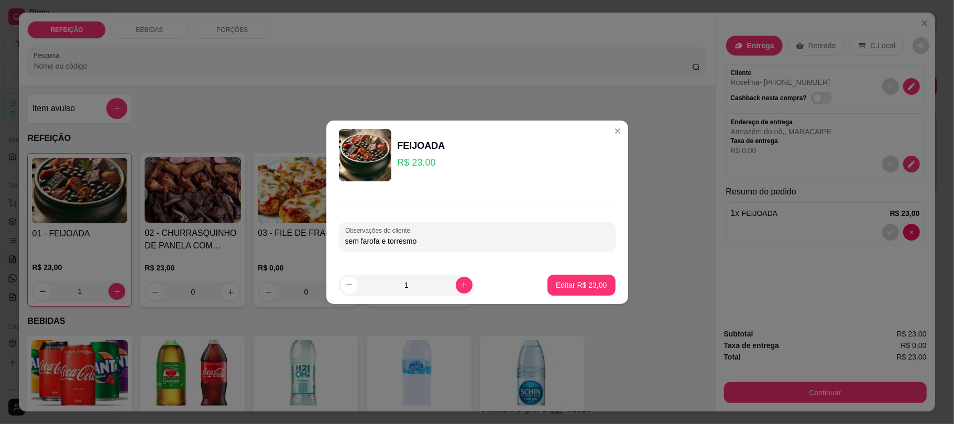
click at [559, 270] on footer "1 Editar R$ 23,00" at bounding box center [477, 285] width 302 height 38
click at [559, 288] on p "Editar R$ 23,00" at bounding box center [581, 285] width 51 height 10
type input "0"
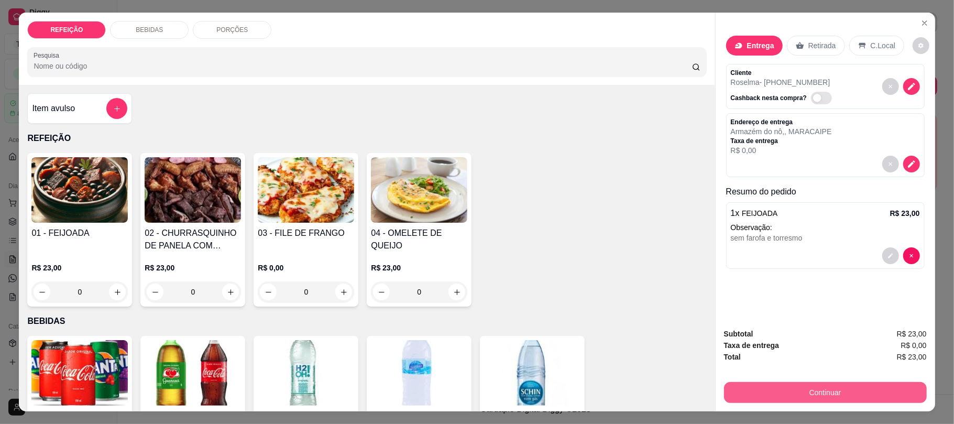
click at [788, 391] on button "Continuar" at bounding box center [825, 392] width 203 height 21
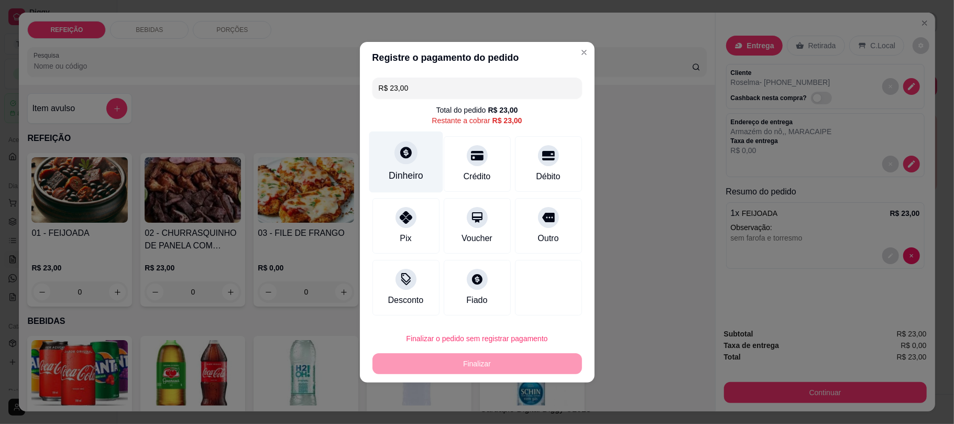
click at [383, 148] on div "Dinheiro" at bounding box center [406, 161] width 74 height 61
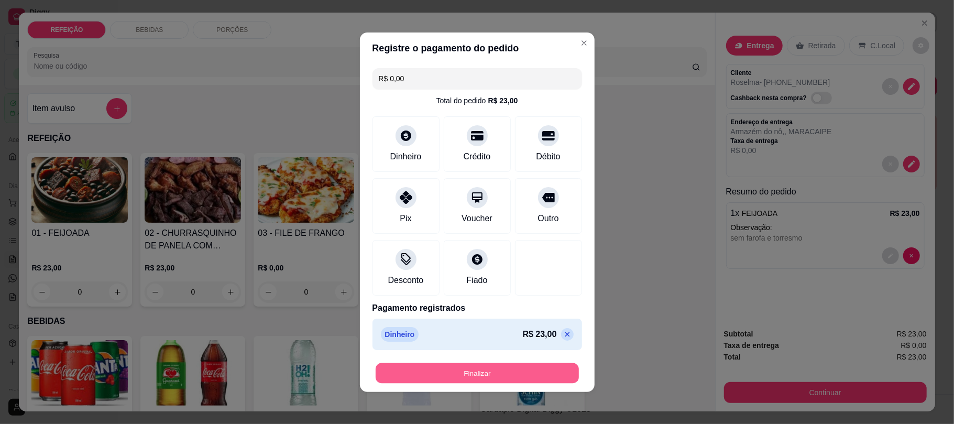
click at [491, 375] on button "Finalizar" at bounding box center [476, 372] width 203 height 20
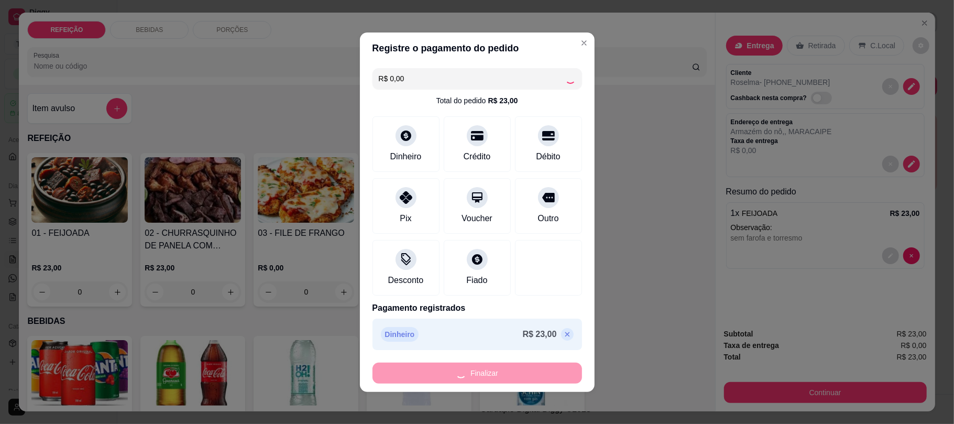
type input "-R$ 23,00"
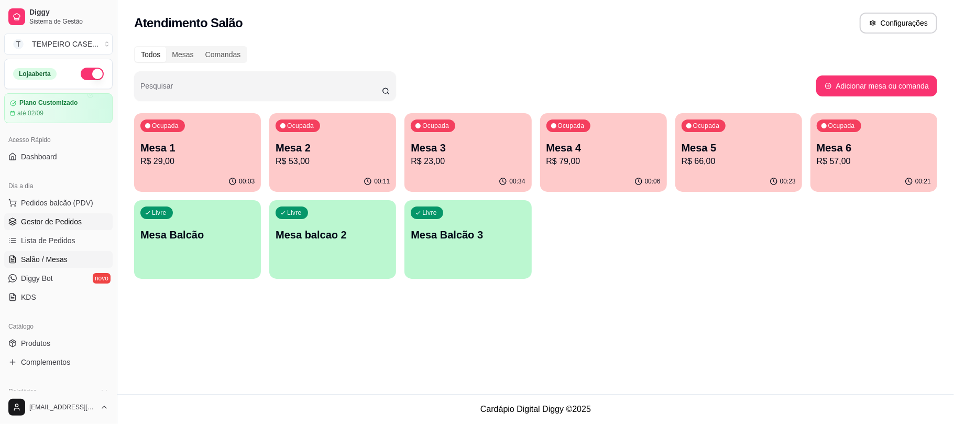
click at [70, 216] on span "Gestor de Pedidos" at bounding box center [51, 221] width 61 height 10
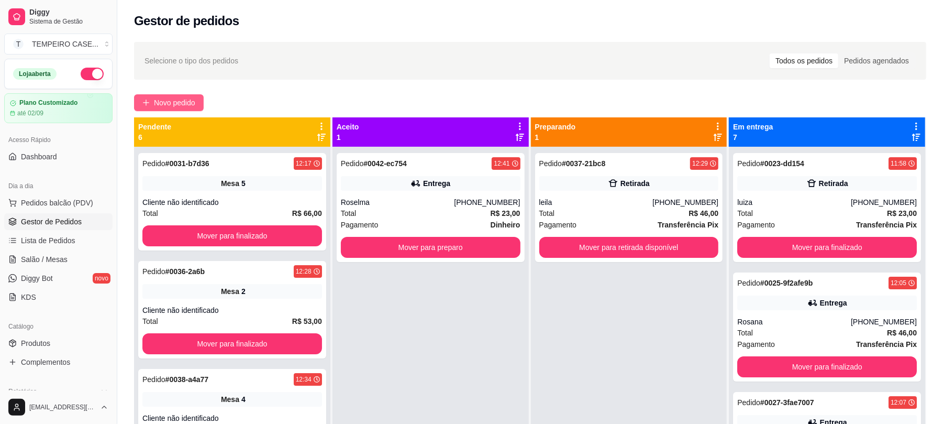
click at [182, 102] on span "Novo pedido" at bounding box center [174, 103] width 41 height 12
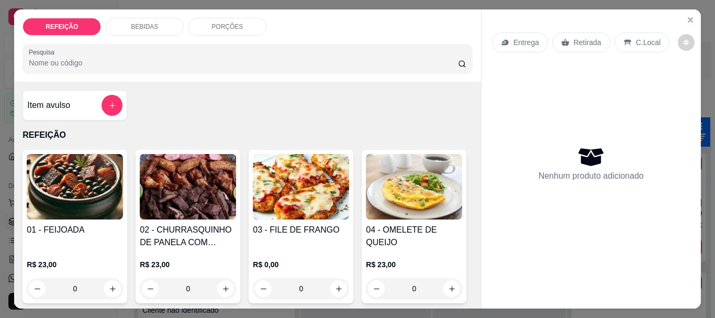
click at [200, 183] on img at bounding box center [188, 186] width 96 height 65
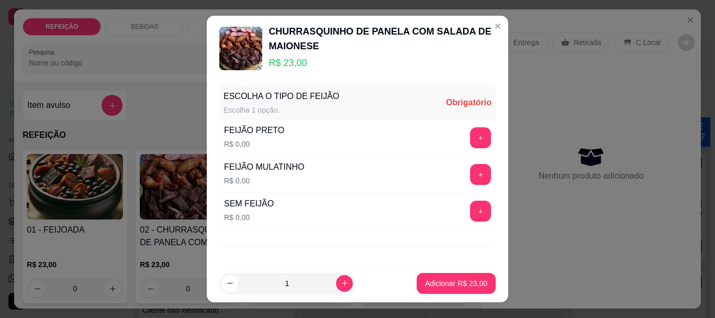
click at [248, 58] on img at bounding box center [240, 48] width 43 height 43
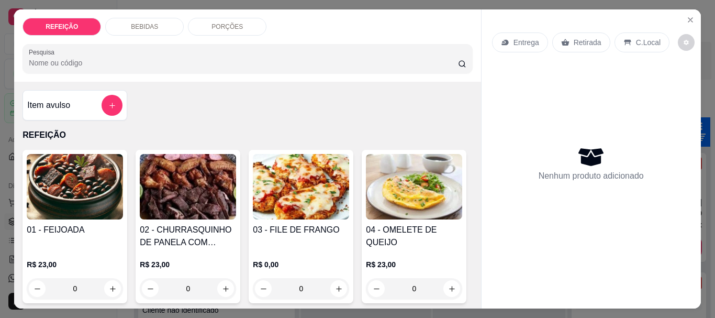
click at [191, 202] on img at bounding box center [188, 186] width 96 height 65
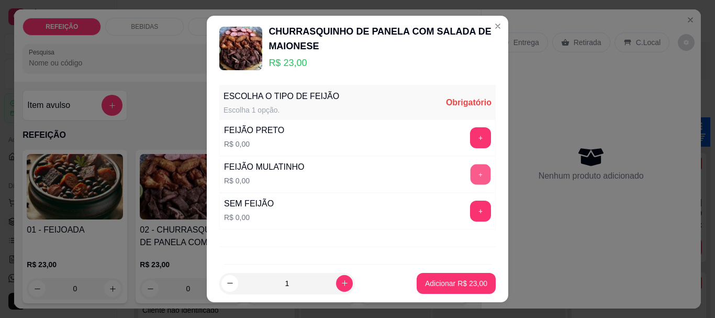
click at [471, 172] on button "+" at bounding box center [481, 174] width 20 height 20
click at [424, 176] on button "-" at bounding box center [434, 174] width 21 height 21
click at [470, 138] on button "+" at bounding box center [480, 137] width 21 height 21
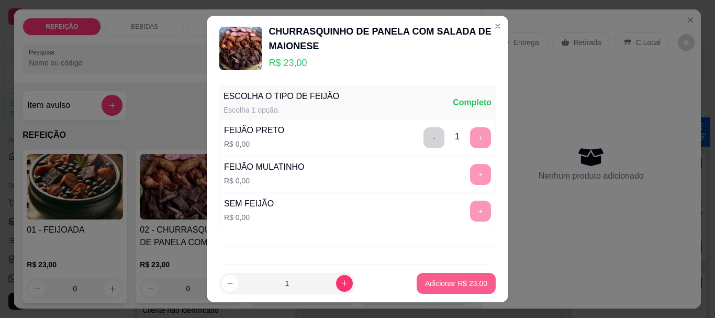
click at [435, 280] on p "Adicionar R$ 23,00" at bounding box center [456, 283] width 62 height 10
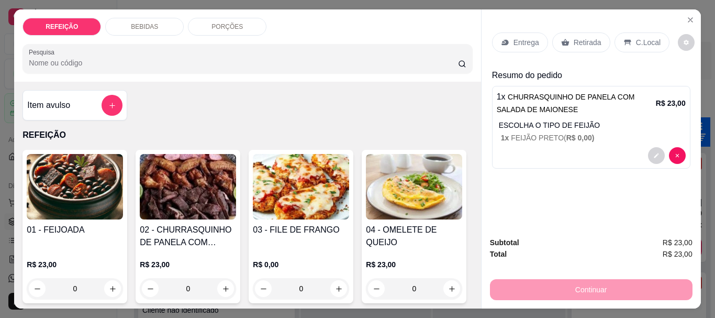
click at [207, 192] on img at bounding box center [188, 186] width 96 height 65
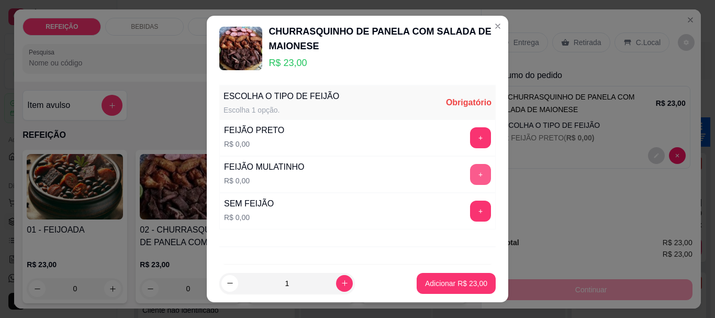
click at [470, 173] on button "+" at bounding box center [480, 174] width 21 height 21
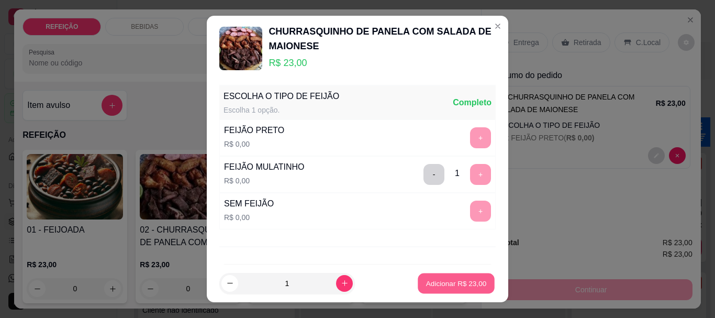
click at [446, 283] on p "Adicionar R$ 23,00" at bounding box center [456, 283] width 61 height 10
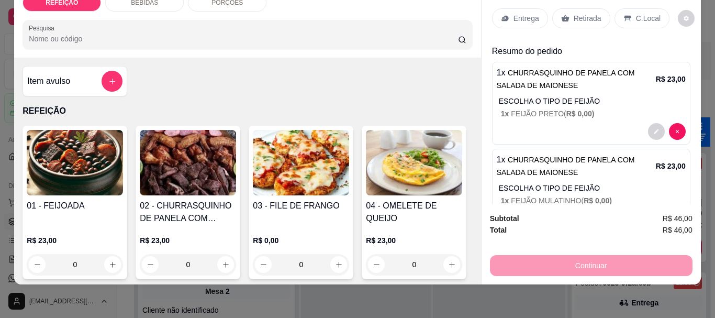
click at [595, 14] on p "Retirada" at bounding box center [588, 18] width 28 height 10
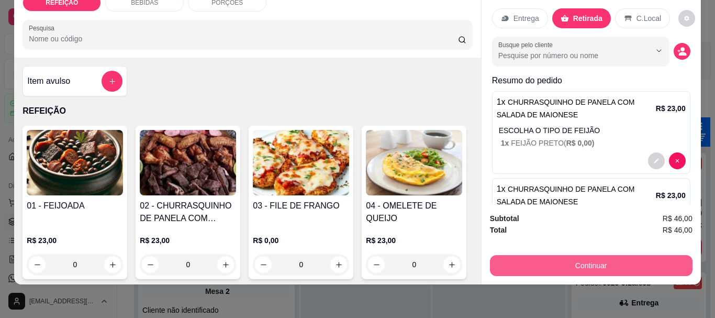
click at [575, 255] on button "Continuar" at bounding box center [591, 265] width 203 height 21
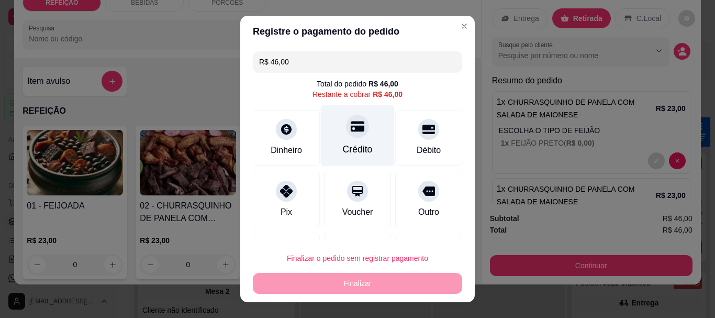
click at [355, 145] on div "Crédito" at bounding box center [358, 150] width 30 height 14
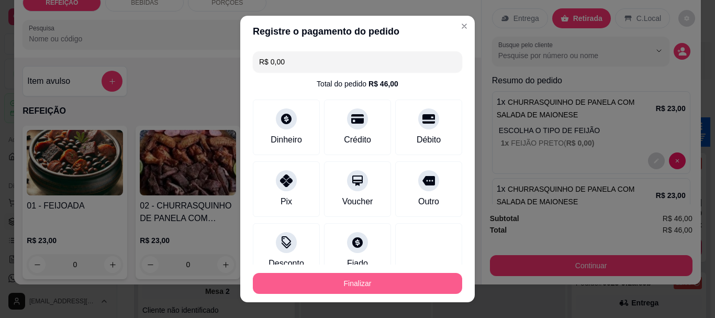
click at [378, 283] on button "Finalizar" at bounding box center [357, 283] width 209 height 21
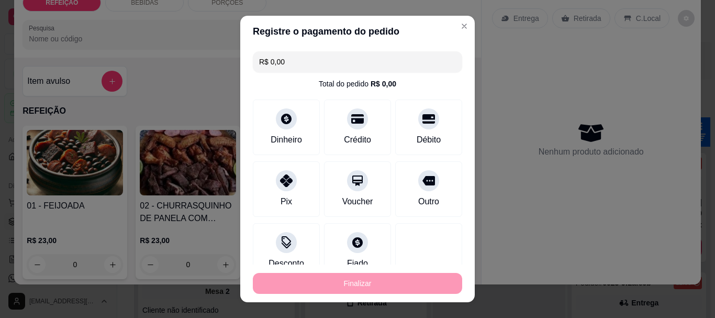
type input "-R$ 46,00"
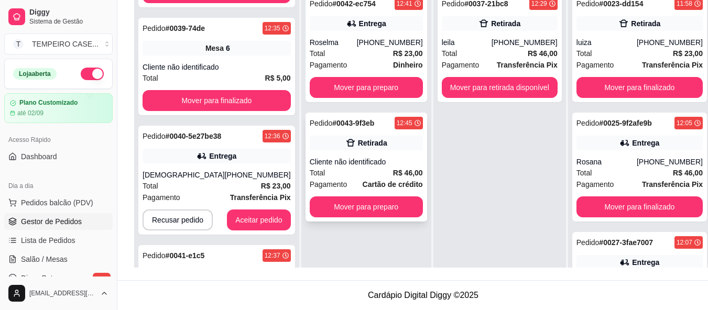
click at [383, 157] on div "Cliente não identificado" at bounding box center [366, 162] width 113 height 10
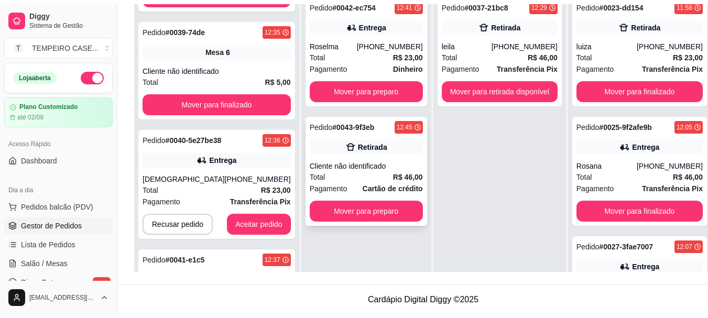
scroll to position [160, 0]
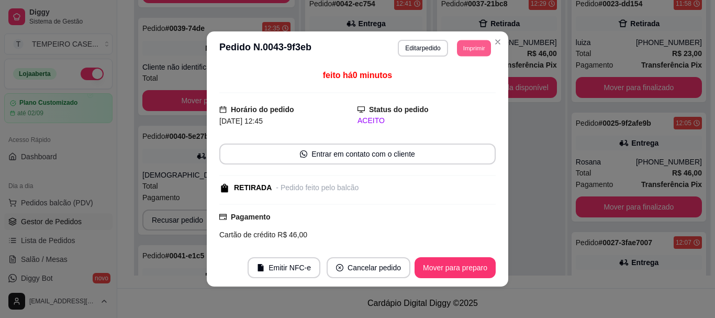
click at [466, 45] on button "Imprimir" at bounding box center [474, 48] width 34 height 16
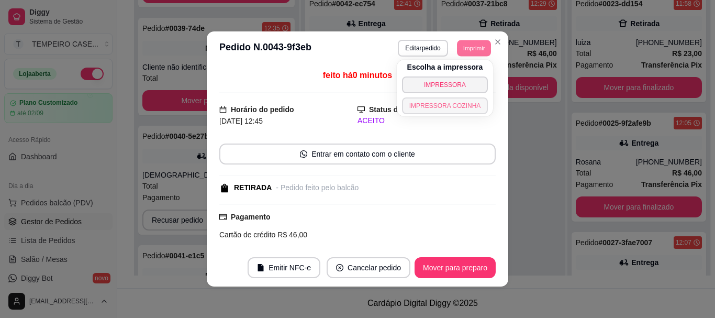
click at [452, 102] on button "IMPRESSORA COZINHA" at bounding box center [445, 105] width 86 height 17
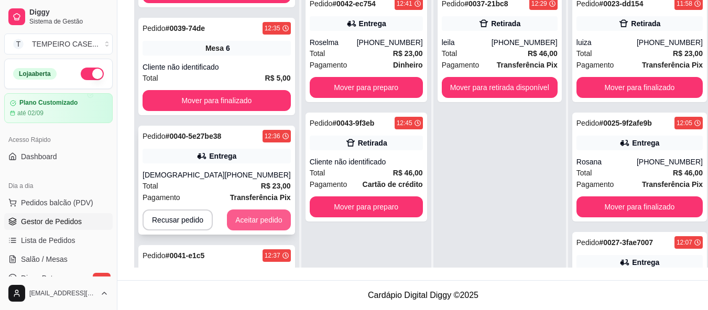
click at [244, 220] on button "Aceitar pedido" at bounding box center [259, 219] width 64 height 21
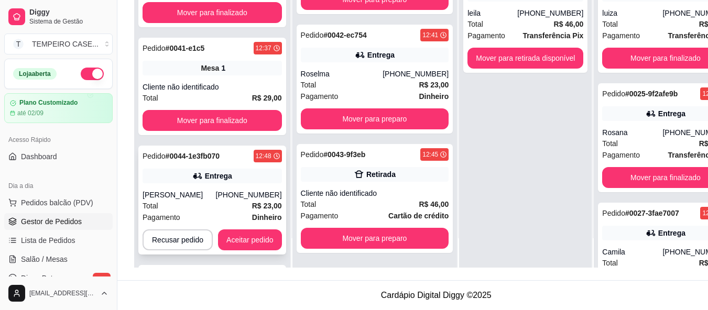
scroll to position [456, 0]
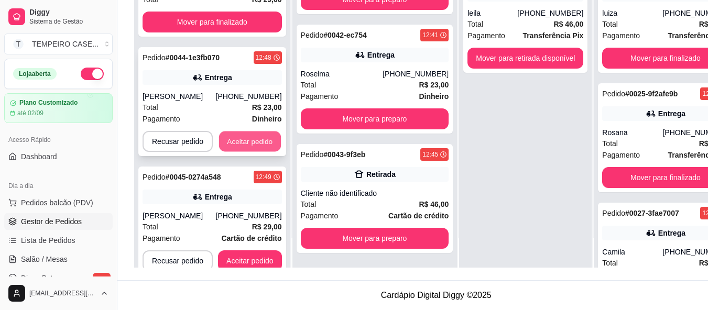
click at [256, 139] on button "Aceitar pedido" at bounding box center [250, 141] width 62 height 20
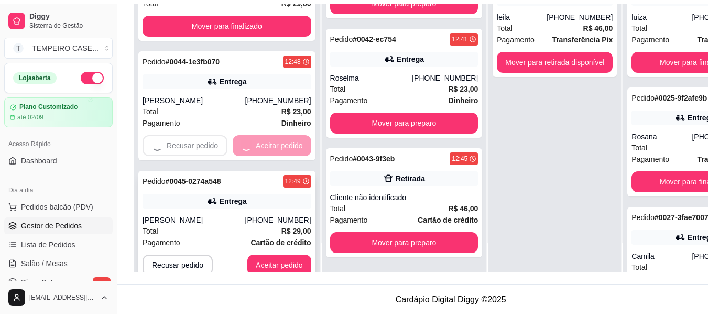
scroll to position [351, 0]
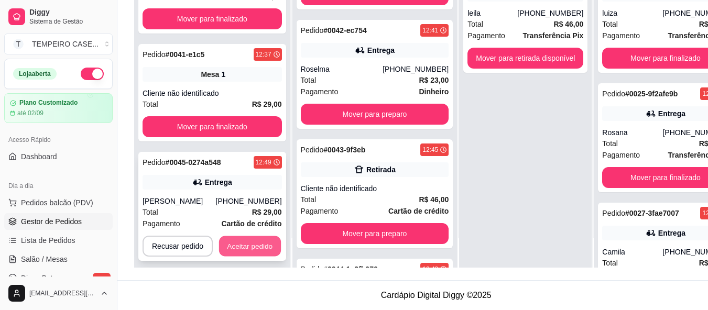
click at [262, 244] on button "Aceitar pedido" at bounding box center [250, 246] width 62 height 20
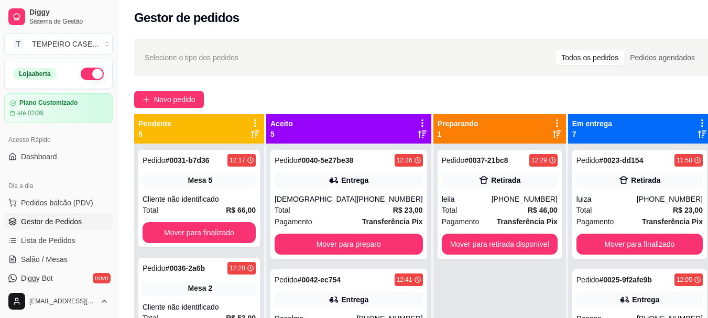
scroll to position [3, 0]
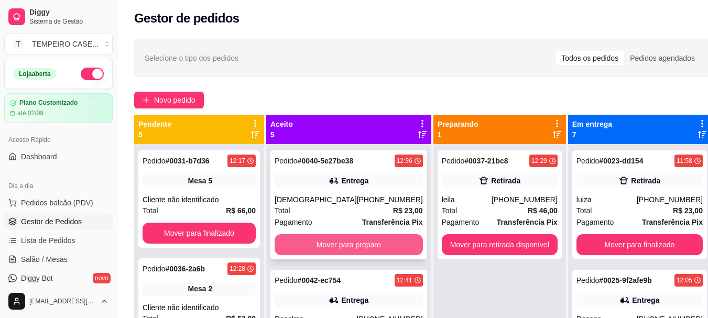
click at [345, 239] on button "Mover para preparo" at bounding box center [348, 244] width 148 height 21
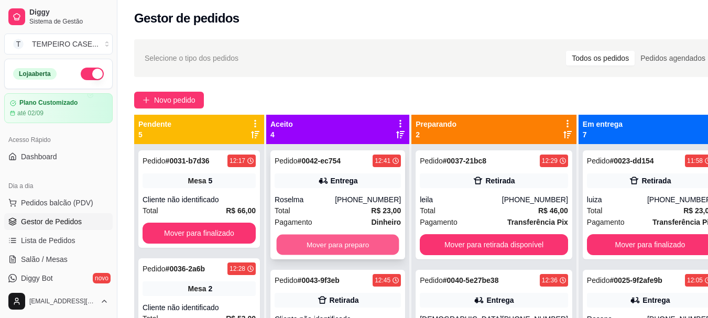
click at [337, 245] on button "Mover para preparo" at bounding box center [338, 245] width 123 height 20
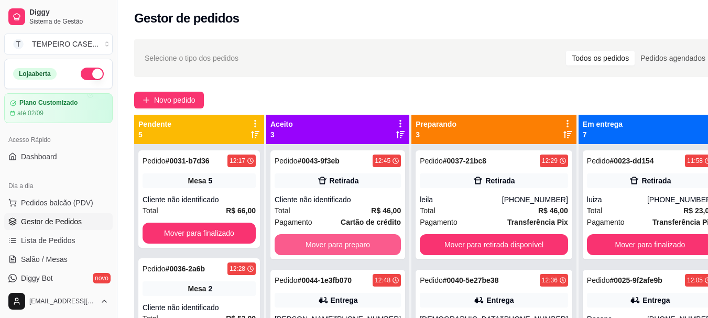
click at [337, 245] on button "Mover para preparo" at bounding box center [337, 244] width 126 height 21
click at [337, 246] on button "Mover para preparo" at bounding box center [337, 244] width 126 height 21
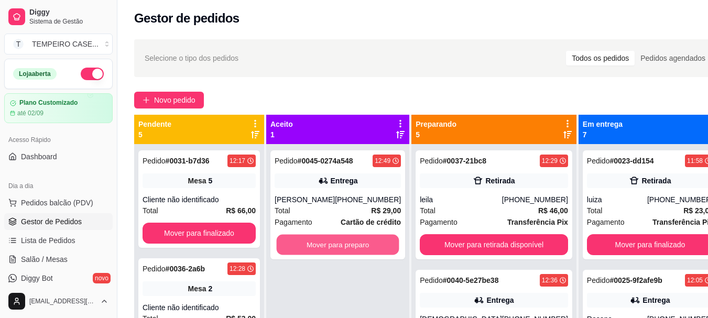
click at [337, 246] on button "Mover para preparo" at bounding box center [338, 245] width 123 height 20
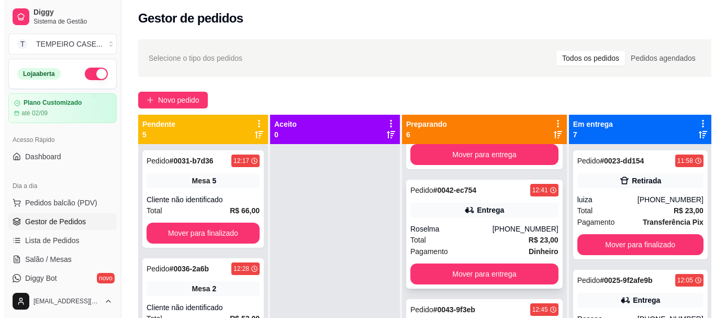
scroll to position [314, 0]
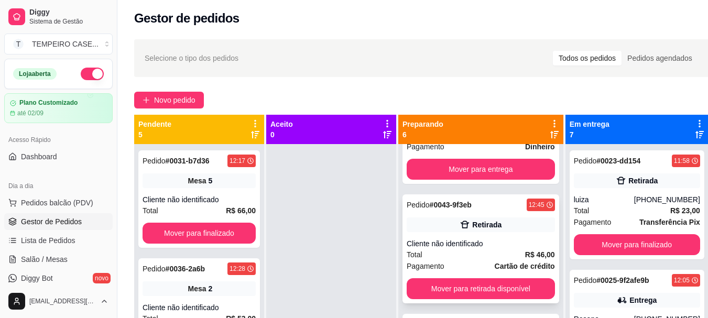
click at [475, 228] on div "Retirada" at bounding box center [486, 224] width 29 height 10
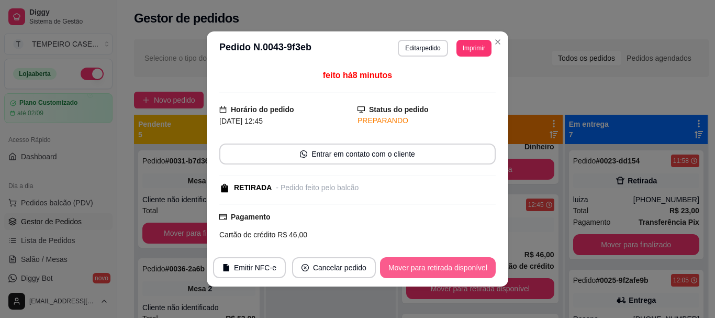
click at [470, 260] on button "Mover para retirada disponível" at bounding box center [438, 267] width 116 height 21
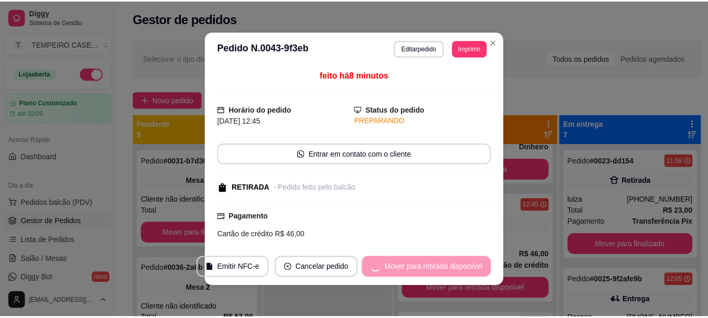
scroll to position [290, 0]
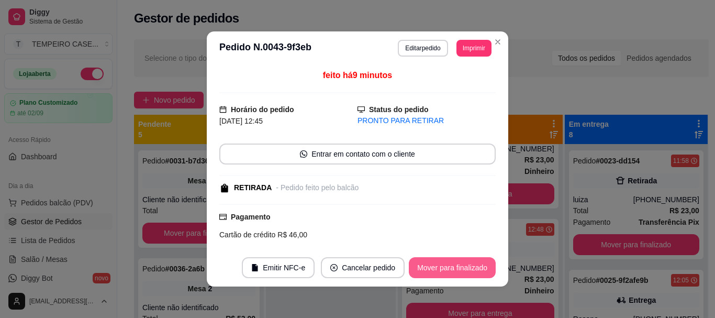
click at [472, 267] on button "Mover para finalizado" at bounding box center [452, 267] width 87 height 21
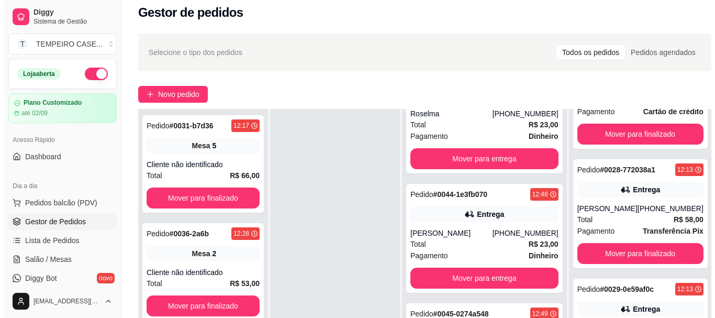
scroll to position [0, 0]
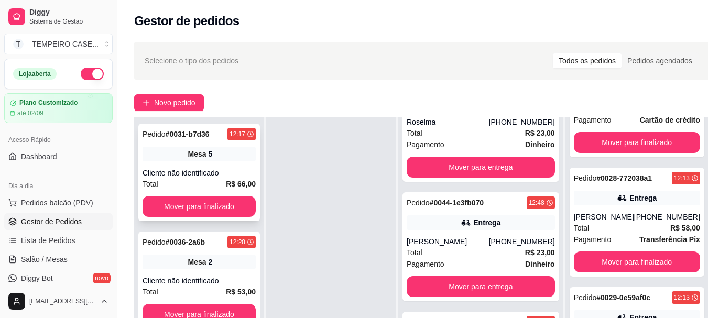
click at [205, 157] on div "Mesa 5" at bounding box center [198, 154] width 113 height 15
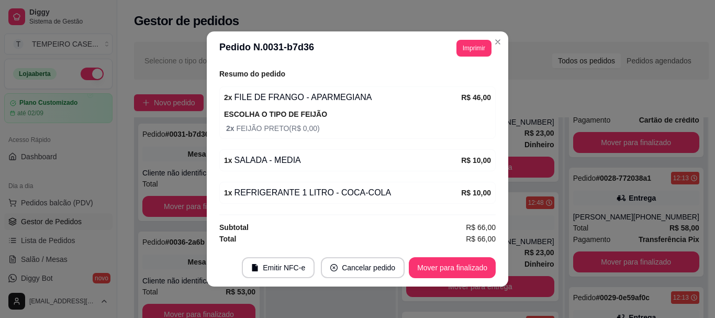
scroll to position [2, 0]
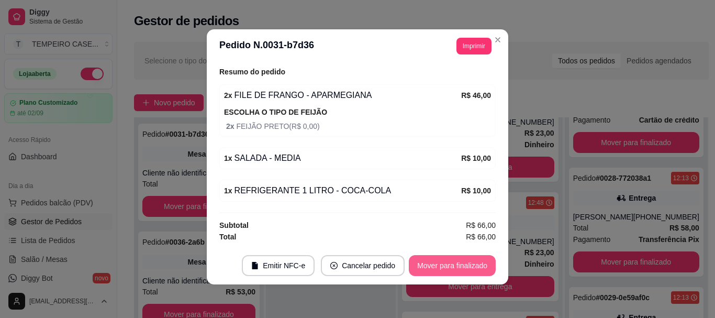
click at [441, 261] on button "Mover para finalizado" at bounding box center [452, 265] width 87 height 21
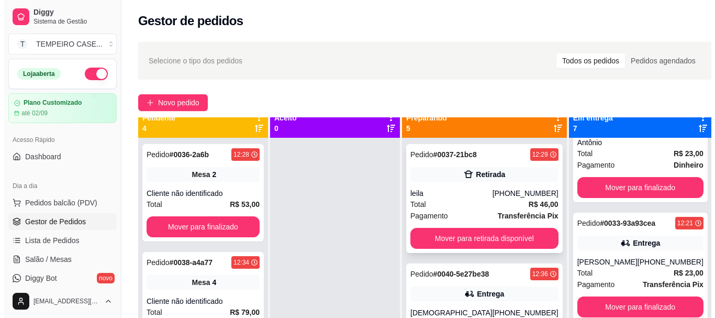
scroll to position [0, 0]
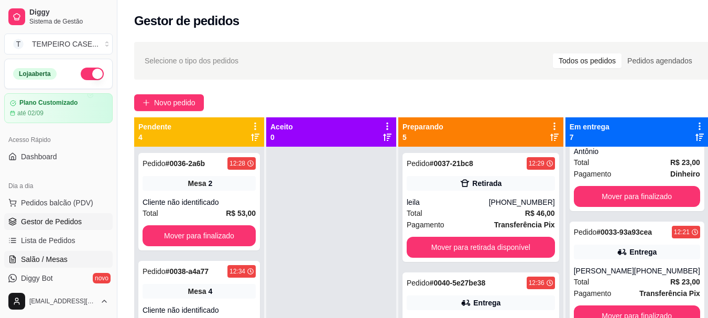
click at [53, 258] on span "Salão / Mesas" at bounding box center [44, 259] width 47 height 10
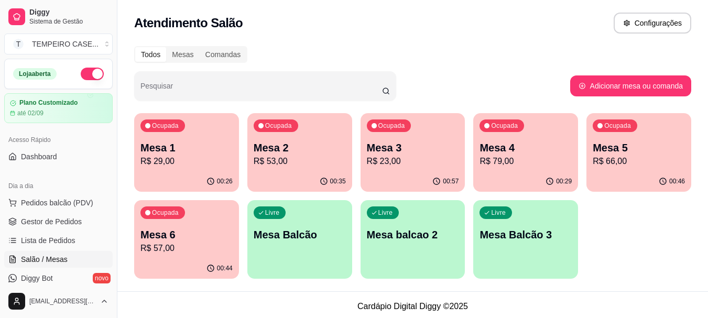
click at [208, 228] on p "Mesa 6" at bounding box center [186, 234] width 92 height 15
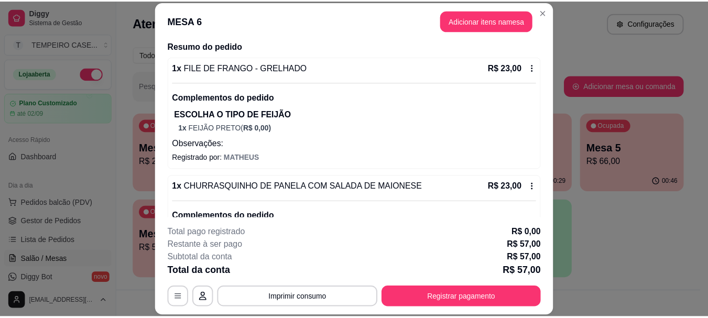
scroll to position [225, 0]
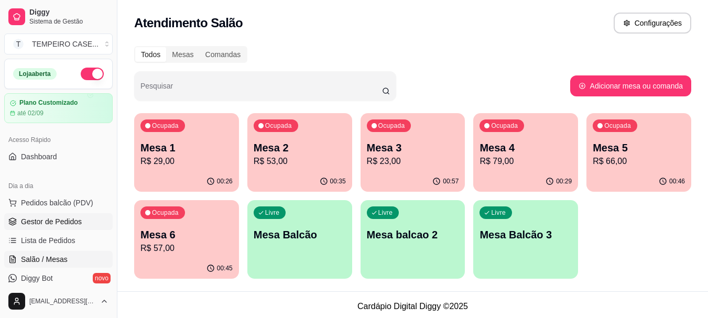
click at [36, 221] on span "Gestor de Pedidos" at bounding box center [51, 221] width 61 height 10
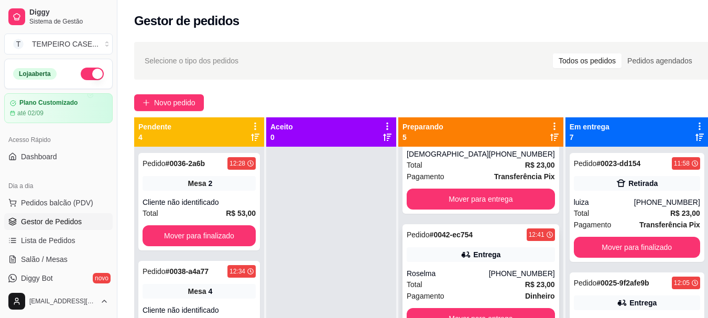
scroll to position [157, 0]
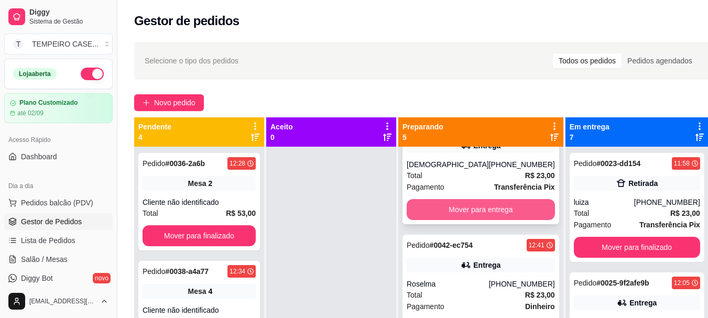
click at [458, 205] on button "Mover para entrega" at bounding box center [480, 209] width 148 height 21
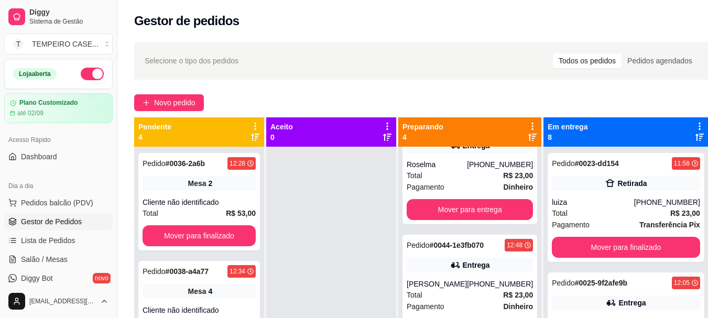
scroll to position [38, 0]
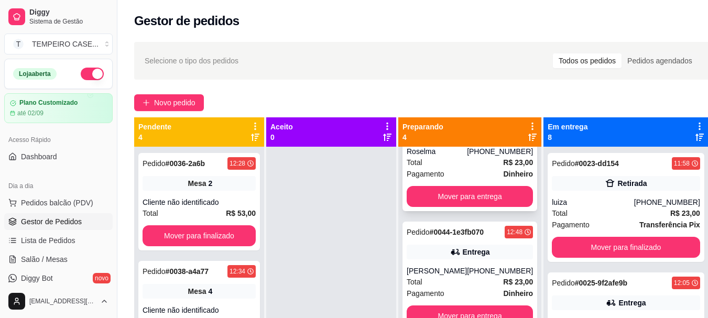
click at [444, 200] on button "Mover para entrega" at bounding box center [469, 196] width 126 height 21
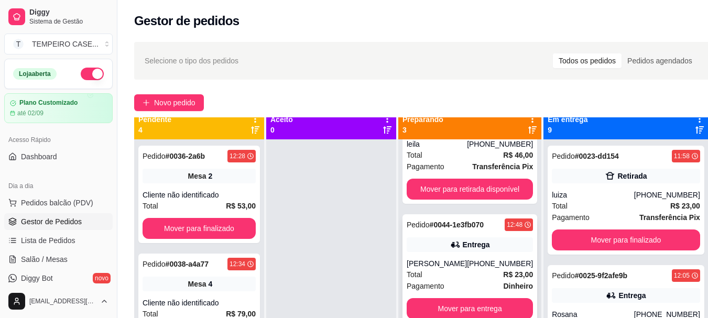
scroll to position [29, 0]
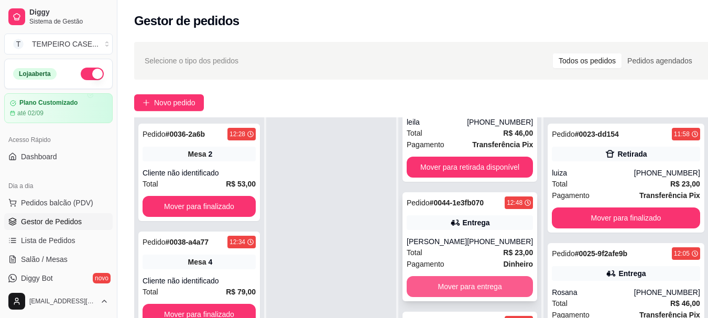
click at [445, 280] on button "Mover para entrega" at bounding box center [469, 286] width 126 height 21
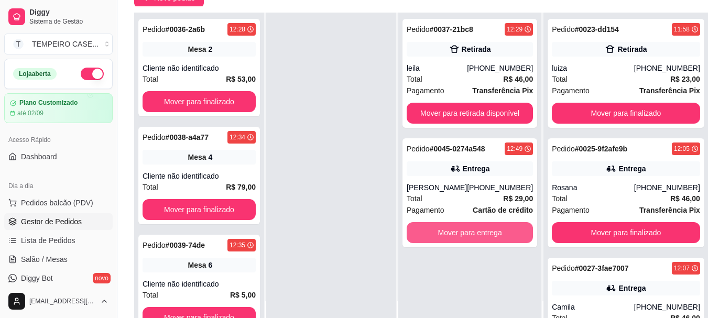
scroll to position [0, 0]
click at [448, 231] on button "Mover para entrega" at bounding box center [469, 232] width 126 height 21
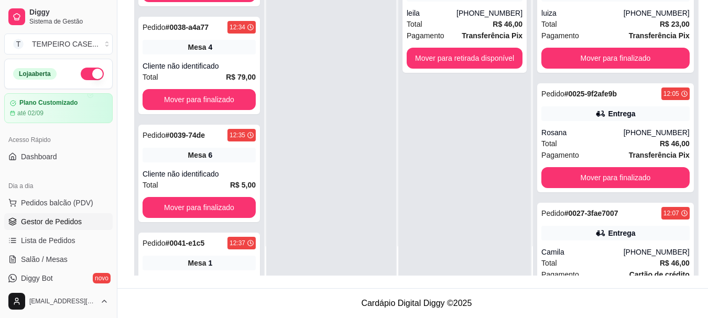
scroll to position [124, 0]
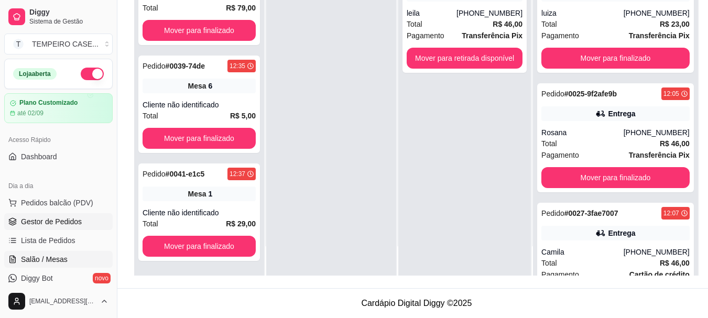
click at [52, 259] on span "Salão / Mesas" at bounding box center [44, 259] width 47 height 10
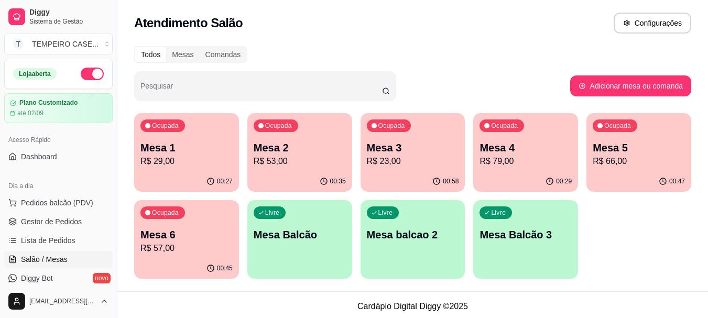
click at [201, 162] on p "R$ 29,00" at bounding box center [186, 161] width 92 height 13
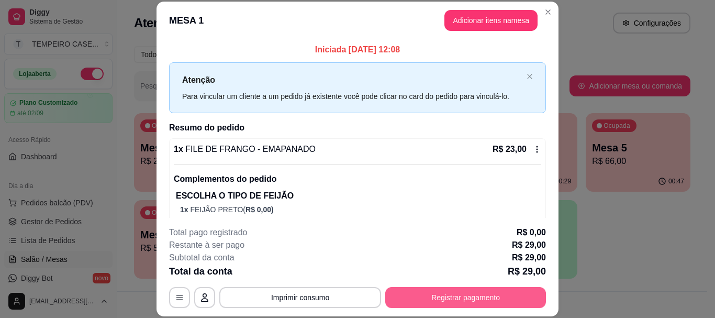
click at [436, 290] on button "Registrar pagamento" at bounding box center [465, 297] width 161 height 21
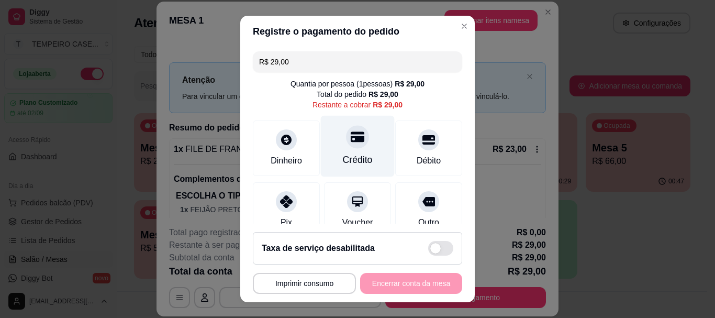
click at [358, 140] on div "Crédito" at bounding box center [358, 146] width 74 height 61
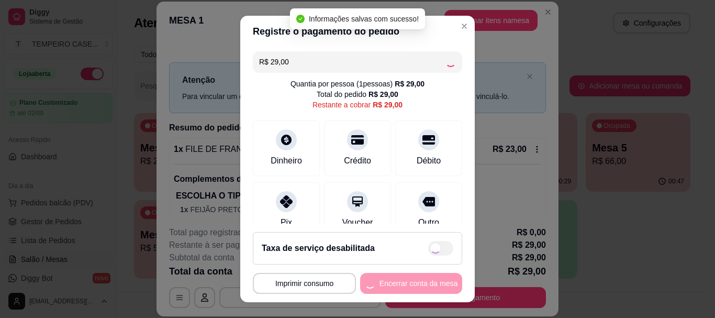
type input "R$ 0,00"
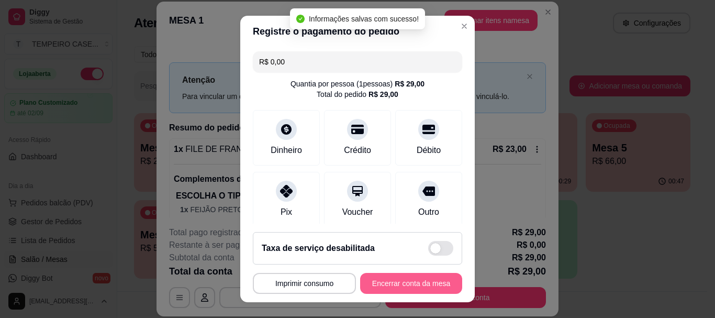
click at [418, 284] on button "Encerrar conta da mesa" at bounding box center [411, 283] width 102 height 21
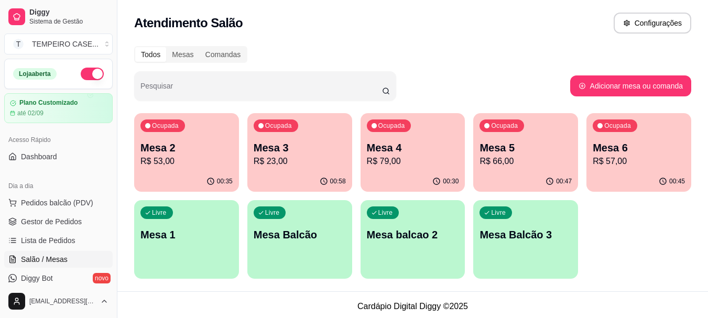
click at [626, 151] on p "Mesa 6" at bounding box center [638, 147] width 92 height 15
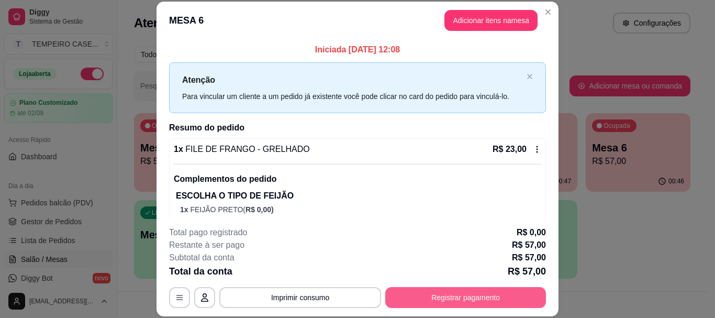
click at [494, 296] on button "Registrar pagamento" at bounding box center [465, 297] width 161 height 21
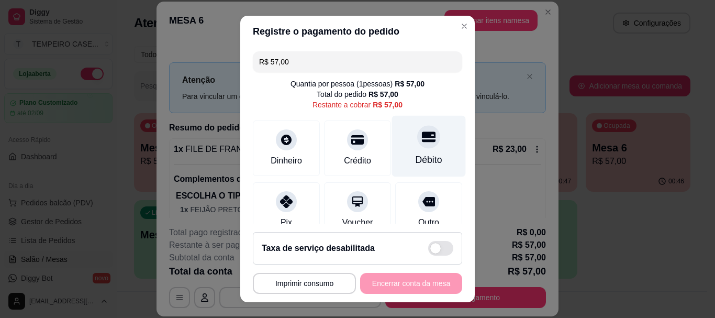
click at [417, 146] on div at bounding box center [428, 137] width 23 height 23
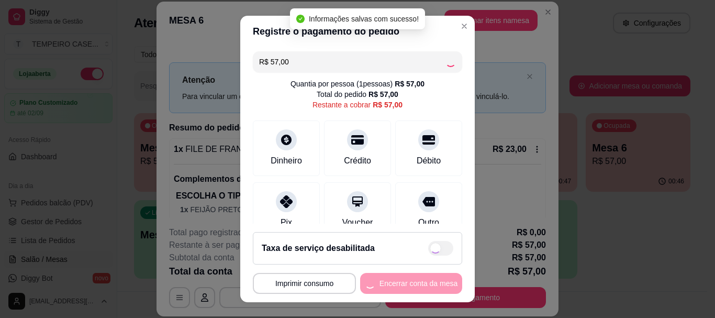
type input "R$ 0,00"
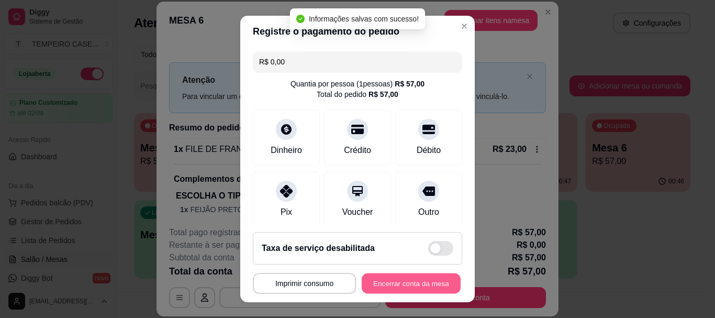
click at [407, 274] on button "Encerrar conta da mesa" at bounding box center [411, 283] width 99 height 20
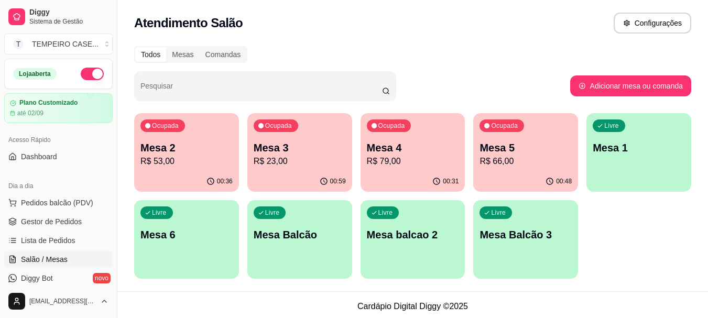
click at [511, 136] on div "Ocupada Mesa 5 R$ 66,00" at bounding box center [525, 142] width 105 height 58
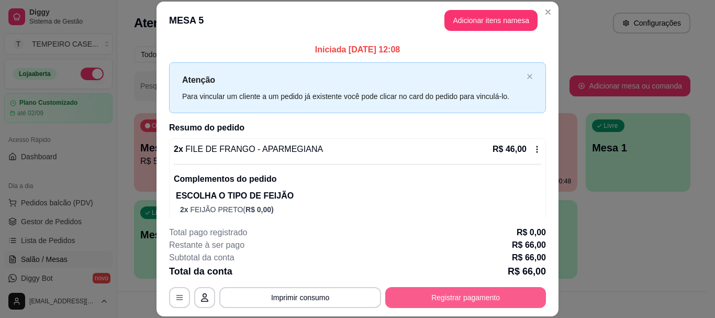
click at [463, 294] on button "Registrar pagamento" at bounding box center [465, 297] width 161 height 21
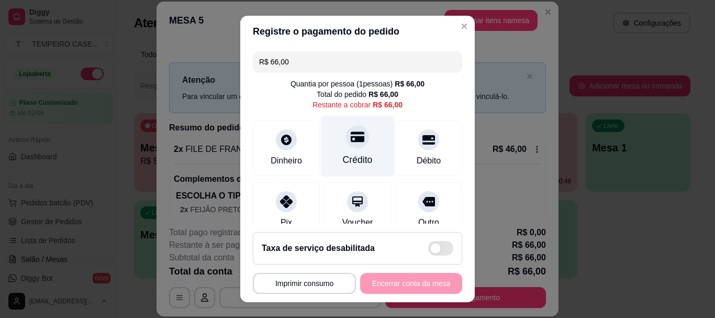
click at [354, 147] on div "Crédito" at bounding box center [358, 146] width 74 height 61
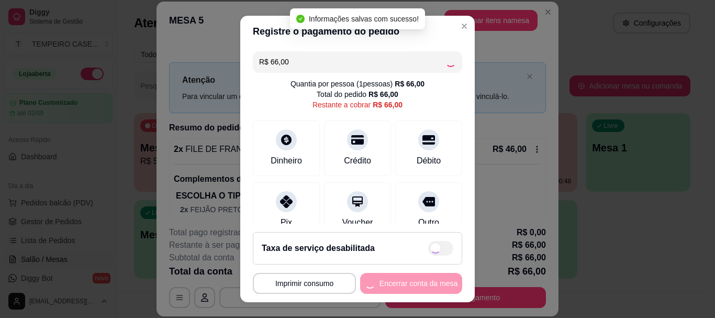
type input "R$ 0,00"
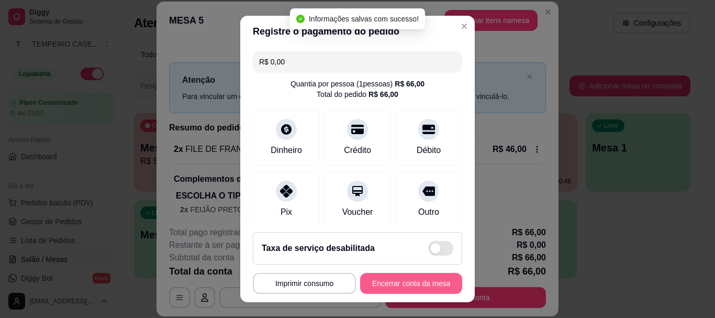
click at [419, 284] on button "Encerrar conta da mesa" at bounding box center [411, 283] width 102 height 21
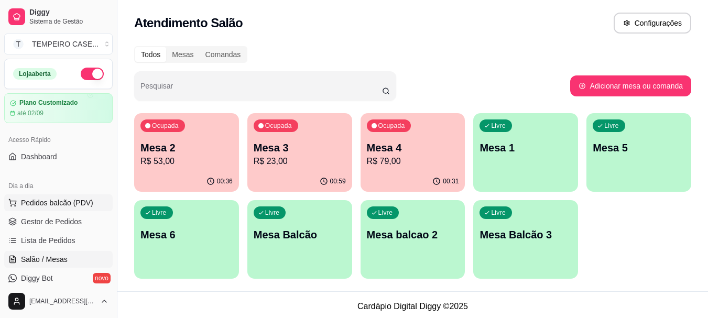
click at [60, 208] on button "Pedidos balcão (PDV)" at bounding box center [58, 202] width 108 height 17
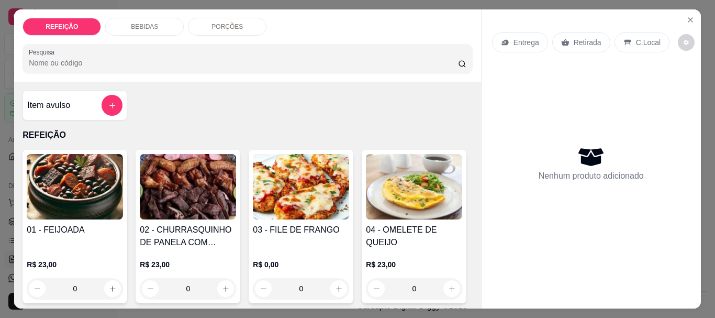
click at [187, 182] on img at bounding box center [188, 186] width 96 height 65
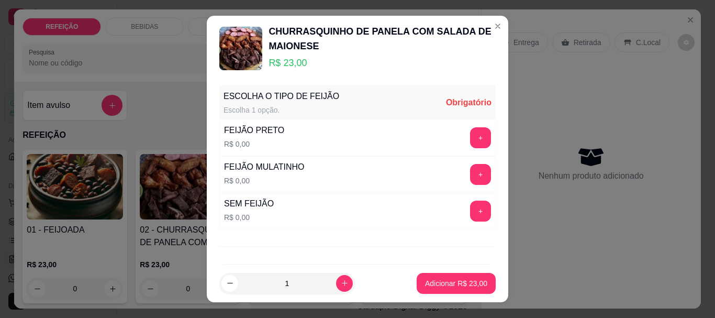
click at [470, 134] on button "+" at bounding box center [480, 137] width 21 height 21
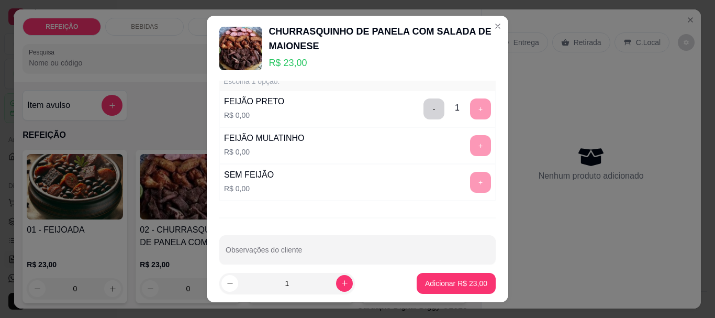
scroll to position [43, 0]
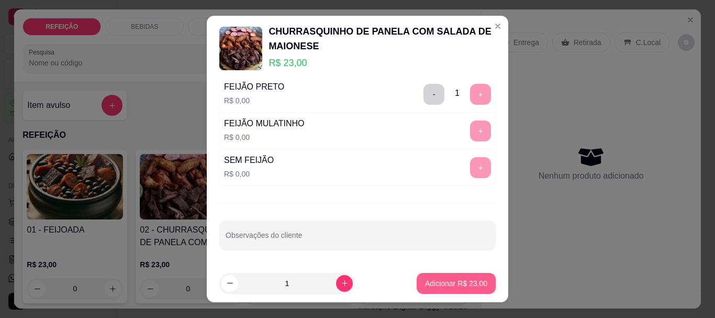
click at [433, 283] on p "Adicionar R$ 23,00" at bounding box center [456, 283] width 62 height 10
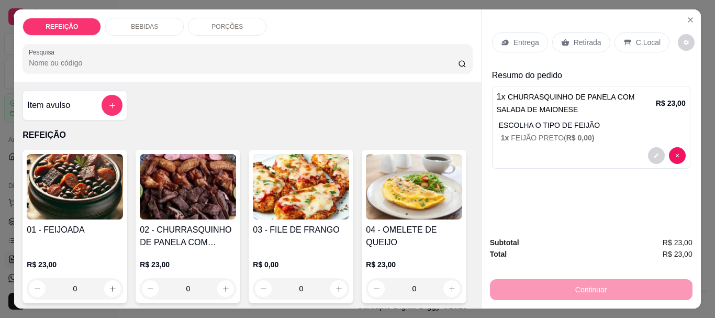
click at [528, 40] on p "Entrega" at bounding box center [527, 42] width 26 height 10
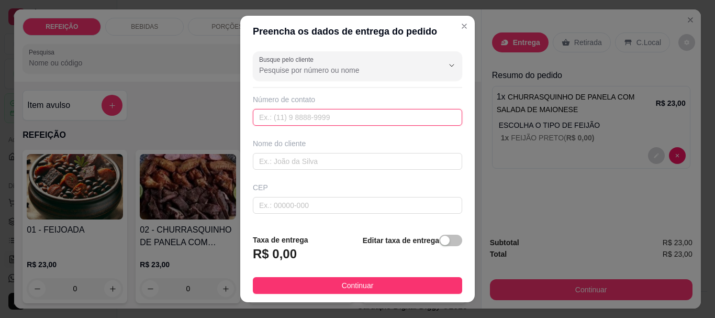
click at [301, 117] on input "text" at bounding box center [357, 117] width 209 height 17
paste input "[PHONE_NUMBER]"
type input "[PHONE_NUMBER]"
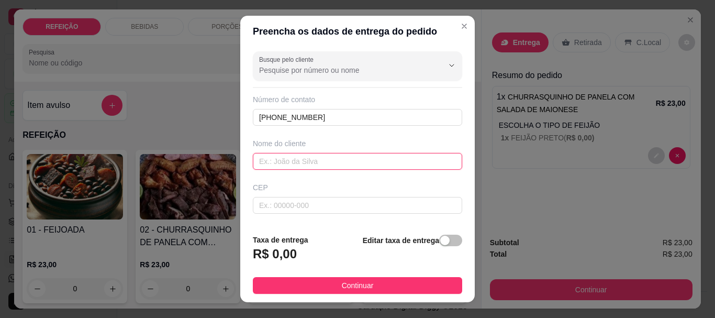
click at [296, 167] on input "text" at bounding box center [357, 161] width 209 height 17
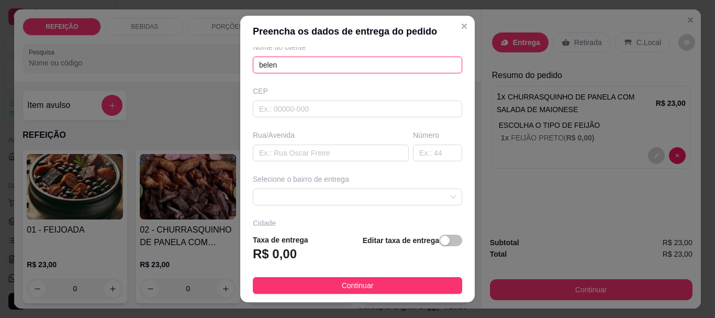
scroll to position [105, 0]
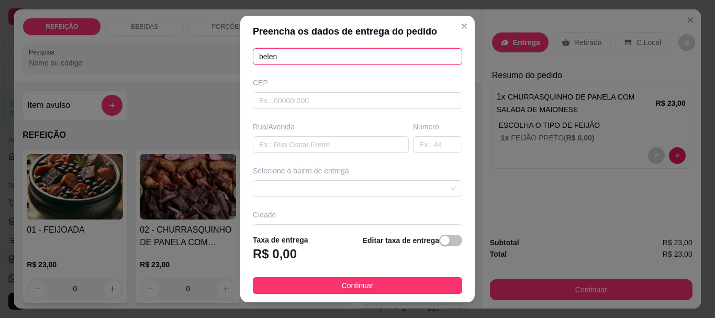
type input "belen"
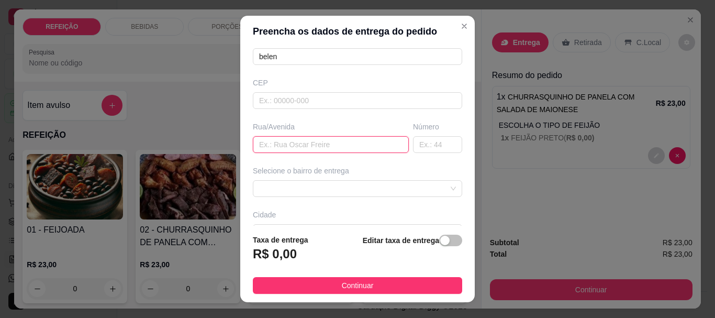
click at [294, 147] on input "text" at bounding box center [331, 144] width 156 height 17
paste input "[PERSON_NAME]"
click at [306, 185] on span at bounding box center [357, 189] width 197 height 16
type input "[PERSON_NAME]"
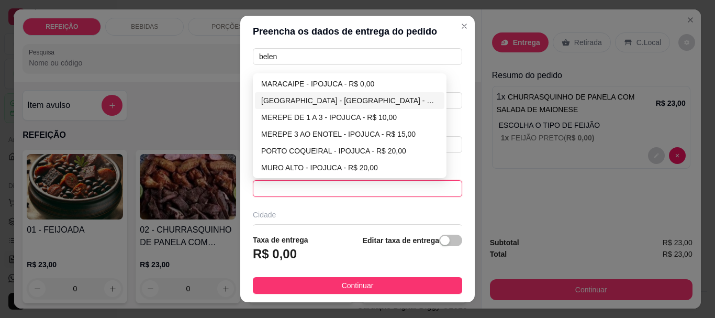
click at [296, 86] on div "MARACAIPE - IPOJUCA - R$ 0,00" at bounding box center [349, 84] width 177 height 12
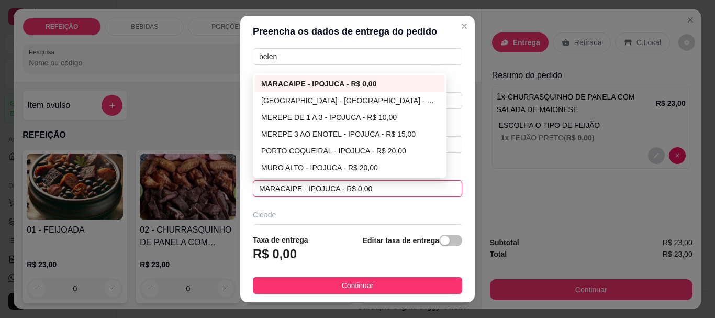
type input "IPOJUCA"
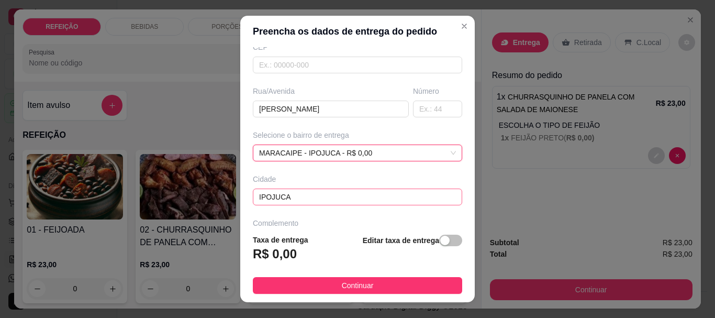
scroll to position [163, 0]
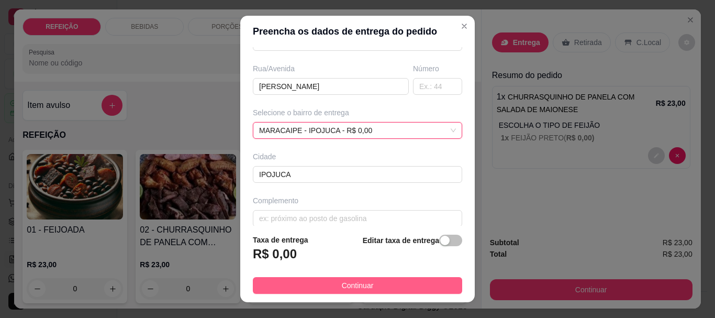
click at [328, 280] on button "Continuar" at bounding box center [357, 285] width 209 height 17
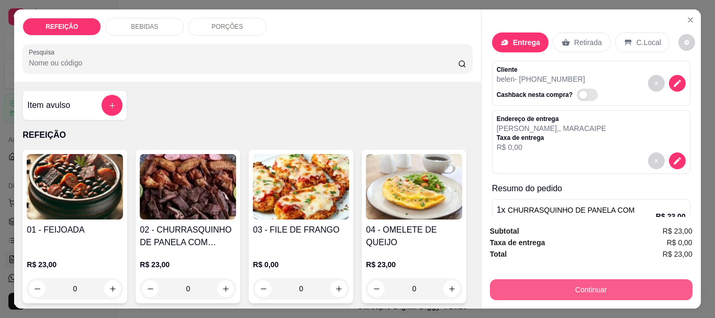
click at [529, 288] on button "Continuar" at bounding box center [591, 289] width 203 height 21
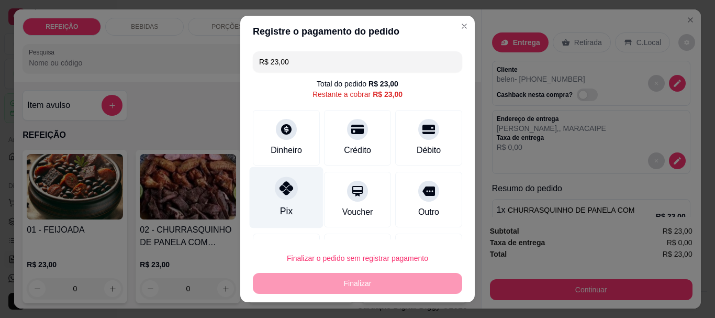
click at [294, 206] on div "Pix" at bounding box center [287, 197] width 74 height 61
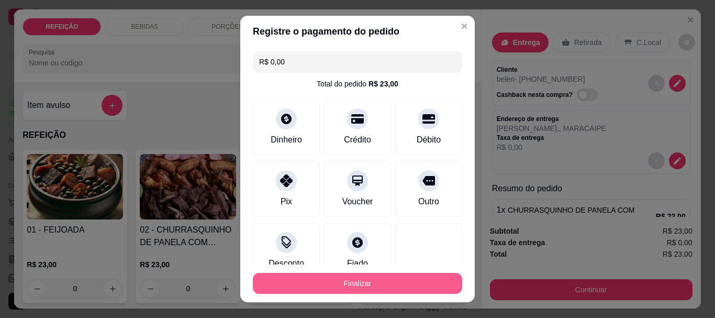
click at [325, 279] on button "Finalizar" at bounding box center [357, 283] width 209 height 21
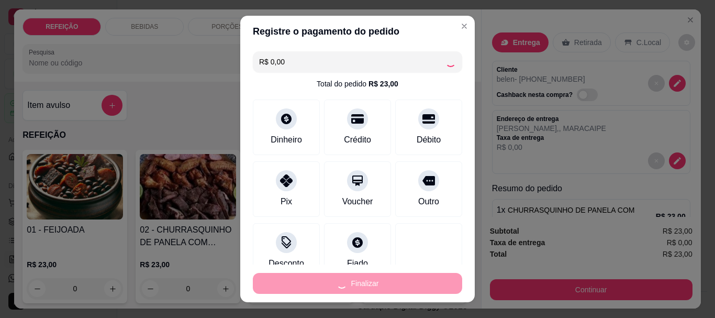
type input "-R$ 23,00"
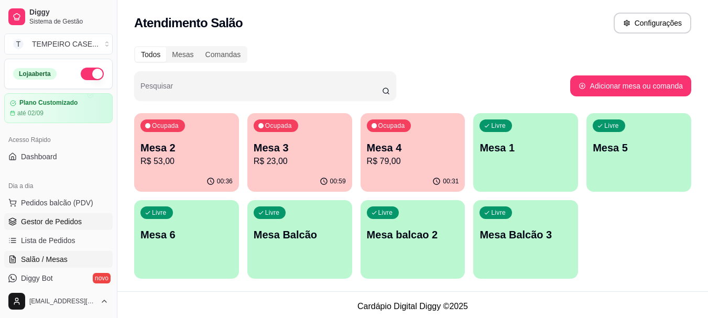
click at [34, 221] on span "Gestor de Pedidos" at bounding box center [51, 221] width 61 height 10
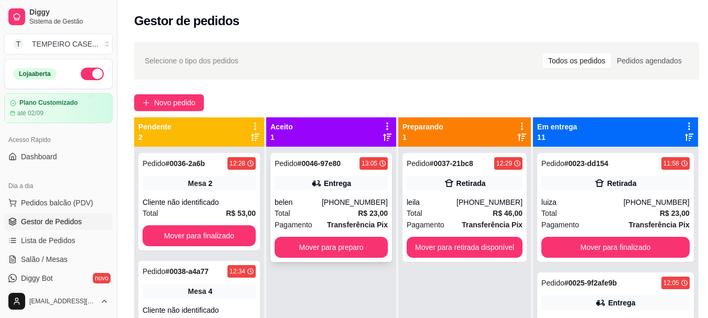
click at [319, 214] on div "Total R$ 23,00" at bounding box center [330, 213] width 113 height 12
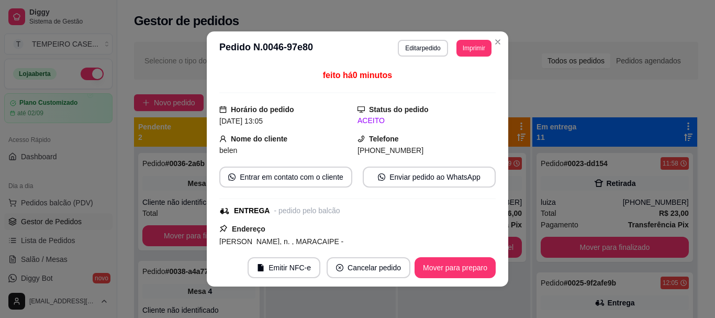
click at [481, 54] on button "Imprimir" at bounding box center [474, 48] width 35 height 17
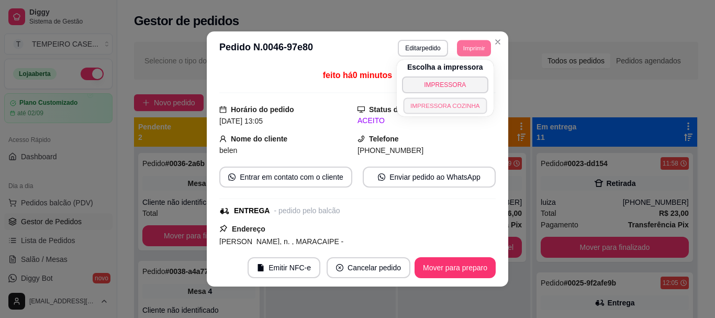
click at [450, 108] on button "IMPRESSORA COZINHA" at bounding box center [445, 105] width 84 height 16
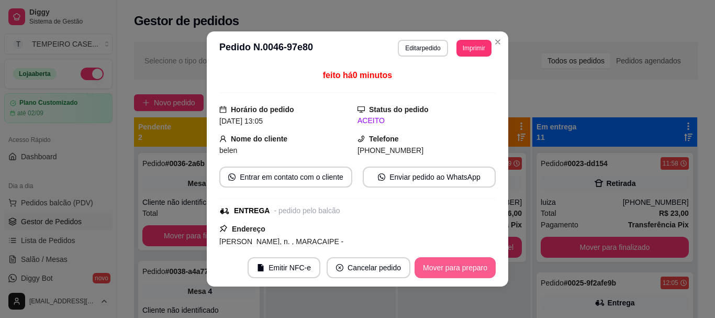
click at [460, 264] on button "Mover para preparo" at bounding box center [455, 267] width 81 height 21
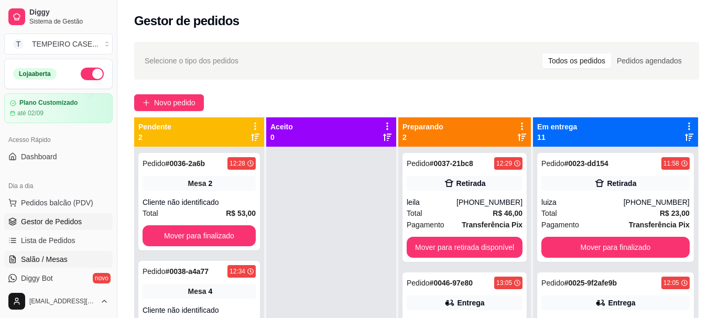
click at [42, 261] on span "Salão / Mesas" at bounding box center [44, 259] width 47 height 10
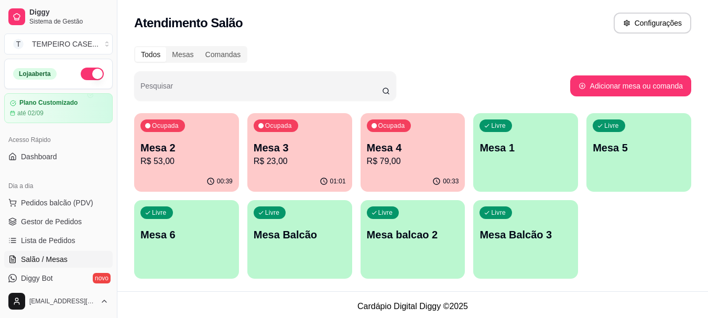
click at [278, 173] on div "01:01" at bounding box center [299, 181] width 105 height 20
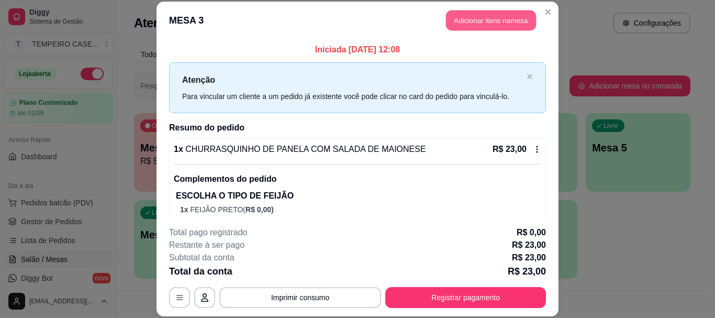
click at [495, 16] on button "Adicionar itens na mesa" at bounding box center [491, 20] width 90 height 20
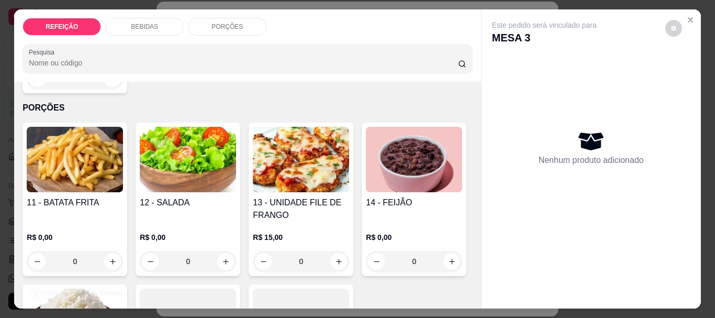
scroll to position [524, 0]
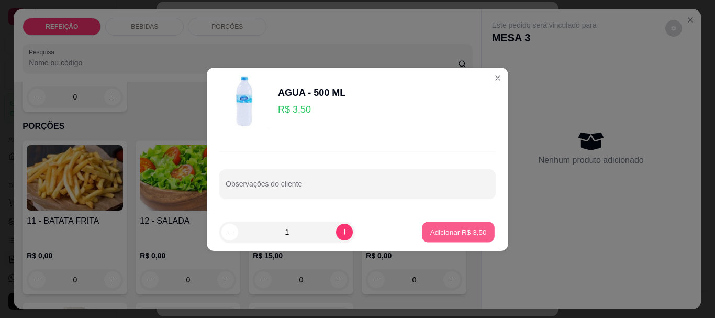
click at [447, 231] on p "Adicionar R$ 3,50" at bounding box center [458, 232] width 57 height 10
type input "1"
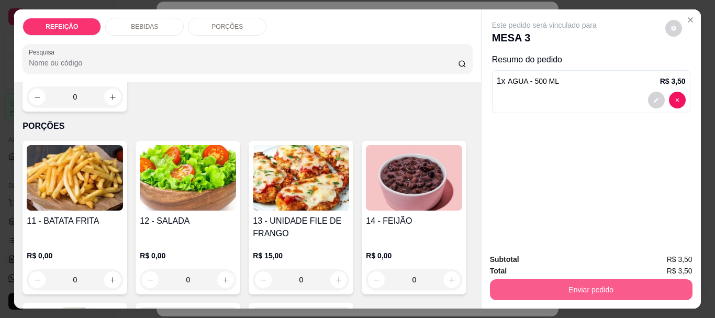
click at [573, 286] on button "Enviar pedido" at bounding box center [591, 289] width 203 height 21
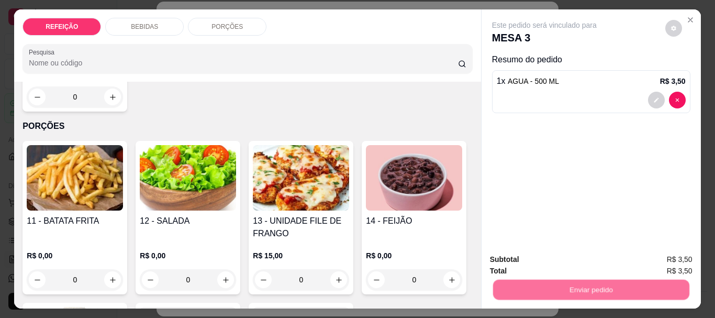
click at [528, 251] on button "Não registrar e enviar pedido" at bounding box center [556, 260] width 109 height 20
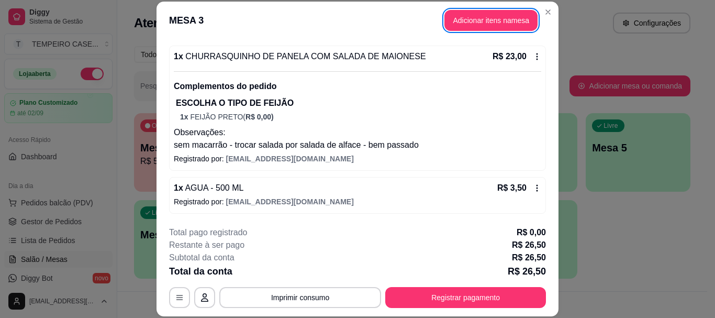
scroll to position [32, 0]
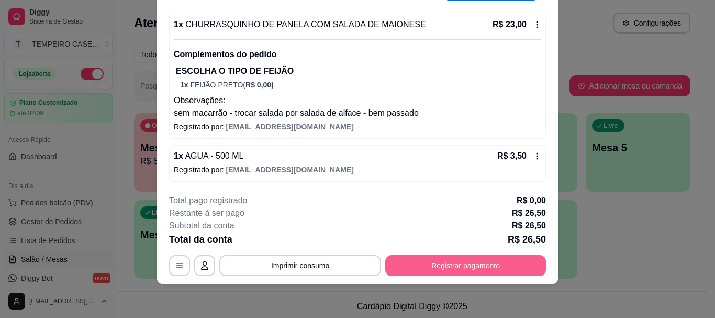
click at [460, 260] on button "Registrar pagamento" at bounding box center [465, 265] width 161 height 21
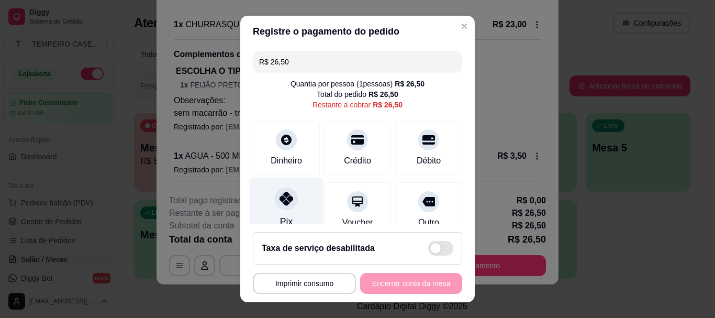
click at [282, 202] on icon at bounding box center [287, 199] width 14 height 14
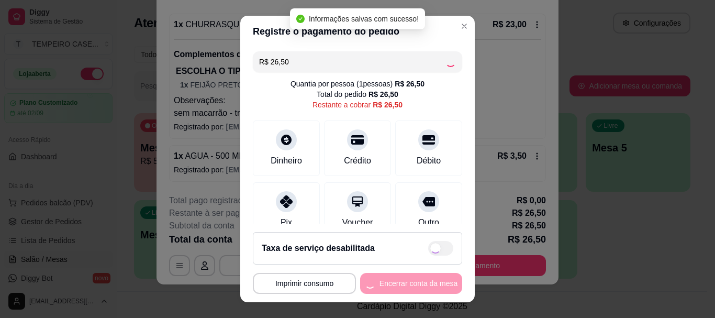
type input "R$ 0,00"
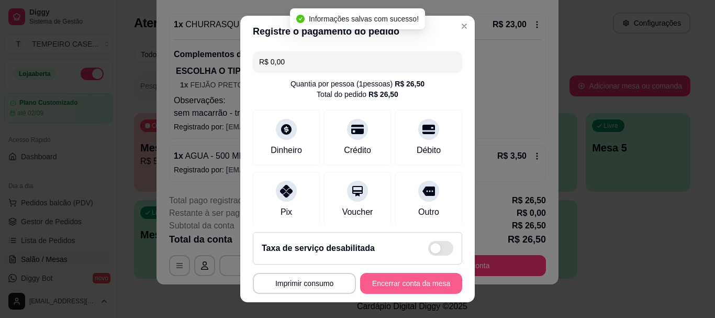
click at [400, 287] on button "Encerrar conta da mesa" at bounding box center [411, 283] width 102 height 21
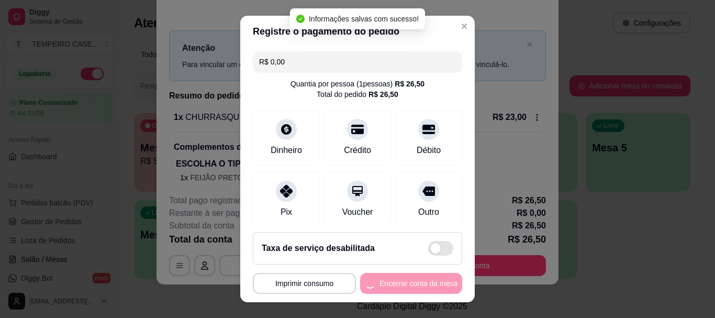
scroll to position [0, 0]
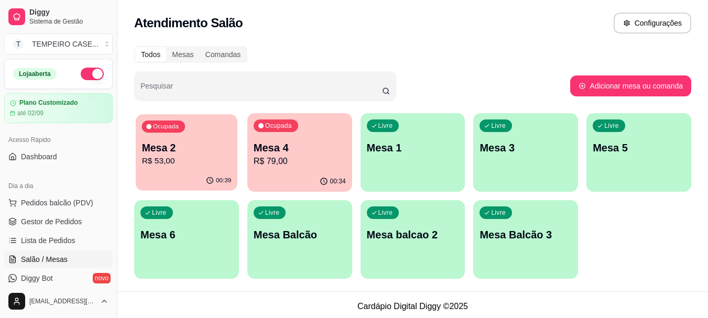
click at [163, 170] on div "Ocupada Mesa 2 R$ 53,00" at bounding box center [187, 142] width 102 height 57
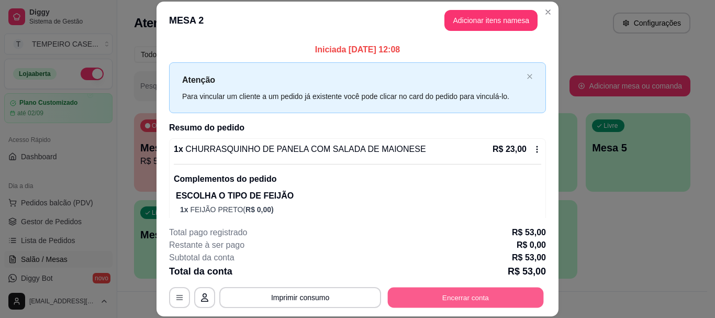
click at [472, 296] on button "Encerrar conta" at bounding box center [466, 298] width 156 height 20
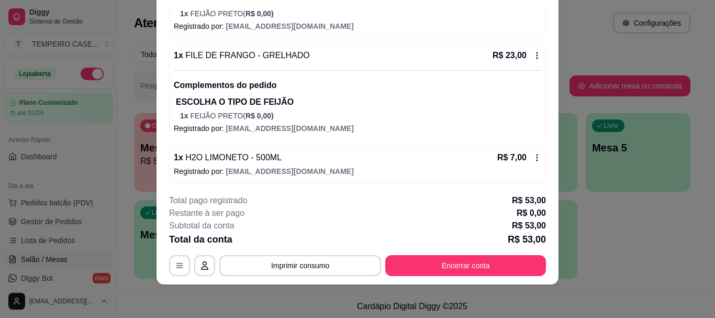
scroll to position [165, 0]
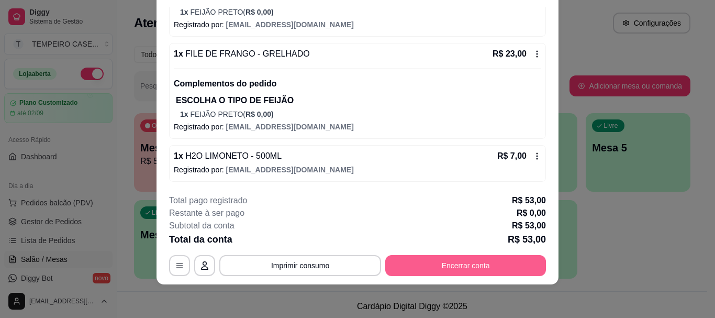
click at [461, 273] on button "Encerrar conta" at bounding box center [465, 265] width 161 height 21
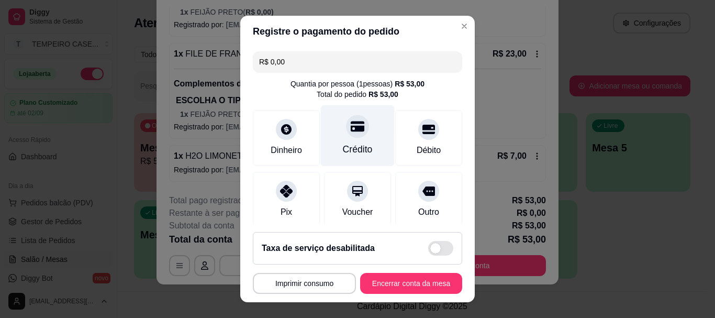
click at [351, 129] on icon at bounding box center [358, 126] width 14 height 10
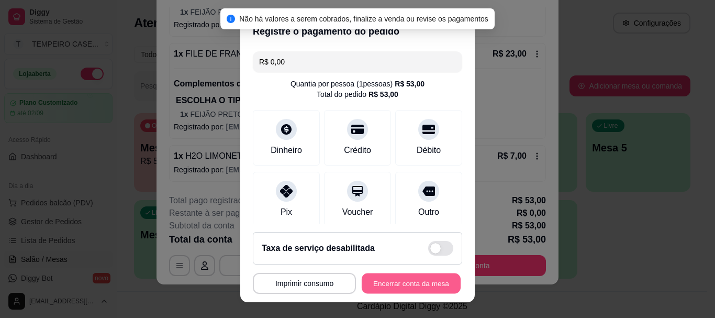
click at [413, 284] on button "Encerrar conta da mesa" at bounding box center [411, 283] width 99 height 20
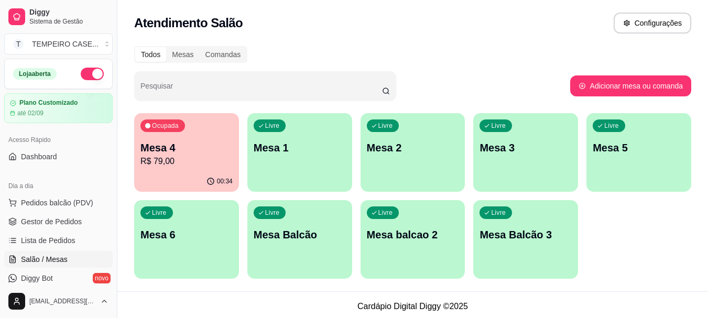
click at [308, 183] on div "button" at bounding box center [299, 185] width 105 height 13
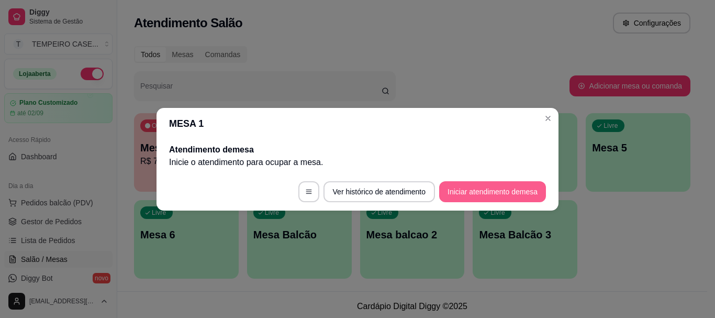
click at [472, 193] on button "Iniciar atendimento de mesa" at bounding box center [492, 191] width 107 height 21
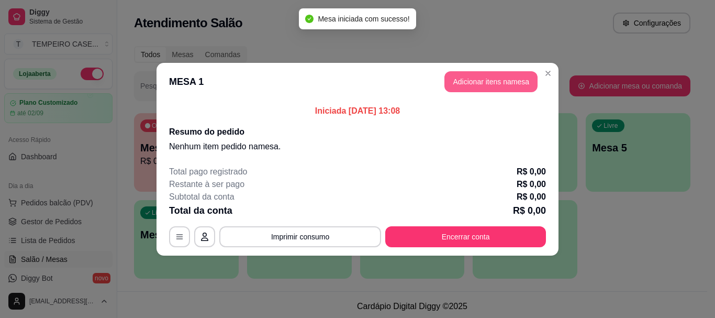
click at [479, 84] on button "Adicionar itens na mesa" at bounding box center [491, 81] width 93 height 21
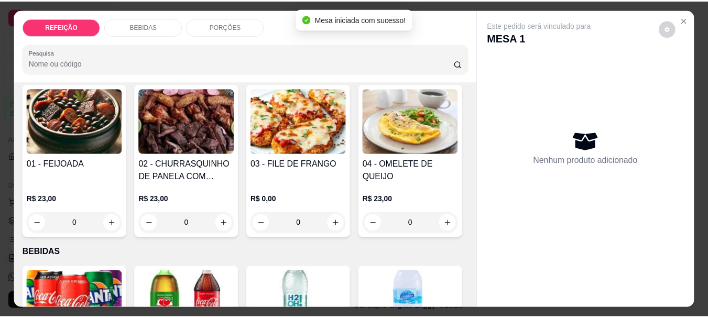
scroll to position [209, 0]
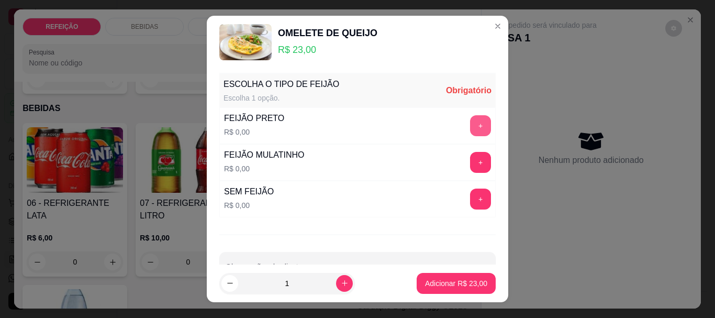
click at [470, 126] on button "+" at bounding box center [480, 125] width 21 height 21
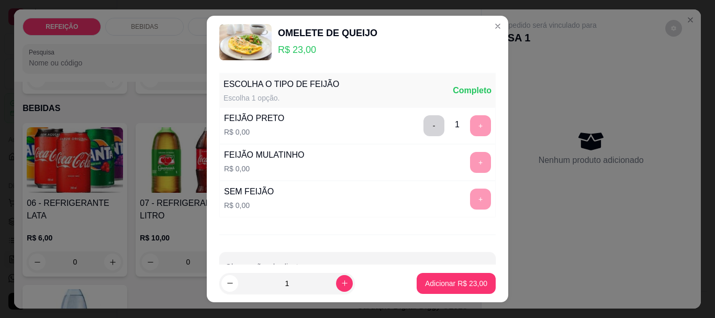
click at [452, 291] on button "Adicionar R$ 23,00" at bounding box center [456, 283] width 79 height 21
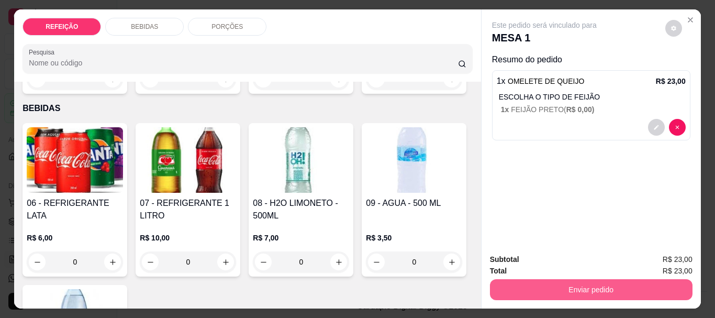
click at [532, 291] on button "Enviar pedido" at bounding box center [591, 289] width 203 height 21
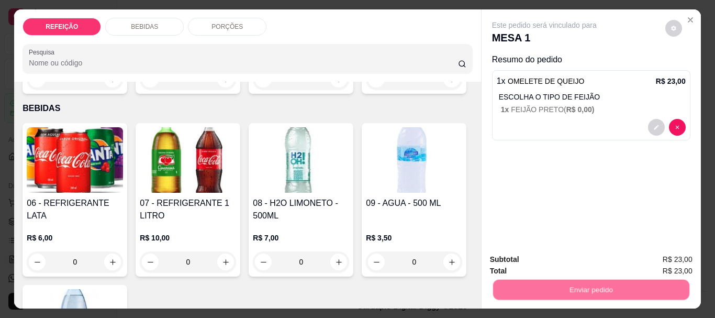
click at [526, 255] on button "Não registrar e enviar pedido" at bounding box center [556, 260] width 109 height 20
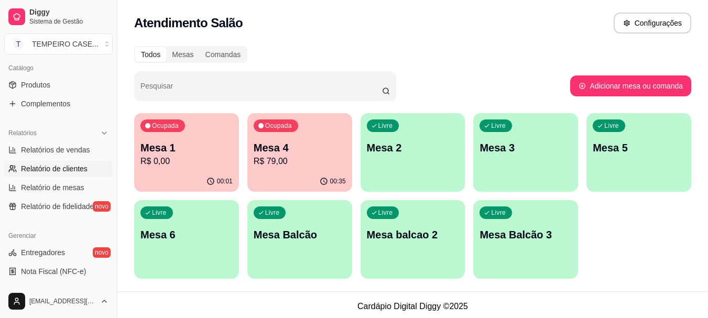
scroll to position [262, 0]
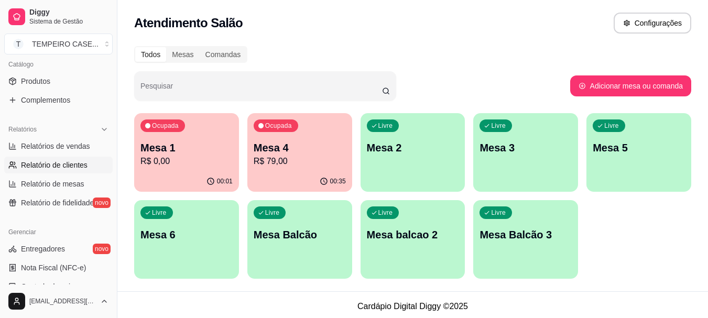
click at [53, 165] on span "Relatório de clientes" at bounding box center [54, 165] width 67 height 10
select select "30"
select select "HIGHEST_TOTAL_SPENT_WITH_ORDERS"
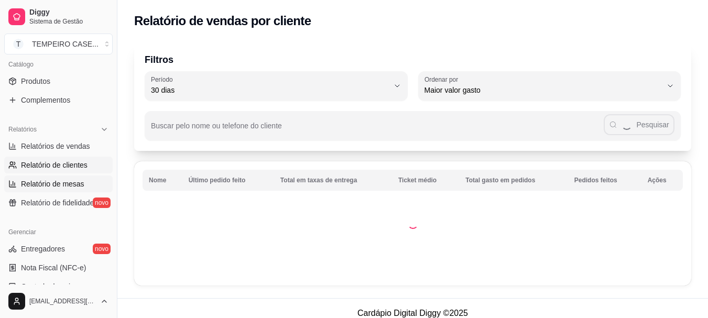
click at [47, 182] on span "Relatório de mesas" at bounding box center [52, 184] width 63 height 10
select select "TOTAL_OF_ORDERS"
select select "7"
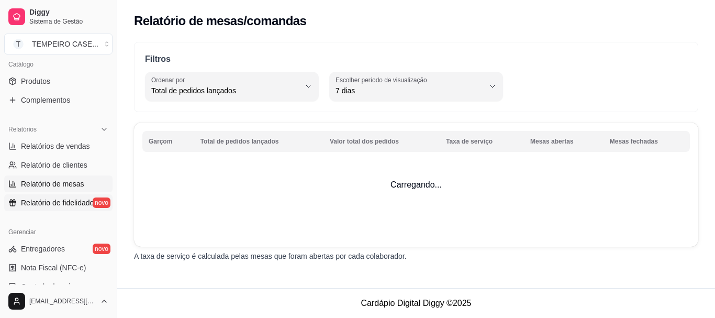
click at [47, 202] on span "Relatório de fidelidade" at bounding box center [57, 202] width 73 height 10
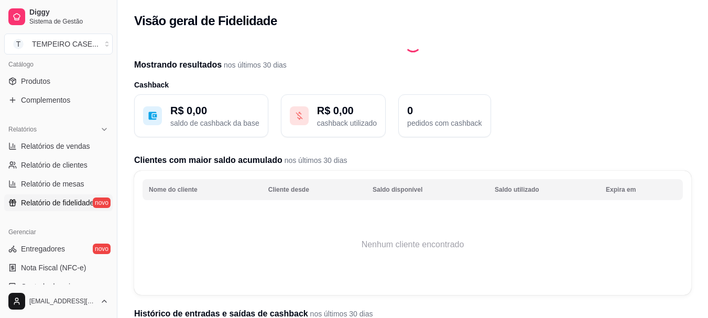
click at [44, 156] on ul "Relatórios de vendas Relatório de clientes Relatório de mesas Relatório de fide…" at bounding box center [58, 174] width 108 height 73
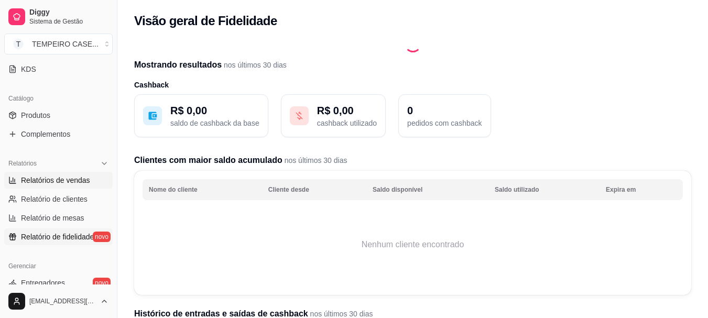
scroll to position [209, 0]
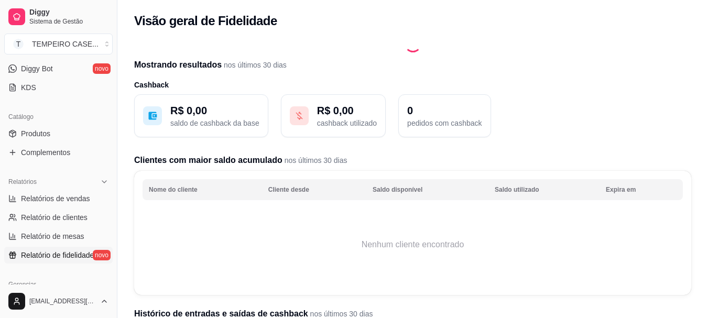
click at [46, 142] on ul "Produtos Complementos" at bounding box center [58, 143] width 108 height 36
click at [47, 136] on span "Produtos" at bounding box center [35, 133] width 29 height 10
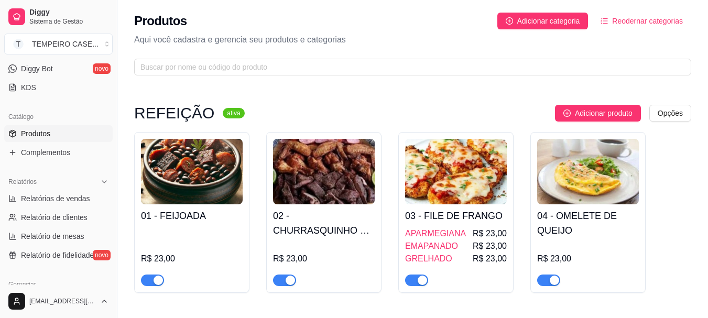
click at [318, 225] on h4 "02 - CHURRASQUINHO DE PANELA COM SALADA DE MAIONESE" at bounding box center [324, 222] width 102 height 29
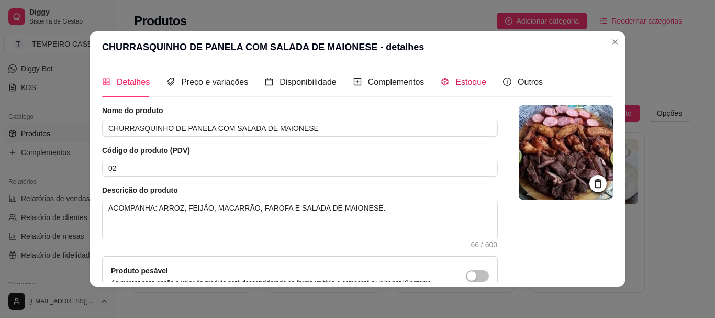
click at [456, 86] on span "Estoque" at bounding box center [471, 82] width 31 height 9
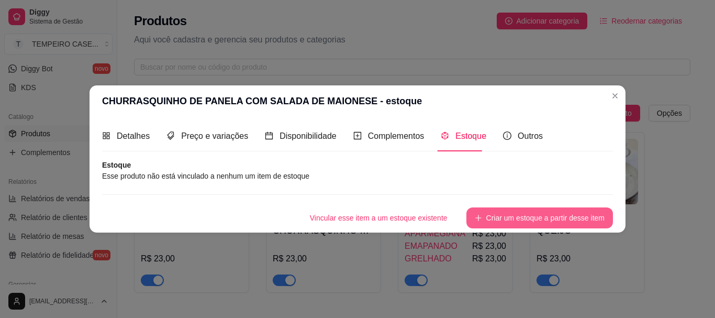
click at [534, 211] on button "Criar um estoque a partir desse item" at bounding box center [540, 217] width 147 height 21
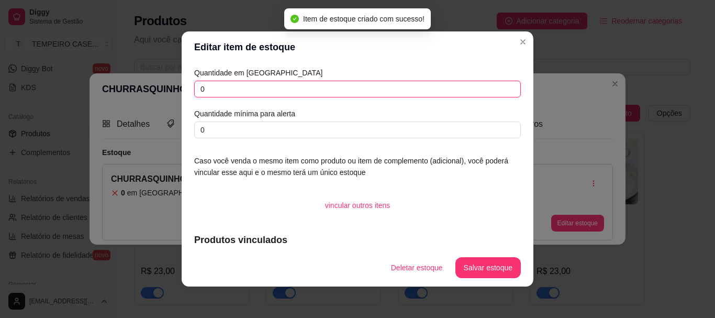
drag, startPoint x: 254, startPoint y: 94, endPoint x: 182, endPoint y: 84, distance: 73.0
click at [182, 84] on div "Quantidade em estoque 0 Quantidade mínima para alerta 0 Caso você venda o mesmo…" at bounding box center [358, 156] width 352 height 186
type input "4"
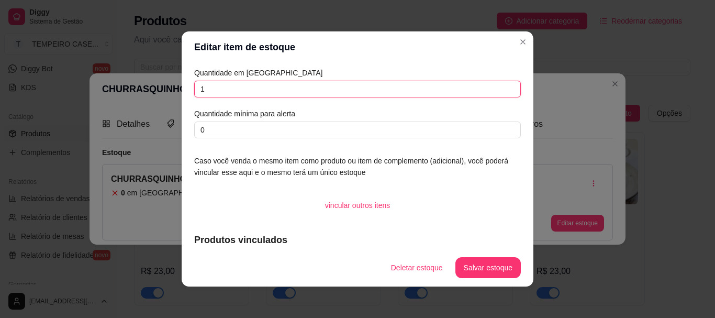
type input "1"
click at [486, 272] on button "Salvar estoque" at bounding box center [488, 268] width 64 height 20
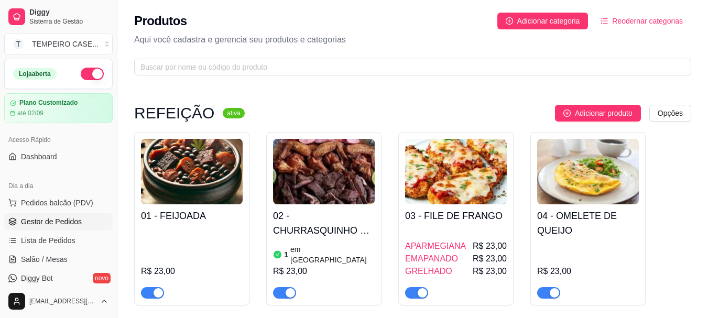
click at [48, 223] on span "Gestor de Pedidos" at bounding box center [51, 221] width 61 height 10
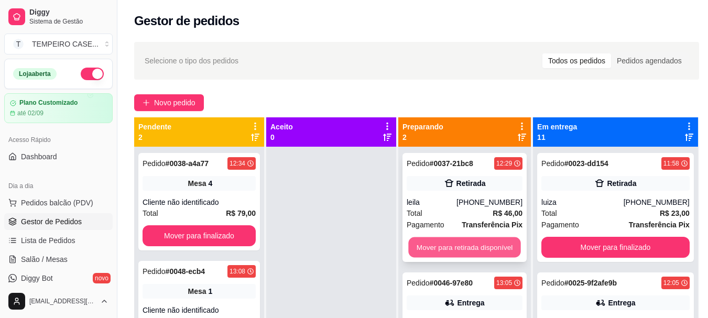
click at [430, 246] on button "Mover para retirada disponível" at bounding box center [464, 247] width 112 height 20
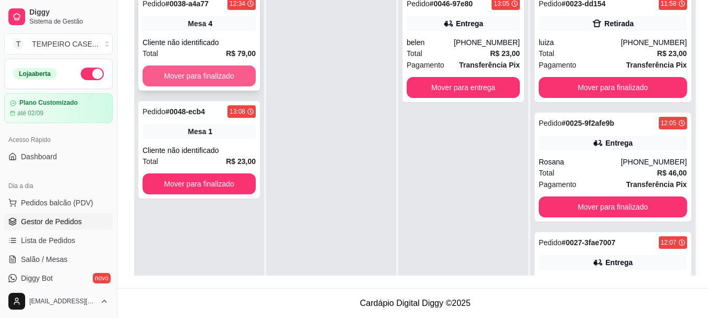
click at [196, 69] on button "Mover para finalizado" at bounding box center [198, 75] width 113 height 21
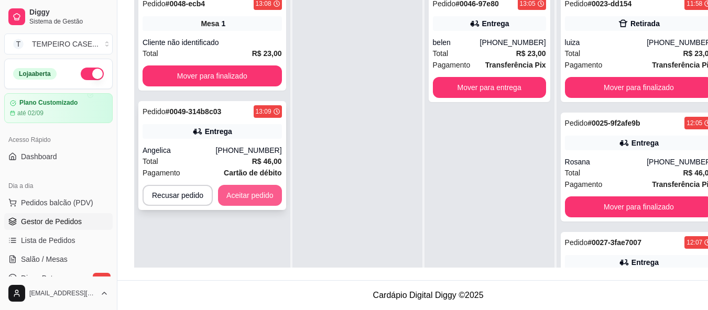
click at [257, 190] on button "Aceitar pedido" at bounding box center [250, 195] width 64 height 21
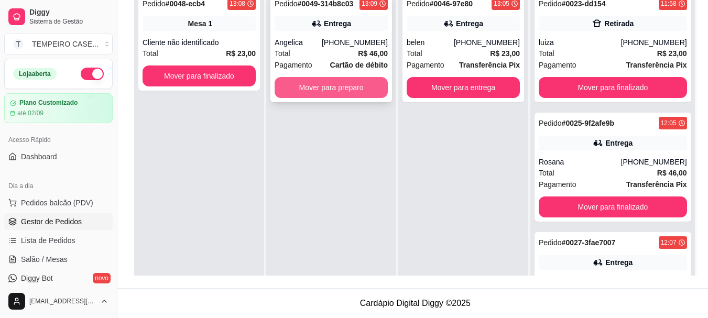
click at [374, 90] on button "Mover para preparo" at bounding box center [330, 87] width 113 height 21
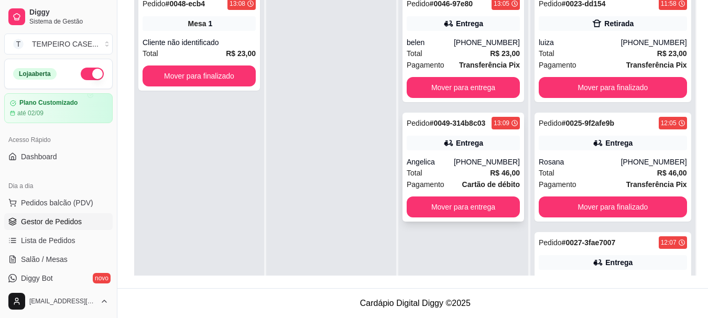
click at [458, 128] on div "Pedido # 0049-314b8c03" at bounding box center [445, 123] width 79 height 13
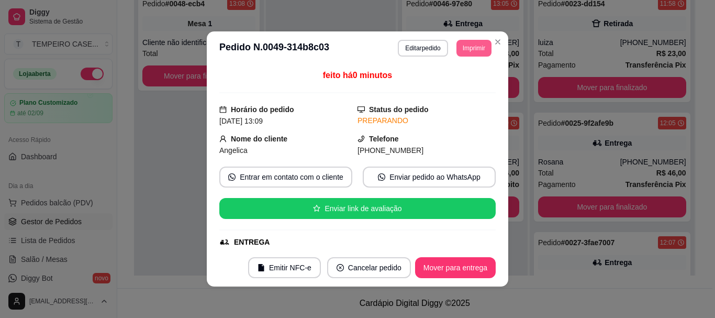
click at [480, 51] on button "Imprimir" at bounding box center [474, 48] width 35 height 17
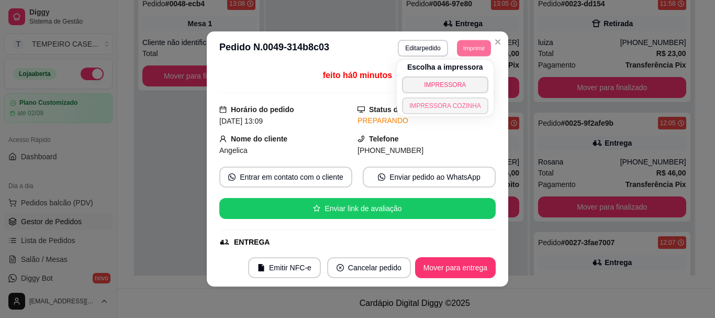
click at [454, 105] on button "IMPRESSORA COZINHA" at bounding box center [445, 105] width 86 height 17
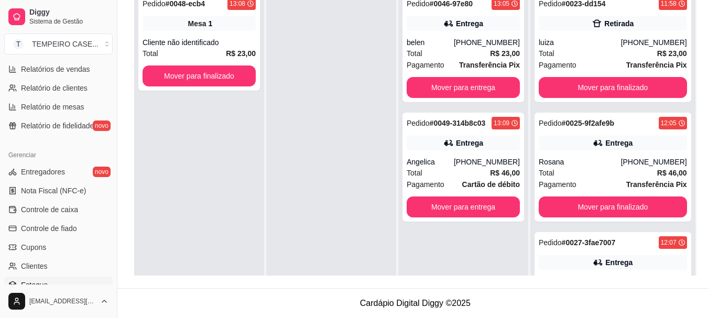
scroll to position [314, 0]
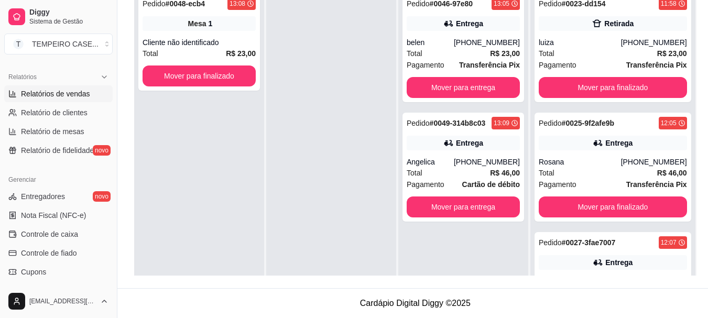
click at [81, 94] on span "Relatórios de vendas" at bounding box center [55, 94] width 69 height 10
select select "ALL"
select select "0"
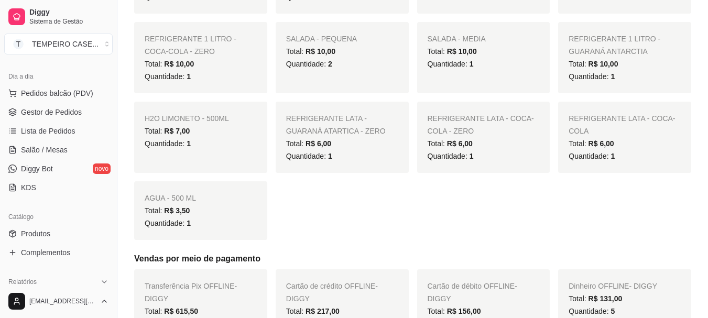
scroll to position [105, 0]
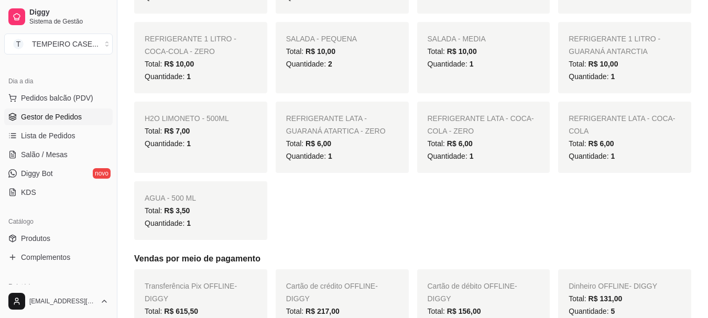
click at [49, 121] on span "Gestor de Pedidos" at bounding box center [51, 117] width 61 height 10
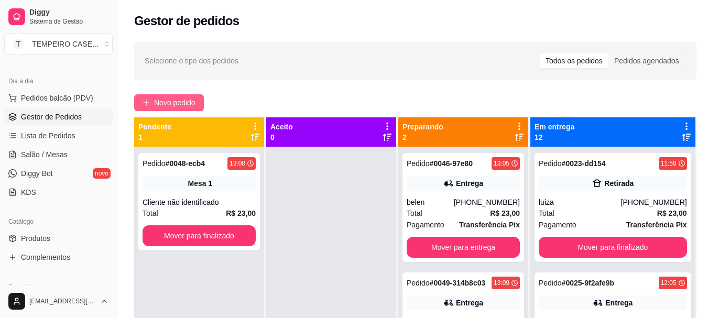
click at [193, 103] on span "Novo pedido" at bounding box center [174, 103] width 41 height 12
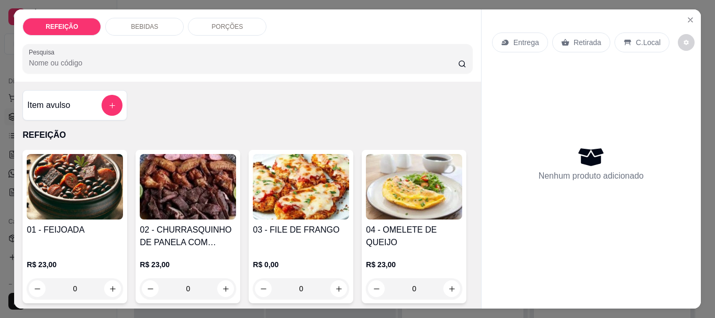
click at [172, 196] on img at bounding box center [188, 186] width 96 height 65
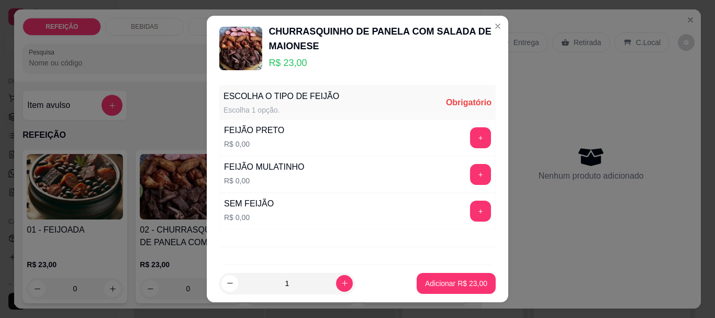
drag, startPoint x: 479, startPoint y: 141, endPoint x: 408, endPoint y: 262, distance: 139.9
click at [408, 262] on div "ESCOLHA O TIPO DE FEIJÃO Escolha 1 opção. Obrigatório FEIJÃO PRETO R$ 0,00 + FE…" at bounding box center [358, 172] width 302 height 183
click at [471, 145] on button "+" at bounding box center [481, 138] width 20 height 20
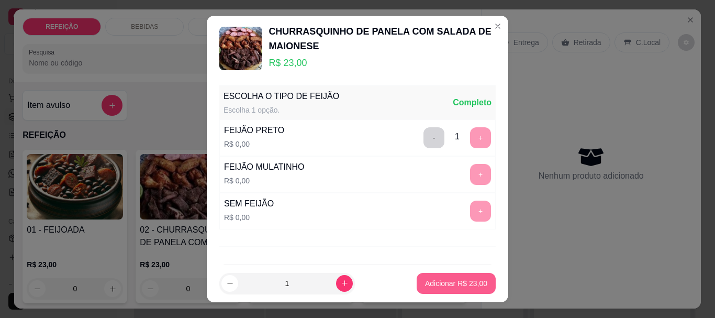
click at [455, 280] on p "Adicionar R$ 23,00" at bounding box center [456, 283] width 62 height 10
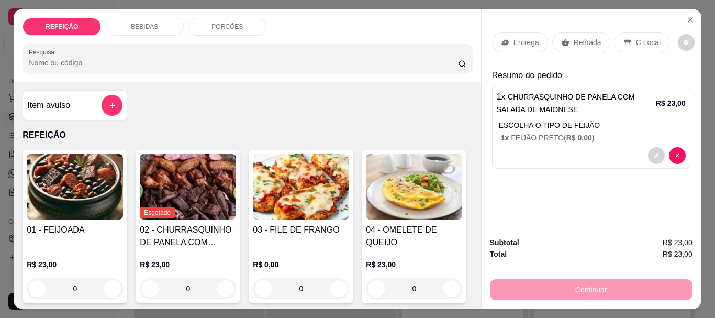
click at [594, 45] on div "Retirada" at bounding box center [582, 42] width 58 height 20
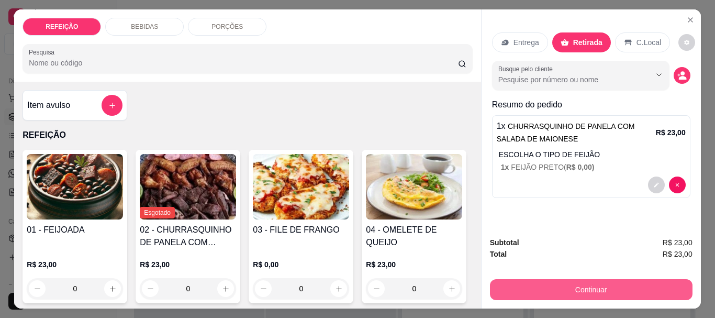
click at [584, 286] on button "Continuar" at bounding box center [591, 289] width 203 height 21
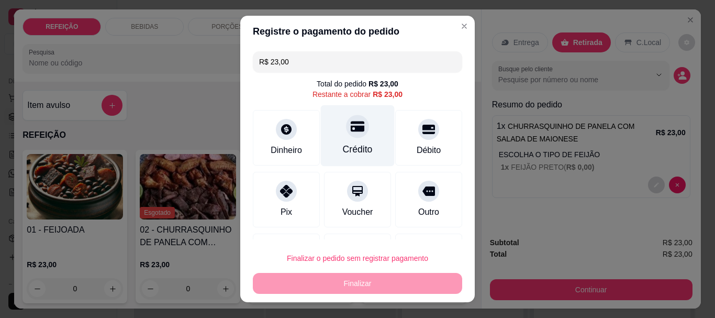
click at [356, 134] on div "Crédito" at bounding box center [358, 135] width 74 height 61
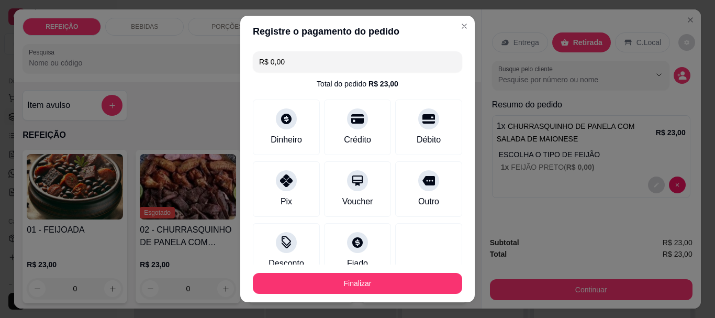
click at [381, 291] on button "Finalizar" at bounding box center [357, 283] width 209 height 21
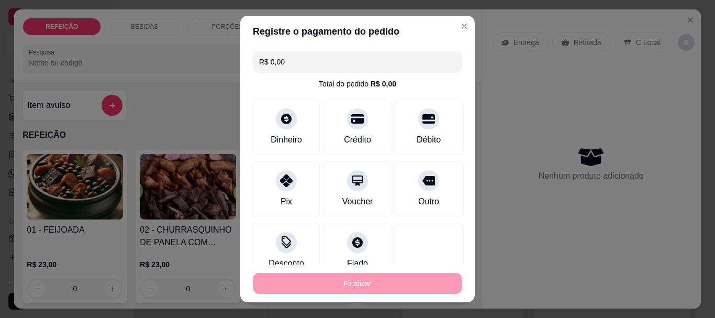
type input "-R$ 23,00"
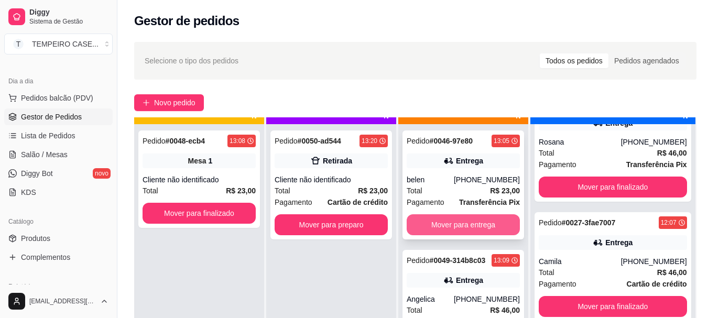
scroll to position [29, 0]
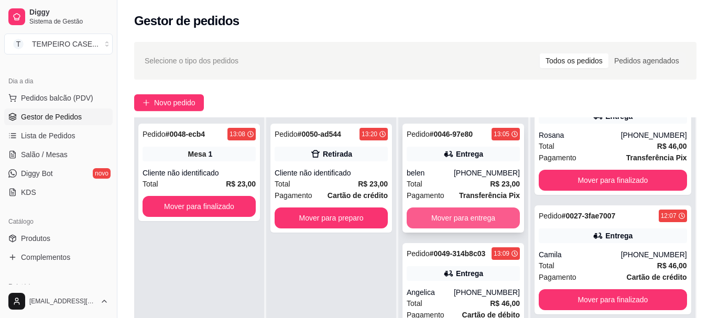
click at [470, 211] on button "Mover para entrega" at bounding box center [462, 217] width 113 height 21
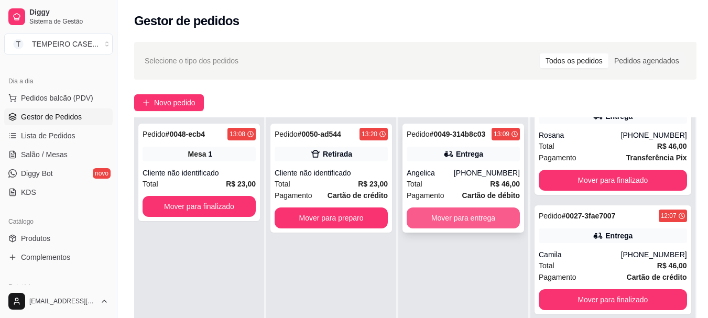
click at [472, 224] on button "Mover para entrega" at bounding box center [462, 217] width 113 height 21
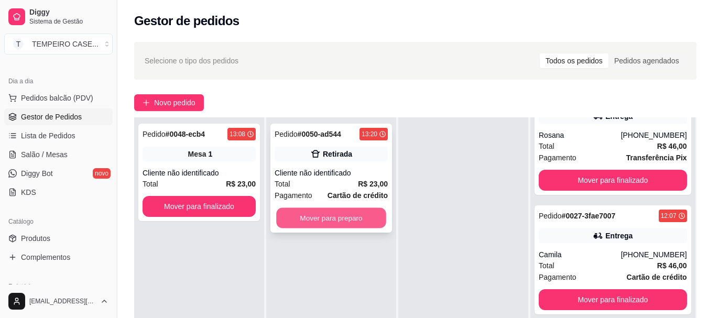
click at [358, 218] on button "Mover para preparo" at bounding box center [331, 218] width 110 height 20
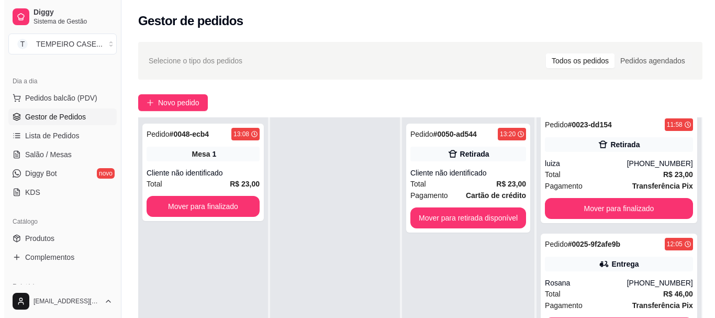
scroll to position [0, 0]
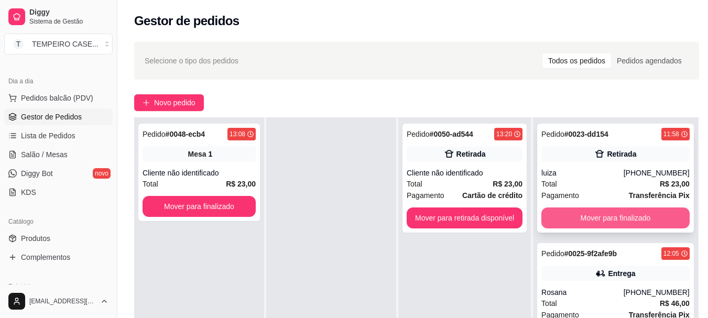
click at [604, 207] on button "Mover para finalizado" at bounding box center [615, 217] width 148 height 21
click at [606, 214] on button "Mover para finalizado" at bounding box center [614, 218] width 143 height 20
click at [606, 216] on button "Mover para finalizado" at bounding box center [615, 217] width 148 height 21
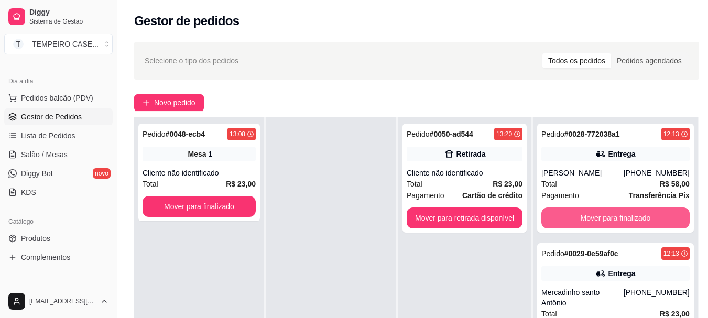
click at [606, 216] on button "Mover para finalizado" at bounding box center [615, 217] width 148 height 21
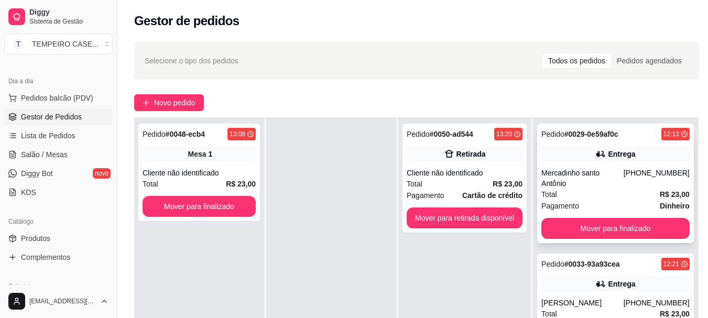
click at [606, 216] on div "Pedido # 0029-0e59af0c 12:13 Entrega Mercadinho santo Antônio [PHONE_NUMBER] To…" at bounding box center [615, 183] width 157 height 119
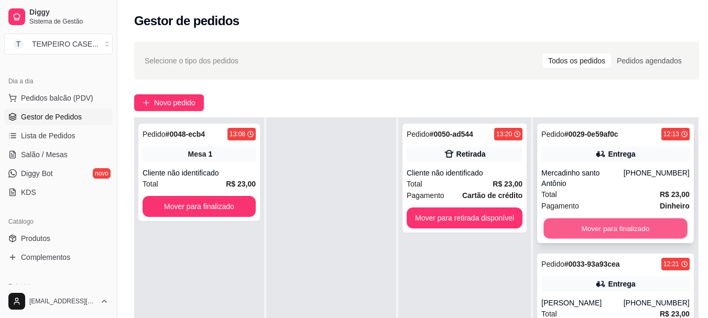
click at [606, 231] on button "Mover para finalizado" at bounding box center [614, 228] width 143 height 20
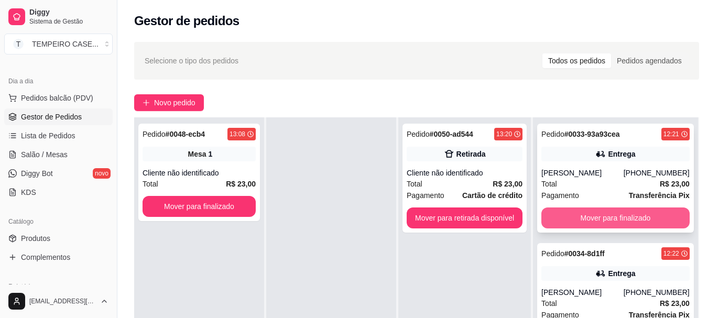
click at [606, 219] on button "Mover para finalizado" at bounding box center [615, 217] width 148 height 21
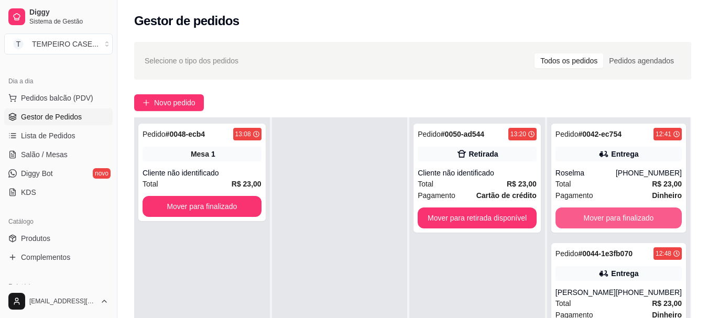
click at [606, 219] on button "Mover para finalizado" at bounding box center [618, 217] width 126 height 21
click at [606, 219] on button "Mover para finalizado" at bounding box center [618, 218] width 123 height 20
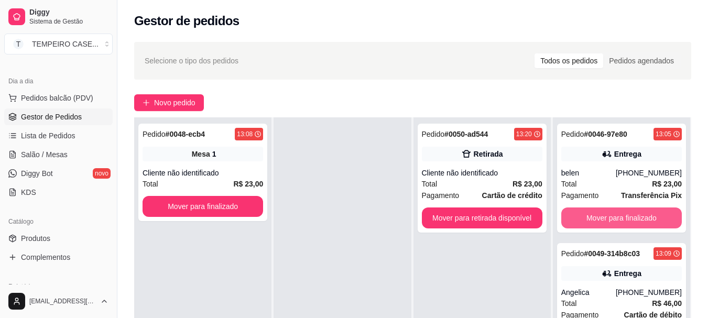
click at [606, 219] on button "Mover para finalizado" at bounding box center [621, 217] width 120 height 21
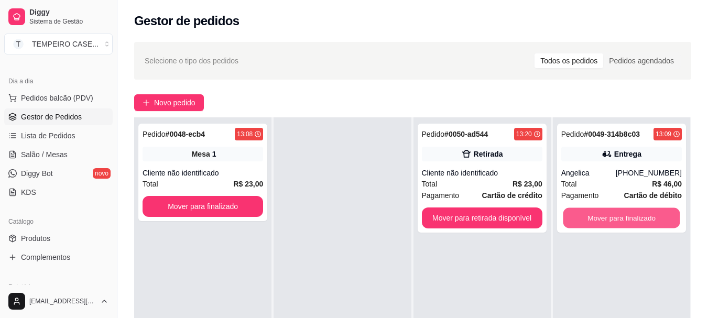
click at [606, 219] on button "Mover para finalizado" at bounding box center [620, 218] width 117 height 20
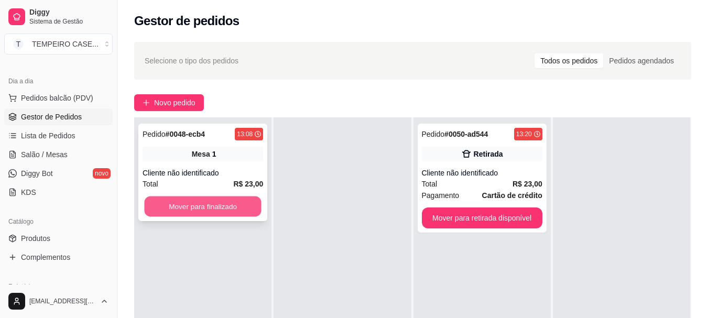
click at [228, 208] on button "Mover para finalizado" at bounding box center [202, 206] width 117 height 20
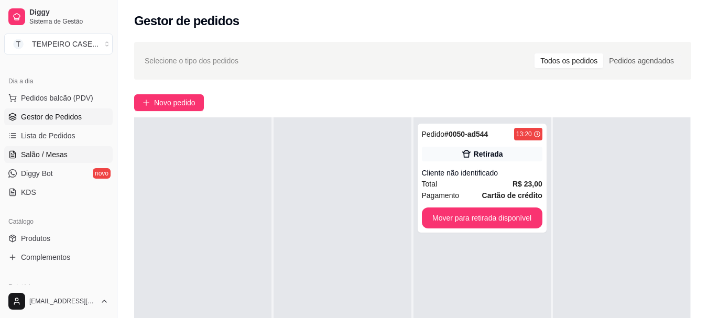
click at [53, 152] on span "Salão / Mesas" at bounding box center [44, 154] width 47 height 10
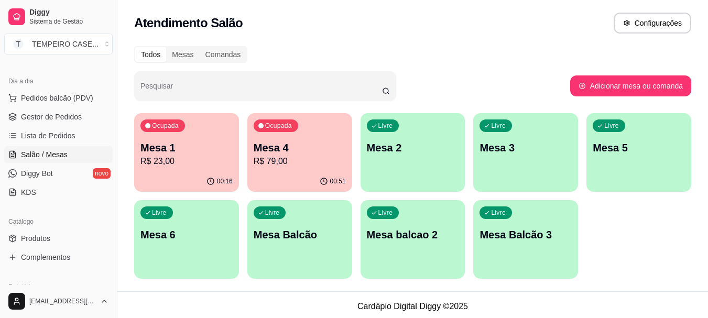
click at [295, 152] on p "Mesa 4" at bounding box center [299, 147] width 92 height 15
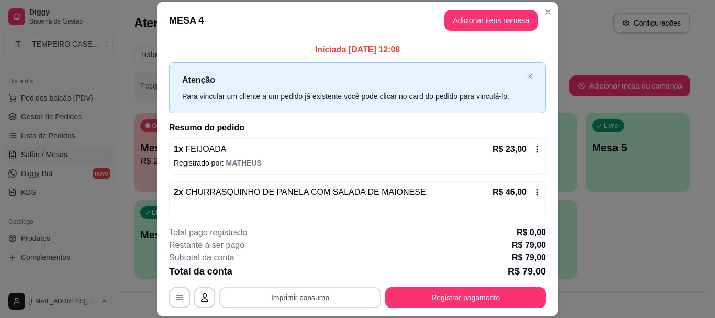
click at [336, 305] on button "Imprimir consumo" at bounding box center [300, 297] width 162 height 21
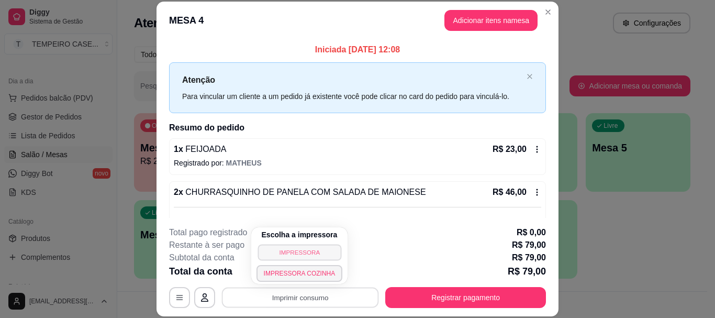
click at [316, 252] on button "IMPRESSORA" at bounding box center [300, 252] width 84 height 16
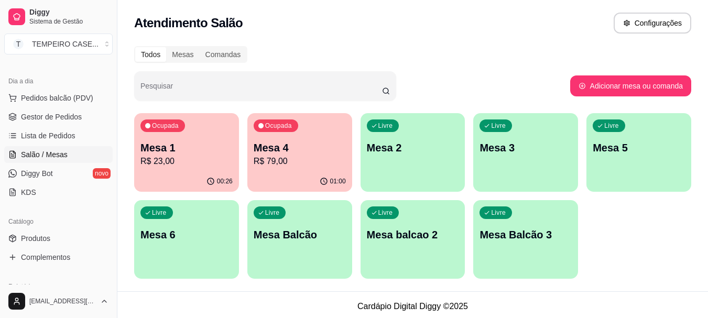
click at [152, 160] on p "R$ 23,00" at bounding box center [186, 161] width 92 height 13
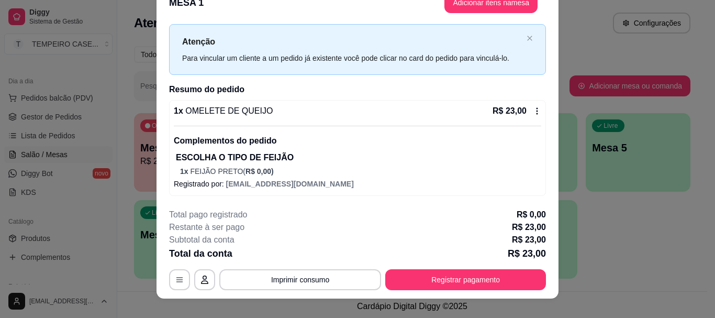
scroll to position [32, 0]
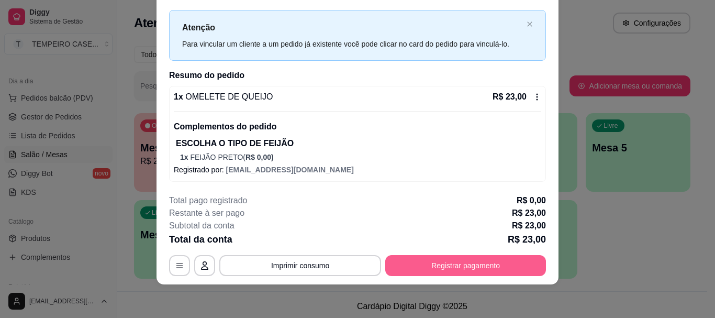
click at [415, 259] on button "Registrar pagamento" at bounding box center [465, 265] width 161 height 21
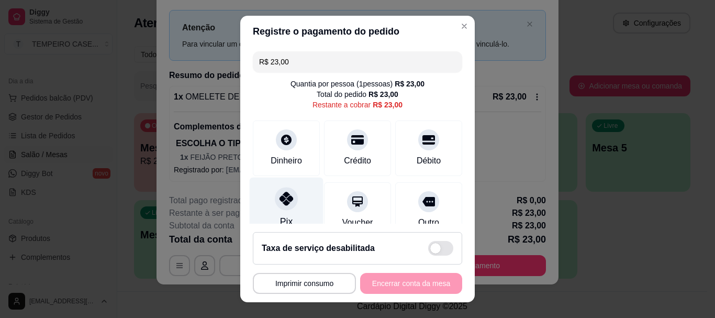
click at [288, 208] on div "Pix" at bounding box center [287, 208] width 74 height 61
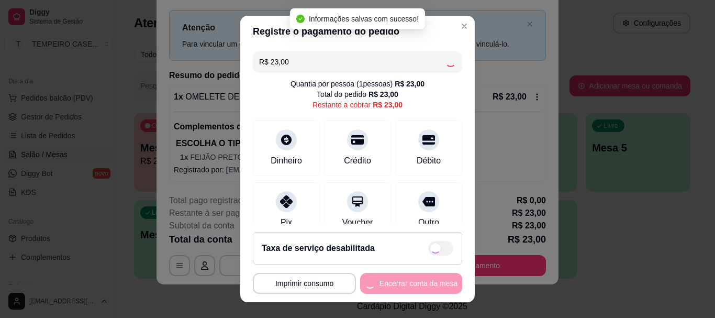
type input "R$ 0,00"
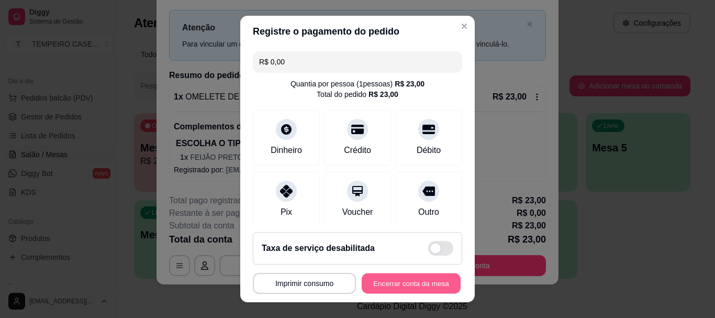
click at [405, 279] on button "Encerrar conta da mesa" at bounding box center [411, 283] width 99 height 20
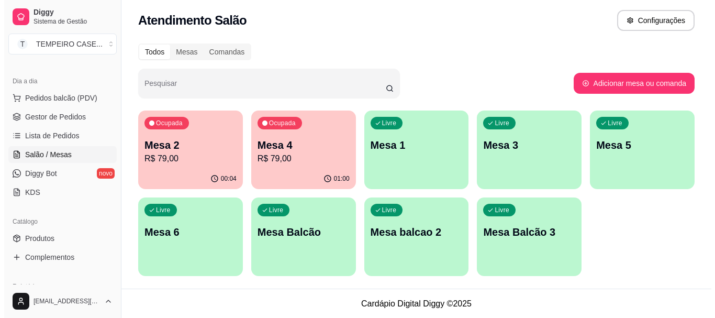
scroll to position [3, 0]
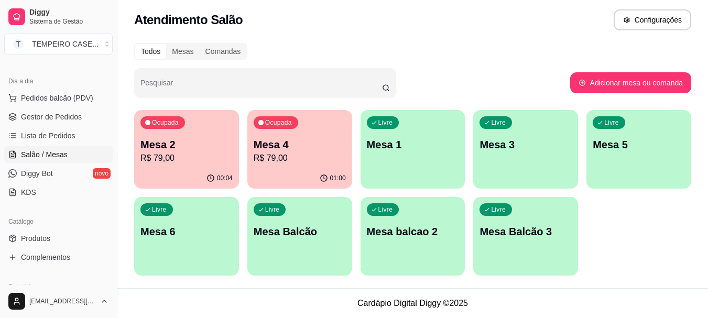
click at [282, 156] on p "R$ 79,00" at bounding box center [299, 158] width 92 height 13
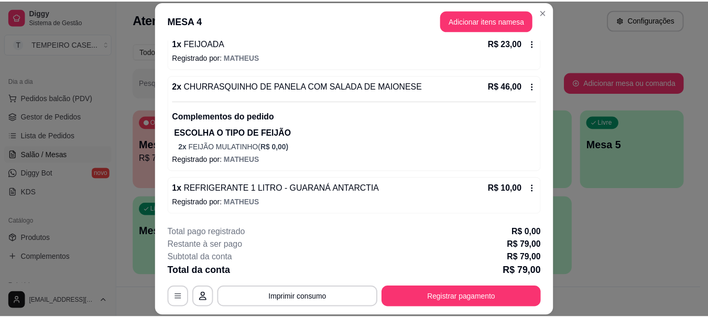
scroll to position [106, 0]
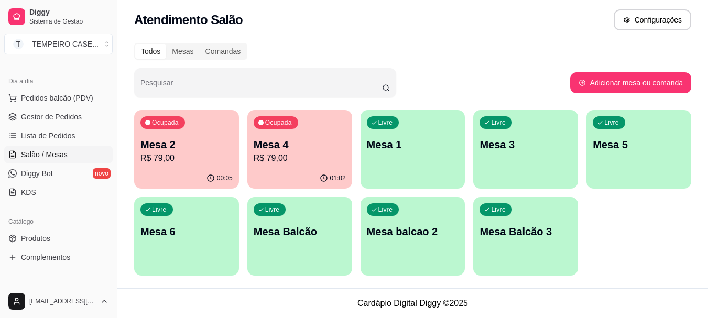
click at [279, 168] on div "Ocupada Mesa 4 R$ 79,00" at bounding box center [299, 139] width 105 height 58
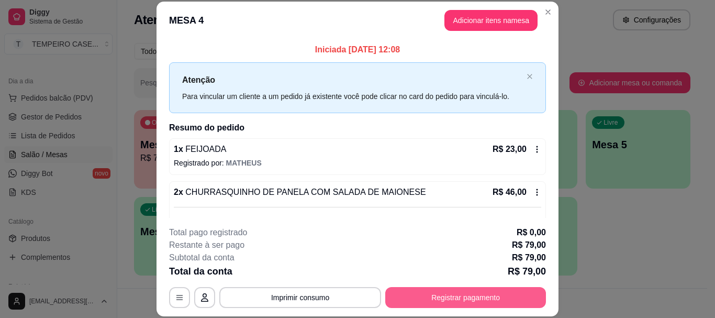
click at [486, 291] on button "Registrar pagamento" at bounding box center [465, 297] width 161 height 21
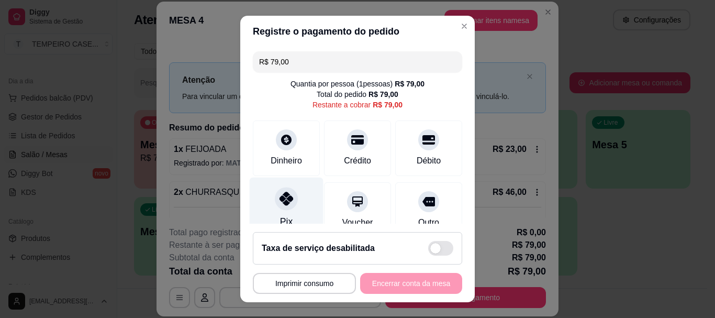
click at [286, 203] on icon at bounding box center [287, 199] width 14 height 14
type input "R$ 0,00"
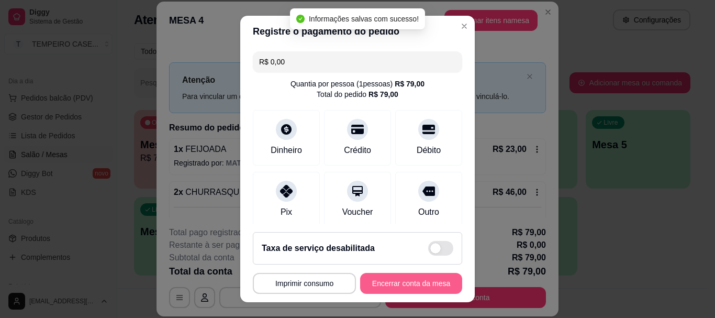
click at [396, 288] on button "Encerrar conta da mesa" at bounding box center [411, 283] width 102 height 21
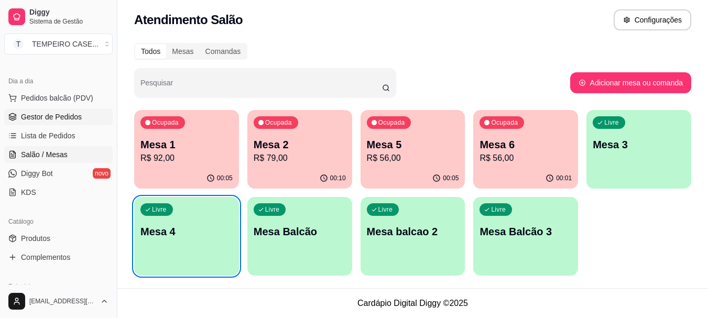
click at [53, 120] on span "Gestor de Pedidos" at bounding box center [51, 117] width 61 height 10
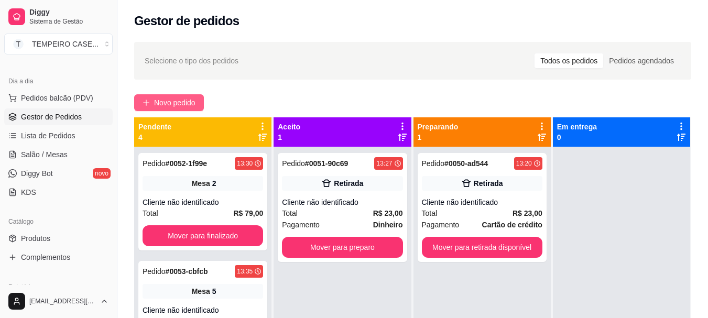
click at [170, 104] on span "Novo pedido" at bounding box center [174, 103] width 41 height 12
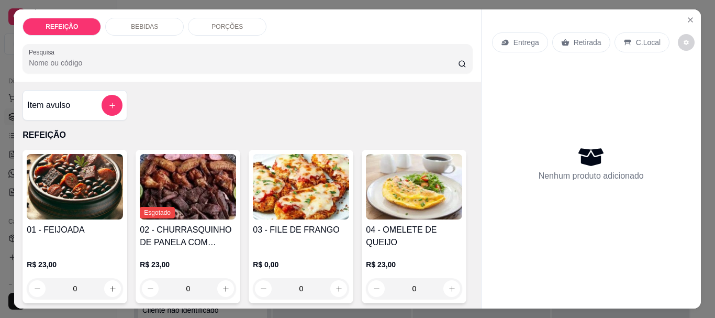
click at [270, 185] on img at bounding box center [301, 186] width 96 height 65
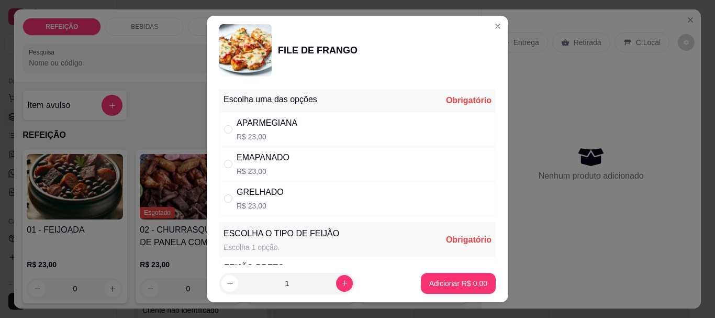
click at [283, 191] on div "GRELHADO R$ 23,00" at bounding box center [357, 198] width 277 height 35
radio input "true"
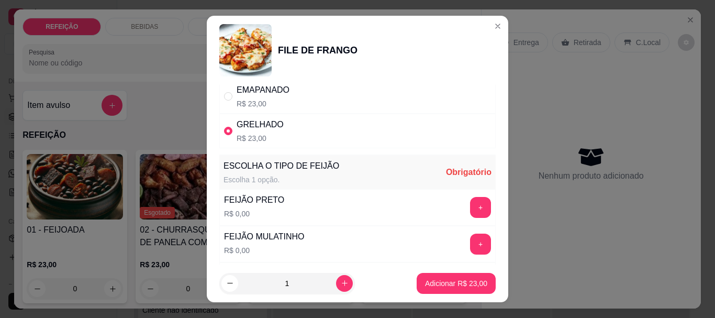
scroll to position [157, 0]
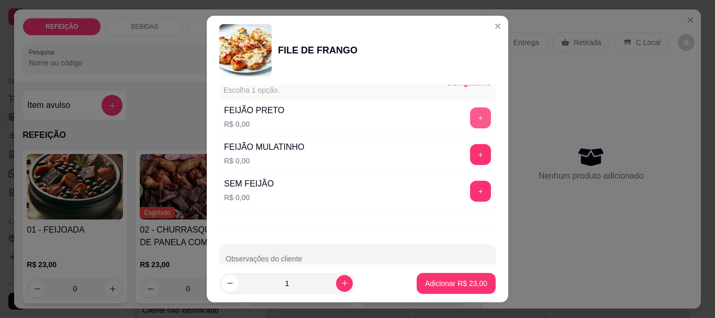
click at [470, 116] on button "+" at bounding box center [480, 117] width 21 height 21
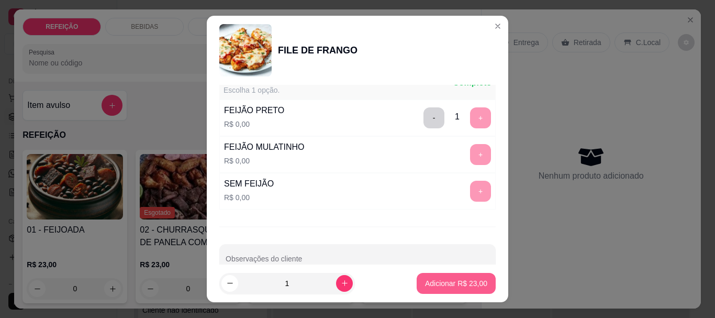
click at [459, 284] on p "Adicionar R$ 23,00" at bounding box center [456, 283] width 62 height 10
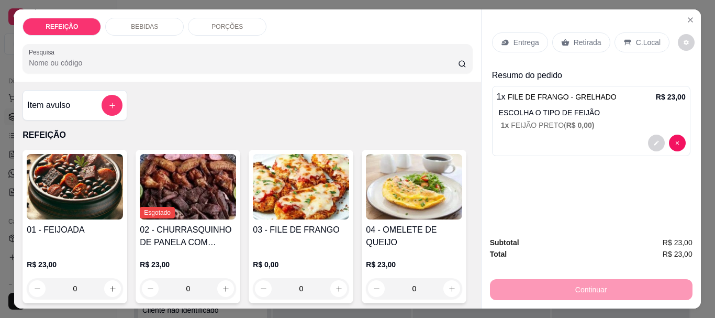
click at [528, 40] on p "Entrega" at bounding box center [527, 42] width 26 height 10
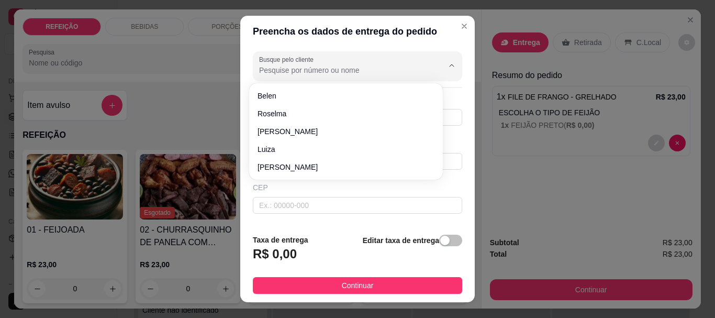
click at [316, 75] on input "Busque pelo cliente" at bounding box center [343, 70] width 168 height 10
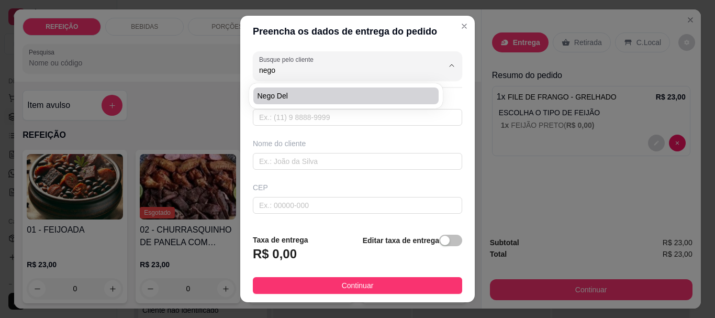
click at [304, 94] on span "Nego del" at bounding box center [341, 96] width 167 height 10
type input "Nego del"
type input "8194383577"
type input "Nego del"
type input "girador de maraca"
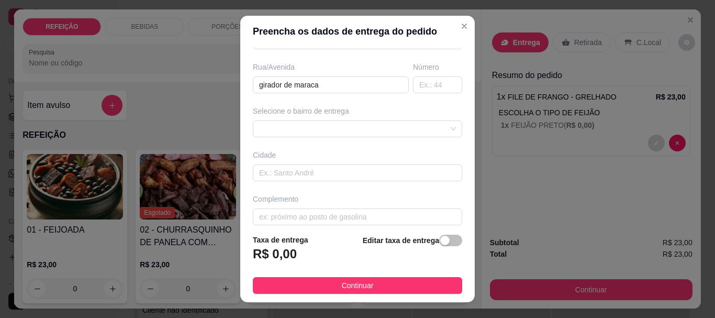
scroll to position [174, 0]
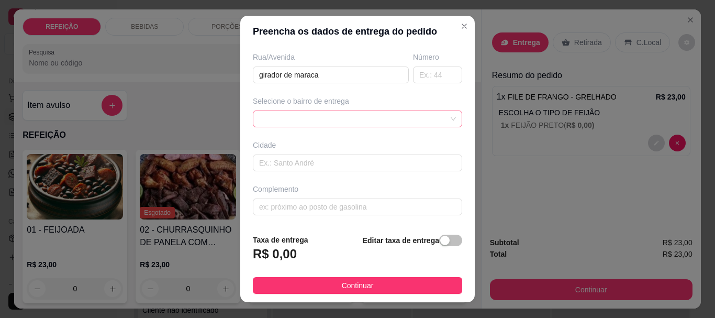
click at [307, 127] on div at bounding box center [357, 119] width 209 height 17
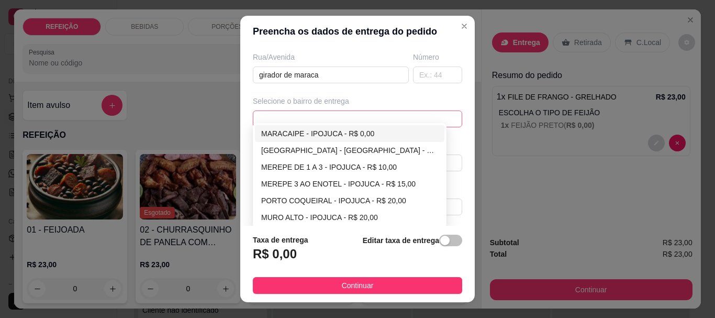
type input "Nego del"
click at [298, 134] on div "MARACAIPE - IPOJUCA - R$ 0,00" at bounding box center [349, 134] width 177 height 12
type input "IPOJUCA"
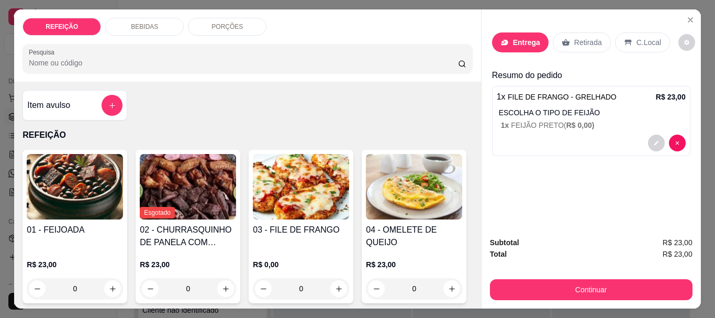
click at [516, 44] on div "Entrega" at bounding box center [520, 42] width 57 height 20
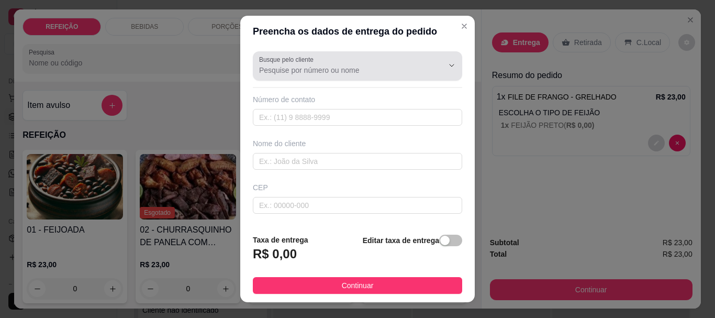
click at [324, 72] on input "Busque pelo cliente" at bounding box center [343, 70] width 168 height 10
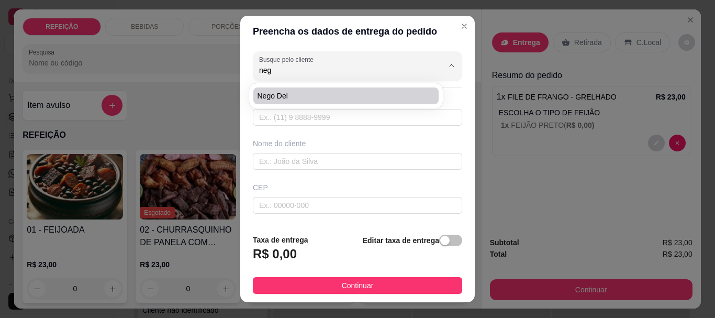
click at [305, 94] on span "Nego del" at bounding box center [341, 96] width 167 height 10
type input "Nego del"
type input "8194383577"
type input "Nego del"
type input "girador de maraca"
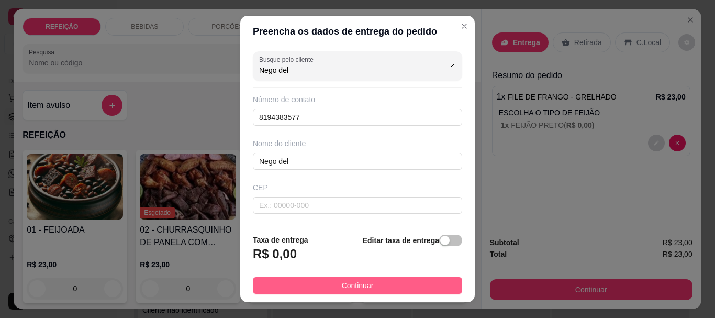
type input "Nego del"
click at [342, 282] on span "Continuar" at bounding box center [358, 286] width 32 height 12
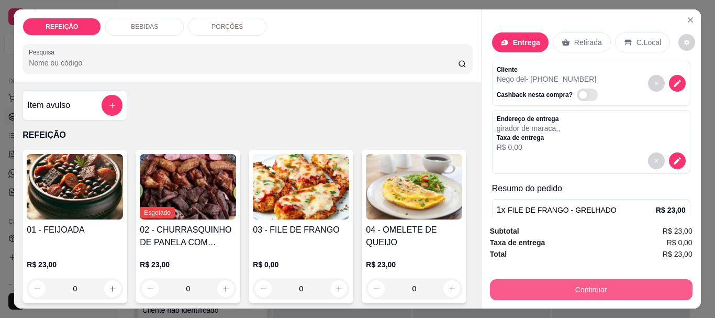
click at [509, 280] on button "Continuar" at bounding box center [591, 289] width 203 height 21
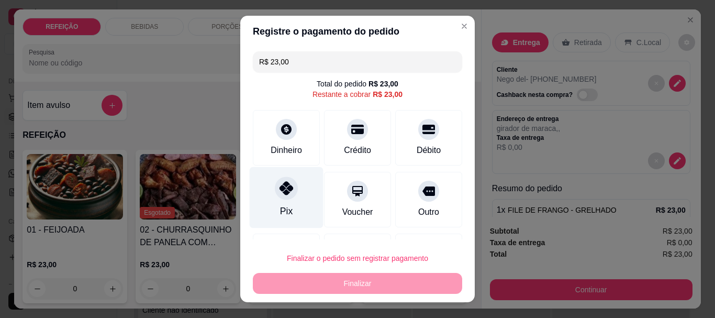
click at [280, 190] on icon at bounding box center [287, 189] width 14 height 14
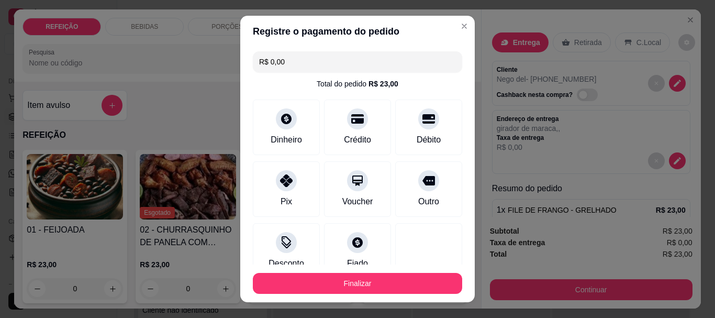
click at [335, 270] on footer "Finalizar" at bounding box center [357, 283] width 235 height 38
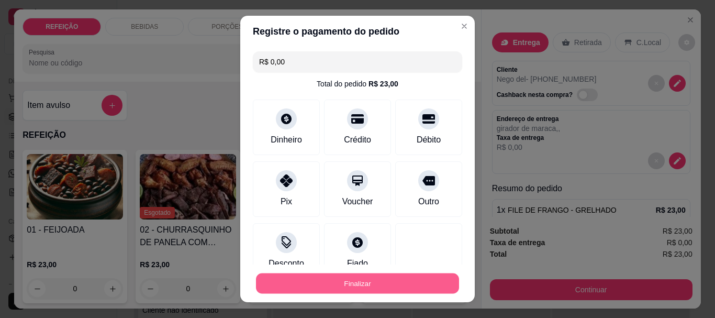
click at [336, 275] on button "Finalizar" at bounding box center [357, 283] width 203 height 20
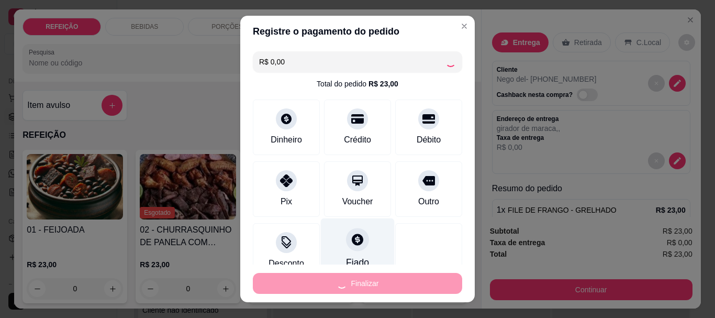
type input "-R$ 23,00"
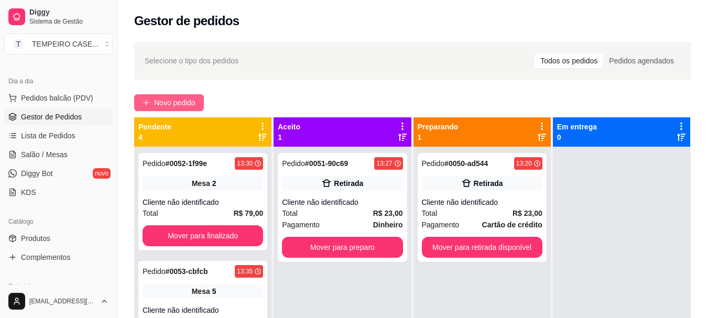
click at [156, 104] on span "Novo pedido" at bounding box center [174, 103] width 41 height 12
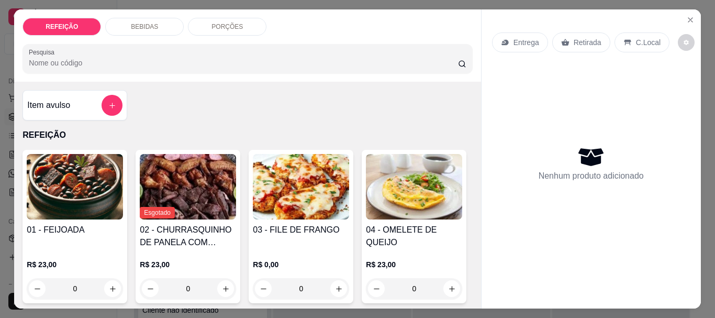
click at [310, 181] on img at bounding box center [301, 186] width 96 height 65
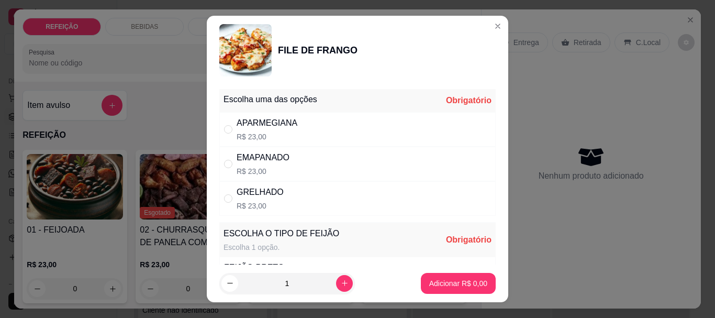
click at [250, 139] on p "R$ 23,00" at bounding box center [267, 136] width 61 height 10
radio input "true"
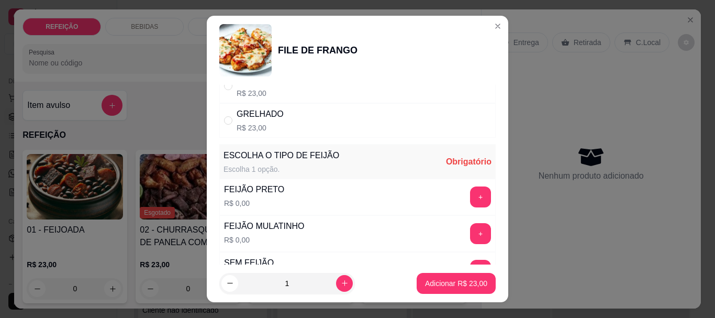
scroll to position [181, 0]
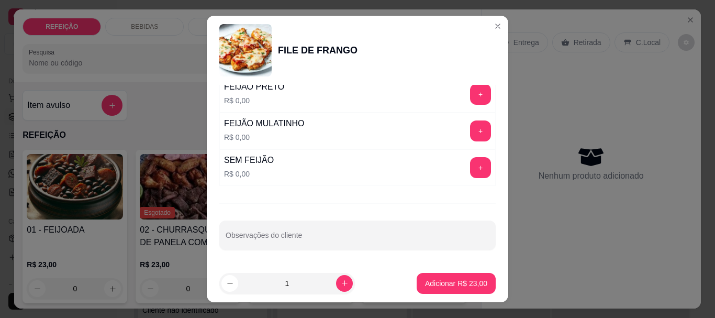
click at [472, 128] on div "+" at bounding box center [480, 130] width 29 height 21
click at [471, 128] on button "+" at bounding box center [481, 131] width 20 height 20
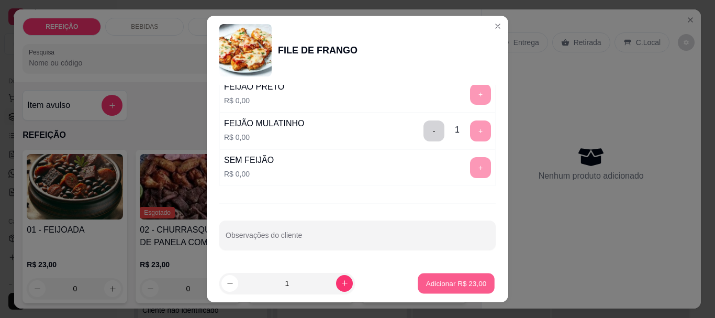
click at [455, 283] on p "Adicionar R$ 23,00" at bounding box center [456, 283] width 61 height 10
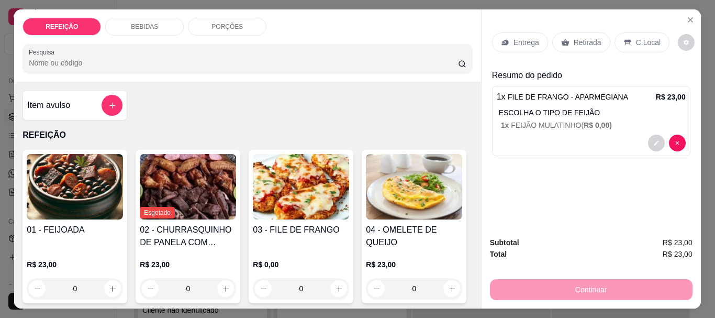
click at [586, 37] on p "Retirada" at bounding box center [588, 42] width 28 height 10
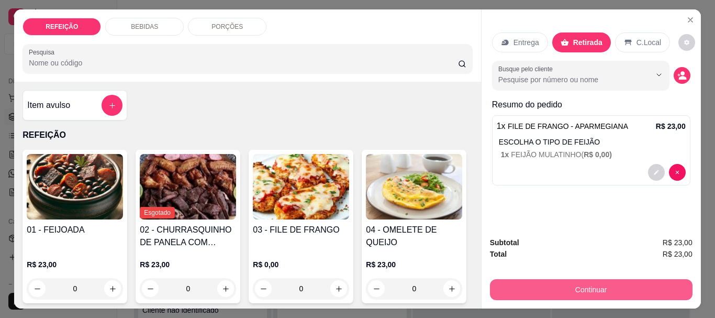
click at [625, 284] on button "Continuar" at bounding box center [591, 289] width 203 height 21
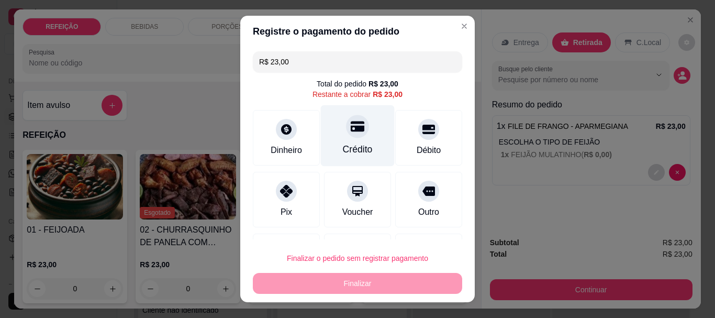
click at [353, 143] on div "Crédito" at bounding box center [358, 150] width 30 height 14
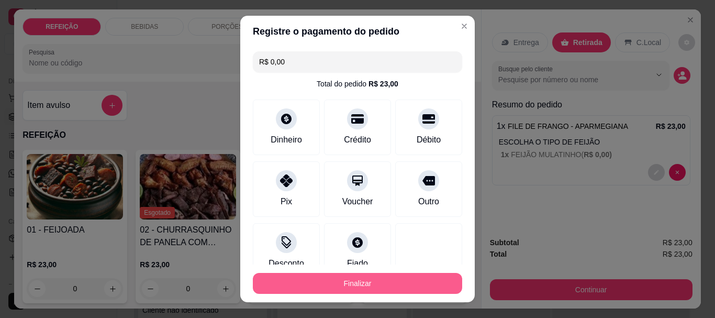
click at [396, 274] on button "Finalizar" at bounding box center [357, 283] width 209 height 21
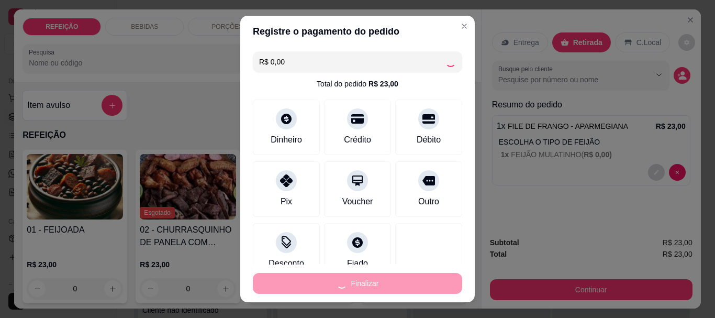
type input "-R$ 23,00"
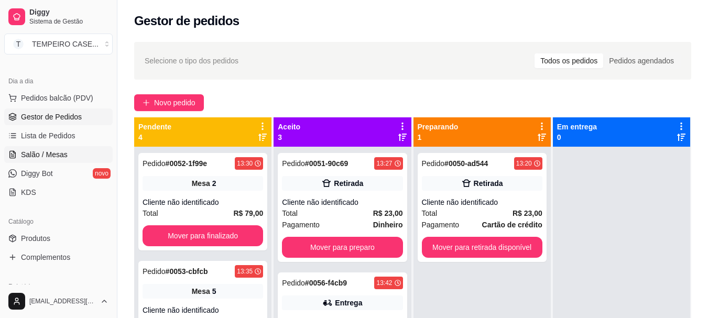
click at [53, 154] on span "Salão / Mesas" at bounding box center [44, 154] width 47 height 10
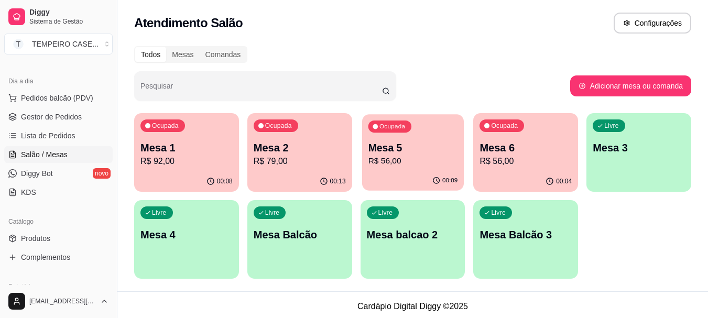
click at [406, 170] on div "Ocupada Mesa 5 R$ 56,00" at bounding box center [413, 142] width 102 height 57
click at [425, 160] on p "R$ 56,00" at bounding box center [413, 161] width 92 height 13
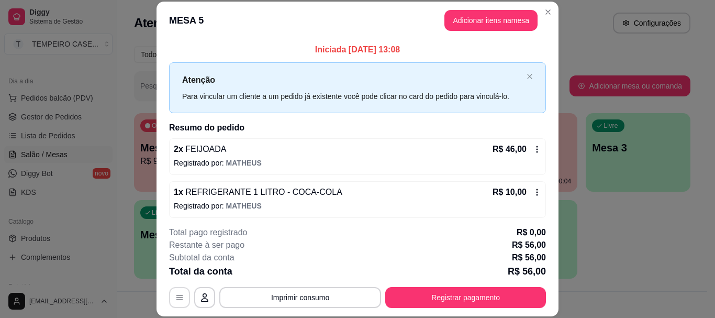
click at [179, 297] on icon "button" at bounding box center [179, 297] width 8 height 8
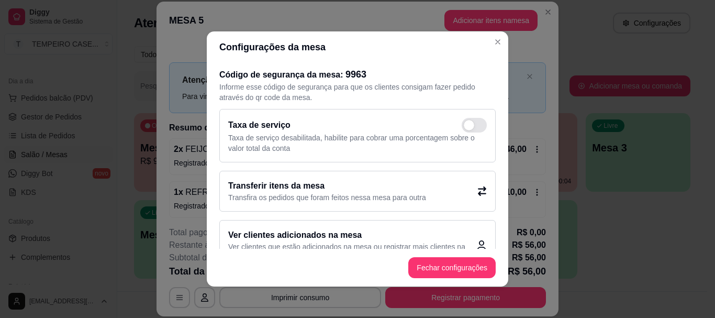
click at [304, 204] on div "Transferir itens da mesa Transfira os pedidos que foram feitos nessa mesa para …" at bounding box center [357, 191] width 277 height 41
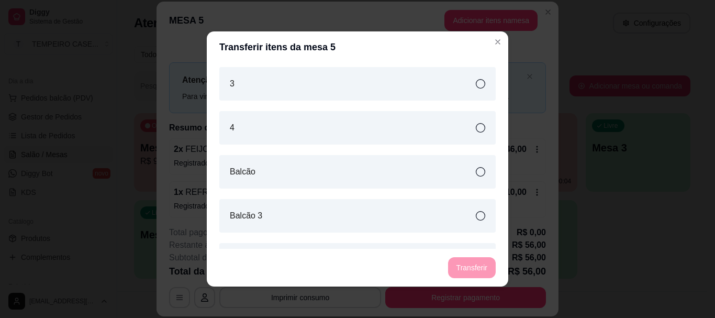
click at [295, 85] on div "3" at bounding box center [357, 84] width 277 height 34
click at [468, 266] on button "Transferir" at bounding box center [472, 267] width 48 height 21
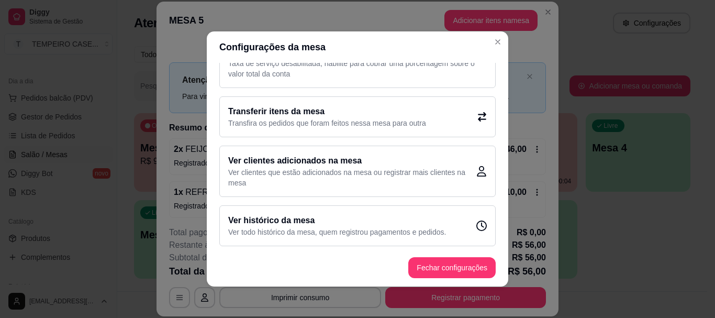
scroll to position [76, 0]
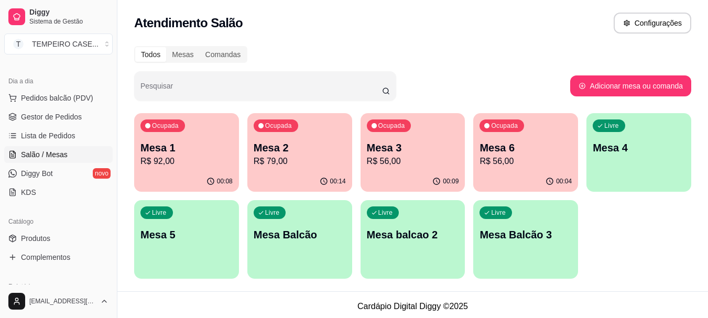
click at [332, 151] on p "Mesa 2" at bounding box center [299, 147] width 92 height 15
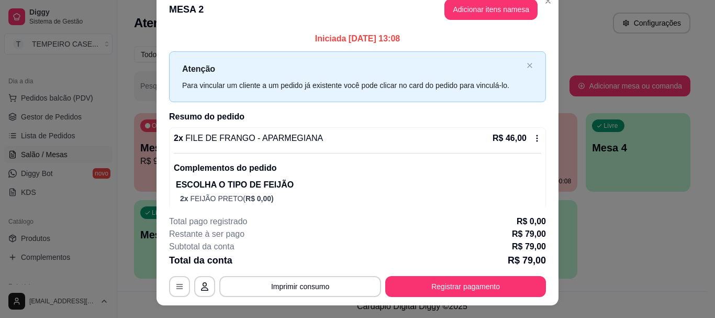
scroll to position [0, 0]
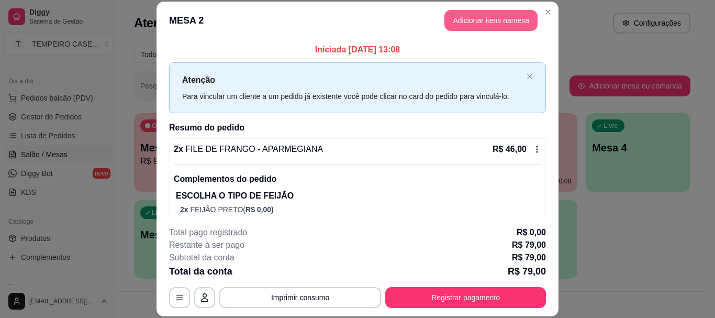
click at [493, 18] on button "Adicionar itens na mesa" at bounding box center [491, 20] width 93 height 21
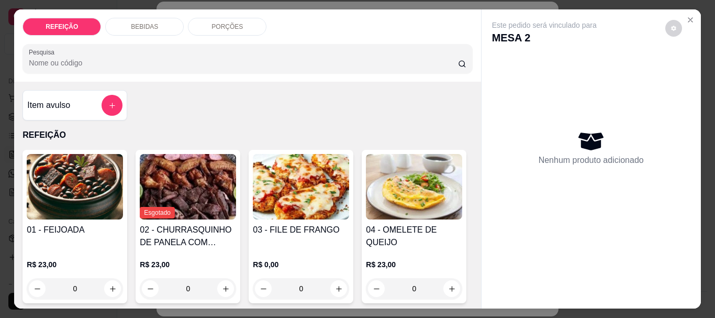
click at [296, 205] on img at bounding box center [301, 186] width 96 height 65
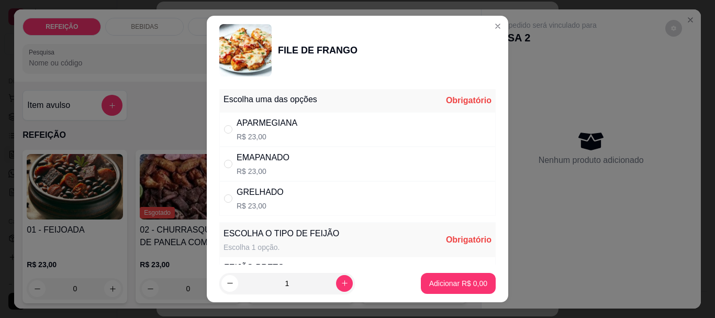
drag, startPoint x: 243, startPoint y: 191, endPoint x: 264, endPoint y: 191, distance: 20.9
click at [244, 191] on div "GRELHADO" at bounding box center [260, 192] width 47 height 13
radio input "true"
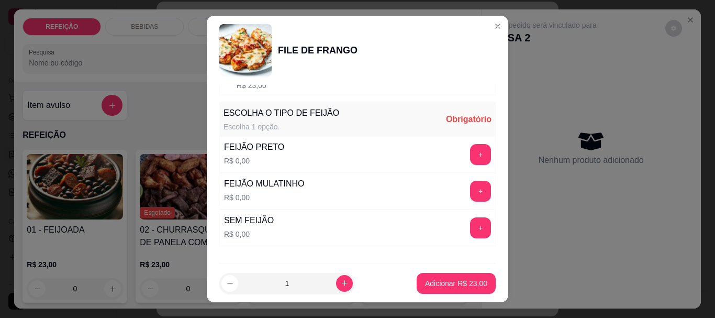
scroll to position [157, 0]
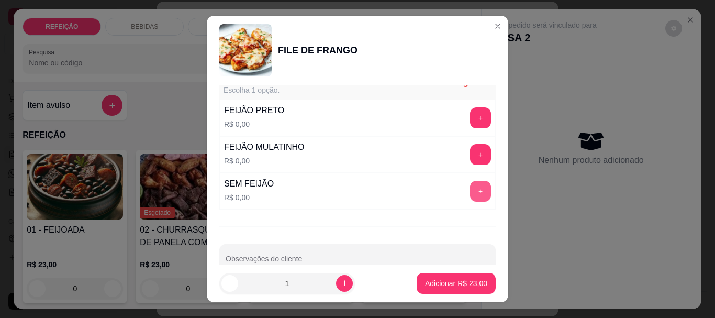
click at [470, 187] on button "+" at bounding box center [480, 191] width 21 height 21
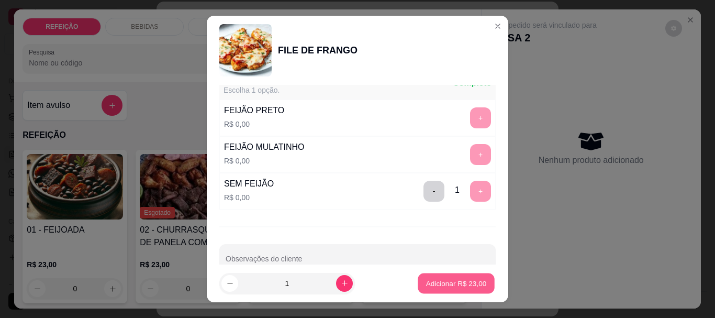
click at [448, 280] on p "Adicionar R$ 23,00" at bounding box center [456, 283] width 61 height 10
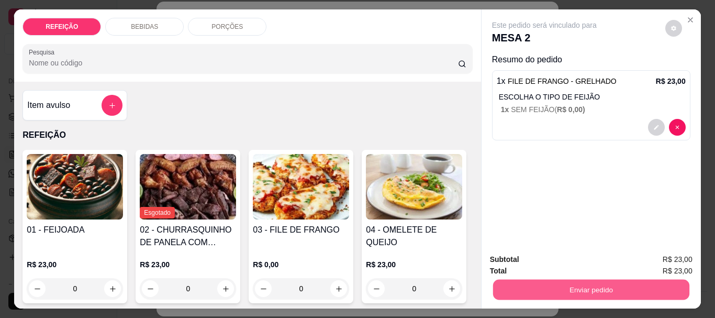
click at [572, 279] on button "Enviar pedido" at bounding box center [591, 289] width 196 height 20
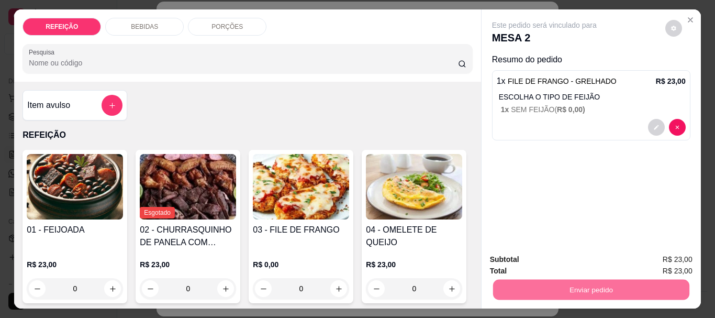
click at [558, 264] on button "Não registrar e enviar pedido" at bounding box center [556, 260] width 109 height 20
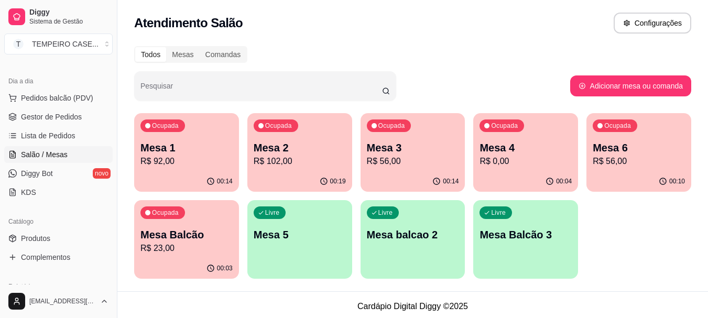
click at [314, 149] on p "Mesa 2" at bounding box center [299, 147] width 92 height 15
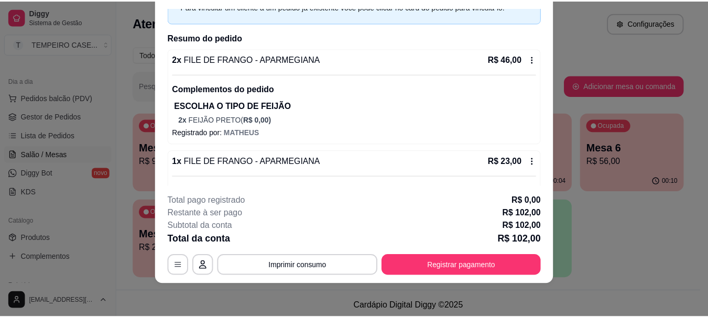
scroll to position [0, 0]
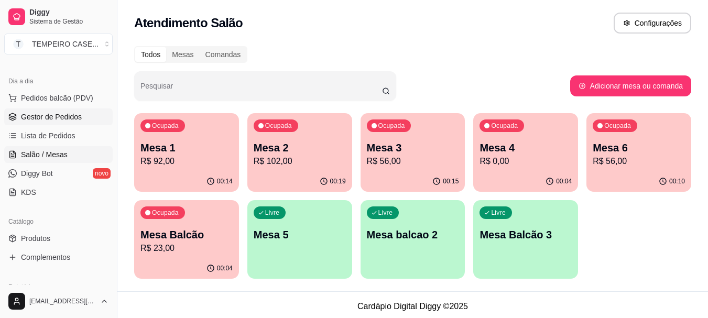
click at [61, 117] on span "Gestor de Pedidos" at bounding box center [51, 117] width 61 height 10
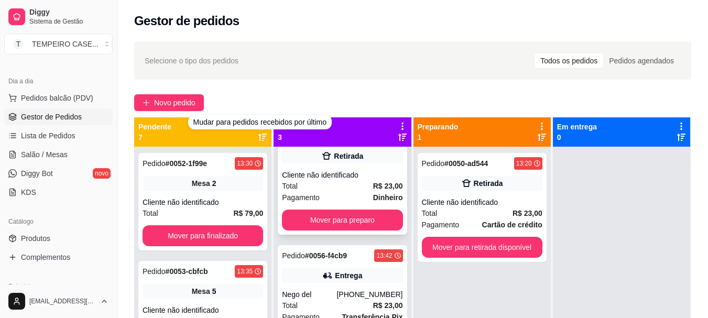
scroll to position [51, 0]
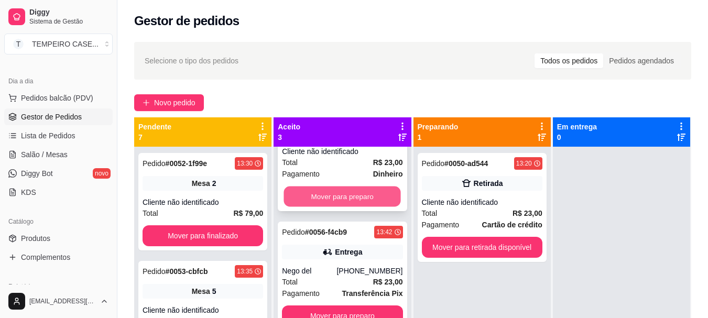
click at [332, 196] on button "Mover para preparo" at bounding box center [342, 196] width 117 height 20
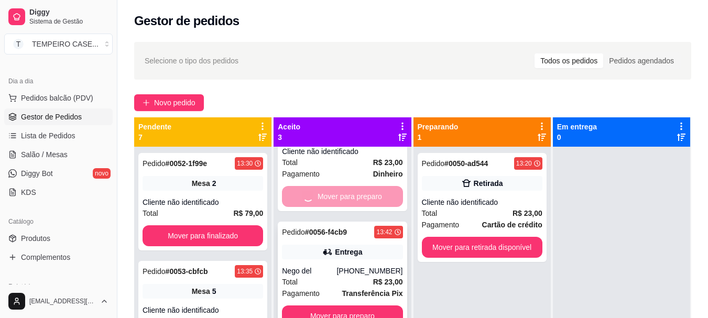
scroll to position [0, 0]
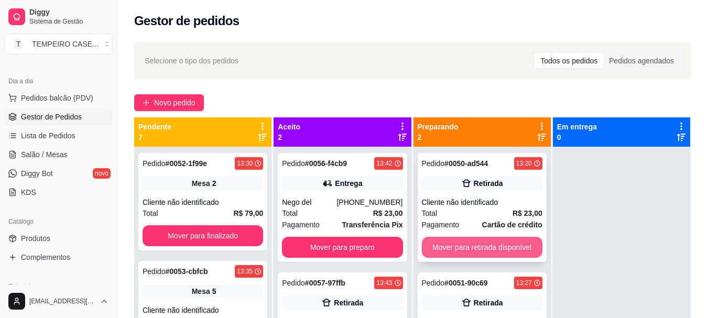
click at [460, 250] on button "Mover para retirada disponível" at bounding box center [482, 247] width 120 height 21
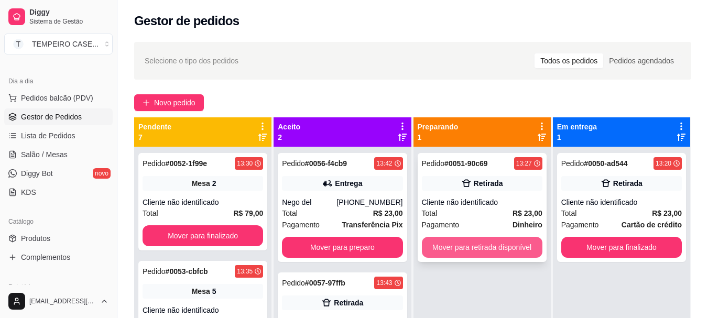
click at [468, 246] on button "Mover para retirada disponível" at bounding box center [482, 247] width 120 height 21
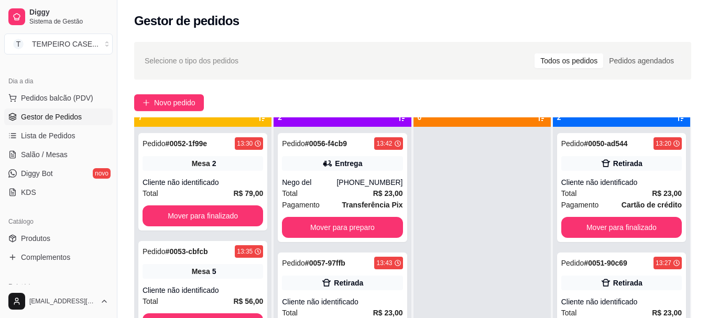
scroll to position [29, 0]
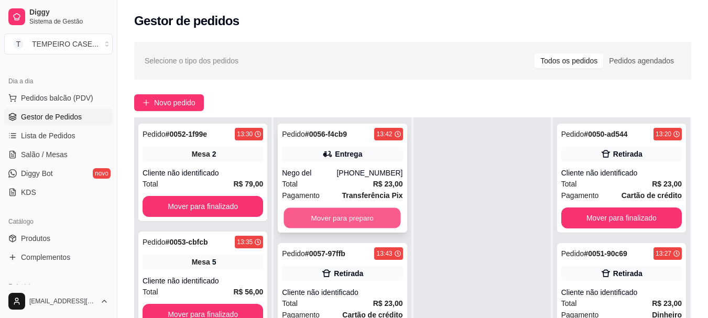
click at [356, 218] on button "Mover para preparo" at bounding box center [342, 218] width 117 height 20
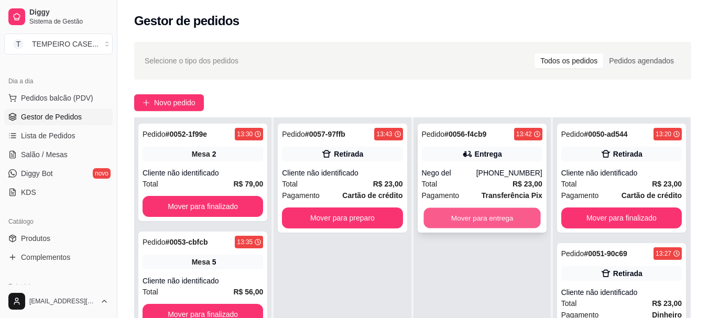
click at [482, 218] on button "Mover para entrega" at bounding box center [481, 218] width 117 height 20
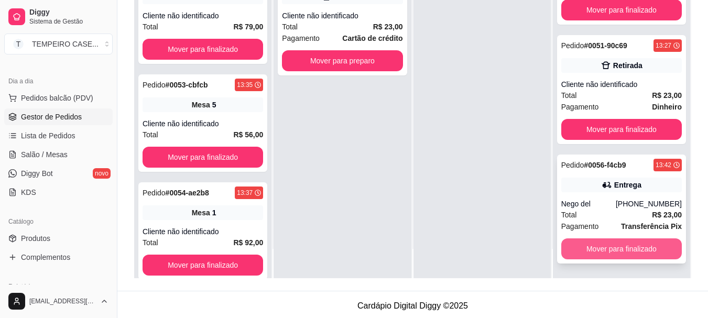
scroll to position [160, 0]
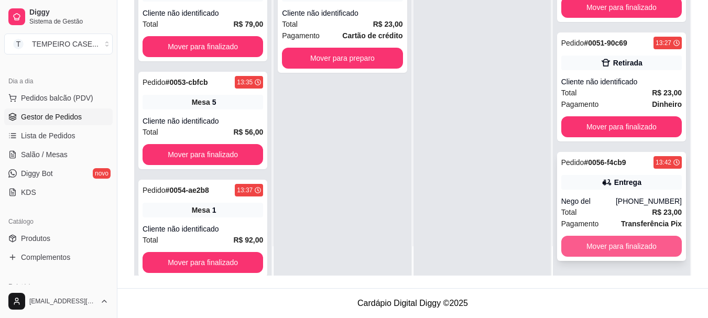
click at [593, 244] on button "Mover para finalizado" at bounding box center [621, 246] width 120 height 21
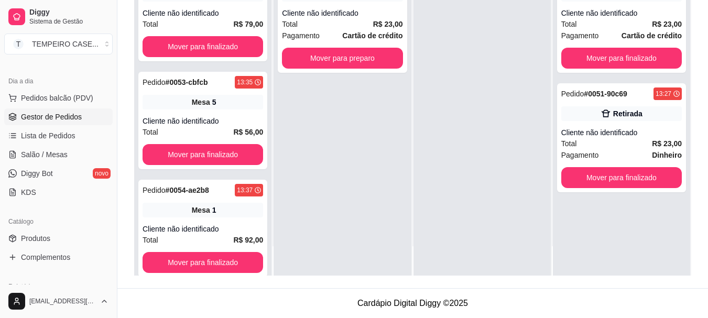
scroll to position [0, 0]
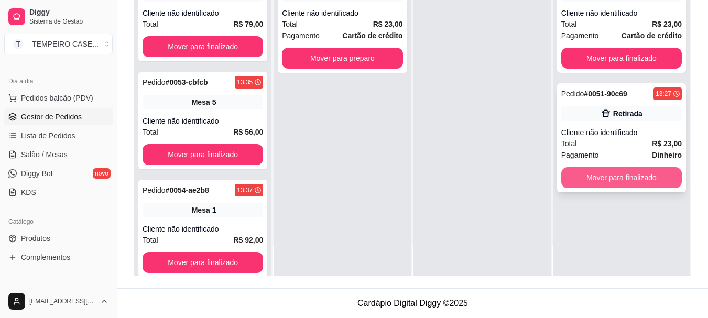
click at [600, 184] on button "Mover para finalizado" at bounding box center [621, 177] width 120 height 21
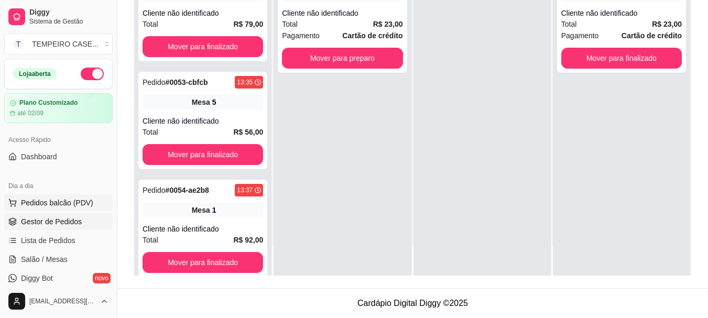
click at [60, 207] on span "Pedidos balcão (PDV)" at bounding box center [57, 202] width 72 height 10
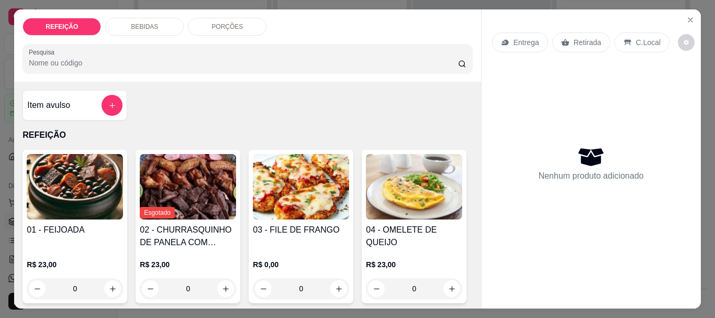
click at [92, 193] on img at bounding box center [75, 186] width 96 height 65
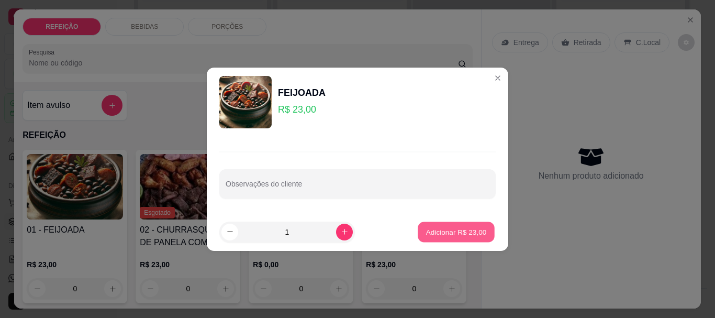
click at [446, 236] on p "Adicionar R$ 23,00" at bounding box center [456, 232] width 61 height 10
type input "1"
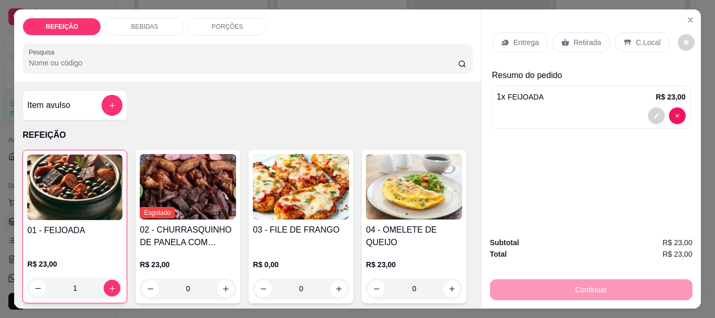
click at [574, 43] on p "Retirada" at bounding box center [588, 42] width 28 height 10
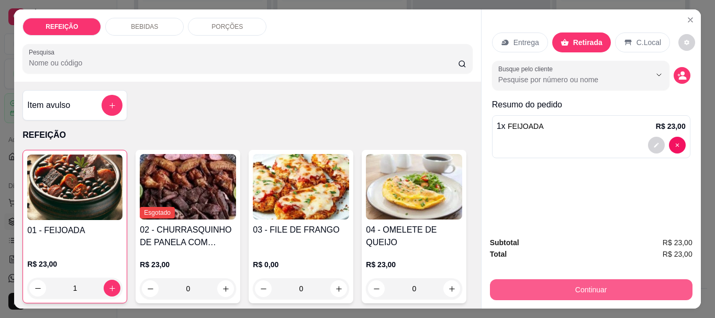
click at [582, 286] on button "Continuar" at bounding box center [591, 289] width 203 height 21
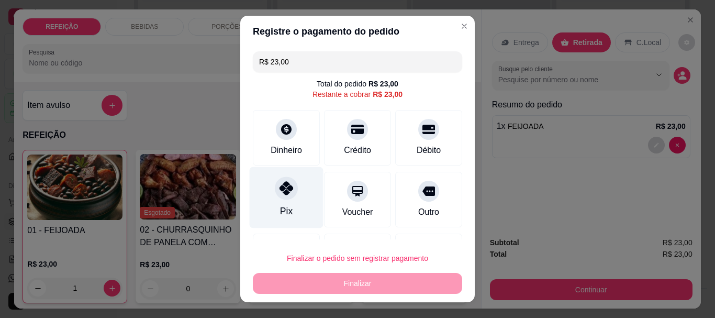
click at [301, 194] on div "Pix" at bounding box center [287, 197] width 74 height 61
type input "R$ 0,00"
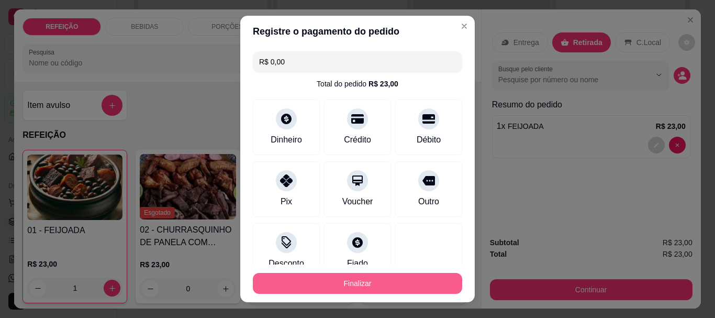
click at [373, 288] on button "Finalizar" at bounding box center [357, 283] width 209 height 21
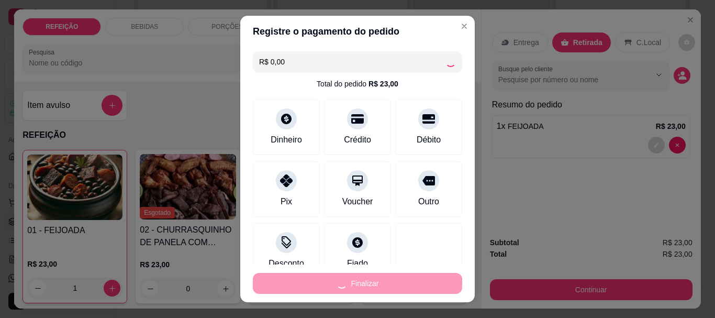
type input "0"
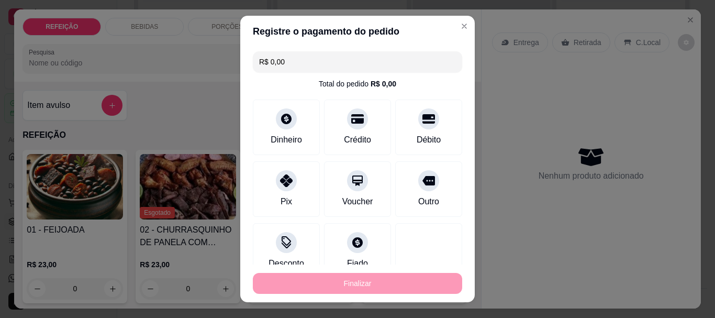
type input "-R$ 23,00"
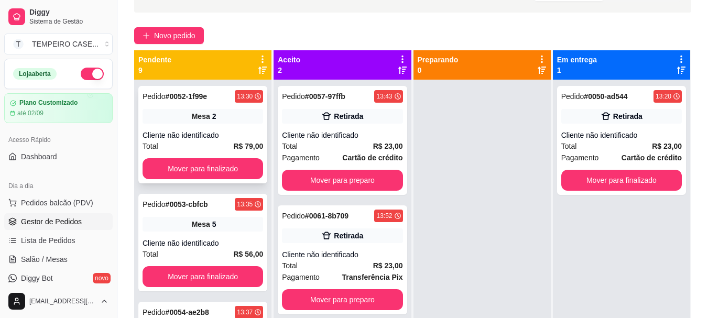
scroll to position [55, 0]
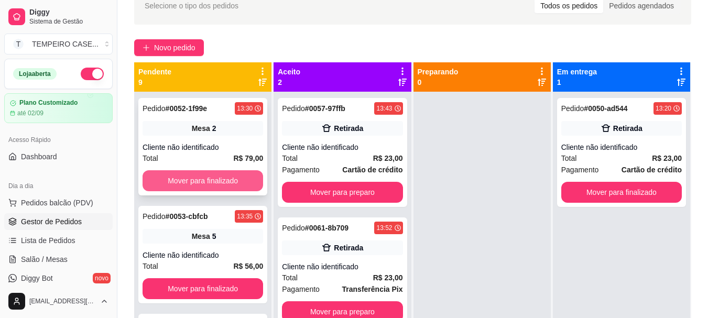
click at [195, 185] on button "Mover para finalizado" at bounding box center [202, 180] width 120 height 21
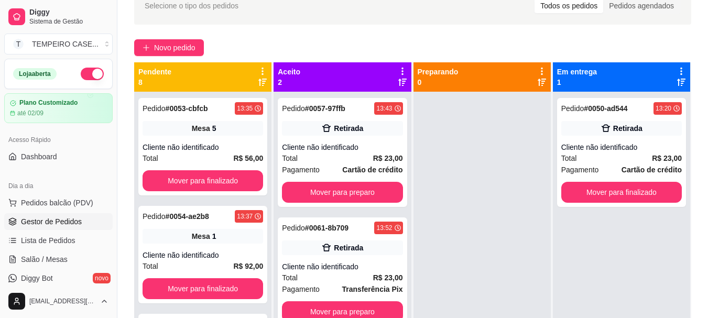
click at [89, 69] on button "button" at bounding box center [92, 74] width 23 height 13
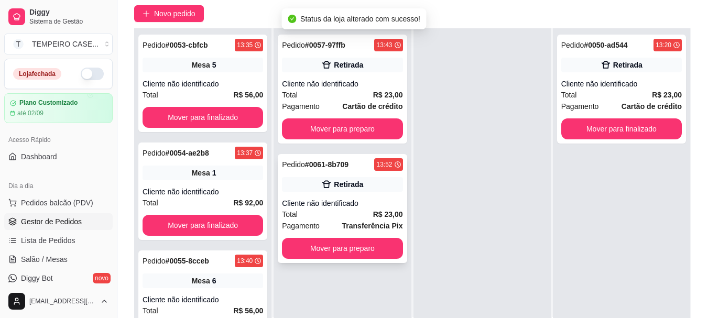
scroll to position [107, 0]
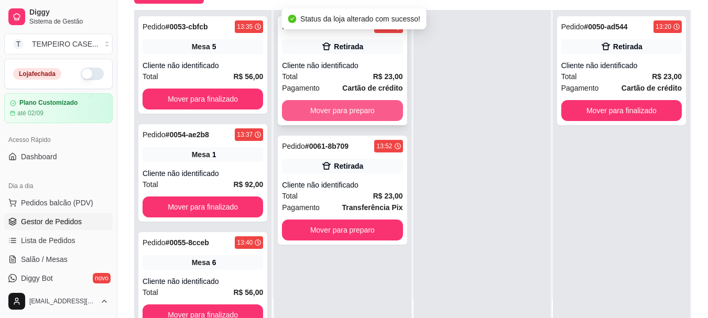
click at [359, 119] on button "Mover para preparo" at bounding box center [342, 110] width 120 height 21
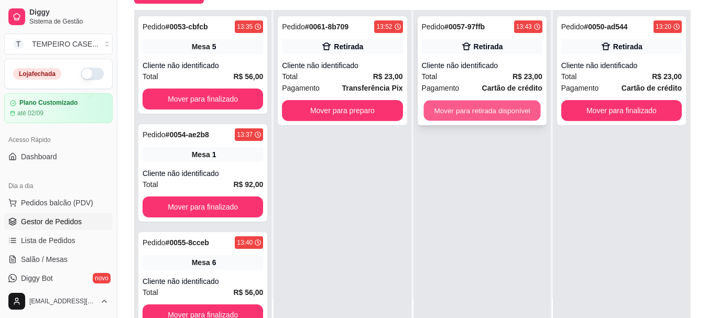
click at [437, 108] on button "Mover para retirada disponível" at bounding box center [481, 111] width 117 height 20
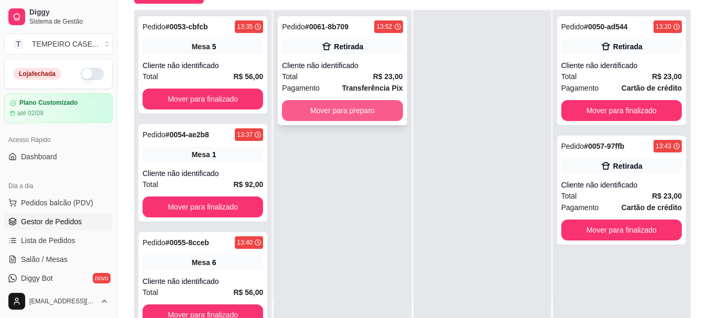
click at [366, 107] on button "Mover para preparo" at bounding box center [342, 110] width 120 height 21
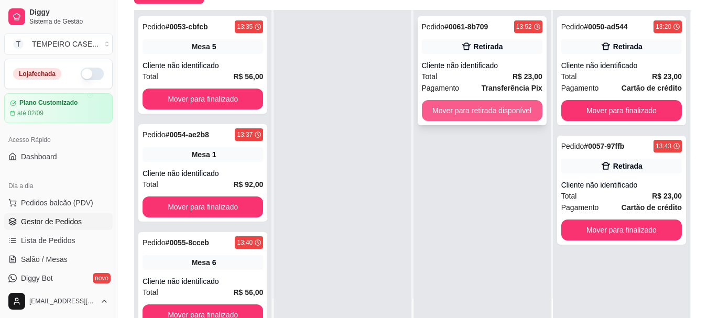
click at [473, 116] on button "Mover para retirada disponível" at bounding box center [482, 110] width 120 height 21
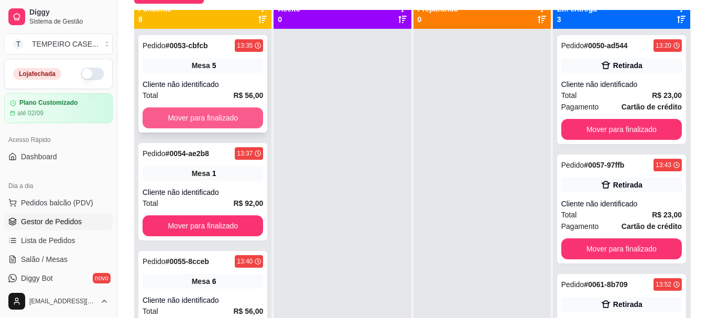
scroll to position [0, 0]
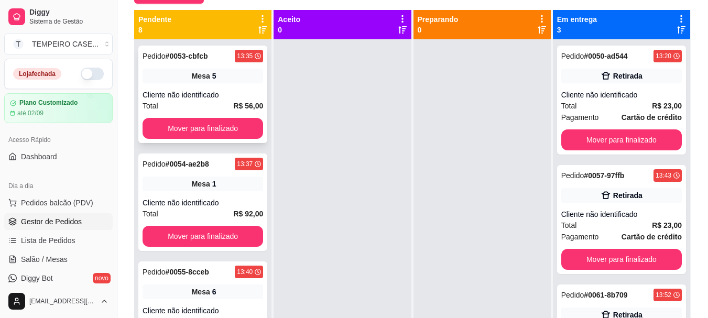
click at [233, 100] on span "R$ 56,00" at bounding box center [248, 106] width 30 height 12
click at [217, 132] on button "Mover para finalizado" at bounding box center [202, 128] width 120 height 21
click at [46, 258] on span "Salão / Mesas" at bounding box center [44, 259] width 47 height 10
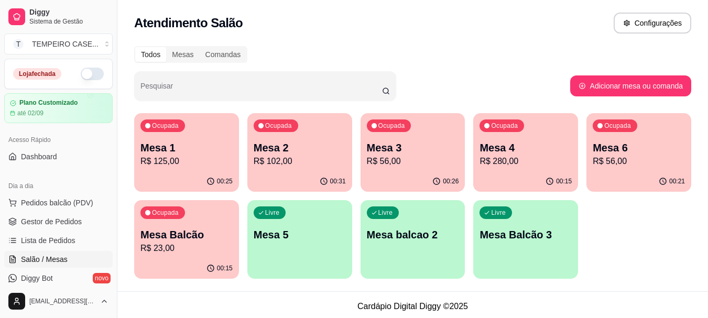
click at [399, 164] on p "R$ 56,00" at bounding box center [413, 161] width 92 height 13
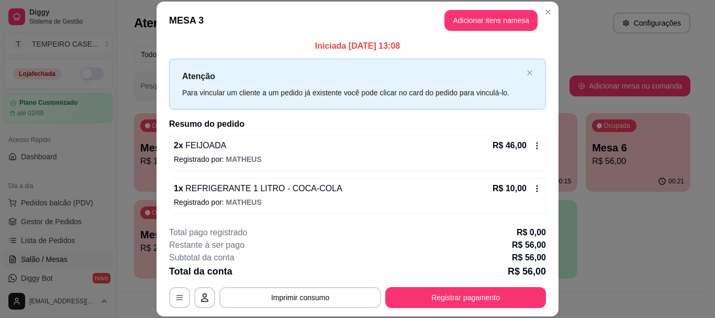
scroll to position [4, 0]
drag, startPoint x: 375, startPoint y: 291, endPoint x: 252, endPoint y: 267, distance: 125.0
click at [252, 267] on div "Total da conta R$ 56,00" at bounding box center [357, 271] width 377 height 15
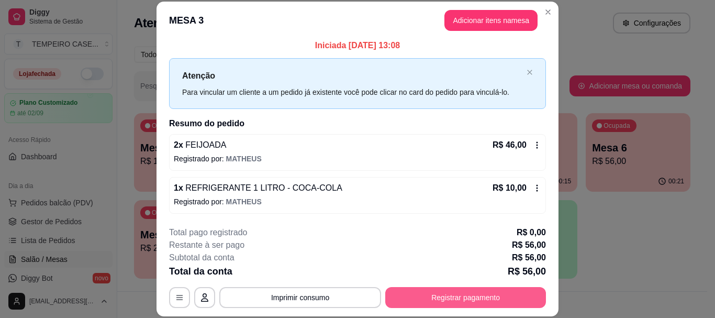
click at [460, 295] on button "Registrar pagamento" at bounding box center [465, 297] width 161 height 21
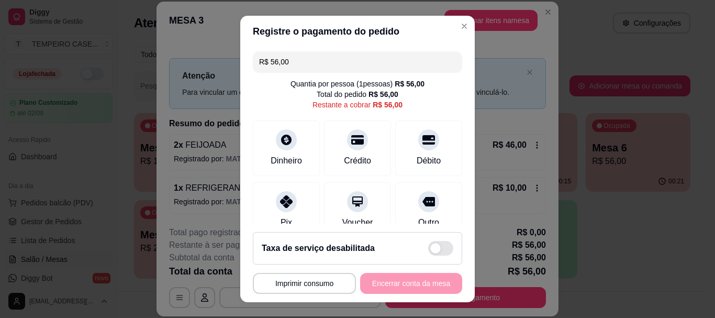
drag, startPoint x: 412, startPoint y: 145, endPoint x: 423, endPoint y: 177, distance: 34.3
click at [418, 144] on div at bounding box center [428, 139] width 21 height 21
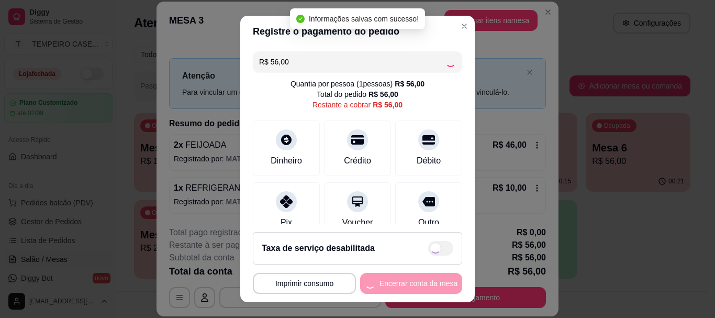
type input "R$ 0,00"
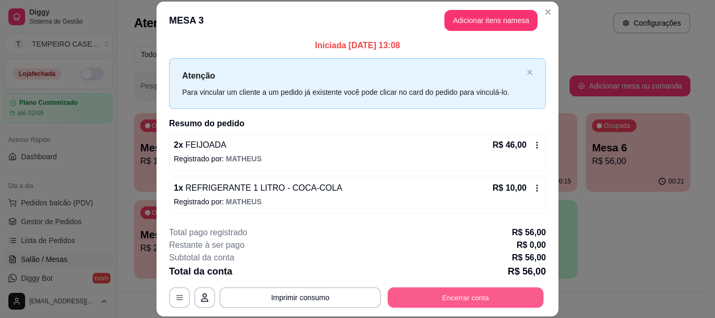
click at [489, 294] on button "Encerrar conta" at bounding box center [466, 298] width 156 height 20
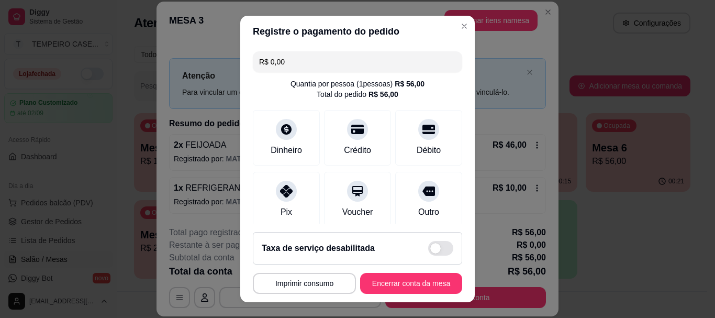
click at [403, 280] on button "Encerrar conta da mesa" at bounding box center [411, 283] width 102 height 21
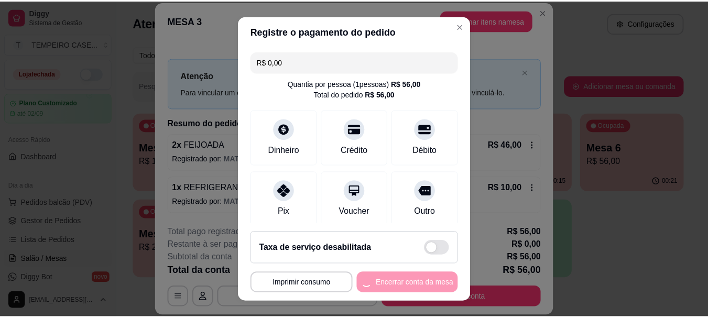
scroll to position [0, 0]
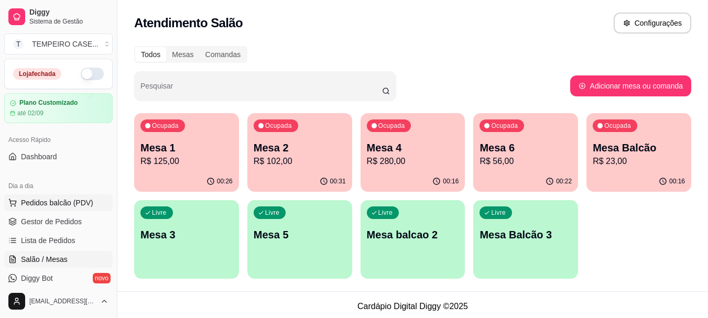
click at [41, 203] on span "Pedidos balcão (PDV)" at bounding box center [57, 202] width 72 height 10
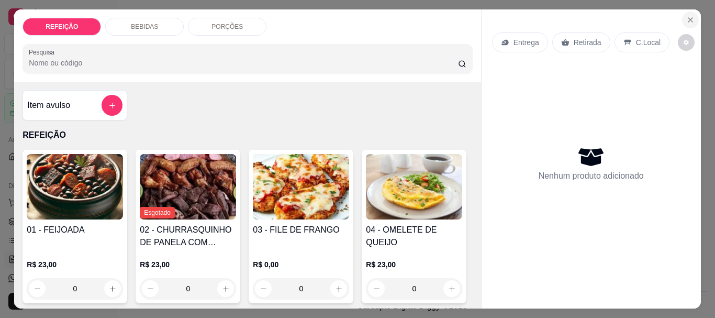
click at [686, 12] on button "Close" at bounding box center [690, 20] width 17 height 17
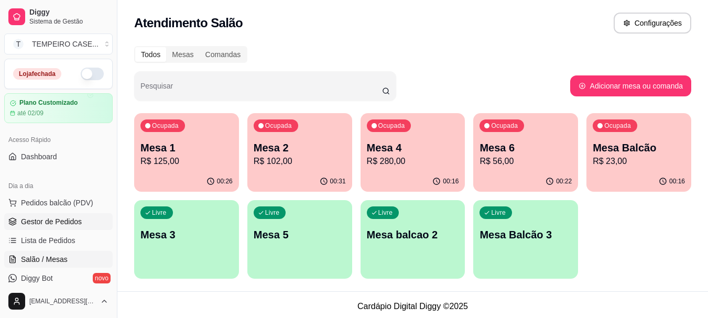
click at [42, 228] on link "Gestor de Pedidos" at bounding box center [58, 221] width 108 height 17
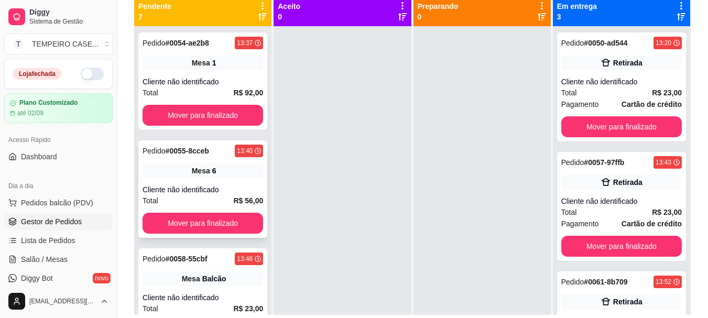
scroll to position [105, 0]
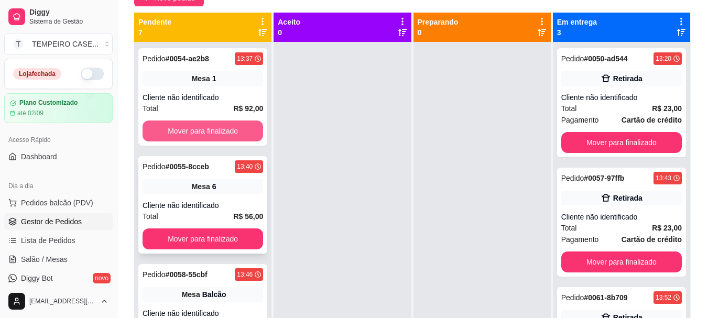
click at [207, 129] on button "Mover para finalizado" at bounding box center [202, 130] width 120 height 21
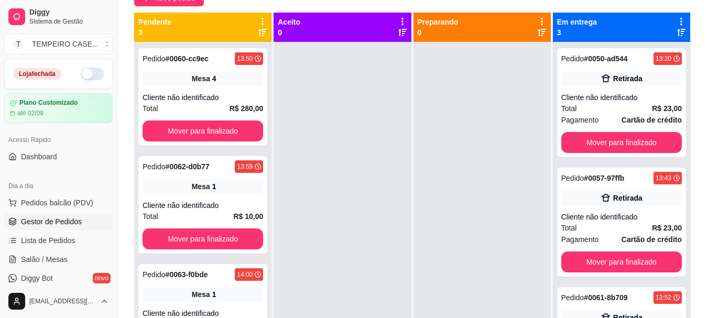
click at [306, 161] on div at bounding box center [341, 201] width 137 height 318
click at [81, 265] on link "Salão / Mesas" at bounding box center [58, 259] width 108 height 17
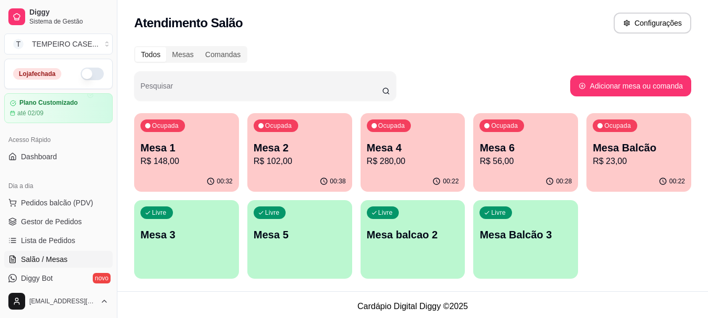
click at [547, 160] on p "R$ 56,00" at bounding box center [525, 161] width 92 height 13
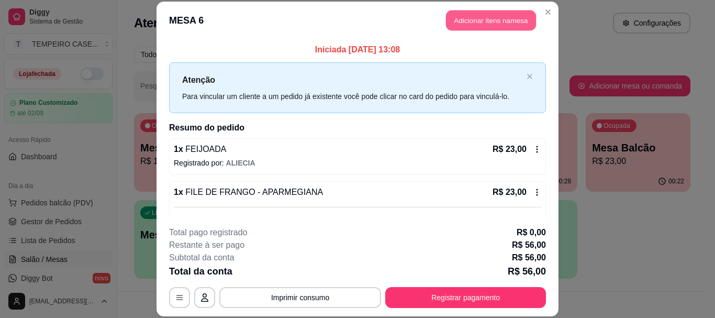
click at [477, 16] on button "Adicionar itens na mesa" at bounding box center [491, 20] width 90 height 20
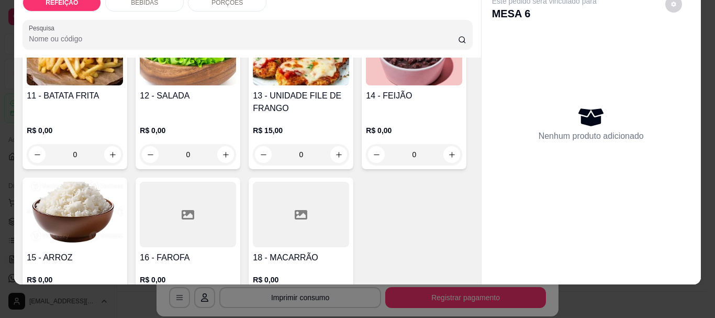
scroll to position [628, 0]
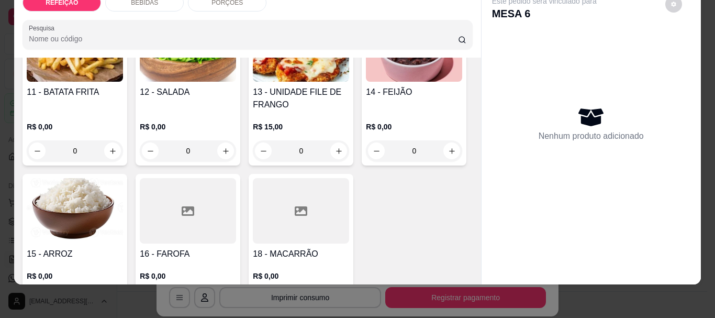
click at [66, 82] on img at bounding box center [75, 48] width 96 height 65
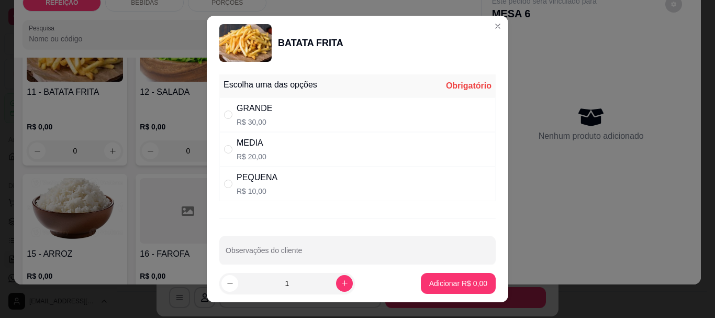
click at [297, 121] on div "GRANDE R$ 30,00" at bounding box center [357, 114] width 277 height 35
click at [284, 178] on div "PEQUENA R$ 10,00" at bounding box center [357, 184] width 277 height 35
radio input "false"
radio input "true"
click at [443, 297] on footer "1 Adicionar R$ 10,00" at bounding box center [358, 283] width 302 height 38
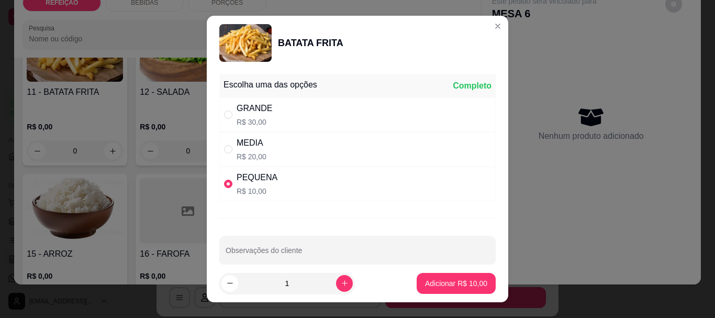
click at [445, 291] on button "Adicionar R$ 10,00" at bounding box center [456, 283] width 79 height 21
type input "1"
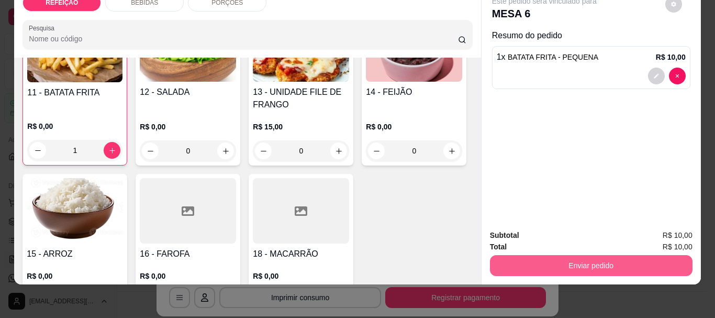
click at [561, 255] on button "Enviar pedido" at bounding box center [591, 265] width 203 height 21
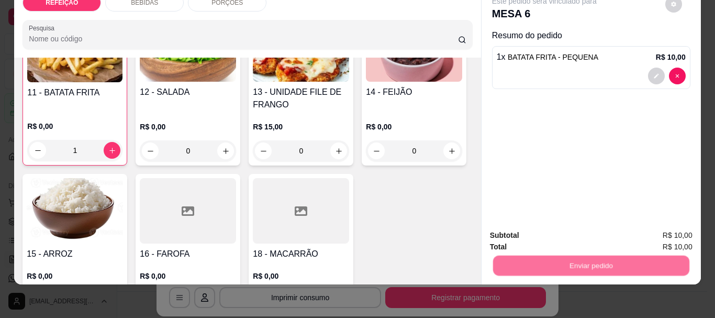
click at [524, 225] on button "Não registrar e enviar pedido" at bounding box center [556, 232] width 109 height 20
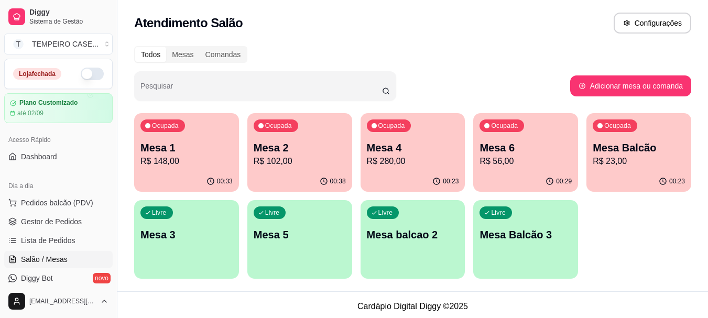
click at [499, 156] on p "R$ 56,00" at bounding box center [525, 161] width 92 height 13
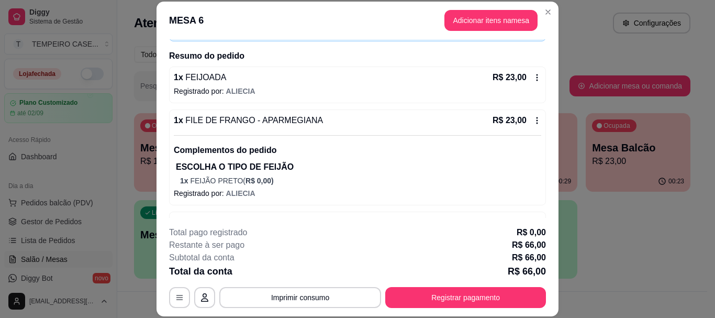
scroll to position [149, 0]
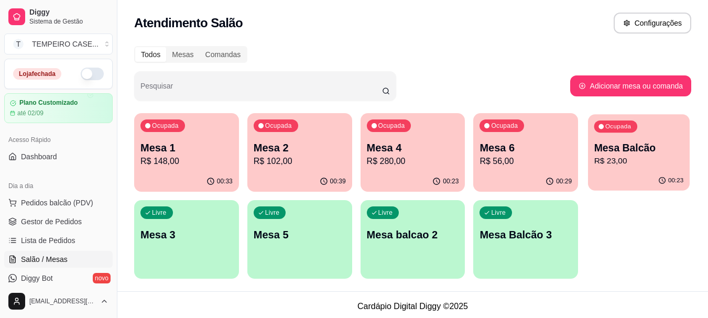
click at [620, 159] on p "R$ 23,00" at bounding box center [639, 161] width 90 height 12
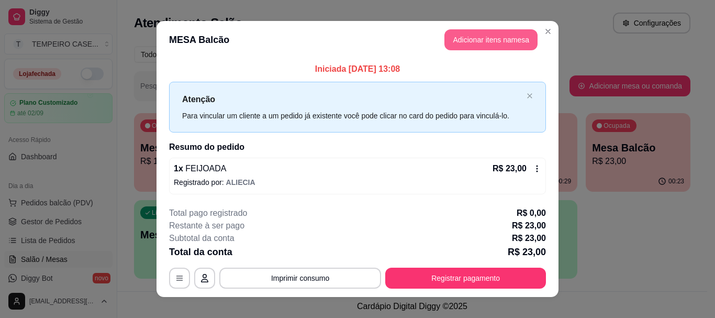
click at [495, 44] on button "Adicionar itens na mesa" at bounding box center [491, 39] width 93 height 21
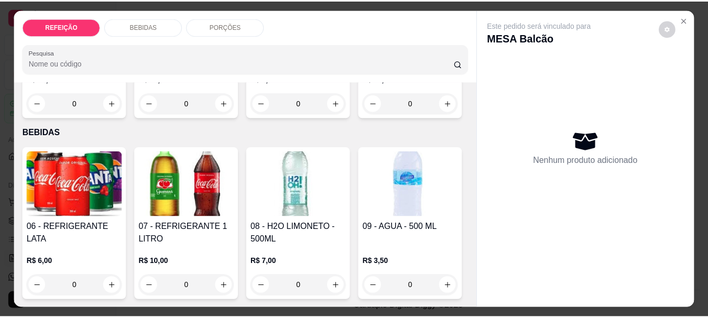
scroll to position [314, 0]
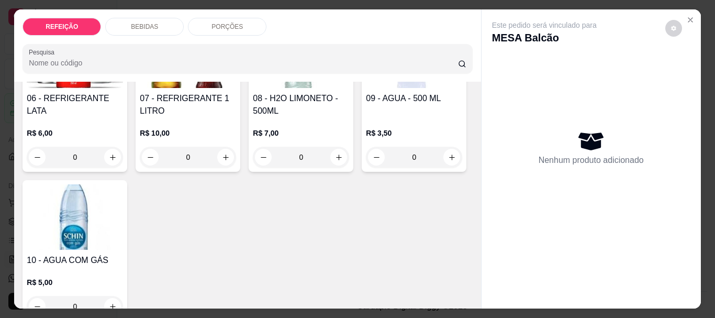
click at [104, 88] on img at bounding box center [75, 55] width 96 height 65
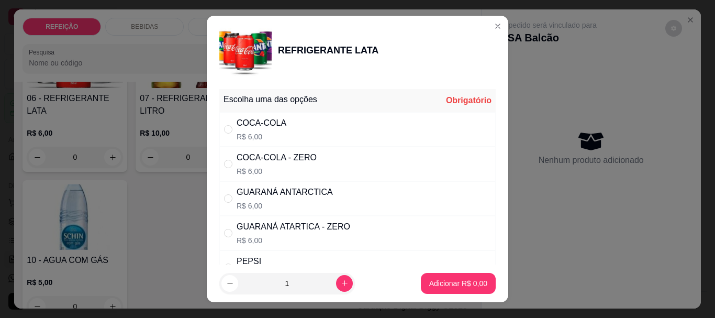
click at [292, 133] on div "COCA-COLA R$ 6,00" at bounding box center [357, 129] width 277 height 35
radio input "true"
click at [427, 289] on button "Adicionar R$ 6,00" at bounding box center [458, 283] width 75 height 21
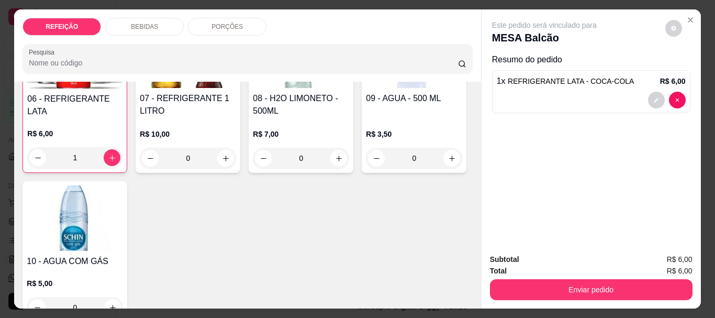
type input "1"
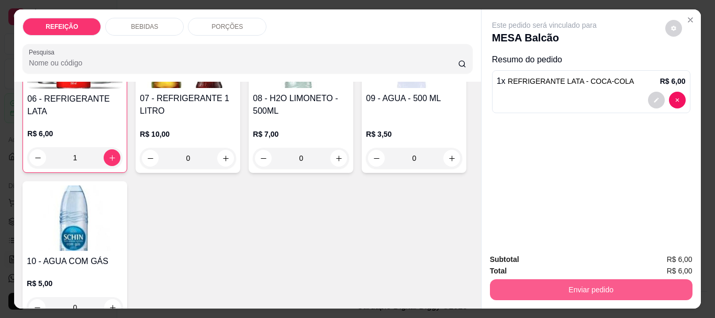
click at [509, 288] on button "Enviar pedido" at bounding box center [591, 289] width 203 height 21
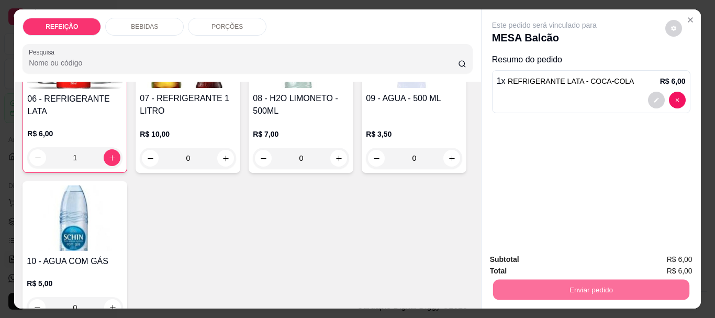
click at [529, 263] on button "Não registrar e enviar pedido" at bounding box center [556, 260] width 109 height 20
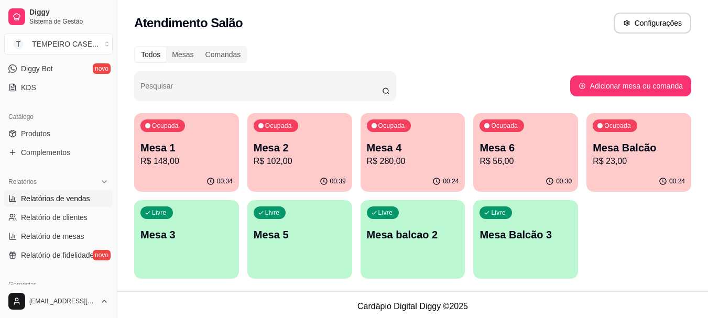
scroll to position [262, 0]
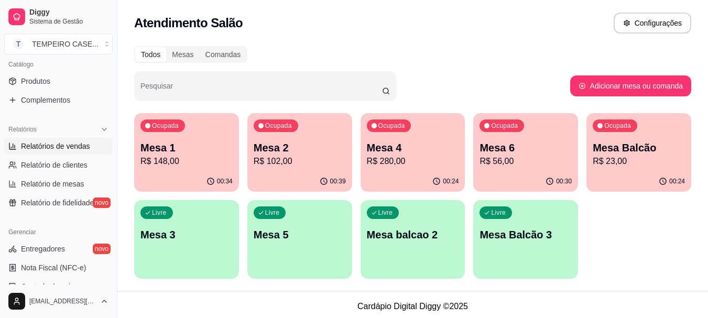
click at [59, 147] on span "Relatórios de vendas" at bounding box center [55, 146] width 69 height 10
select select "ALL"
select select "0"
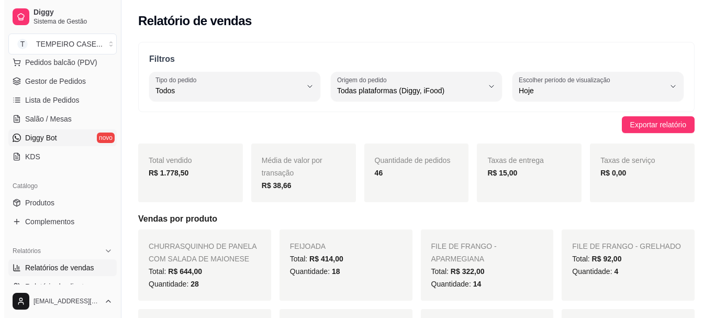
scroll to position [121, 0]
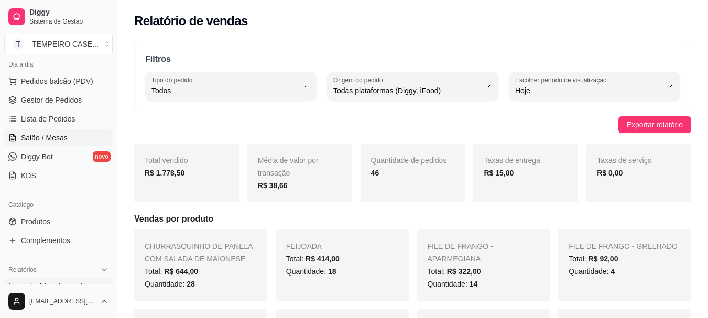
click at [58, 141] on span "Salão / Mesas" at bounding box center [44, 137] width 47 height 10
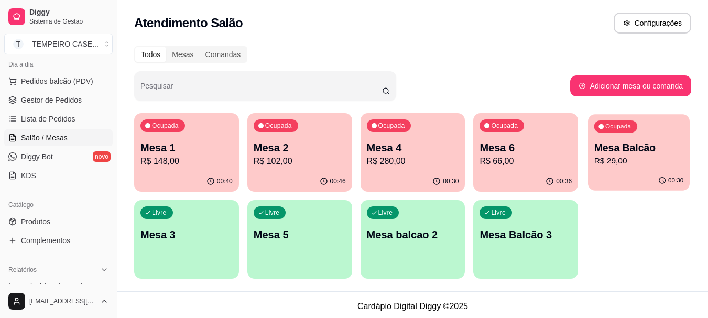
click at [655, 160] on p "R$ 29,00" at bounding box center [639, 161] width 90 height 12
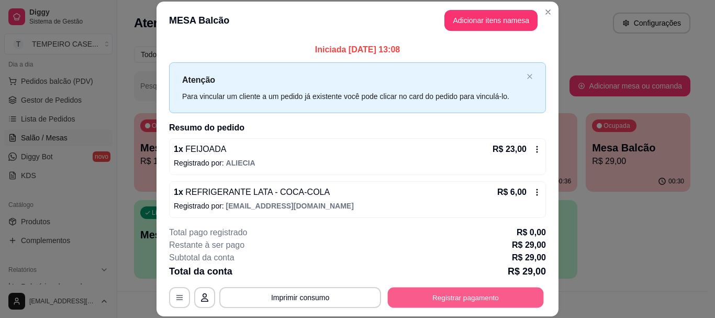
click at [480, 295] on button "Registrar pagamento" at bounding box center [466, 298] width 156 height 20
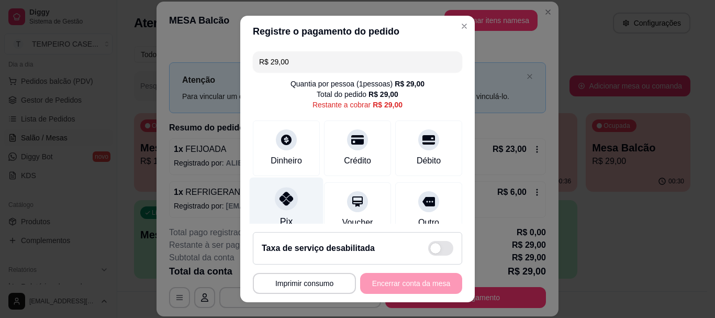
click at [274, 213] on div "Pix" at bounding box center [287, 208] width 74 height 61
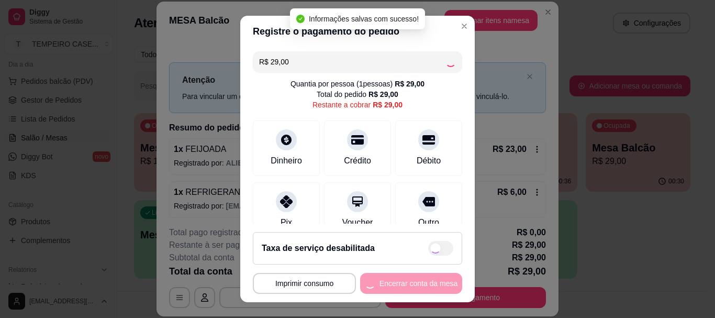
type input "R$ 0,00"
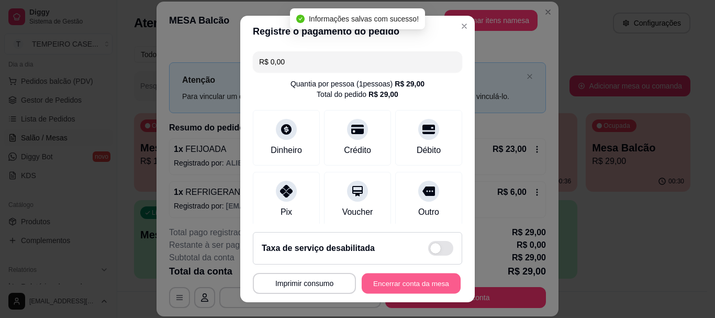
click at [407, 285] on button "Encerrar conta da mesa" at bounding box center [411, 283] width 99 height 20
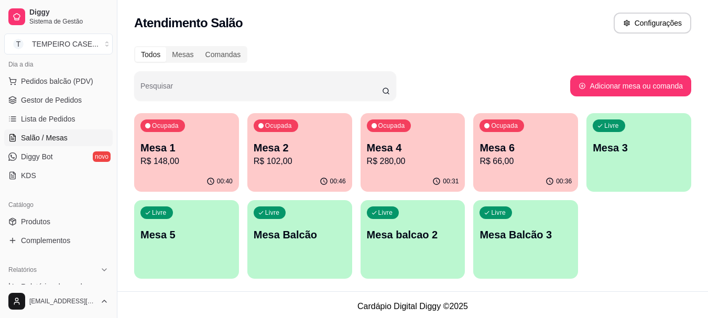
click at [204, 148] on p "Mesa 1" at bounding box center [186, 147] width 92 height 15
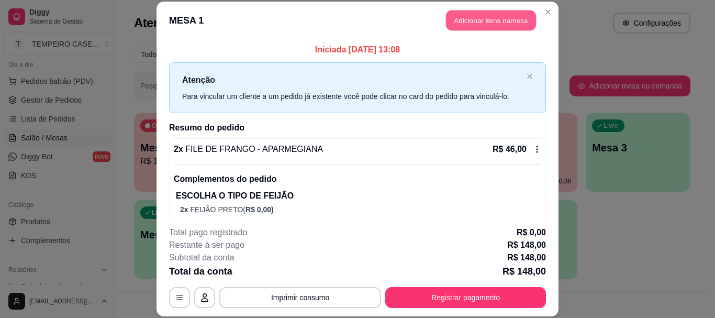
click at [506, 23] on button "Adicionar itens na mesa" at bounding box center [491, 20] width 90 height 20
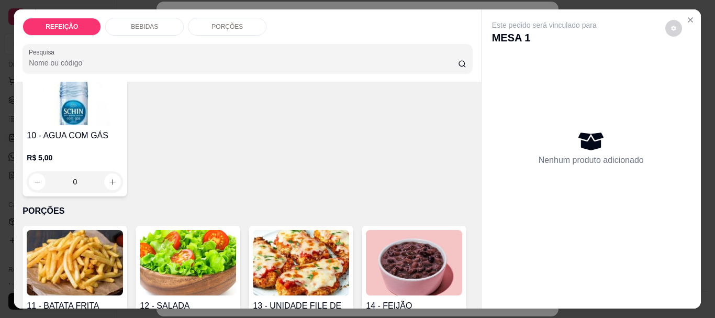
scroll to position [367, 0]
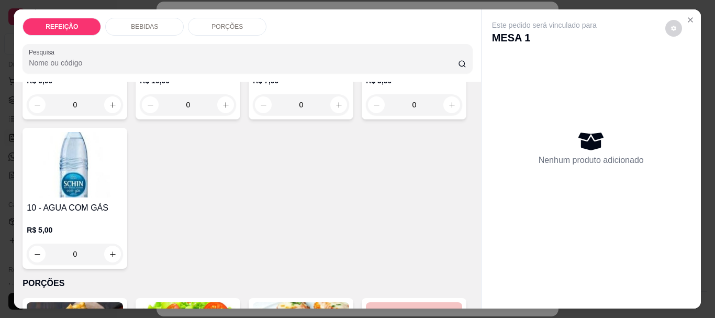
click at [282, 36] on img at bounding box center [301, 2] width 96 height 65
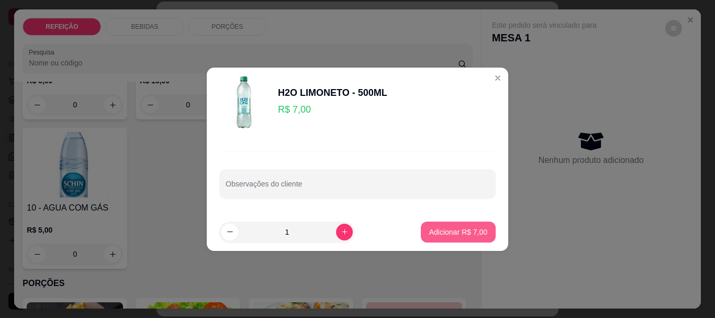
click at [474, 234] on p "Adicionar R$ 7,00" at bounding box center [458, 232] width 58 height 10
type input "1"
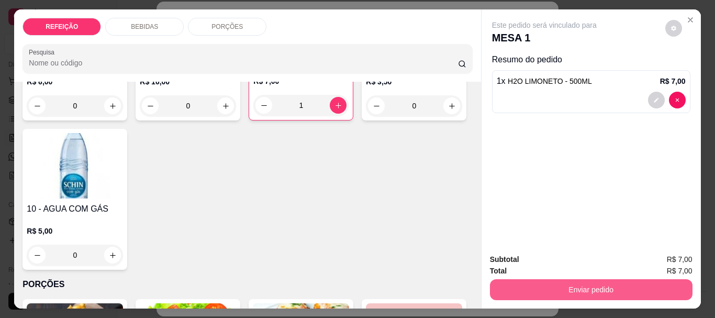
click at [619, 294] on button "Enviar pedido" at bounding box center [591, 289] width 203 height 21
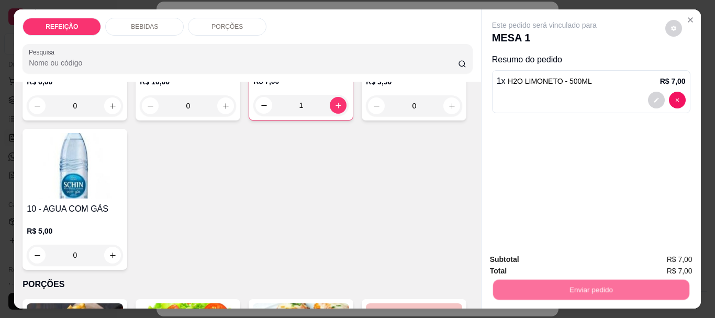
click at [537, 264] on button "Não registrar e enviar pedido" at bounding box center [556, 260] width 109 height 20
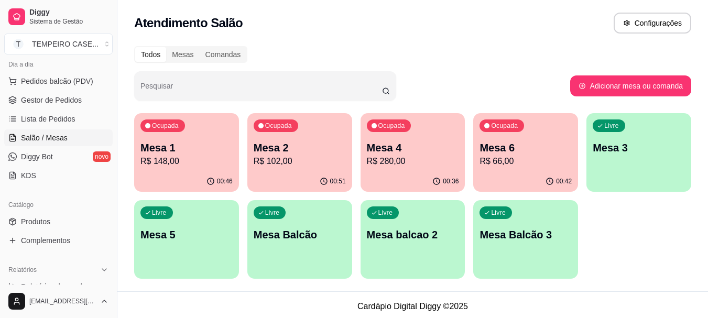
click at [297, 142] on p "Mesa 2" at bounding box center [299, 147] width 92 height 15
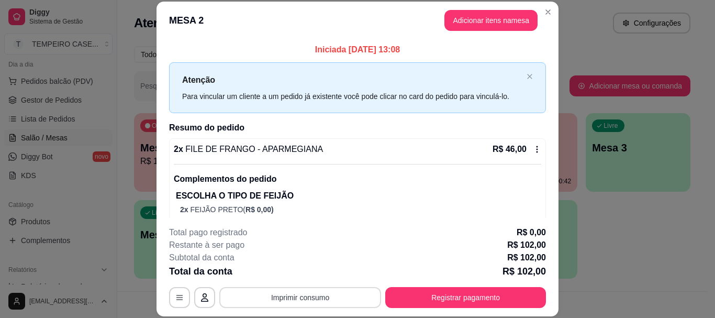
drag, startPoint x: 323, startPoint y: 308, endPoint x: 321, endPoint y: 301, distance: 7.6
click at [322, 308] on footer "**********" at bounding box center [358, 267] width 402 height 98
click at [321, 300] on button "Imprimir consumo" at bounding box center [300, 297] width 162 height 21
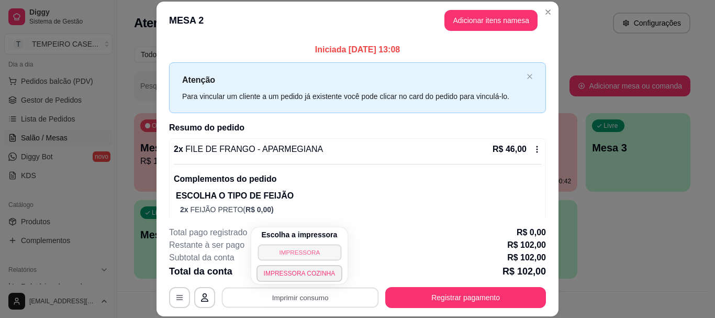
click at [315, 250] on button "IMPRESSORA" at bounding box center [300, 252] width 84 height 16
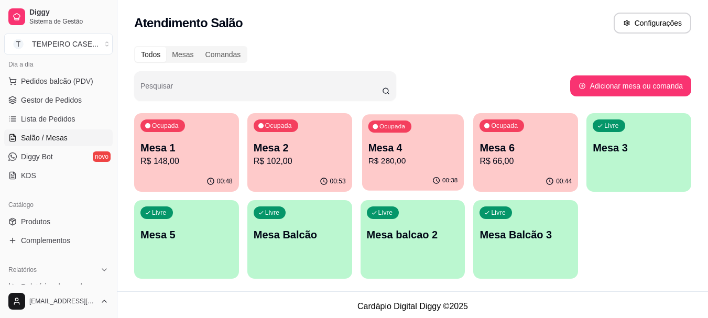
click at [381, 163] on p "R$ 280,00" at bounding box center [413, 161] width 90 height 12
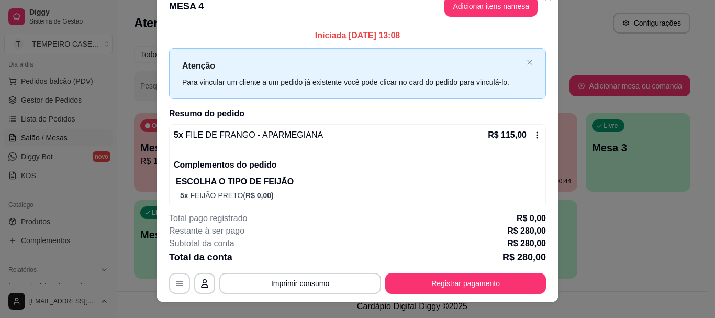
scroll to position [0, 0]
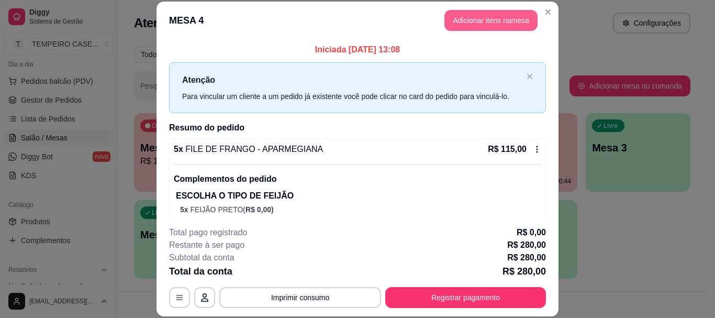
click at [506, 17] on button "Adicionar itens na mesa" at bounding box center [491, 20] width 93 height 21
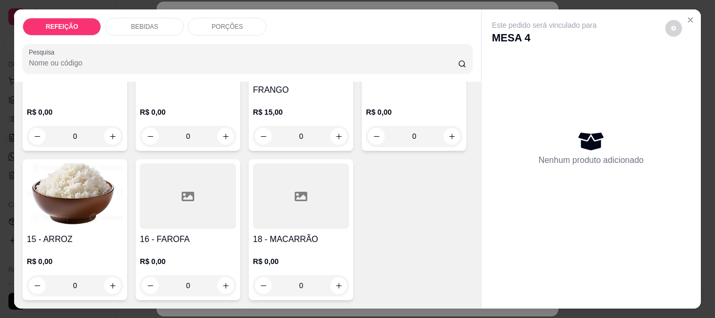
scroll to position [733, 0]
click at [106, 147] on div "0" at bounding box center [75, 136] width 96 height 21
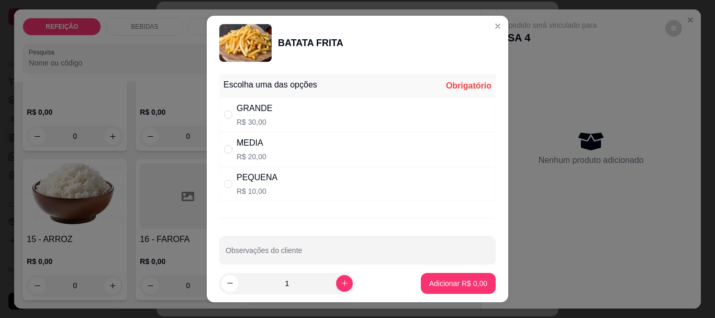
click at [302, 120] on div "GRANDE R$ 30,00" at bounding box center [357, 114] width 277 height 35
radio input "true"
click at [462, 284] on p "Adicionar R$ 30,00" at bounding box center [456, 283] width 62 height 10
type input "1"
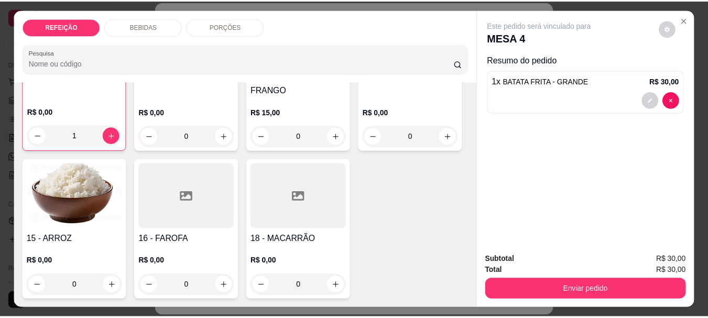
scroll to position [734, 0]
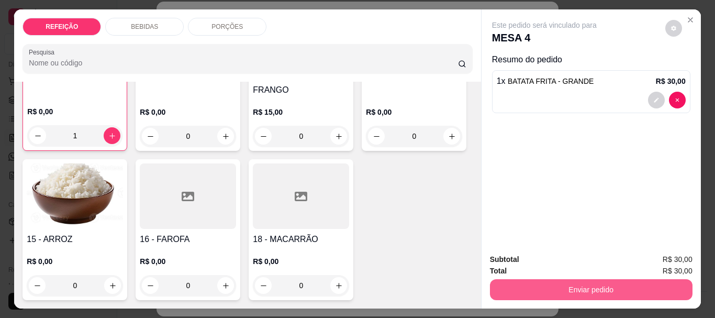
click at [578, 280] on button "Enviar pedido" at bounding box center [591, 289] width 203 height 21
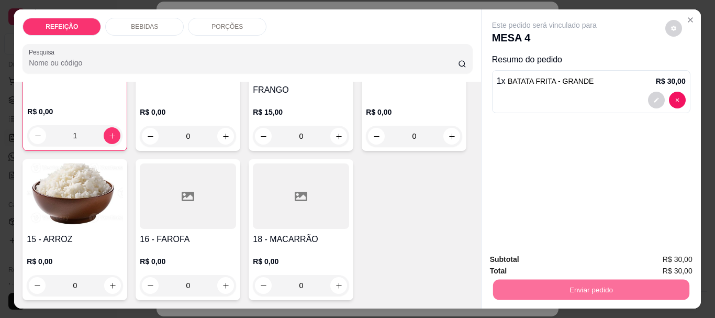
click at [559, 261] on button "Não registrar e enviar pedido" at bounding box center [556, 260] width 109 height 20
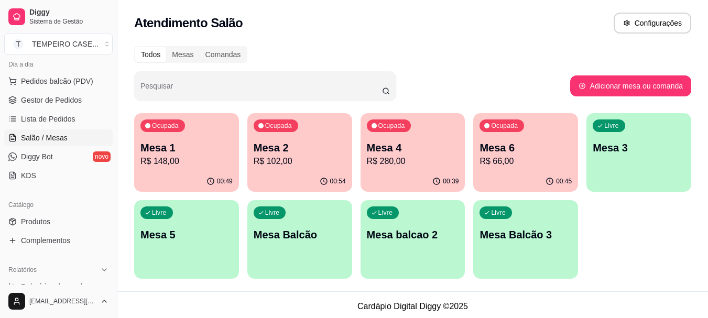
click at [292, 155] on p "R$ 102,00" at bounding box center [299, 161] width 92 height 13
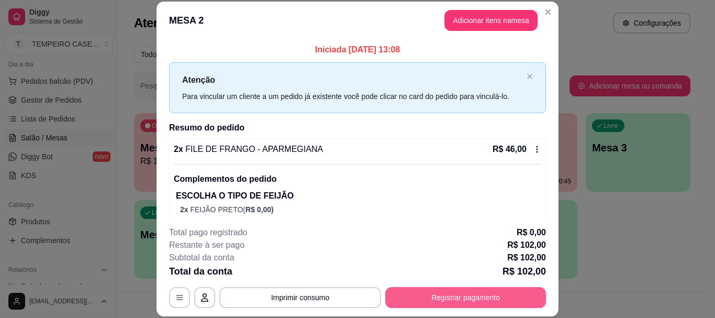
click at [463, 294] on button "Registrar pagamento" at bounding box center [465, 297] width 161 height 21
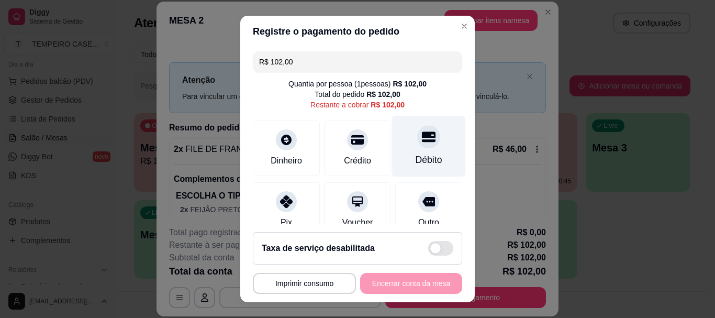
click at [417, 138] on div at bounding box center [428, 137] width 23 height 23
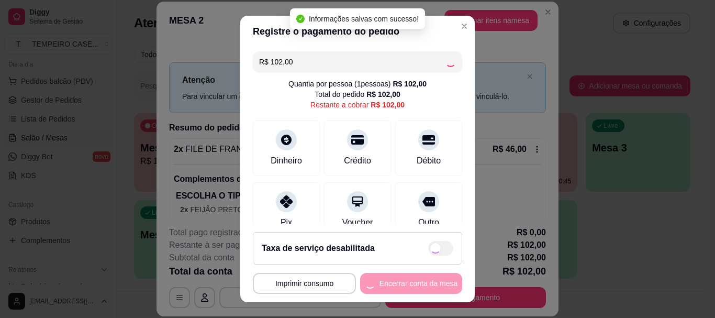
type input "R$ 0,00"
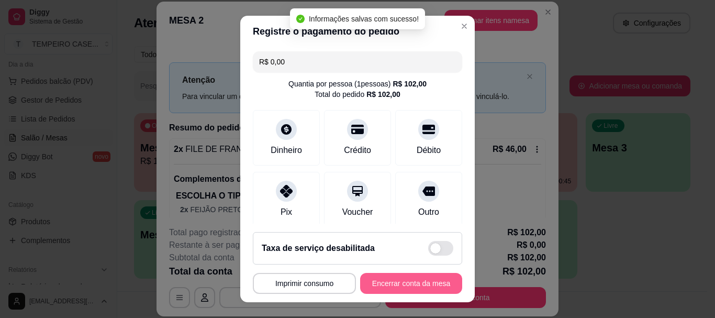
click at [429, 282] on button "Encerrar conta da mesa" at bounding box center [411, 283] width 102 height 21
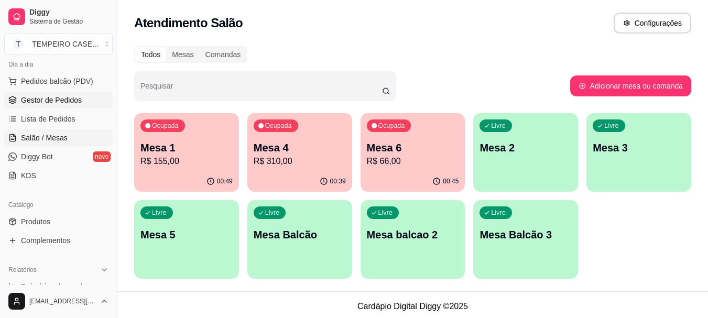
click at [54, 95] on span "Gestor de Pedidos" at bounding box center [51, 100] width 61 height 10
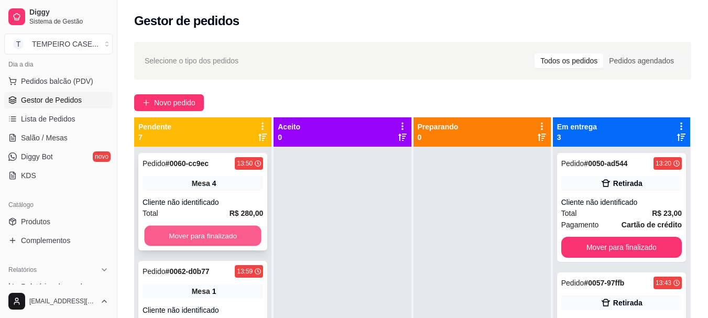
click at [214, 238] on button "Mover para finalizado" at bounding box center [202, 236] width 117 height 20
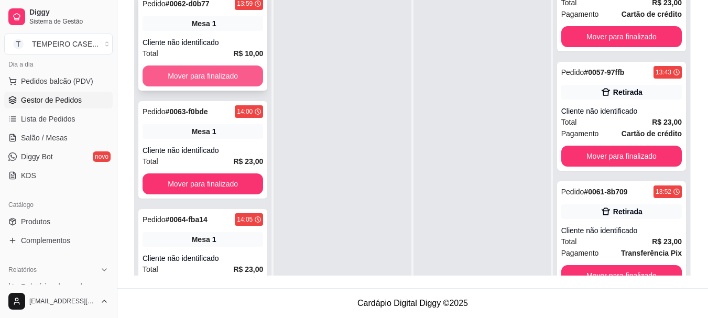
click at [217, 80] on button "Mover para finalizado" at bounding box center [202, 75] width 120 height 21
click at [217, 80] on button "Mover para finalizado" at bounding box center [202, 76] width 117 height 20
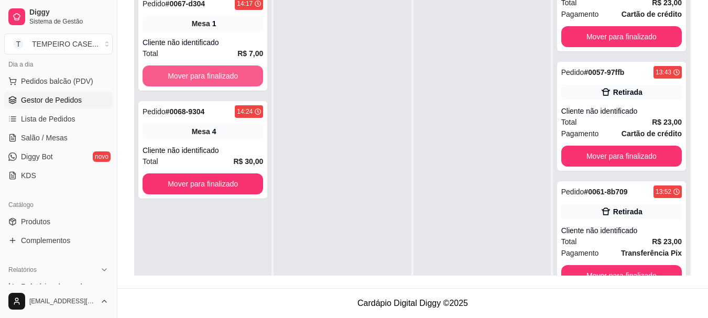
click at [217, 80] on button "Mover para finalizado" at bounding box center [202, 75] width 120 height 21
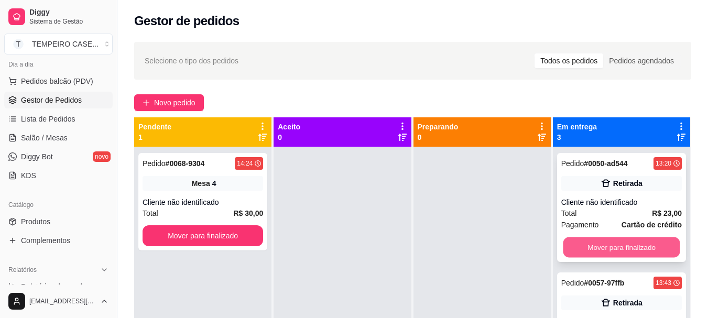
click at [634, 247] on button "Mover para finalizado" at bounding box center [620, 247] width 117 height 20
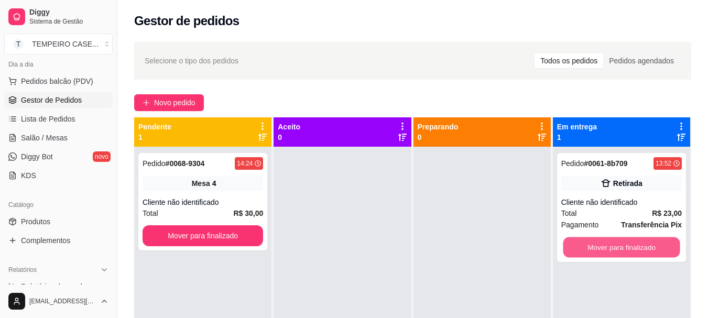
click at [634, 247] on button "Mover para finalizado" at bounding box center [620, 247] width 117 height 20
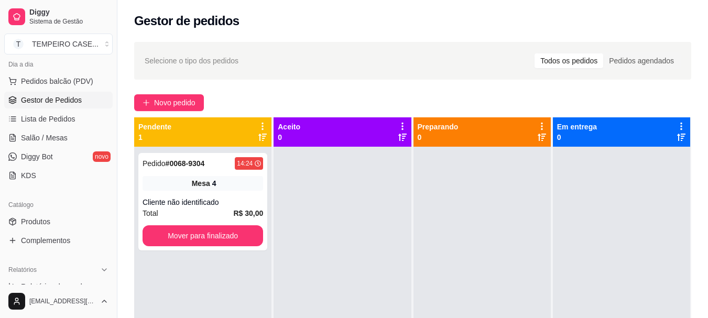
drag, startPoint x: 634, startPoint y: 247, endPoint x: 322, endPoint y: 268, distance: 312.8
click at [322, 268] on div at bounding box center [341, 306] width 137 height 318
click at [45, 134] on span "Salão / Mesas" at bounding box center [44, 137] width 47 height 10
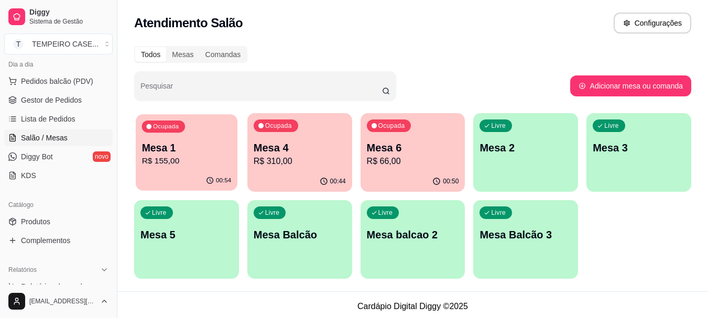
click at [172, 172] on div "00:54" at bounding box center [187, 181] width 102 height 20
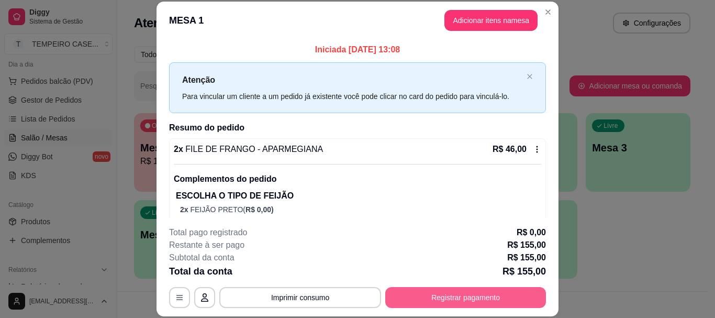
click at [431, 293] on button "Registrar pagamento" at bounding box center [465, 297] width 161 height 21
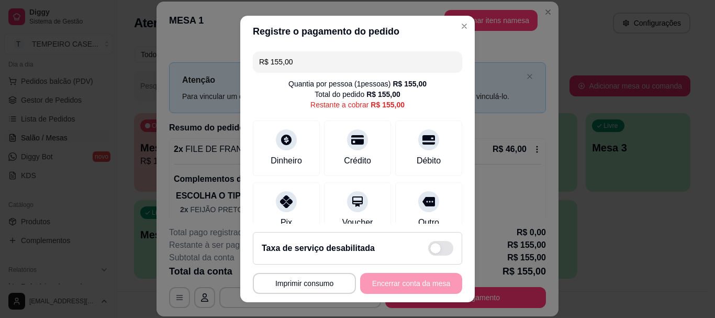
drag, startPoint x: 311, startPoint y: 60, endPoint x: 237, endPoint y: 60, distance: 73.8
click at [240, 60] on div "R$ 155,00 Quantia por pessoa ( 1 pessoas) R$ 155,00 Total do pedido R$ 155,00 R…" at bounding box center [357, 135] width 235 height 176
click at [280, 197] on icon at bounding box center [287, 199] width 14 height 14
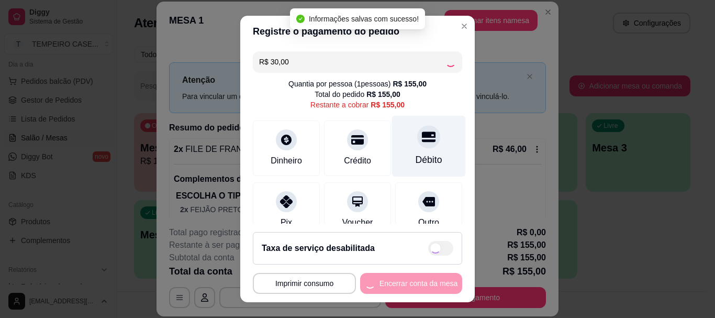
type input "R$ 125,00"
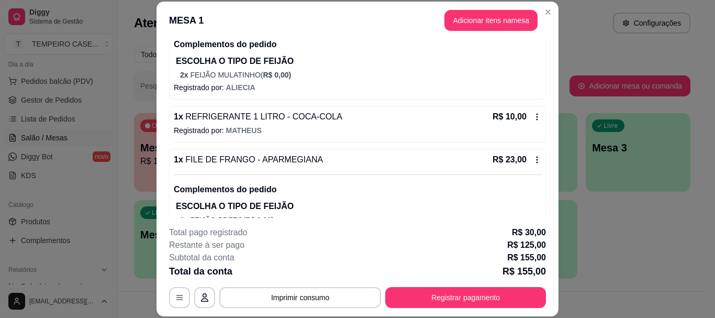
scroll to position [262, 0]
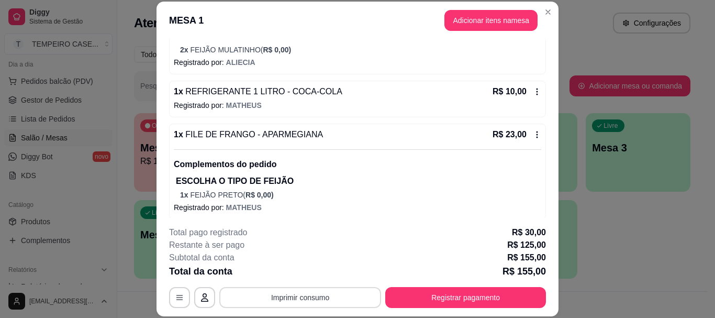
click at [287, 300] on button "Imprimir consumo" at bounding box center [300, 297] width 162 height 21
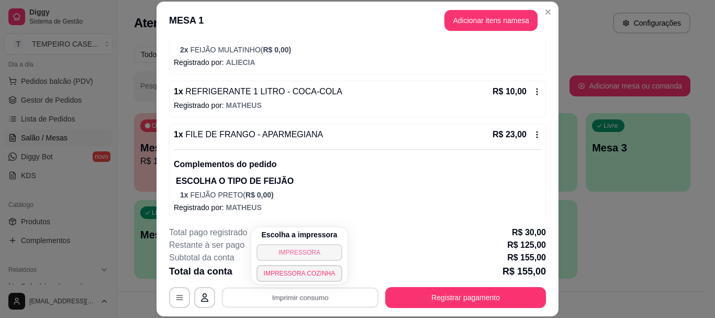
click at [294, 258] on button "IMPRESSORA" at bounding box center [300, 252] width 86 height 17
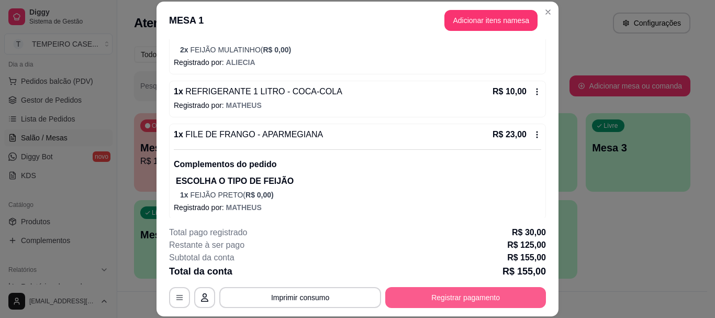
click at [417, 293] on button "Registrar pagamento" at bounding box center [465, 297] width 161 height 21
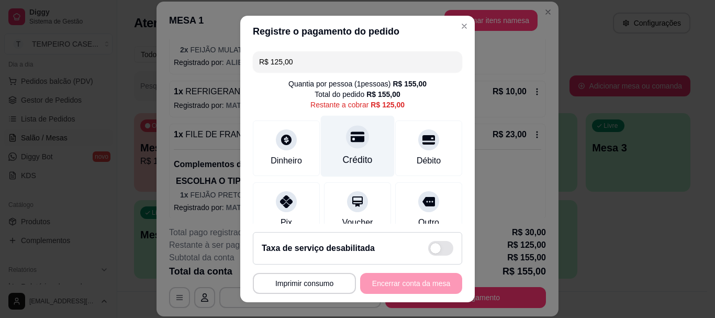
click at [352, 147] on div "Crédito" at bounding box center [358, 146] width 74 height 61
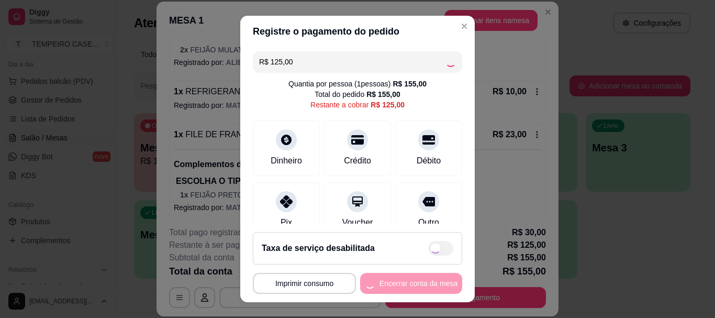
type input "R$ 0,00"
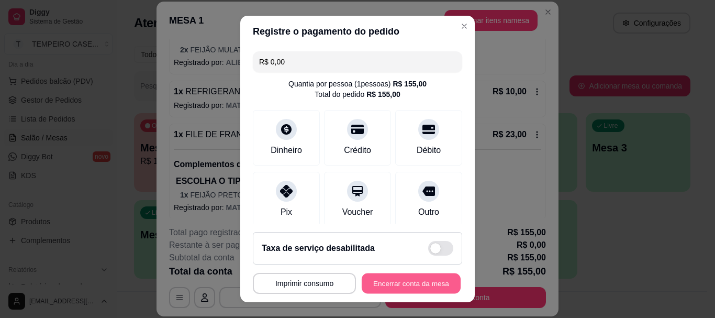
click at [429, 278] on button "Encerrar conta da mesa" at bounding box center [411, 283] width 99 height 20
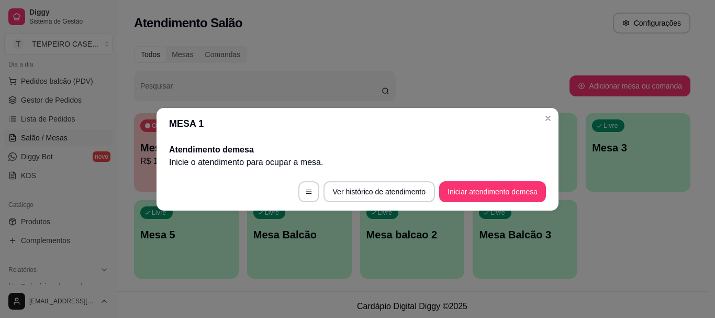
scroll to position [0, 0]
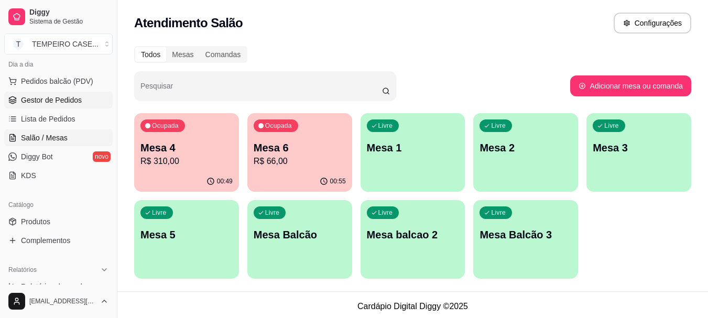
click at [60, 104] on span "Gestor de Pedidos" at bounding box center [51, 100] width 61 height 10
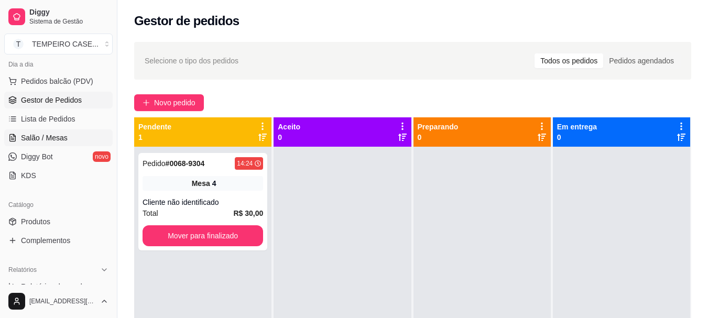
click at [61, 134] on span "Salão / Mesas" at bounding box center [44, 137] width 47 height 10
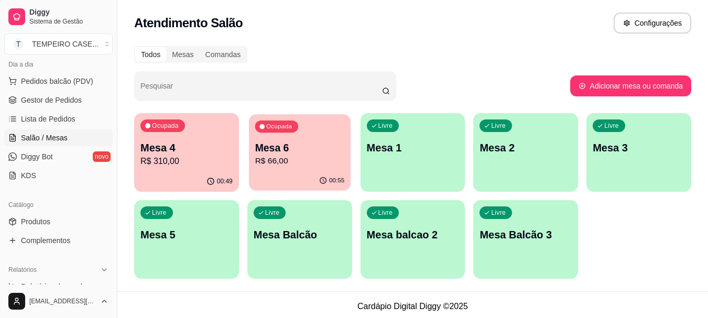
click at [324, 168] on div "Ocupada Mesa 6 R$ 66,00" at bounding box center [300, 142] width 102 height 57
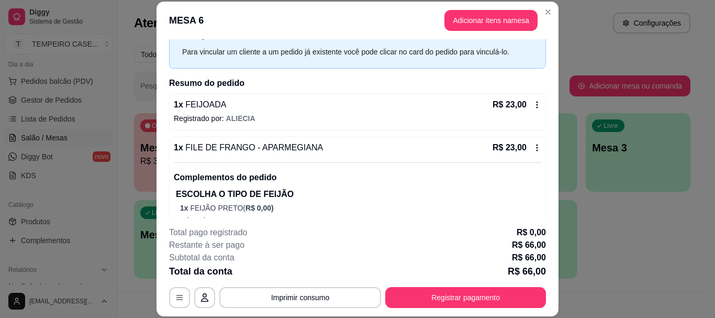
scroll to position [149, 0]
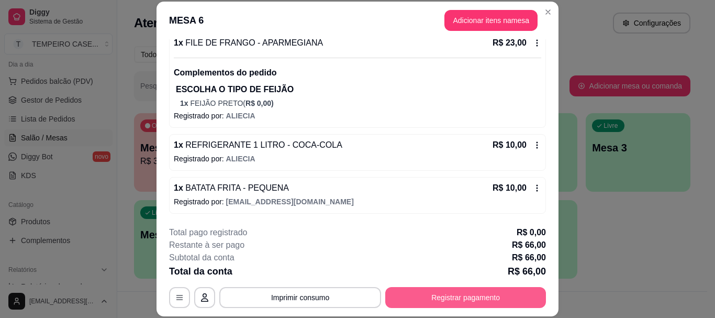
click at [459, 291] on button "Registrar pagamento" at bounding box center [465, 297] width 161 height 21
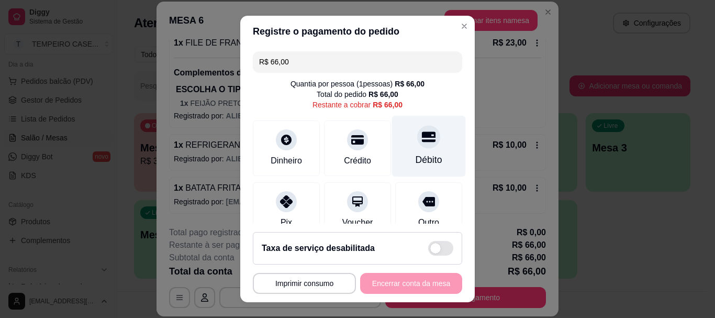
click at [419, 147] on div "Débito" at bounding box center [429, 146] width 74 height 61
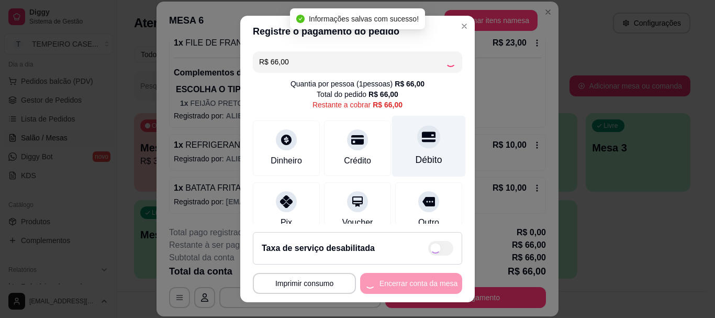
type input "R$ 0,00"
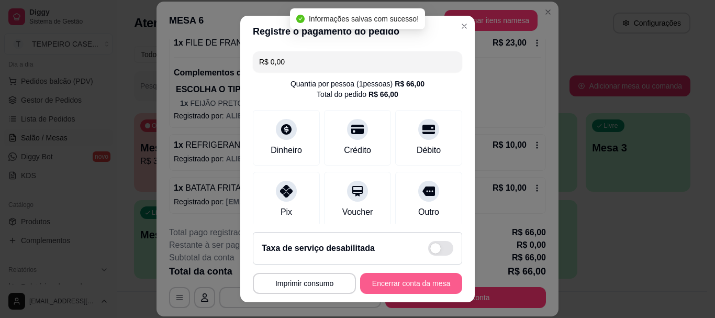
click at [423, 282] on button "Encerrar conta da mesa" at bounding box center [411, 283] width 102 height 21
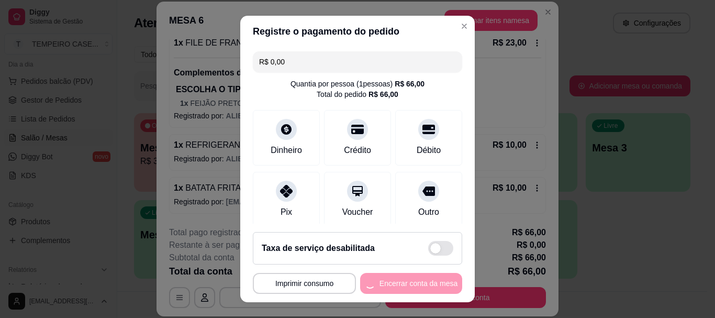
scroll to position [0, 0]
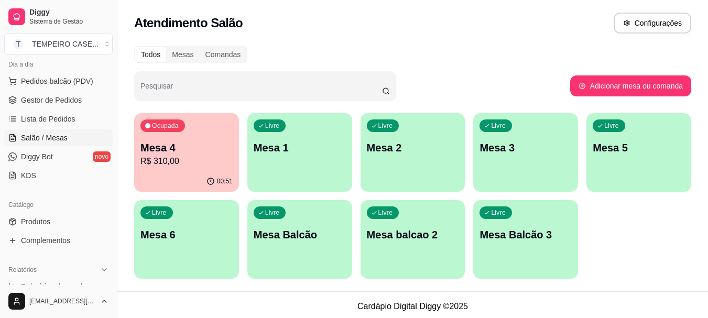
drag, startPoint x: 715, startPoint y: 223, endPoint x: 505, endPoint y: 25, distance: 288.2
click at [505, 25] on div "Atendimento Salão Configurações" at bounding box center [412, 23] width 557 height 21
click at [162, 139] on div "Ocupada Mesa 4 R$ 310,00" at bounding box center [186, 142] width 105 height 58
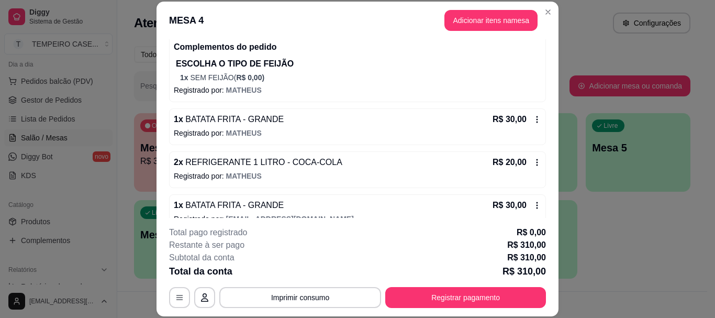
scroll to position [353, 0]
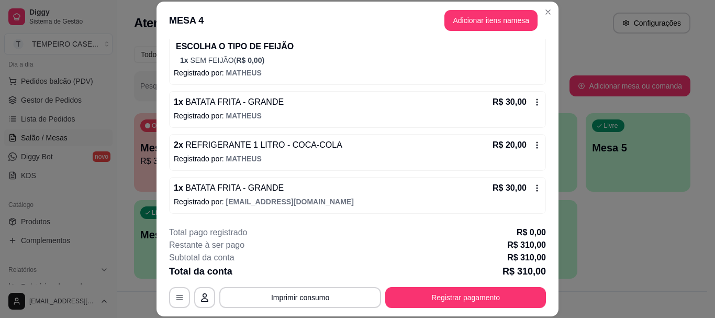
click at [537, 145] on icon at bounding box center [538, 145] width 2 height 7
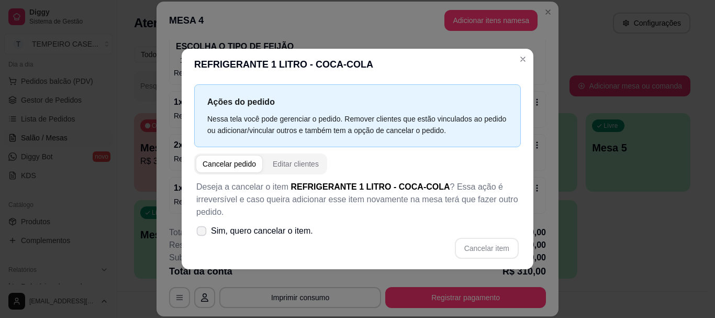
click at [255, 235] on span "Sim, quero cancelar o item." at bounding box center [262, 231] width 102 height 13
click at [203, 235] on input "Sim, quero cancelar o item." at bounding box center [199, 236] width 7 height 7
checkbox input "true"
click at [494, 244] on button "Cancelar item" at bounding box center [487, 248] width 64 height 21
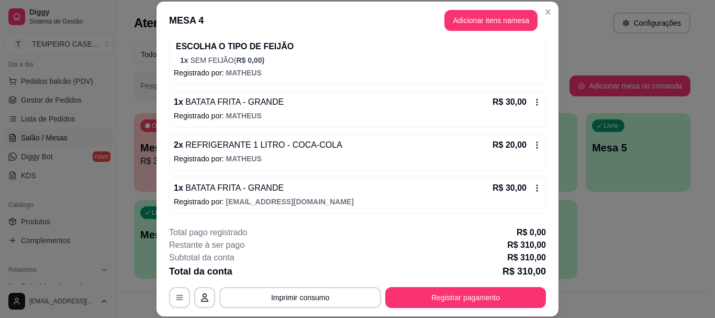
click at [533, 146] on icon at bounding box center [537, 145] width 8 height 8
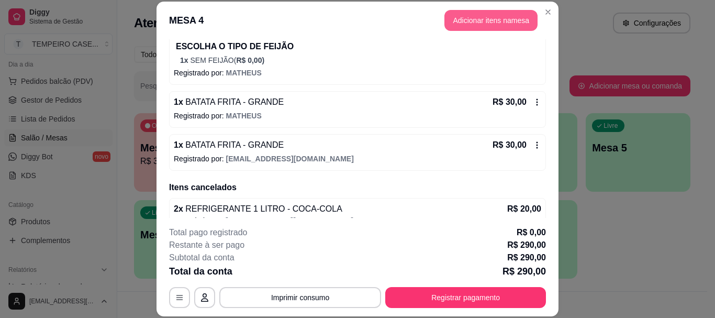
click at [482, 15] on button "Adicionar itens na mesa" at bounding box center [491, 20] width 93 height 21
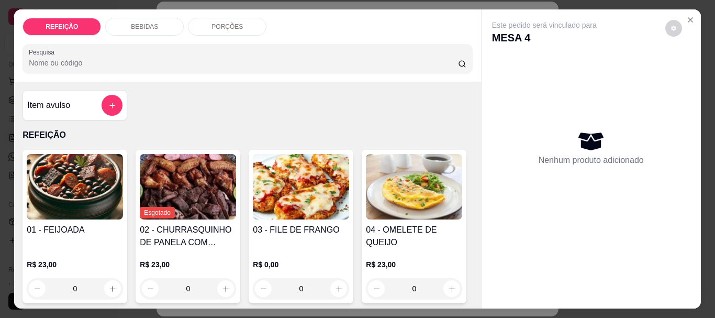
click at [162, 20] on div "BEBIDAS" at bounding box center [144, 27] width 79 height 18
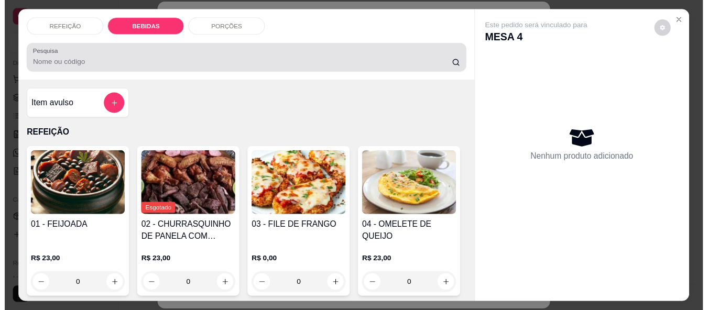
scroll to position [28, 0]
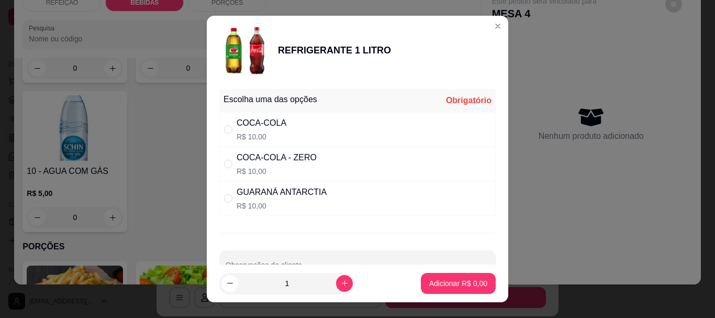
click at [258, 134] on p "R$ 10,00" at bounding box center [262, 136] width 50 height 10
radio input "true"
click at [458, 278] on button "Adicionar R$ 10,00" at bounding box center [456, 283] width 77 height 20
type input "1"
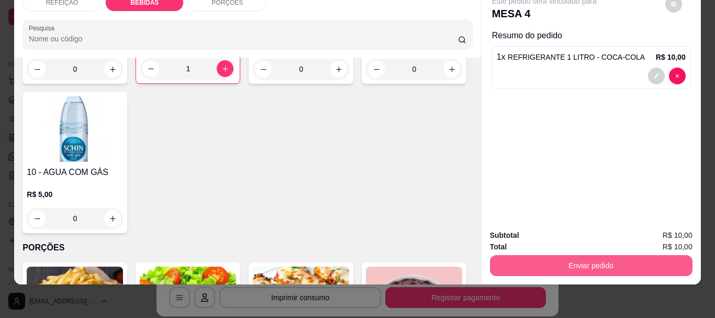
click at [504, 256] on button "Enviar pedido" at bounding box center [591, 265] width 203 height 21
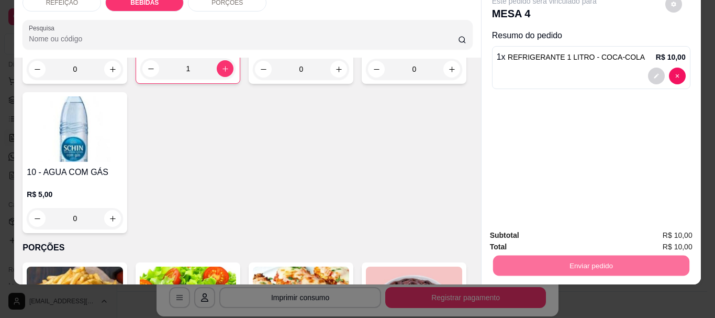
click at [524, 230] on button "Não registrar e enviar pedido" at bounding box center [557, 231] width 106 height 19
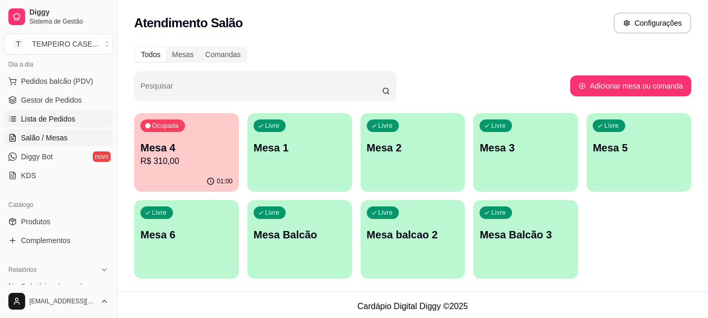
click at [45, 123] on span "Lista de Pedidos" at bounding box center [48, 119] width 54 height 10
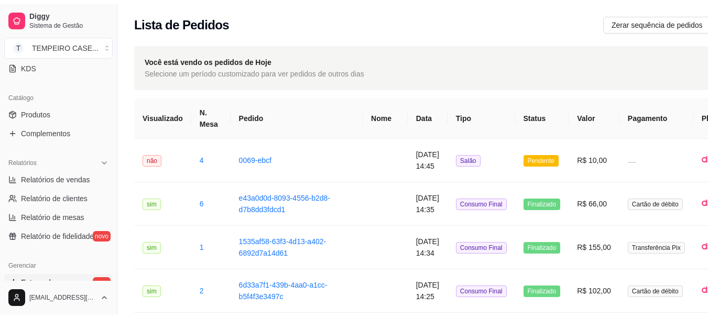
scroll to position [279, 0]
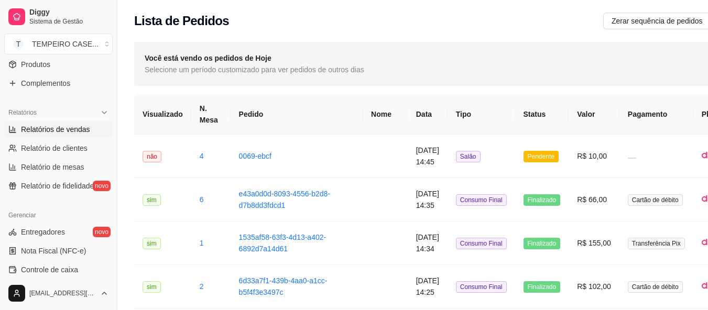
click at [80, 132] on span "Relatórios de vendas" at bounding box center [55, 129] width 69 height 10
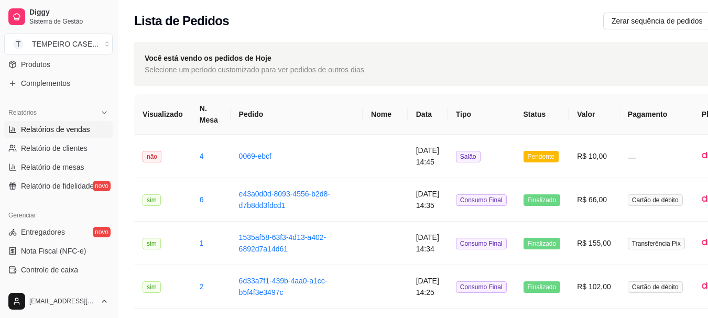
select select "ALL"
select select "0"
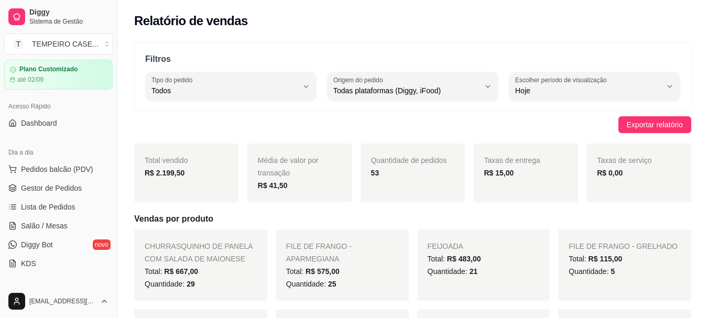
scroll to position [17, 0]
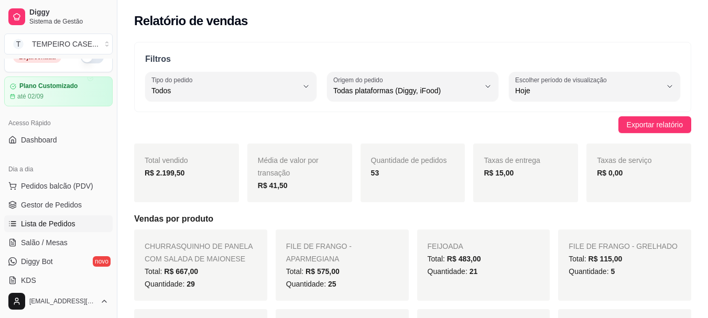
click at [68, 217] on link "Lista de Pedidos" at bounding box center [58, 223] width 108 height 17
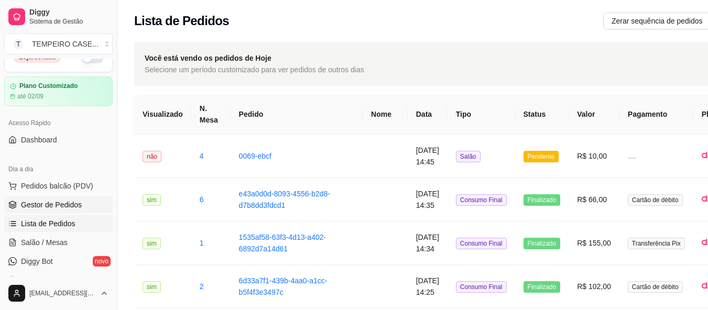
click at [71, 207] on span "Gestor de Pedidos" at bounding box center [51, 205] width 61 height 10
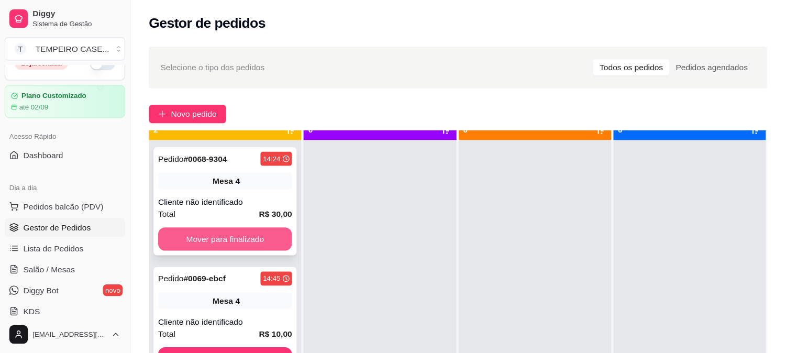
scroll to position [29, 0]
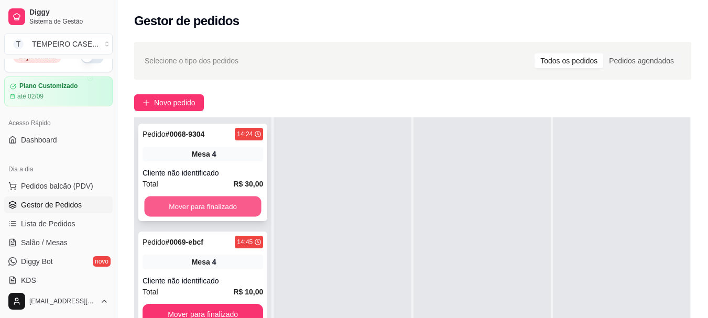
click at [198, 197] on button "Mover para finalizado" at bounding box center [202, 206] width 117 height 20
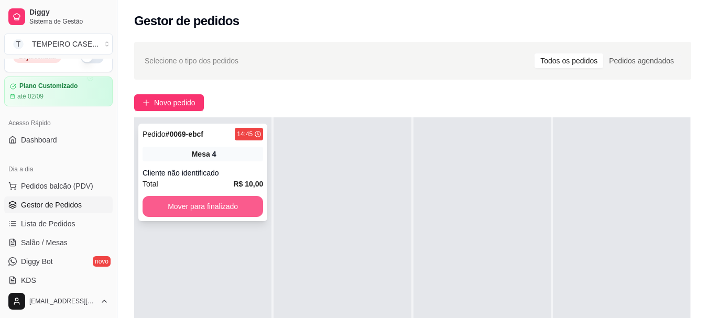
click at [198, 202] on button "Mover para finalizado" at bounding box center [202, 206] width 120 height 21
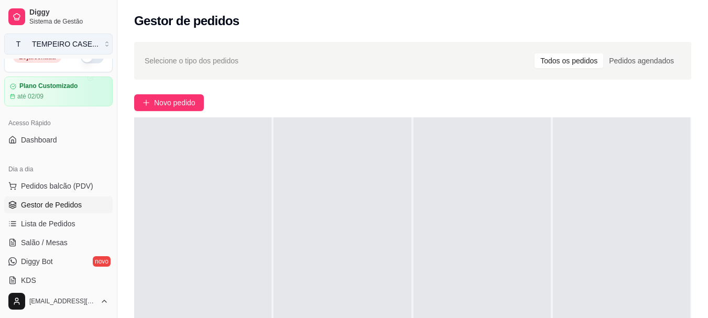
click at [56, 39] on div "TEMPEIRO CASE ..." at bounding box center [65, 44] width 67 height 10
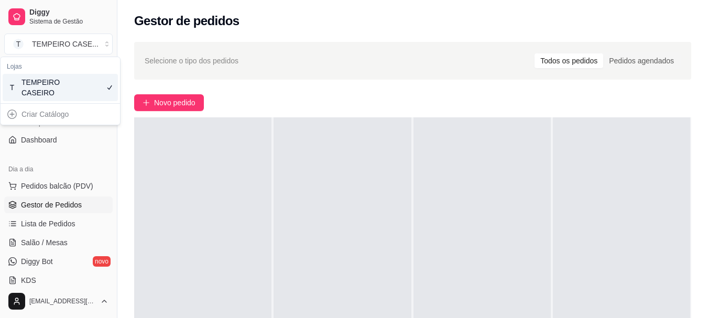
click at [65, 85] on div "TEMPEIRO CASEIRO" at bounding box center [44, 87] width 47 height 21
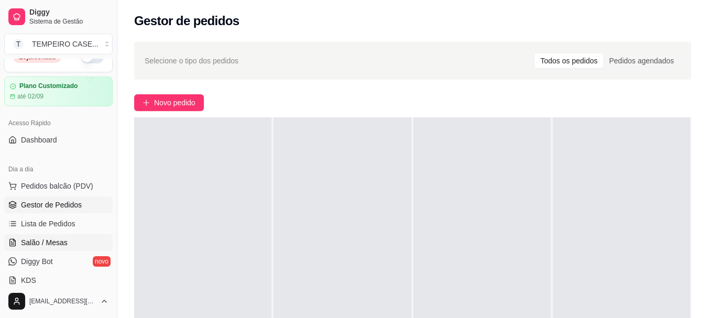
click at [59, 245] on span "Salão / Mesas" at bounding box center [44, 242] width 47 height 10
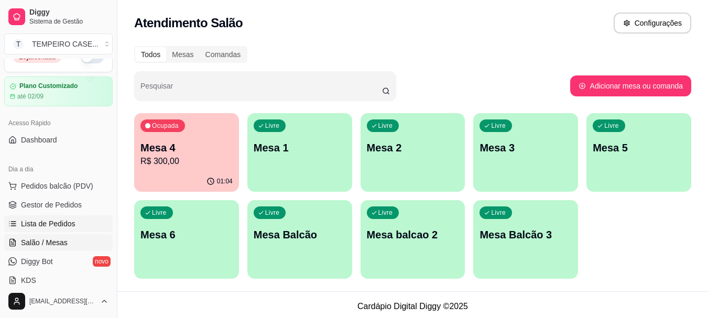
click at [58, 222] on span "Lista de Pedidos" at bounding box center [48, 223] width 54 height 10
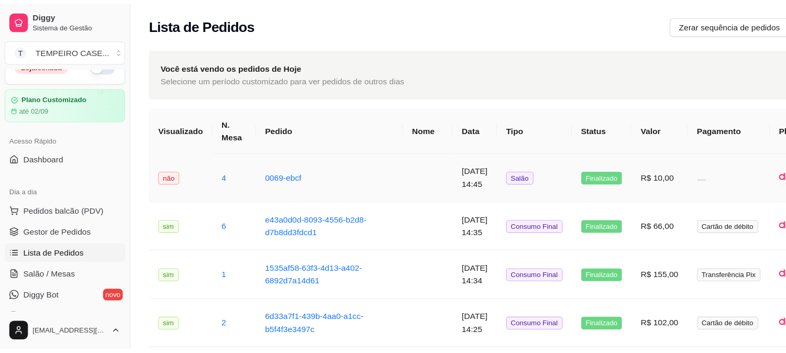
scroll to position [17, 0]
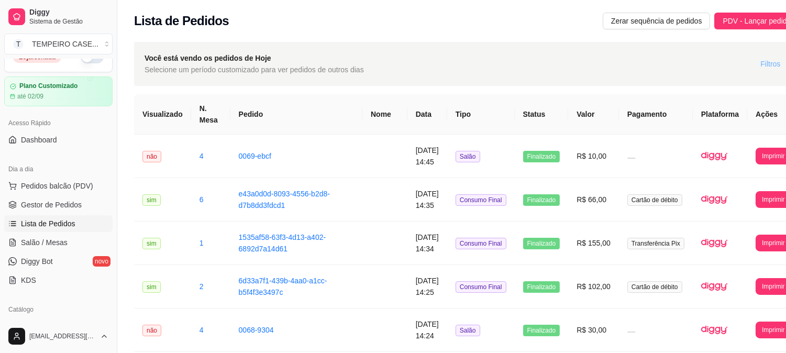
click at [760, 64] on span "Filtros" at bounding box center [770, 64] width 20 height 12
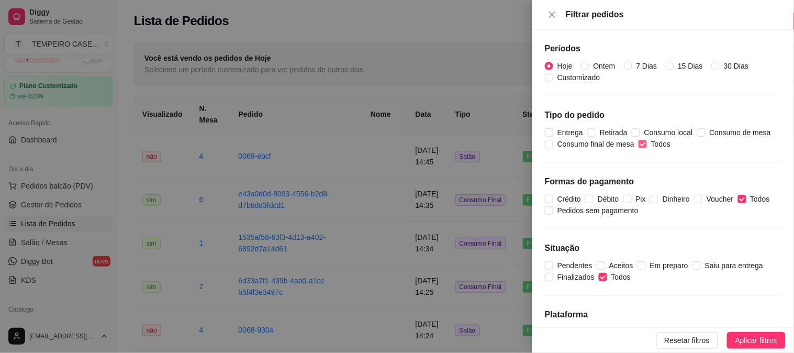
click at [653, 148] on span "Todos" at bounding box center [661, 144] width 28 height 12
click at [647, 148] on input "Todos" at bounding box center [643, 144] width 8 height 8
checkbox input "false"
click at [607, 128] on span "Retirada" at bounding box center [614, 133] width 36 height 12
click at [596, 128] on input "Retirada" at bounding box center [592, 132] width 8 height 8
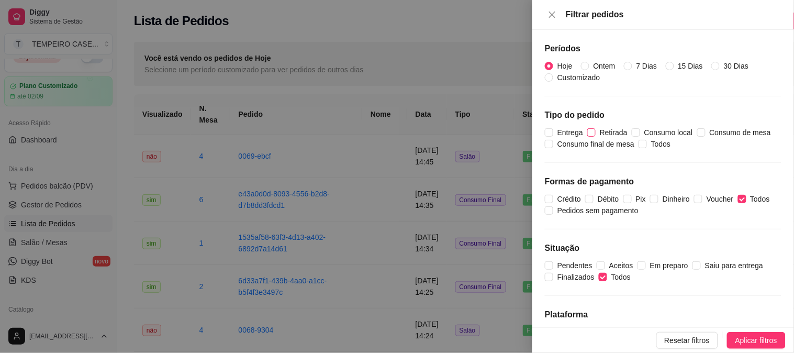
checkbox input "true"
click at [536, 126] on div "Períodos Hoje Ontem 7 Dias 15 Dias 30 Dias Customizado Tipo do pedido Entrega R…" at bounding box center [664, 178] width 262 height 297
click at [547, 129] on input "Entrega" at bounding box center [549, 132] width 8 height 8
checkbox input "true"
click at [739, 341] on span "Aplicar filtros" at bounding box center [757, 341] width 42 height 12
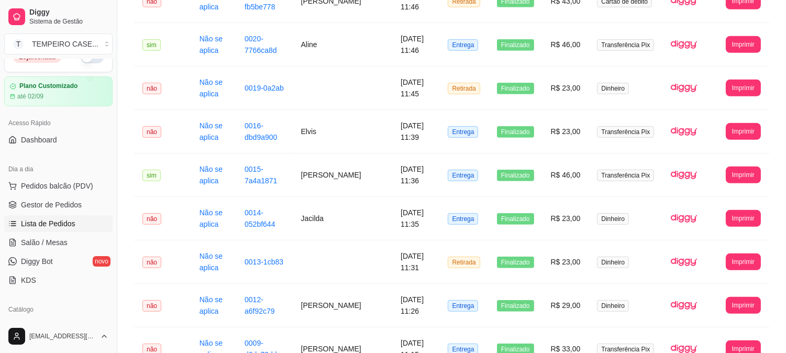
scroll to position [1151, 0]
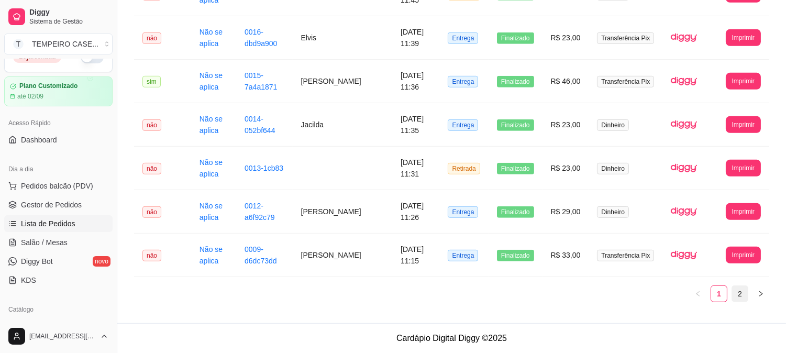
click at [735, 294] on link "2" at bounding box center [740, 294] width 16 height 16
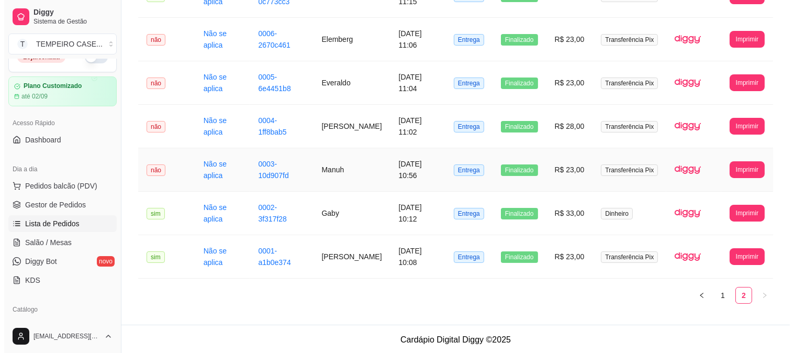
scroll to position [150, 0]
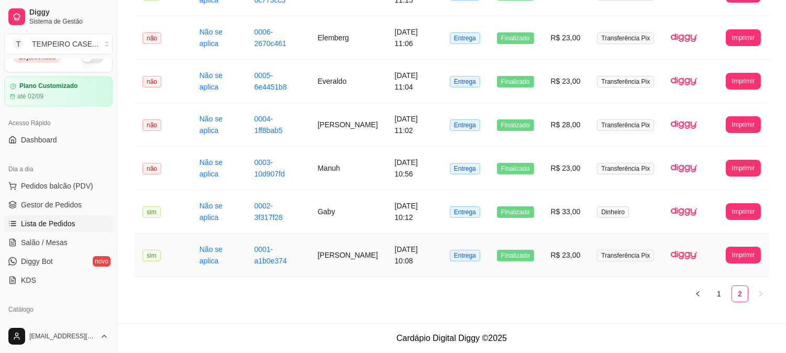
click at [337, 255] on td "[PERSON_NAME]" at bounding box center [347, 255] width 77 height 43
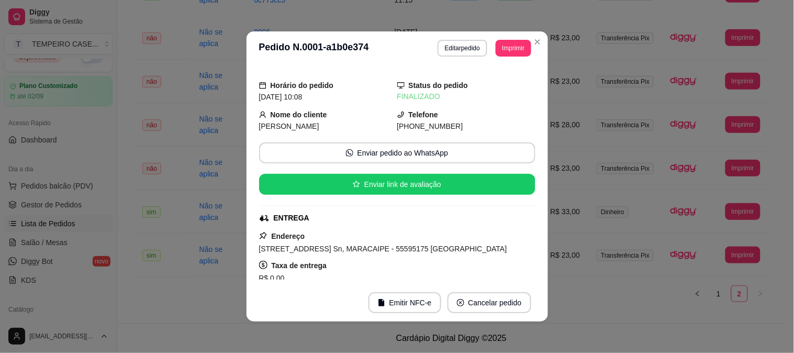
click at [283, 134] on div "Horário do pedido [DATE] 10:08 Status do pedido FINALIZADO Nome do cliente [PER…" at bounding box center [397, 174] width 277 height 211
click at [283, 129] on span "[PERSON_NAME]" at bounding box center [289, 126] width 60 height 8
copy span "[PERSON_NAME]"
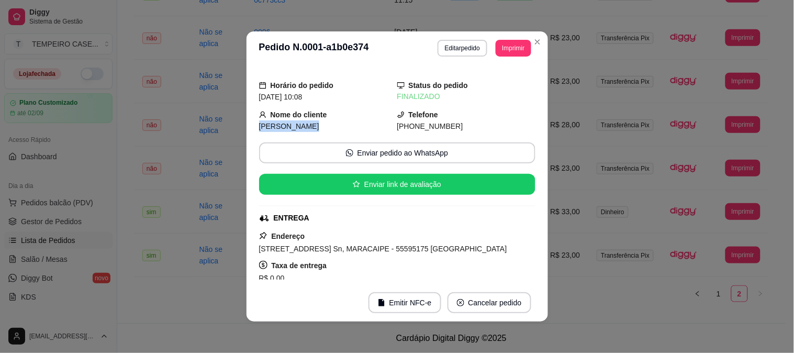
scroll to position [216, 0]
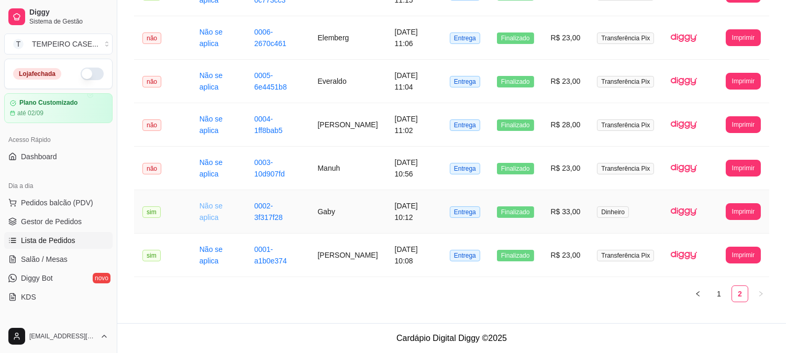
click at [200, 222] on link "Não se aplica" at bounding box center [211, 212] width 23 height 20
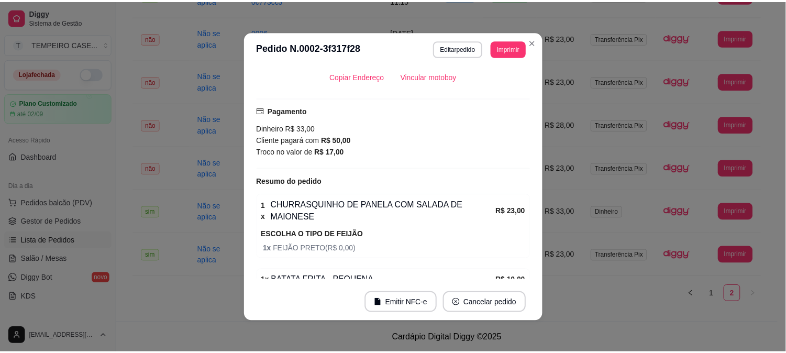
scroll to position [272, 0]
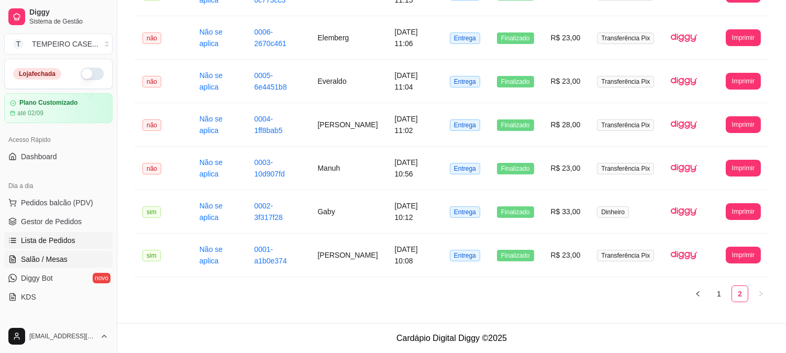
click at [61, 264] on link "Salão / Mesas" at bounding box center [58, 259] width 108 height 17
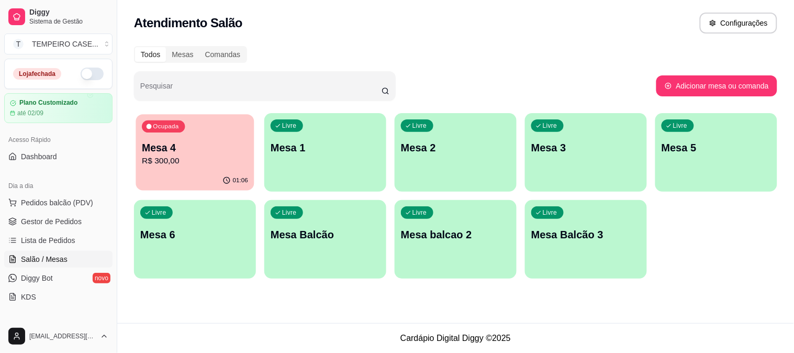
click at [207, 156] on p "R$ 300,00" at bounding box center [195, 161] width 106 height 12
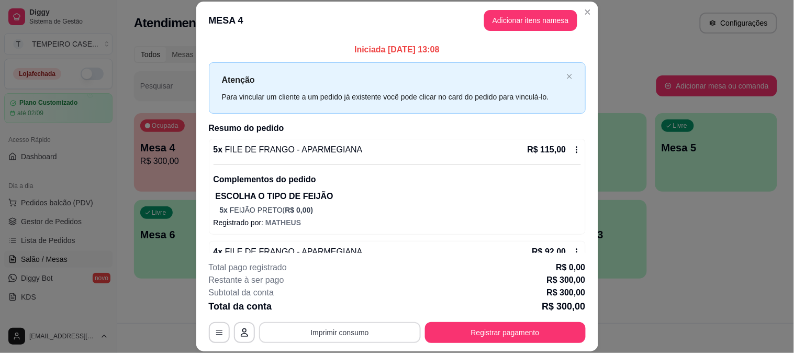
click at [329, 335] on button "Imprimir consumo" at bounding box center [340, 332] width 162 height 21
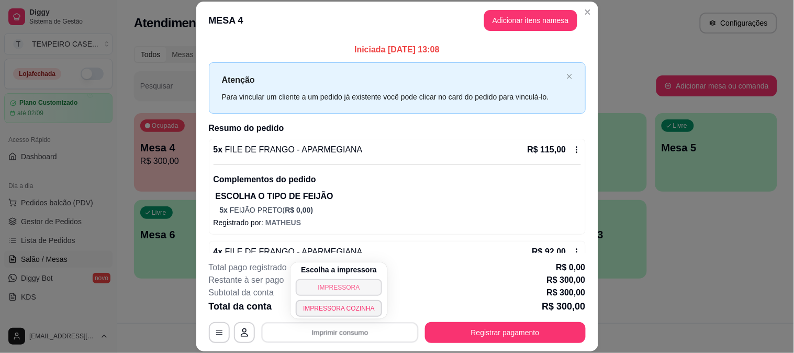
click at [335, 285] on button "IMPRESSORA" at bounding box center [339, 287] width 86 height 17
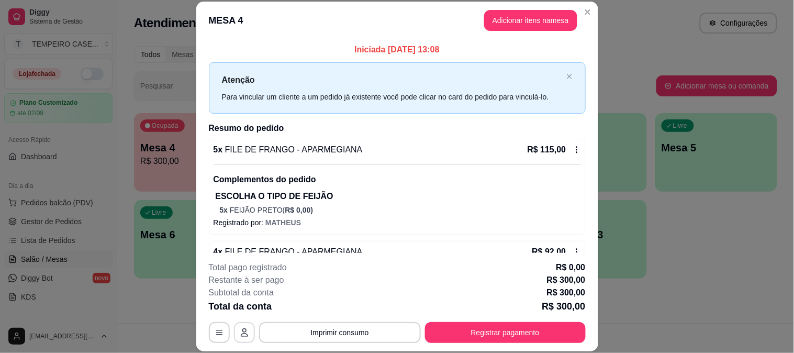
click at [242, 339] on button "button" at bounding box center [244, 332] width 21 height 21
click at [485, 335] on button "Registrar pagamento" at bounding box center [505, 332] width 161 height 21
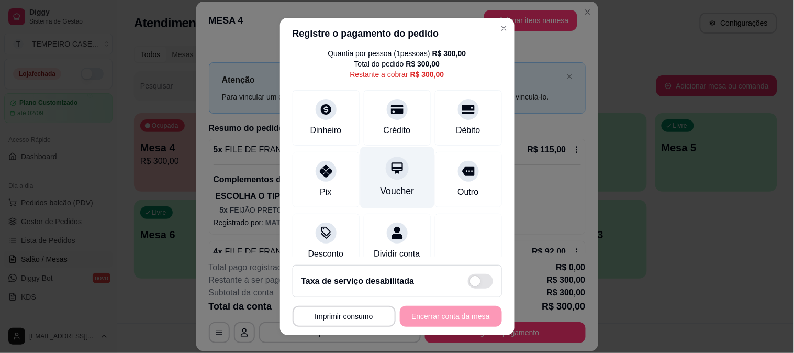
scroll to position [61, 0]
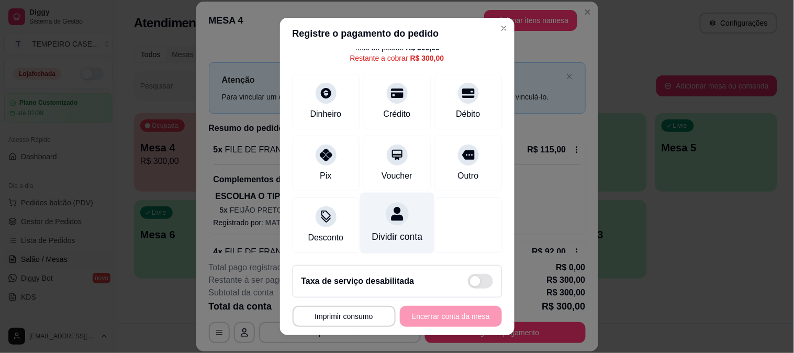
click at [391, 207] on icon at bounding box center [397, 214] width 12 height 14
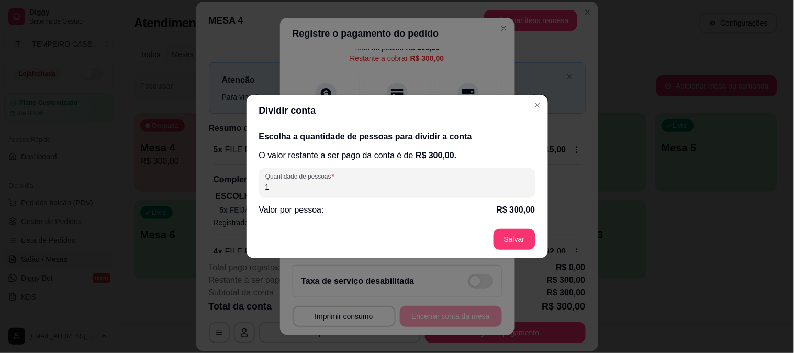
drag, startPoint x: 324, startPoint y: 184, endPoint x: 239, endPoint y: 199, distance: 85.7
click at [239, 199] on div "Dividir conta Escolha a quantidade de pessoas para dividir a conta O valor rest…" at bounding box center [397, 176] width 794 height 353
type input "5"
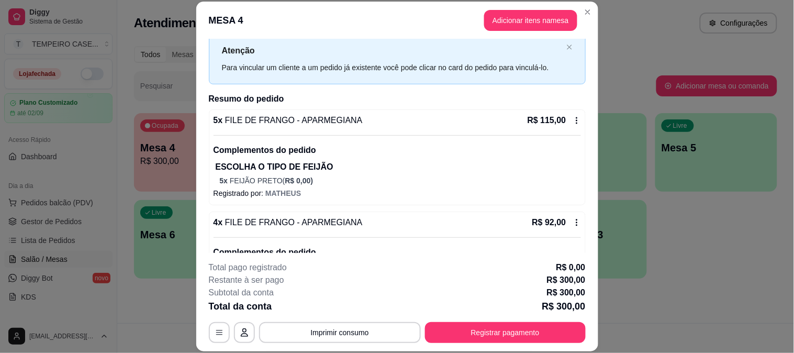
scroll to position [0, 0]
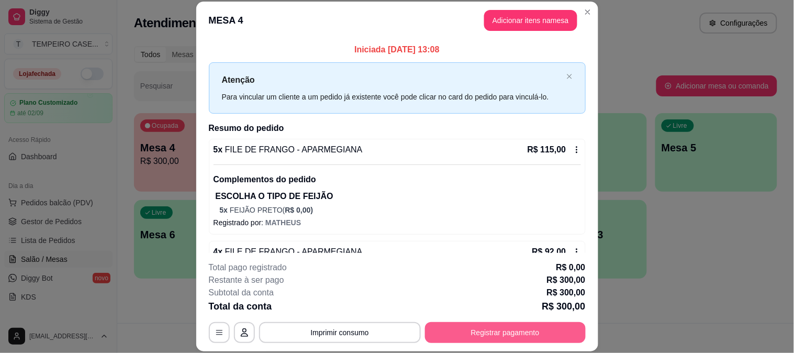
click at [458, 332] on button "Registrar pagamento" at bounding box center [505, 332] width 161 height 21
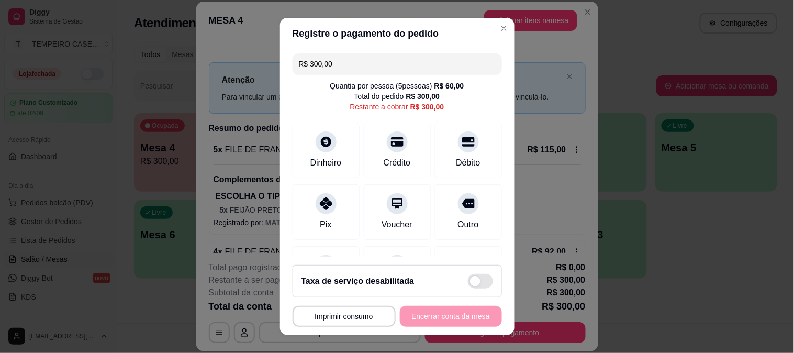
drag, startPoint x: 263, startPoint y: 67, endPoint x: 237, endPoint y: 67, distance: 26.7
click at [237, 67] on div "**********" at bounding box center [397, 176] width 794 height 353
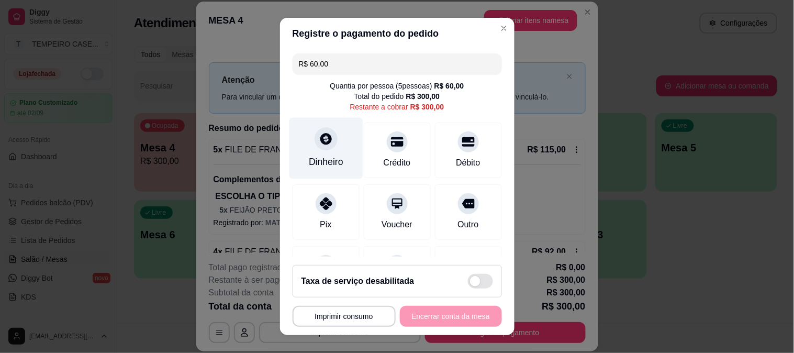
type input "R$ 60,00"
click at [317, 153] on div "Dinheiro" at bounding box center [326, 147] width 74 height 61
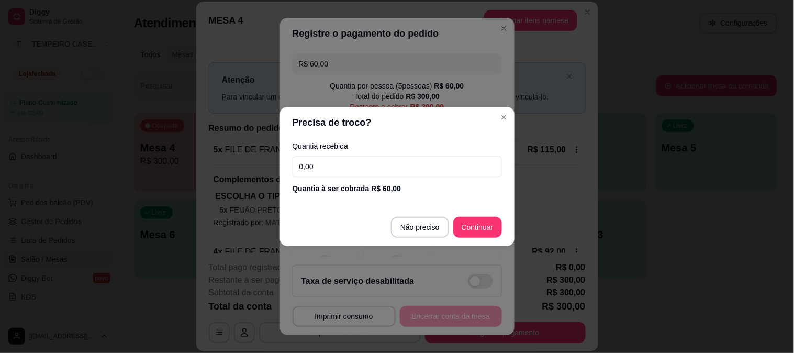
drag, startPoint x: 344, startPoint y: 172, endPoint x: 283, endPoint y: 171, distance: 61.3
click at [283, 171] on div "Quantia recebida 0,00 Quantia à ser cobrada R$ 60,00" at bounding box center [397, 168] width 235 height 60
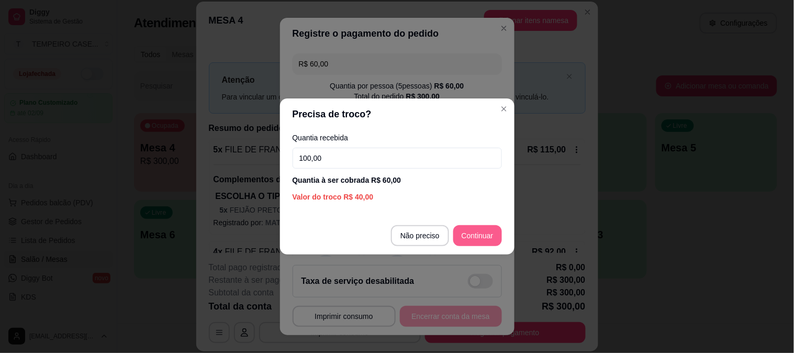
type input "100,00"
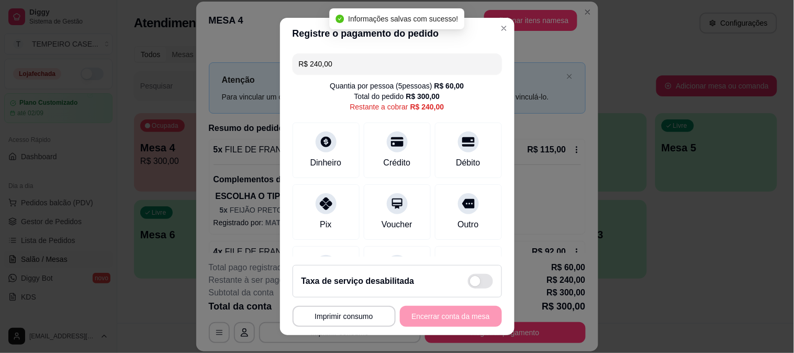
drag, startPoint x: 346, startPoint y: 64, endPoint x: 261, endPoint y: 55, distance: 85.3
click at [261, 55] on div "**********" at bounding box center [397, 176] width 794 height 353
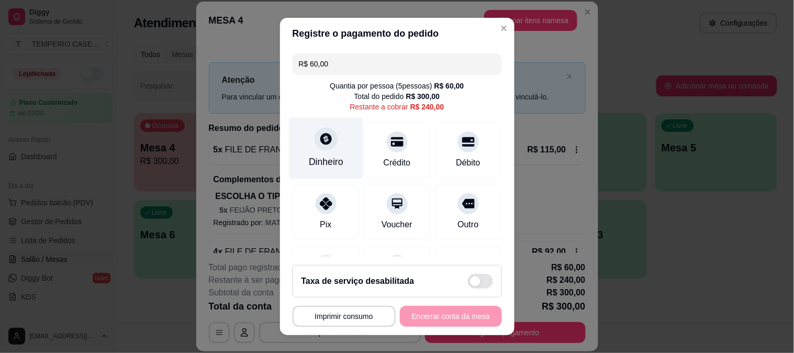
click at [328, 143] on div at bounding box center [326, 138] width 23 height 23
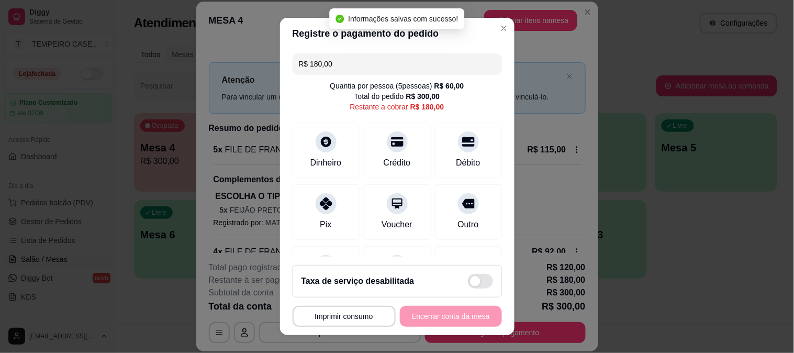
drag, startPoint x: 336, startPoint y: 70, endPoint x: 251, endPoint y: 70, distance: 84.8
click at [251, 70] on div "**********" at bounding box center [397, 176] width 794 height 353
drag, startPoint x: 326, startPoint y: 63, endPoint x: 306, endPoint y: 63, distance: 19.9
click at [306, 63] on input "R$ 60,00" at bounding box center [397, 63] width 197 height 21
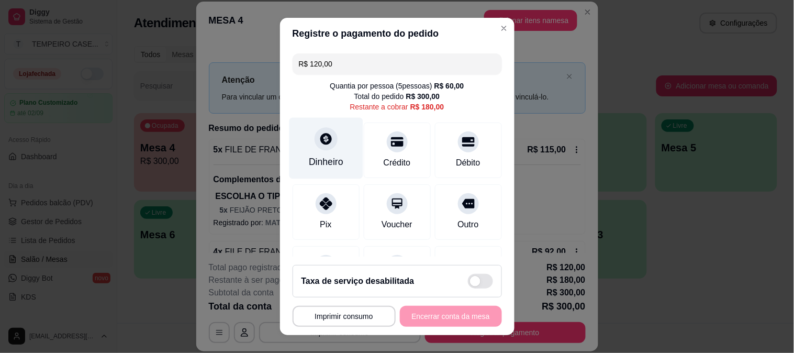
click at [322, 154] on div "Dinheiro" at bounding box center [326, 147] width 74 height 61
click at [328, 148] on div "Dinheiro" at bounding box center [326, 147] width 74 height 61
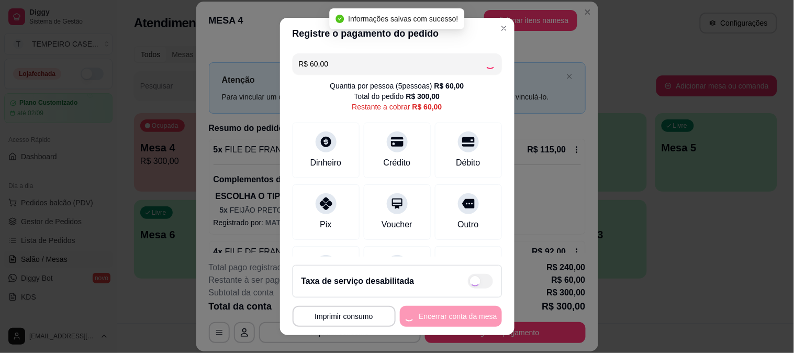
type input "R$ 0,00"
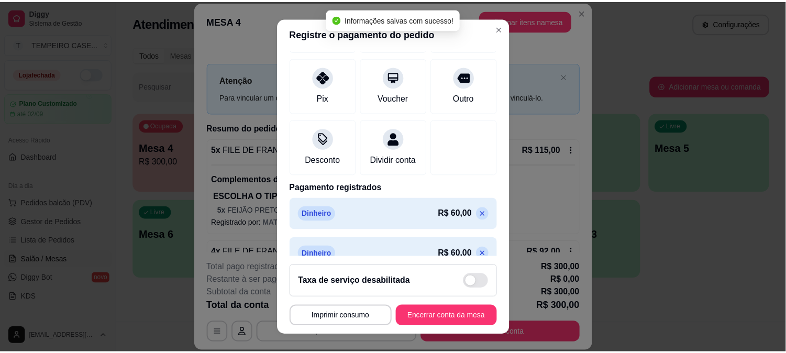
scroll to position [224, 0]
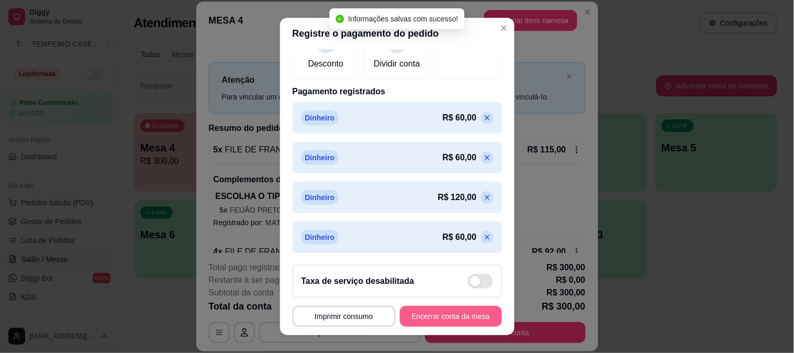
click at [426, 317] on button "Encerrar conta da mesa" at bounding box center [451, 316] width 102 height 21
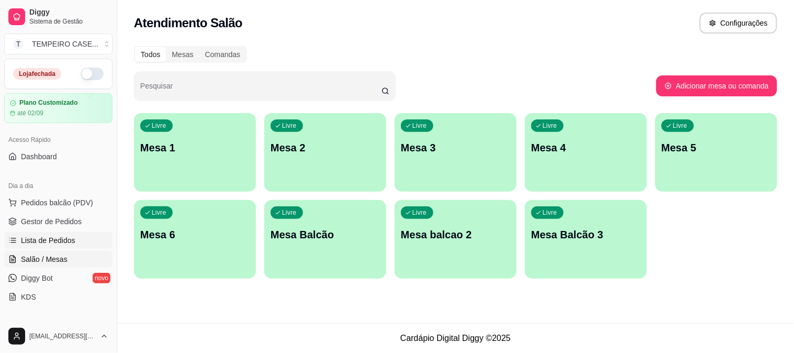
click at [63, 245] on span "Lista de Pedidos" at bounding box center [48, 240] width 54 height 10
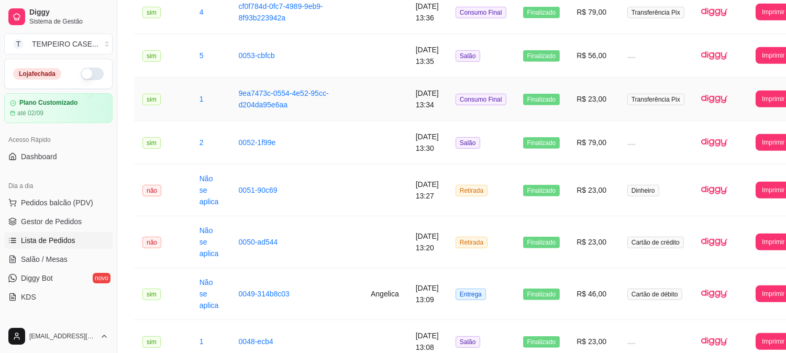
scroll to position [1212, 0]
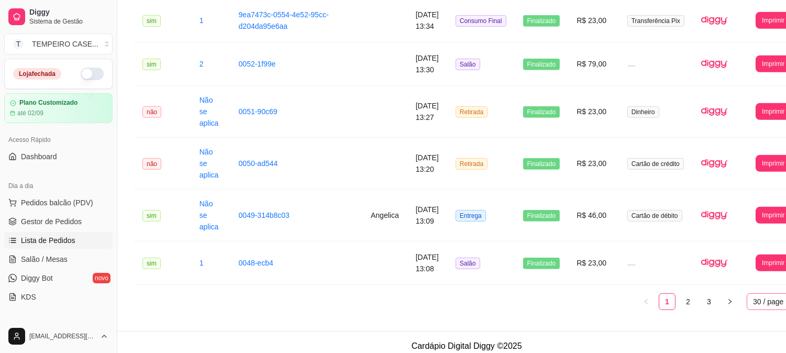
click at [753, 294] on span "30 / page" at bounding box center [773, 302] width 40 height 16
click at [755, 275] on div "100 / page" at bounding box center [773, 281] width 36 height 12
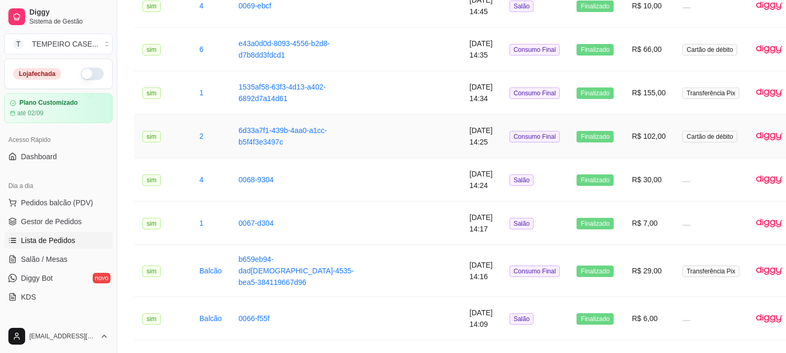
scroll to position [0, 0]
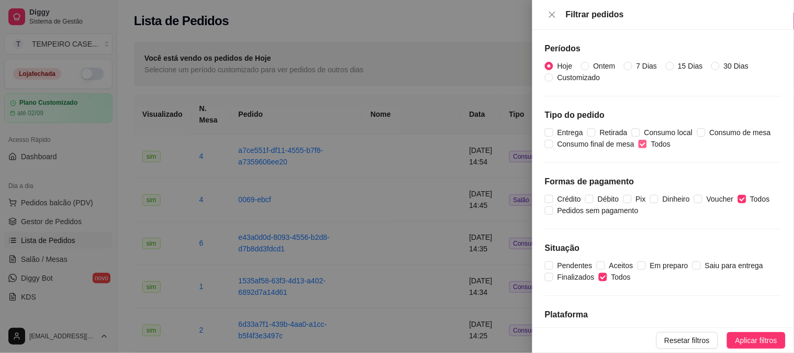
click at [645, 149] on label "Todos" at bounding box center [657, 144] width 36 height 12
click at [645, 148] on input "Todos" at bounding box center [643, 144] width 8 height 8
checkbox input "false"
click at [608, 129] on span "Retirada" at bounding box center [614, 133] width 36 height 12
click at [596, 129] on input "Retirada" at bounding box center [592, 132] width 8 height 8
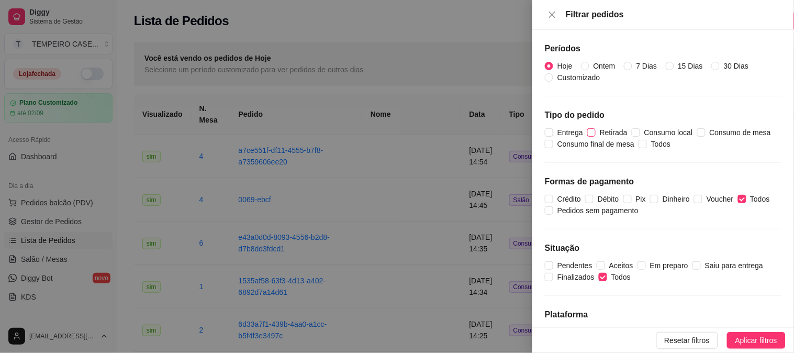
checkbox input "true"
click at [567, 129] on span "Entrega" at bounding box center [571, 133] width 34 height 12
click at [554, 129] on input "Entrega" at bounding box center [549, 132] width 8 height 8
checkbox input "true"
click at [731, 337] on button "Aplicar filtros" at bounding box center [756, 340] width 59 height 17
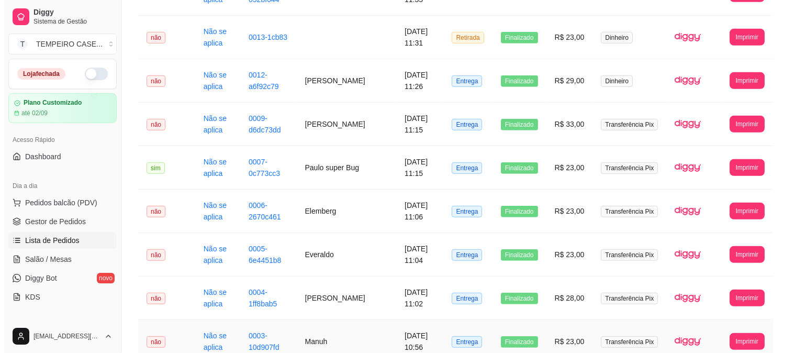
scroll to position [1223, 0]
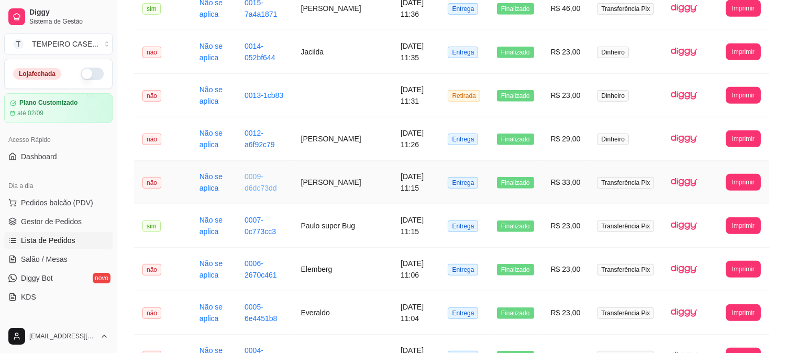
click at [246, 185] on link "0009-d6dc73dd" at bounding box center [261, 182] width 32 height 20
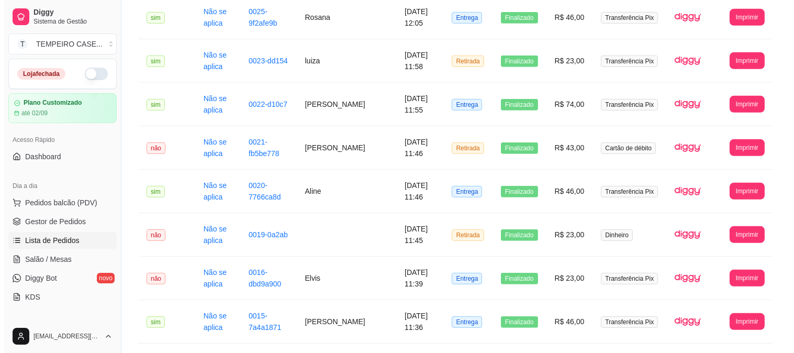
scroll to position [874, 0]
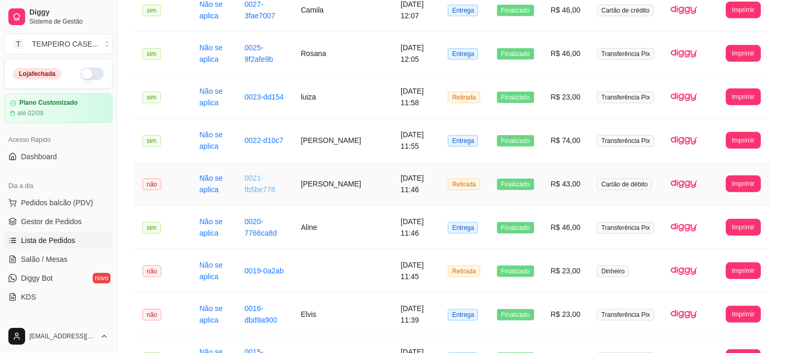
click at [255, 190] on link "0021-fb5be778" at bounding box center [260, 184] width 30 height 20
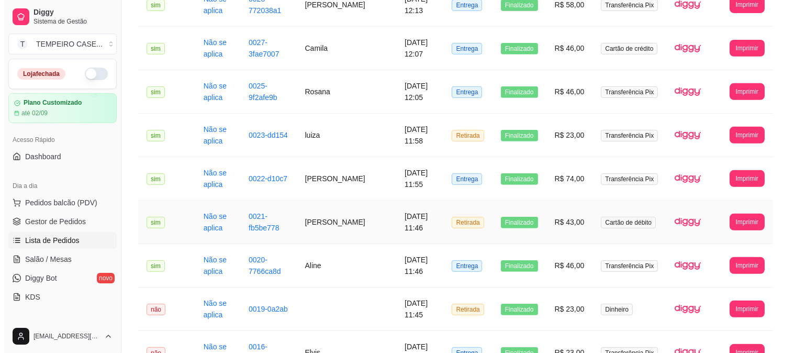
scroll to position [815, 0]
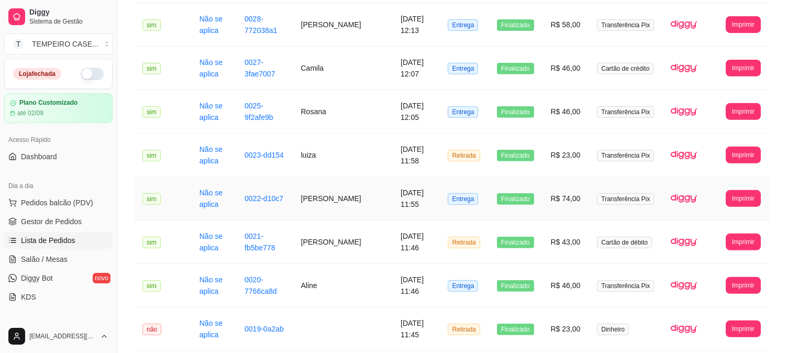
click at [321, 201] on td "[PERSON_NAME]" at bounding box center [343, 198] width 100 height 43
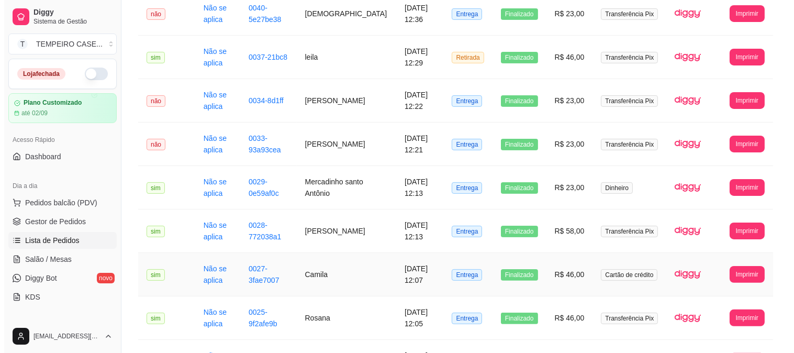
scroll to position [583, 0]
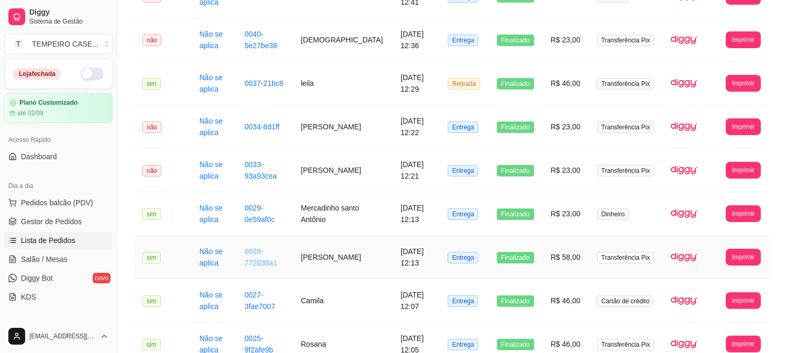
click at [253, 263] on link "0028-772038a1" at bounding box center [261, 257] width 32 height 20
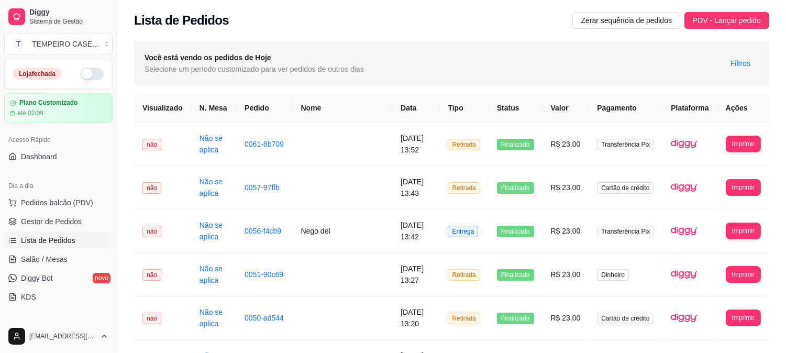
scroll to position [0, 0]
click at [76, 218] on span "Gestor de Pedidos" at bounding box center [51, 221] width 61 height 10
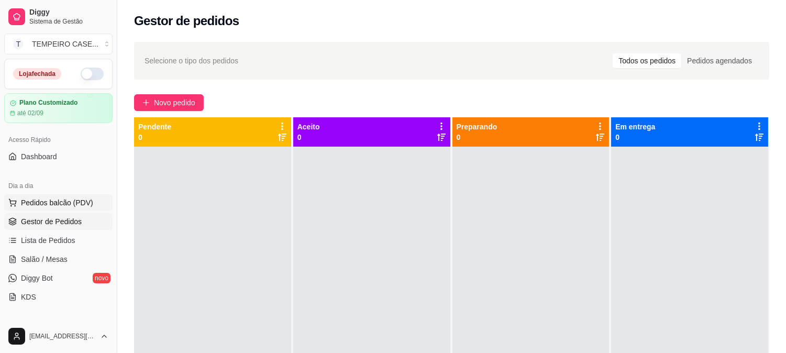
click at [71, 206] on span "Pedidos balcão (PDV)" at bounding box center [57, 202] width 72 height 10
